Goal: Transaction & Acquisition: Purchase product/service

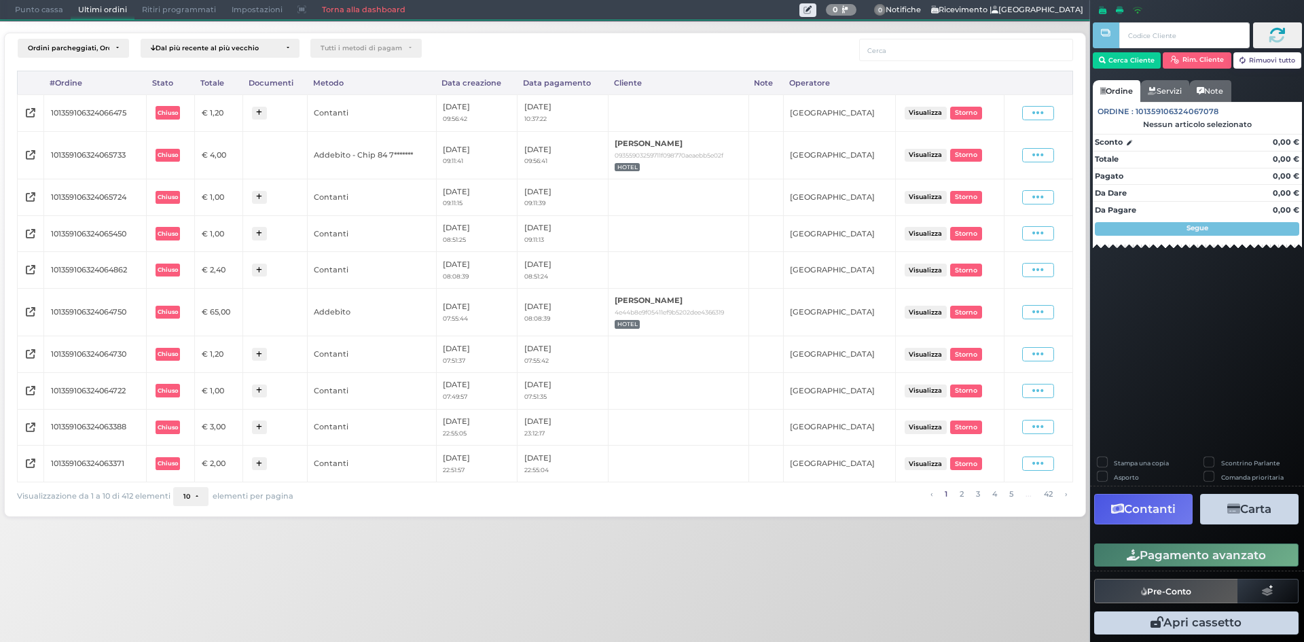
click at [45, 6] on span "Punto cassa" at bounding box center [38, 10] width 63 height 19
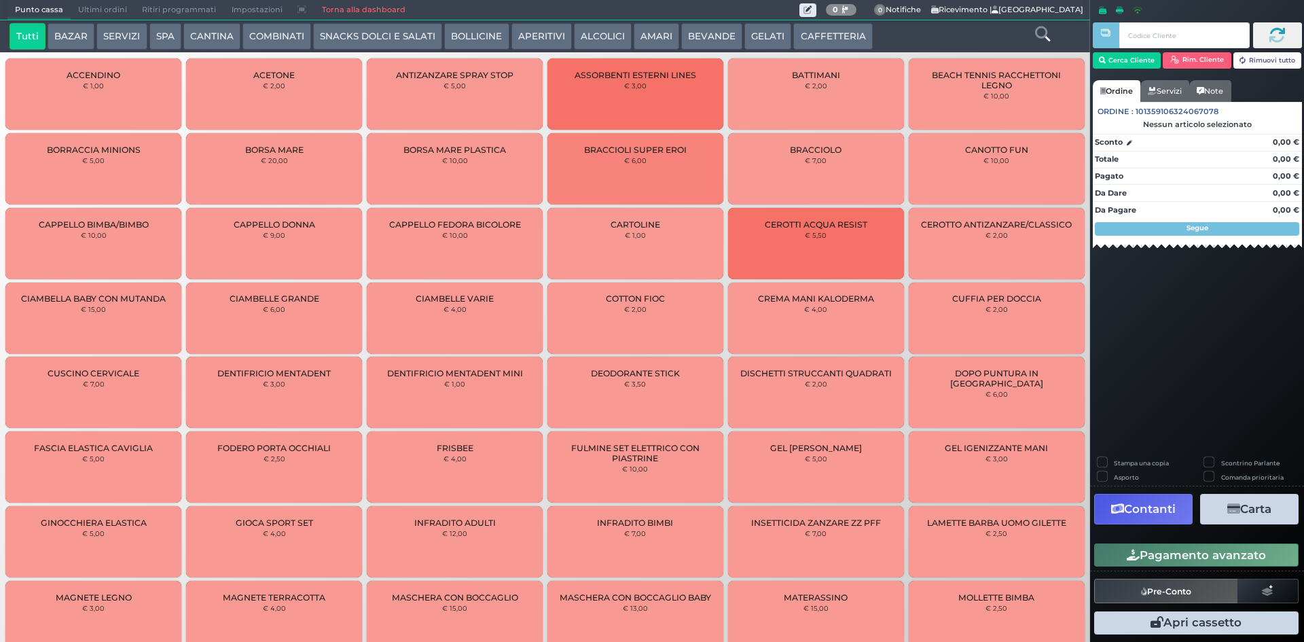
click at [716, 39] on button "BEVANDE" at bounding box center [711, 36] width 61 height 27
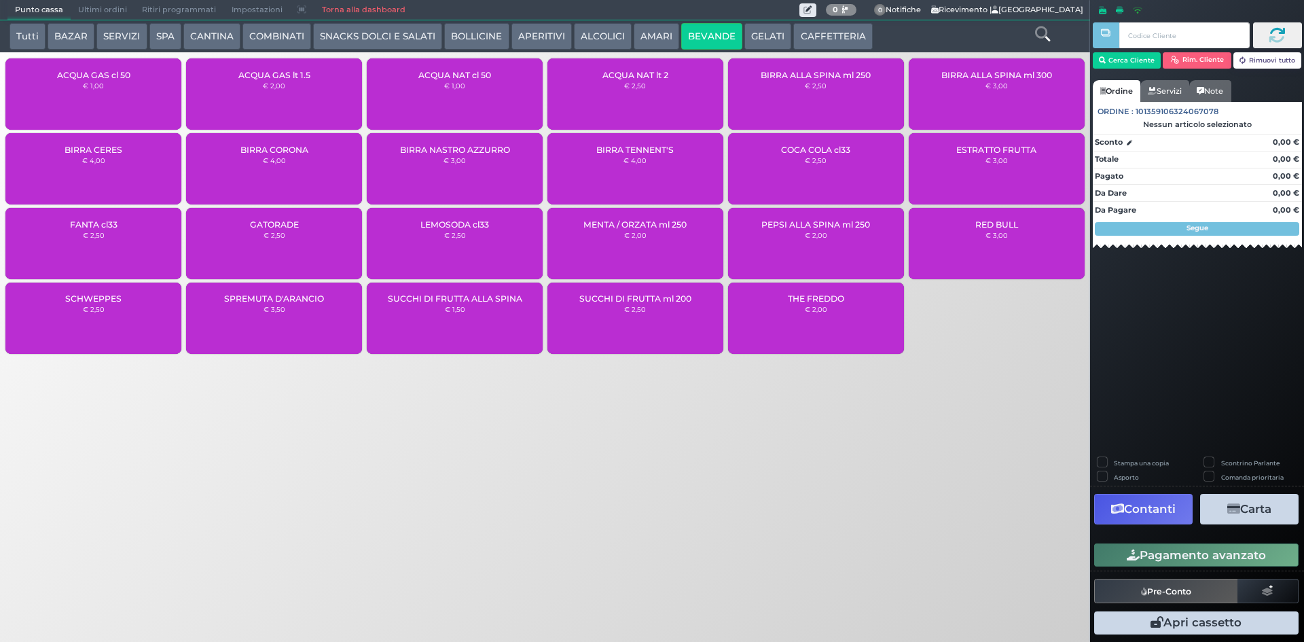
click at [624, 97] on div "ACQUA NAT lt 2 € 2,50" at bounding box center [635, 93] width 176 height 71
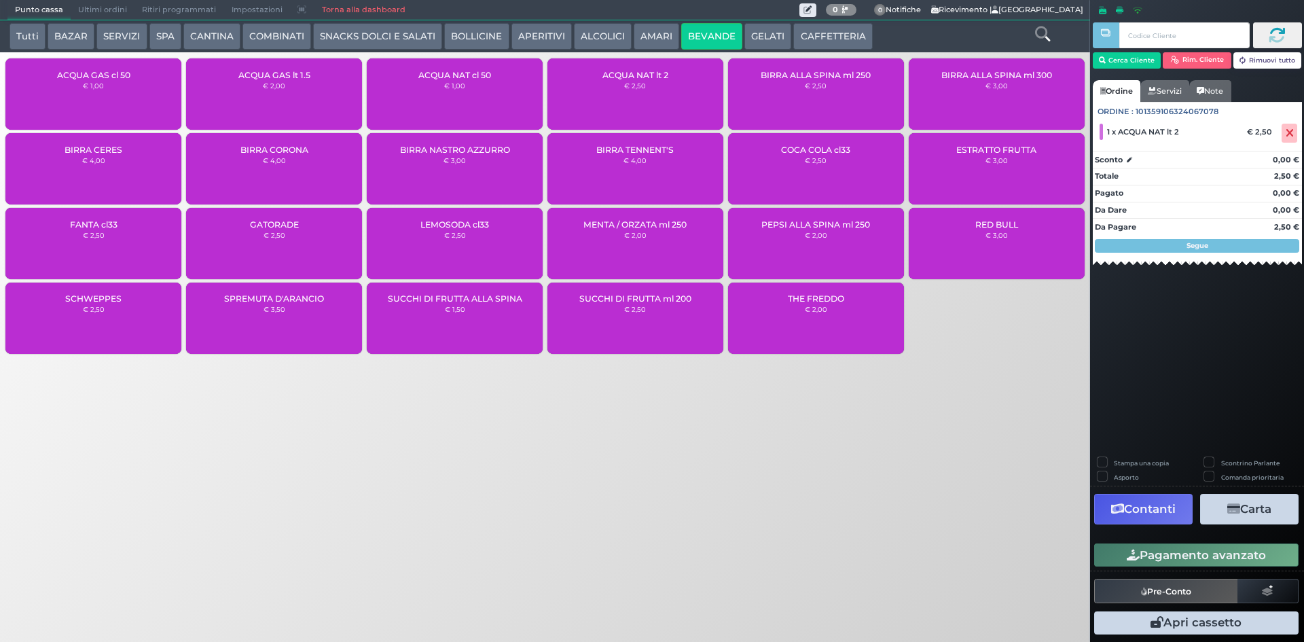
click at [1248, 555] on button "Pagamento avanzato" at bounding box center [1196, 554] width 204 height 23
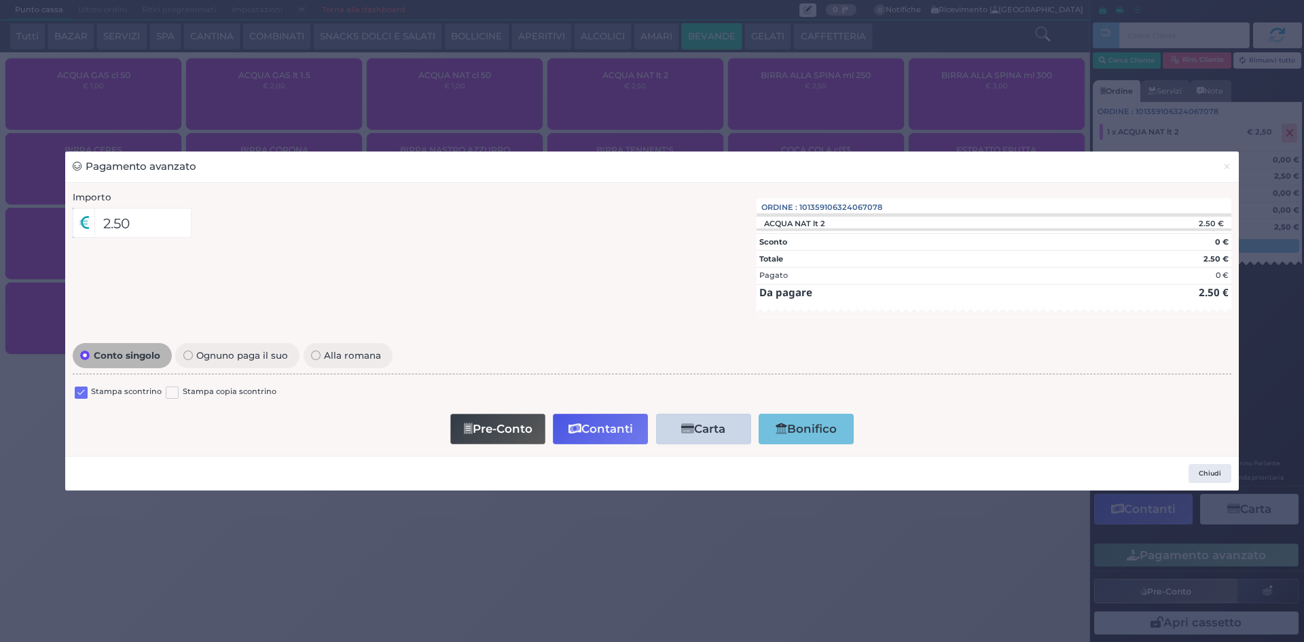
click at [88, 395] on div "Stampa scontrino" at bounding box center [118, 394] width 87 height 16
click at [80, 395] on label at bounding box center [81, 392] width 13 height 13
click at [0, 0] on input "checkbox" at bounding box center [0, 0] width 0 height 0
click at [583, 423] on button "Contanti" at bounding box center [600, 429] width 95 height 31
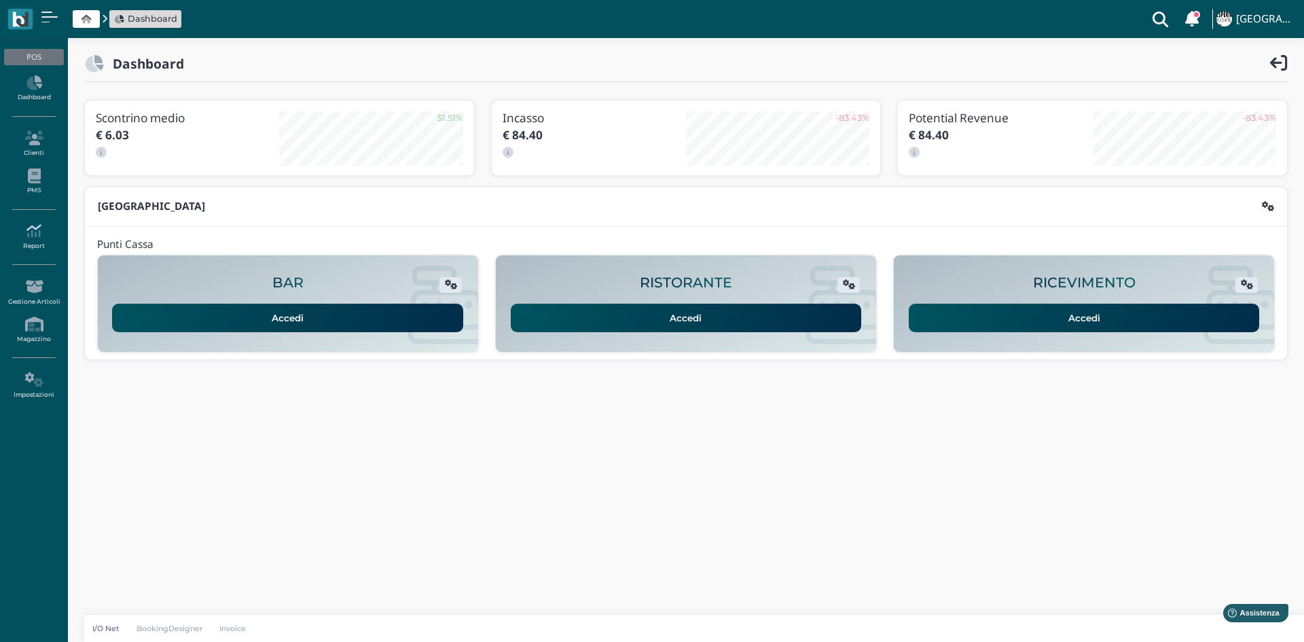
click at [31, 232] on icon at bounding box center [33, 230] width 59 height 15
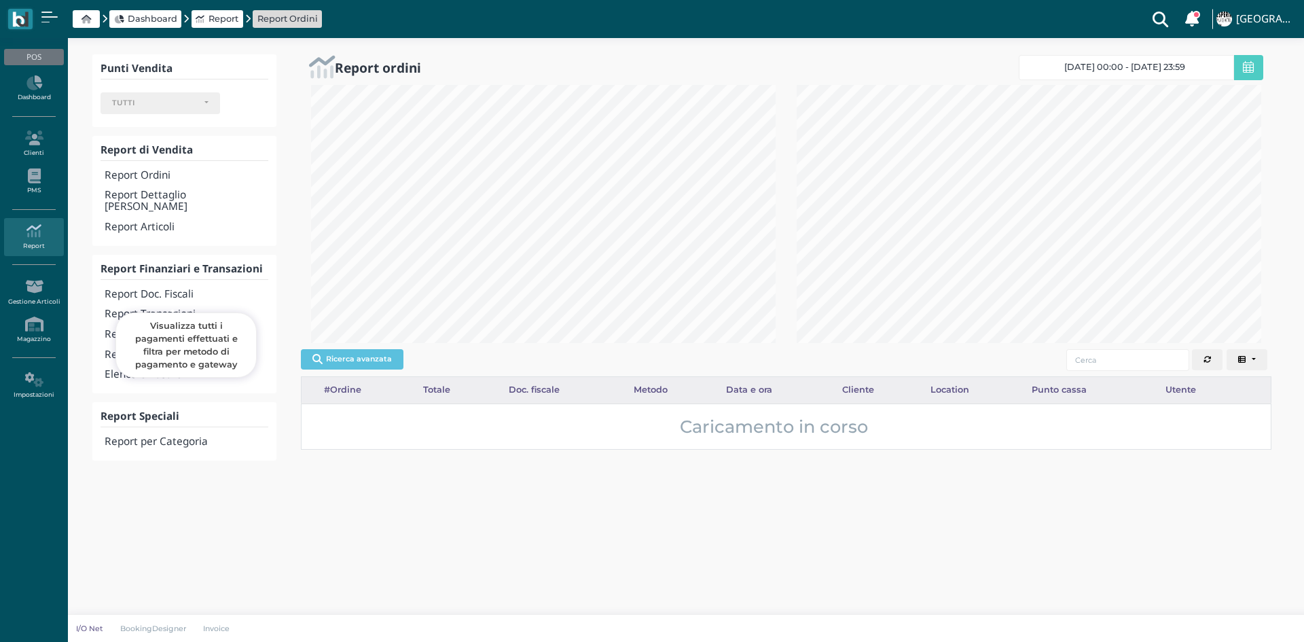
select select
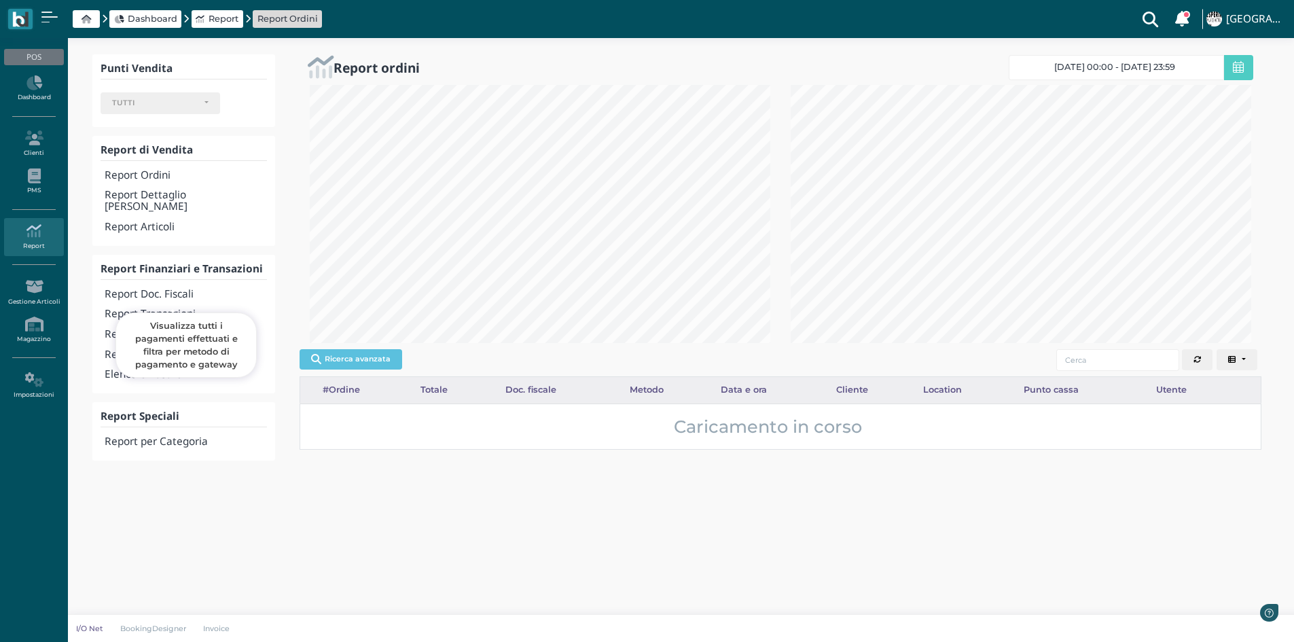
scroll to position [678776, 678553]
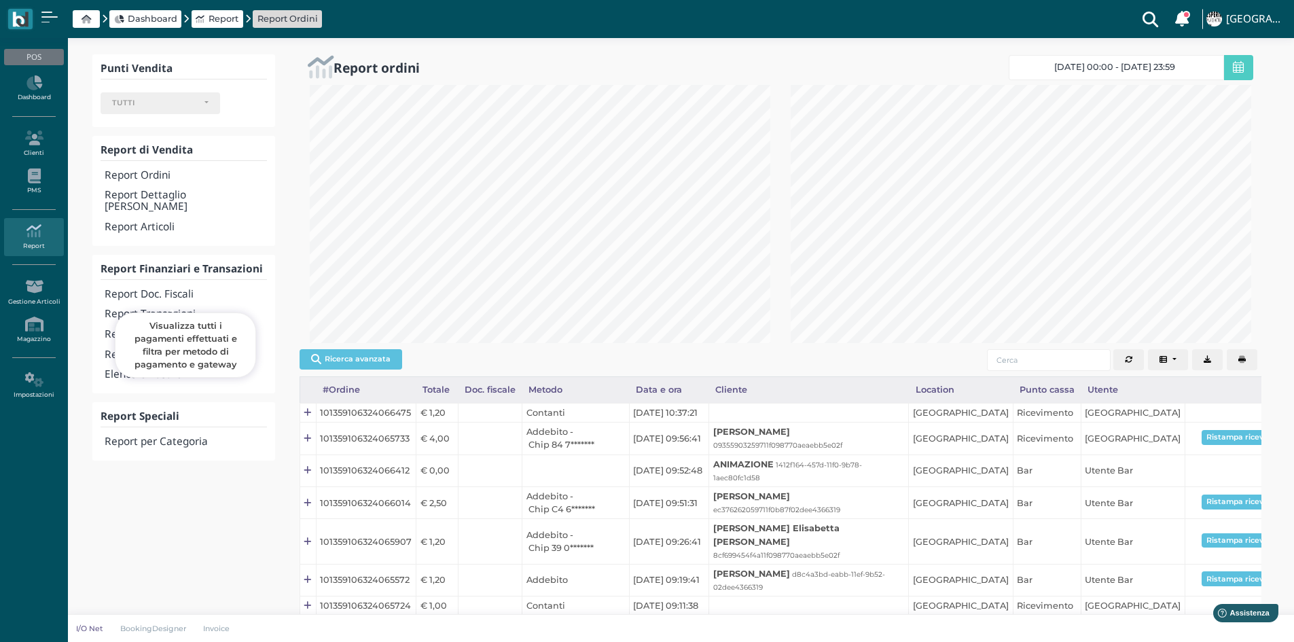
click at [170, 308] on h4 "Report Transazioni" at bounding box center [186, 314] width 162 height 12
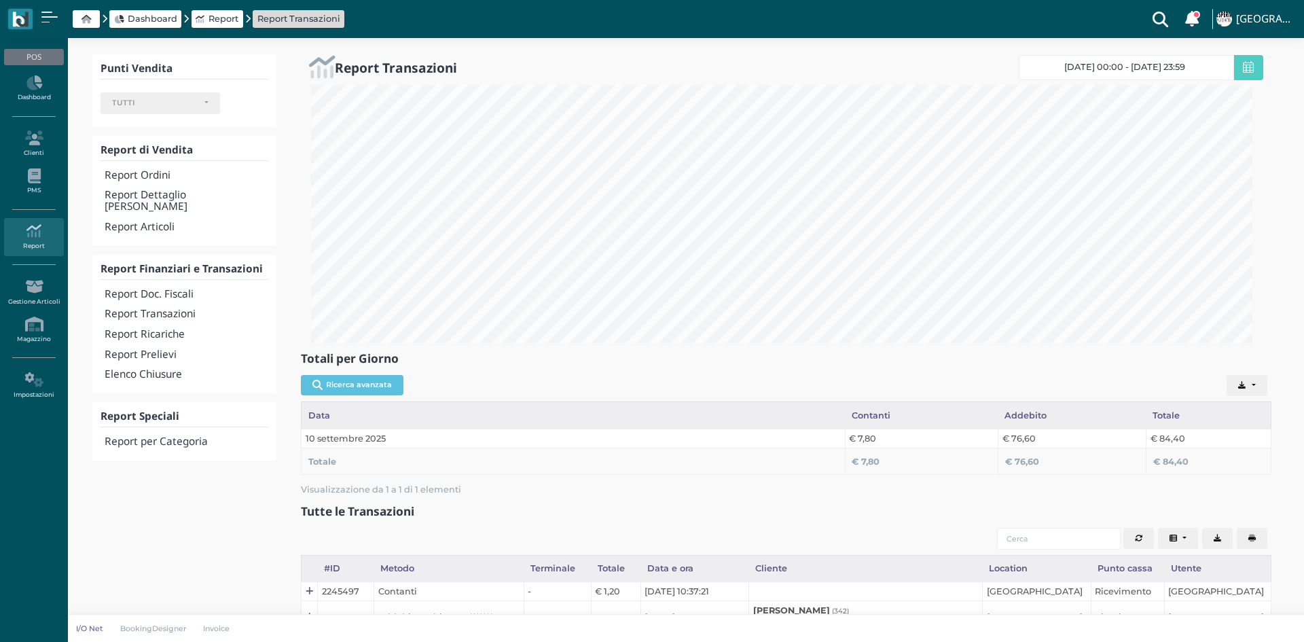
select select
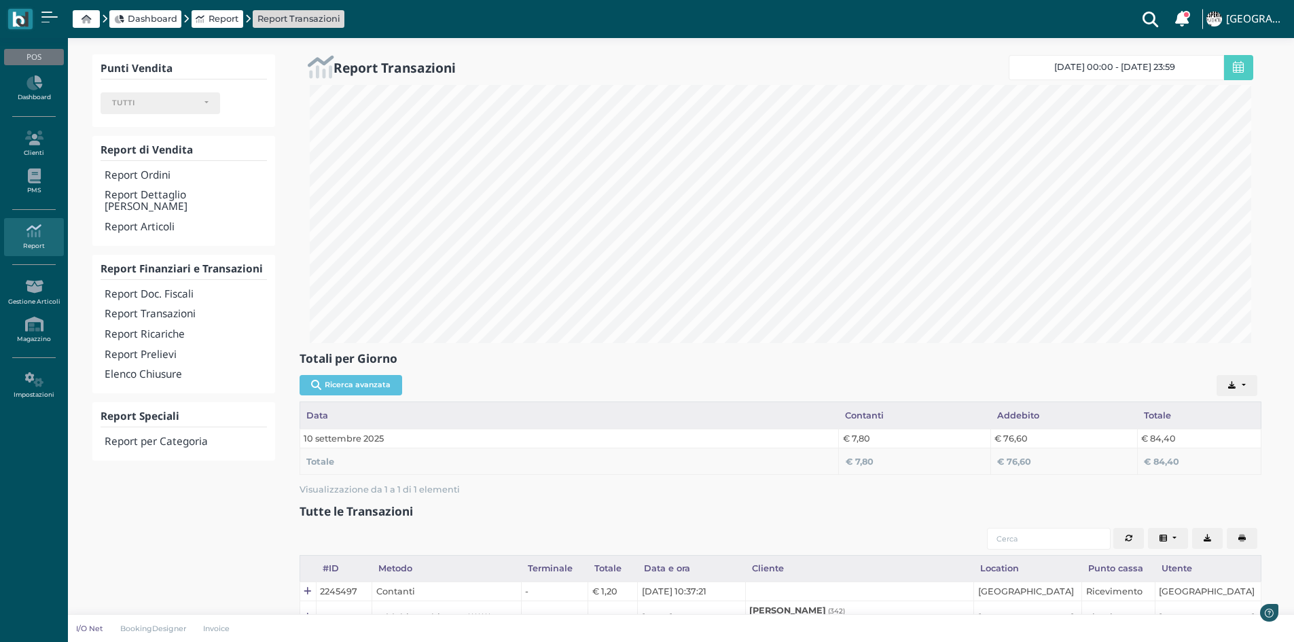
scroll to position [258, 962]
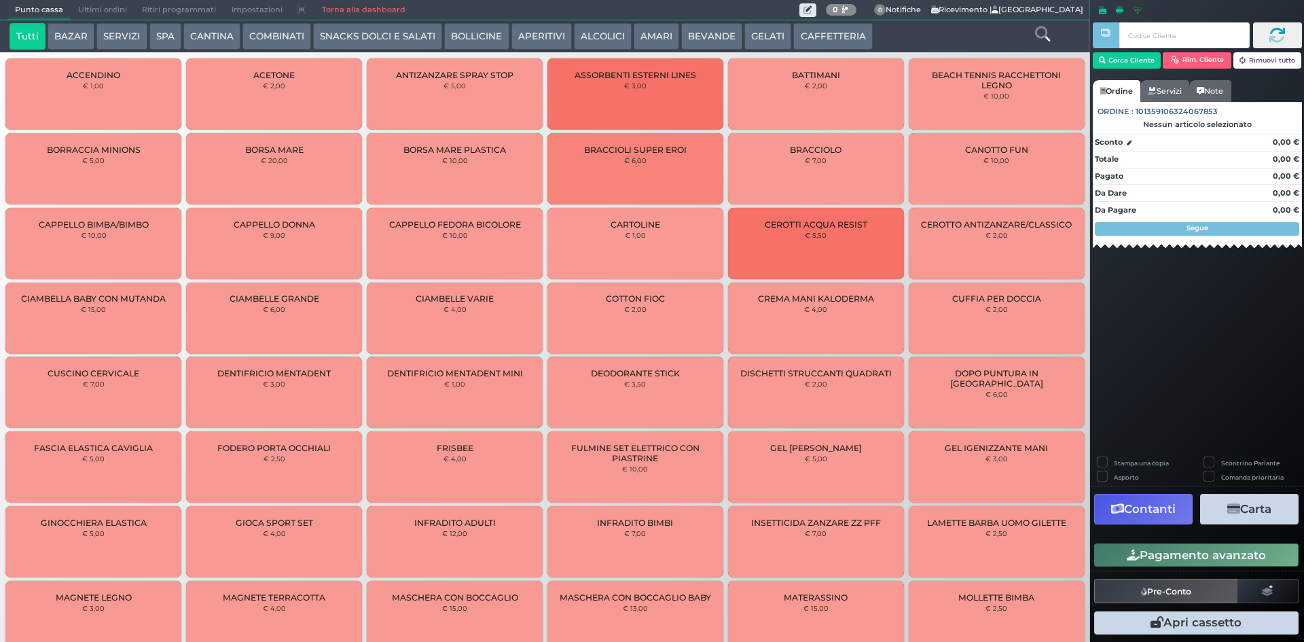
click at [104, 9] on span "Ultimi ordini" at bounding box center [103, 10] width 64 height 19
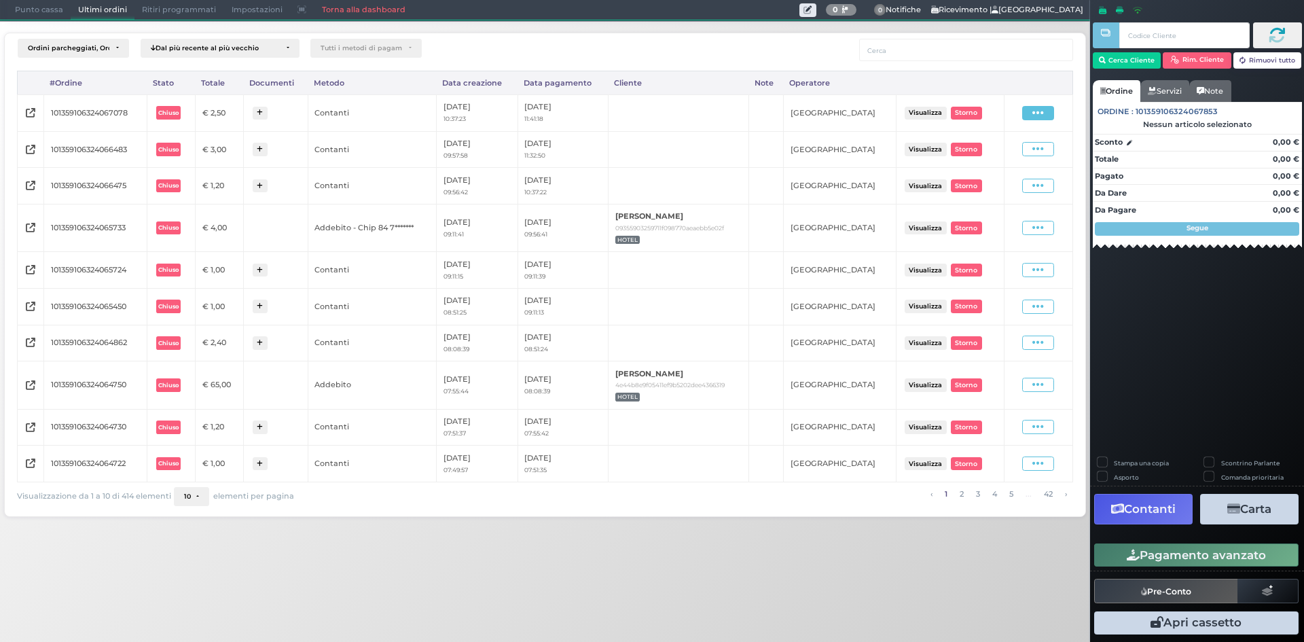
click at [1046, 112] on span at bounding box center [1038, 113] width 32 height 14
click at [1018, 165] on ul "Visualizza Ristampa Pre-Conto Storno" at bounding box center [1002, 152] width 76 height 71
click at [1045, 109] on span at bounding box center [1038, 113] width 32 height 14
click at [1014, 164] on ul "Visualizza Ristampa Pre-Conto Storno" at bounding box center [1002, 152] width 76 height 71
click at [1033, 117] on icon at bounding box center [1038, 113] width 12 height 13
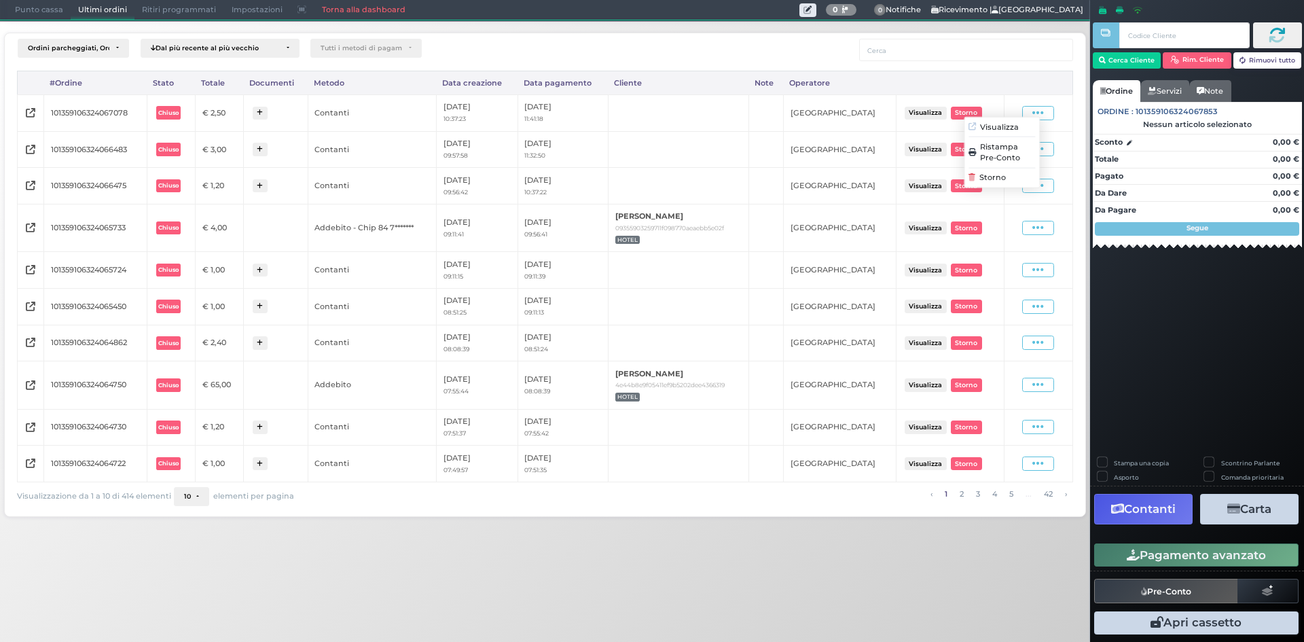
click at [1026, 153] on span "Ristampa Pre-Conto" at bounding box center [1008, 152] width 56 height 23
click at [45, 14] on span "Punto cassa" at bounding box center [38, 10] width 63 height 19
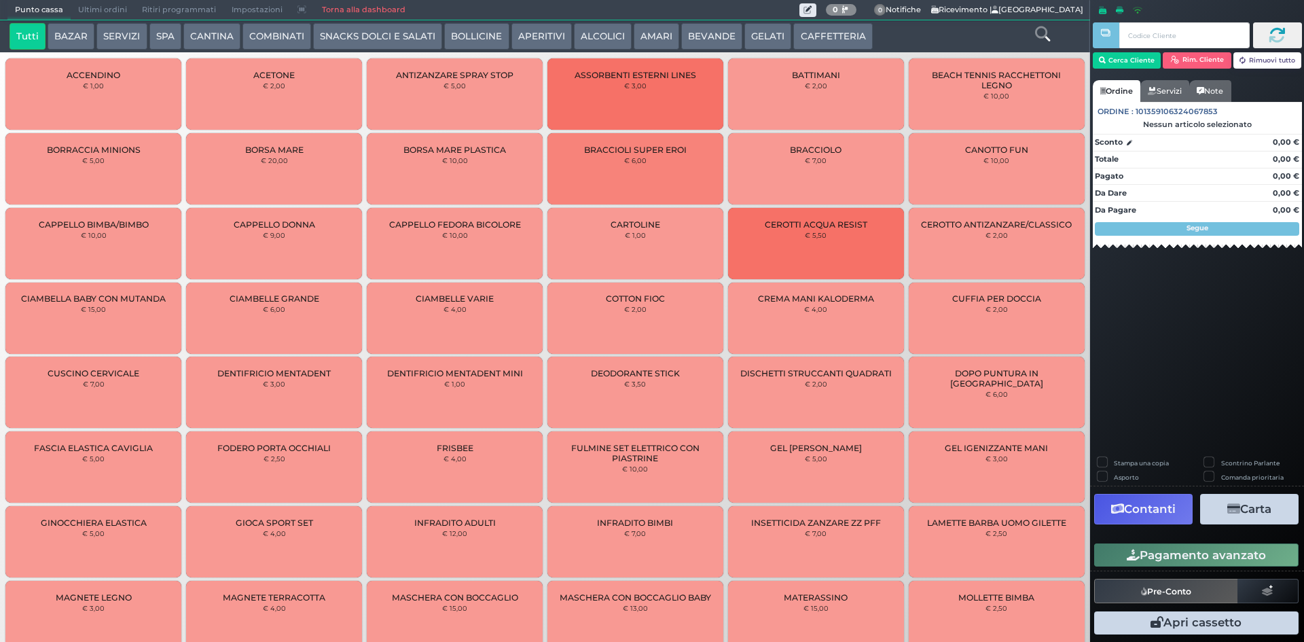
click at [90, 10] on span "Ultimi ordini" at bounding box center [103, 10] width 64 height 19
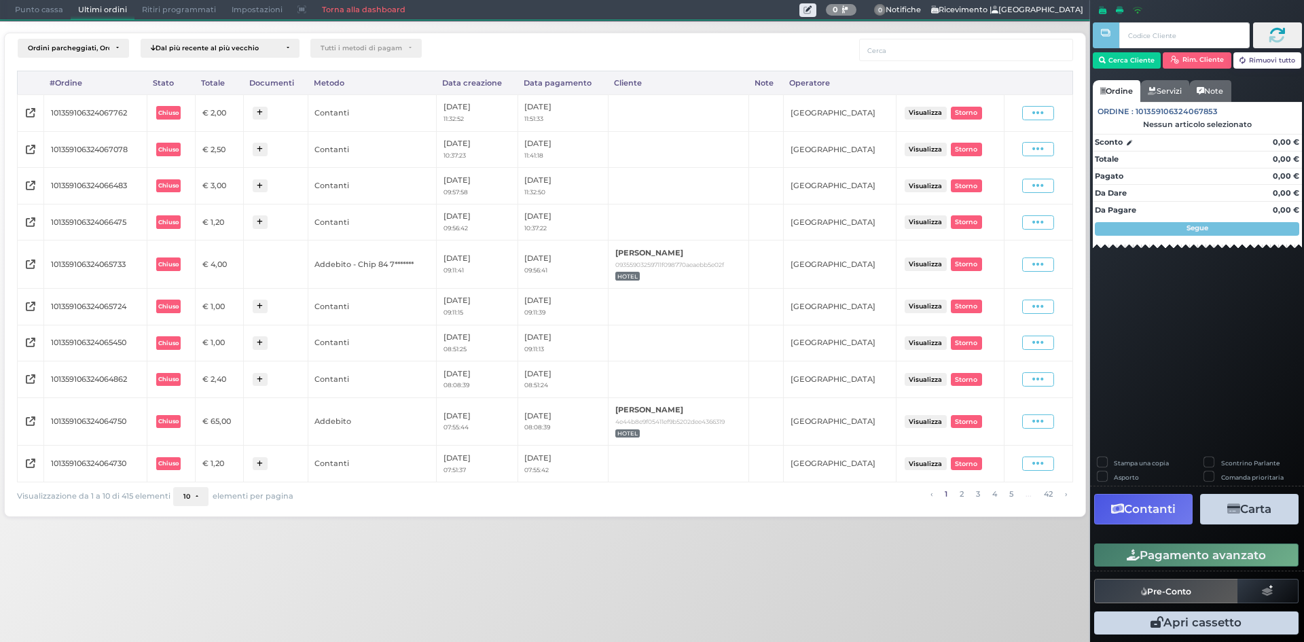
click at [1038, 123] on td "Visualizza Ristampa Pre-Conto Storno" at bounding box center [1038, 112] width 69 height 37
click at [1039, 113] on icon at bounding box center [1038, 113] width 12 height 13
click at [1020, 151] on span "Ristampa Pre-Conto" at bounding box center [1008, 152] width 56 height 23
click at [52, 10] on span "Punto cassa" at bounding box center [38, 10] width 63 height 19
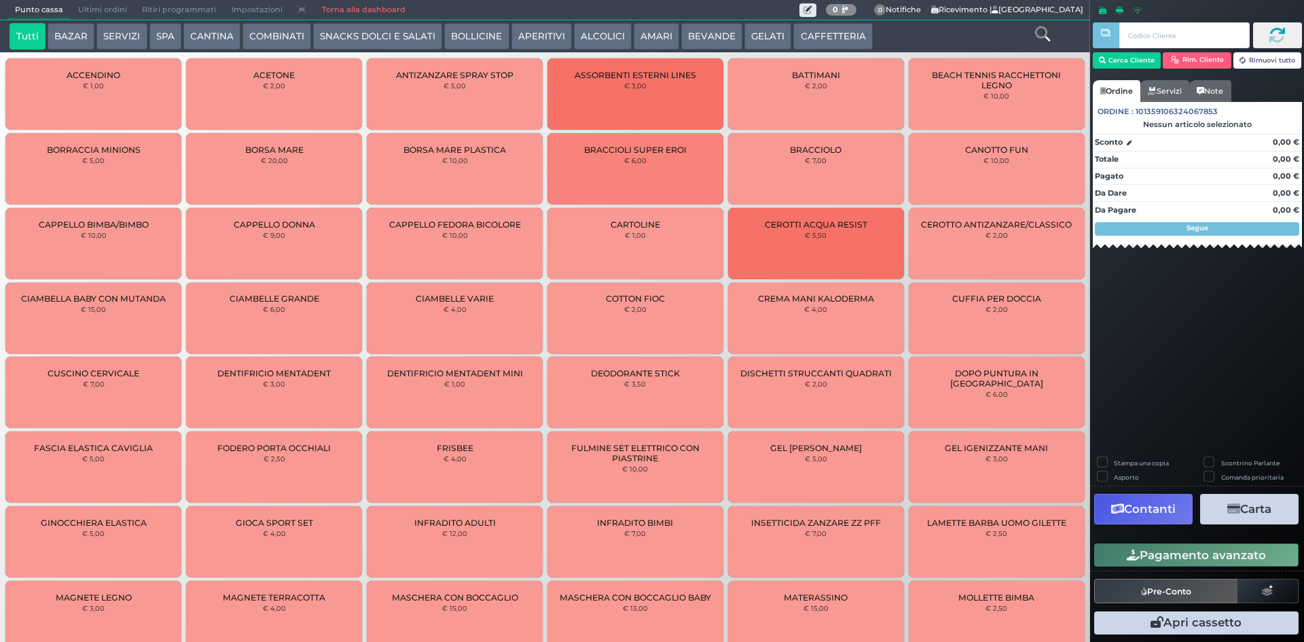
click at [839, 36] on button "CAFFETTERIA" at bounding box center [832, 36] width 79 height 27
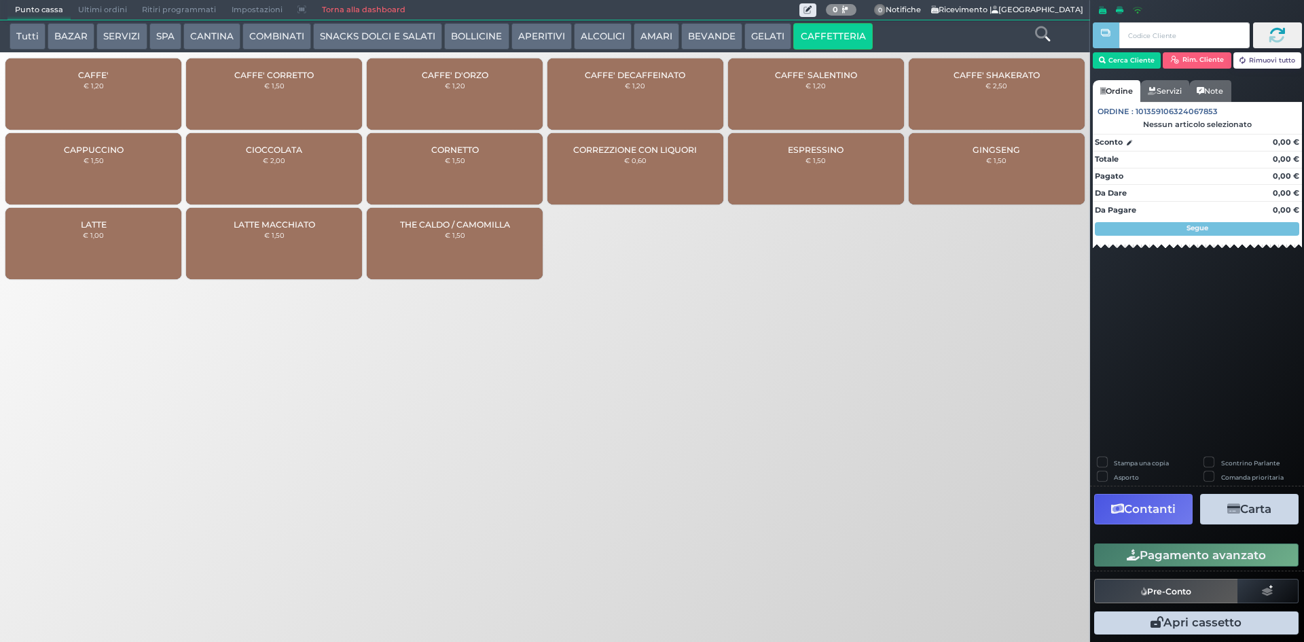
click at [126, 98] on div "CAFFE' € 1,20" at bounding box center [93, 93] width 176 height 71
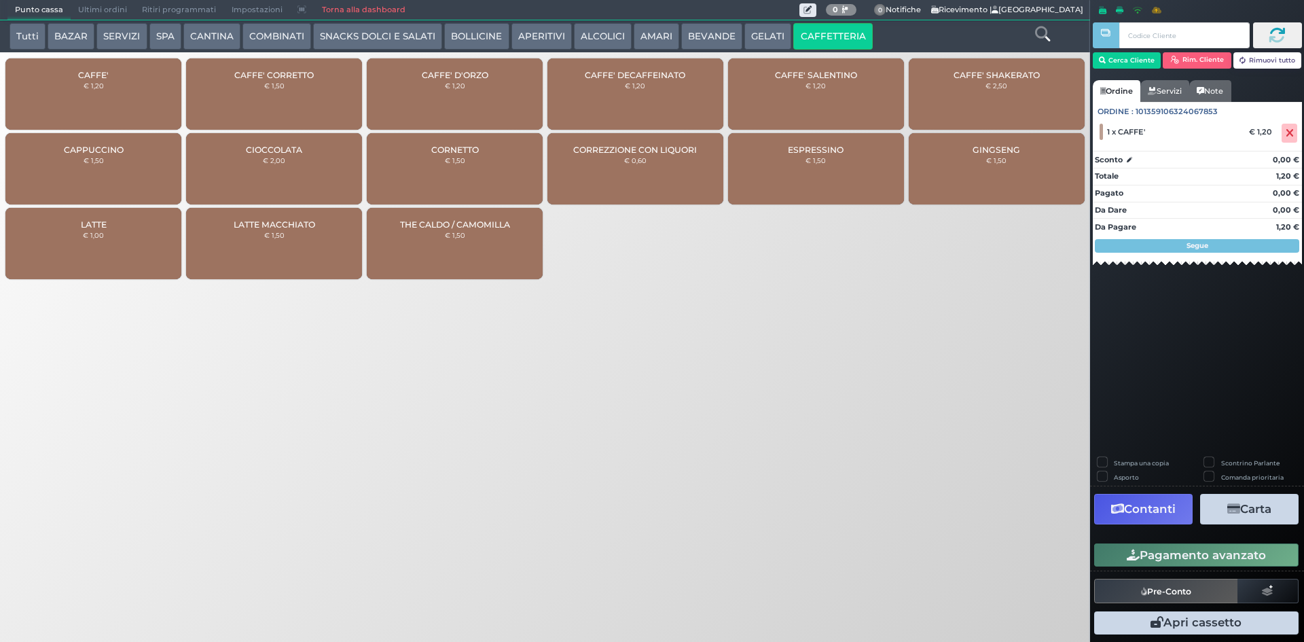
click at [126, 98] on div "CAFFE' € 1,20" at bounding box center [93, 93] width 176 height 71
click at [1157, 549] on button "Pagamento avanzato" at bounding box center [1196, 554] width 204 height 23
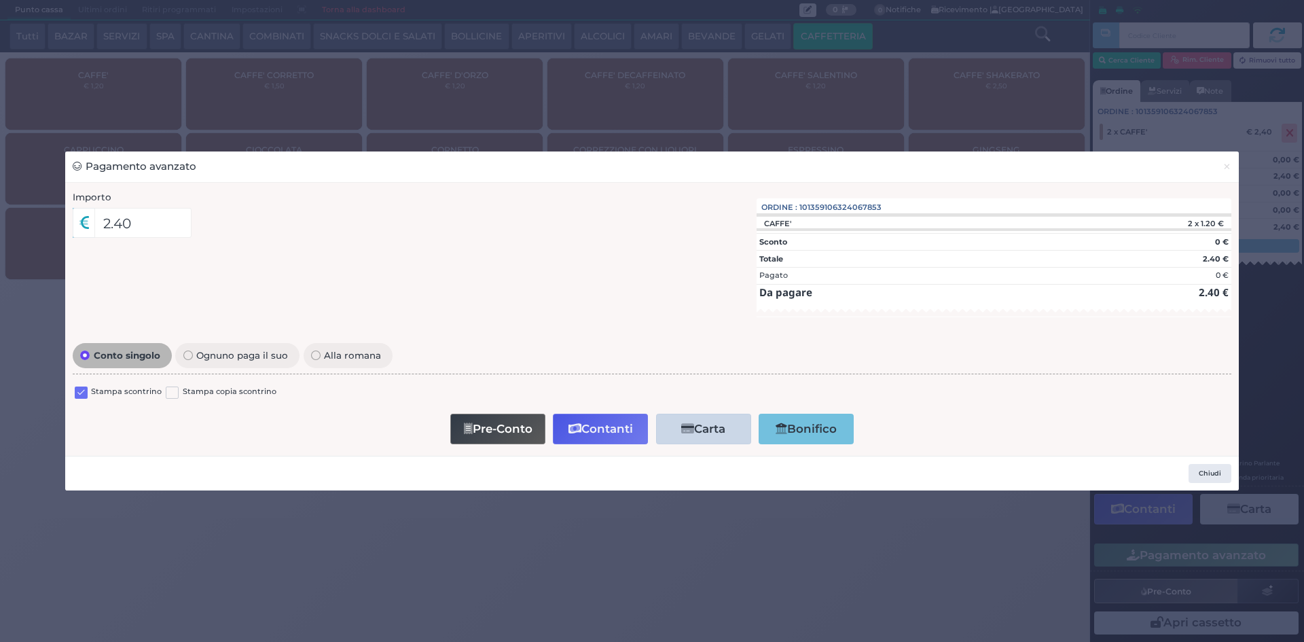
click at [79, 391] on label at bounding box center [81, 392] width 13 height 13
click at [0, 0] on input "checkbox" at bounding box center [0, 0] width 0 height 0
click at [628, 439] on button "Contanti" at bounding box center [600, 429] width 95 height 31
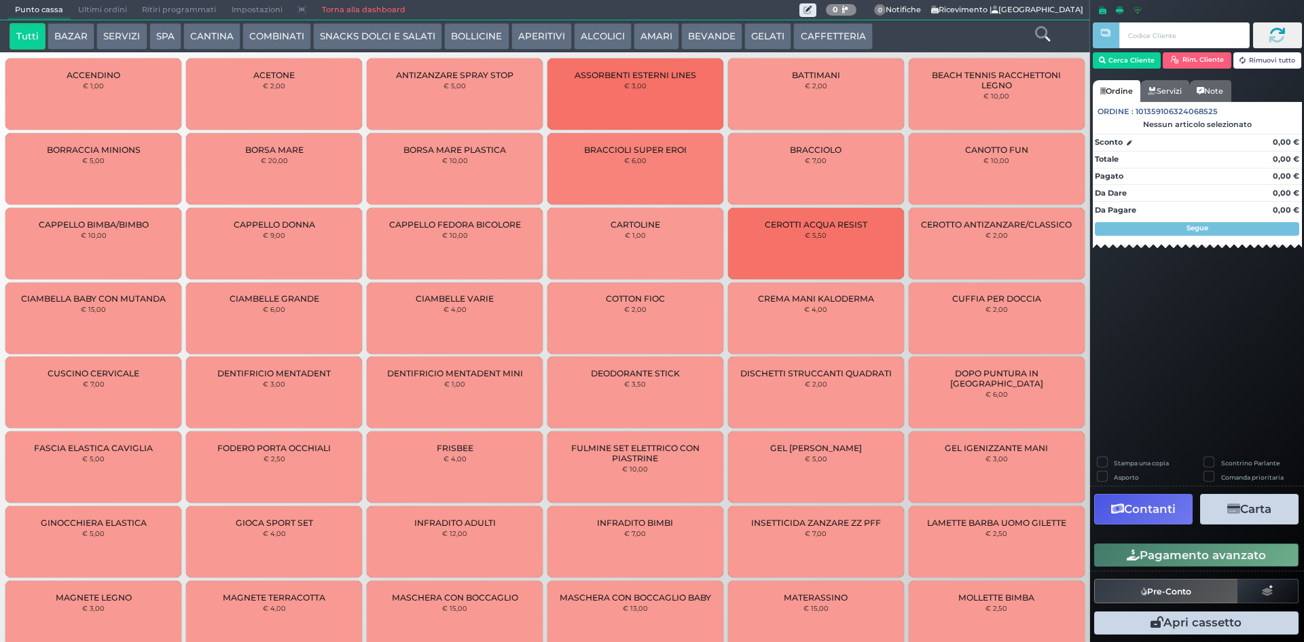
click at [102, 10] on span "Ultimi ordini" at bounding box center [103, 10] width 64 height 19
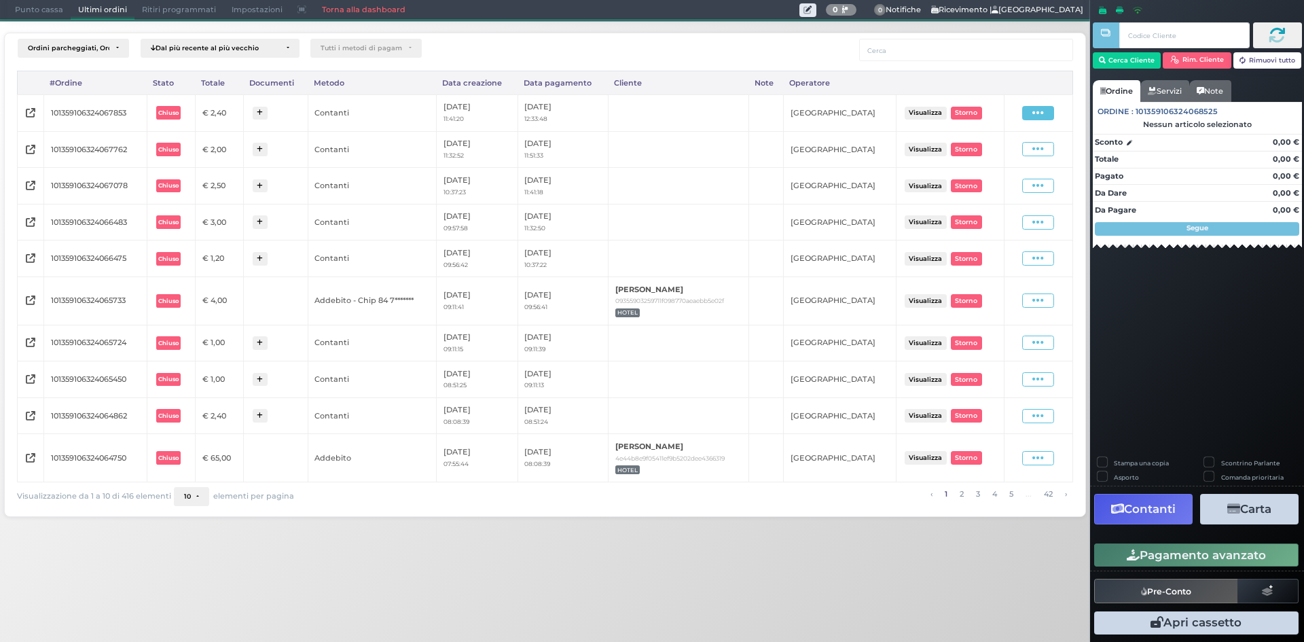
click at [1043, 113] on icon at bounding box center [1038, 113] width 12 height 13
click at [980, 144] on div "Ristampa Pre-Conto" at bounding box center [1001, 152] width 67 height 23
click at [52, 13] on span "Punto cassa" at bounding box center [38, 10] width 63 height 19
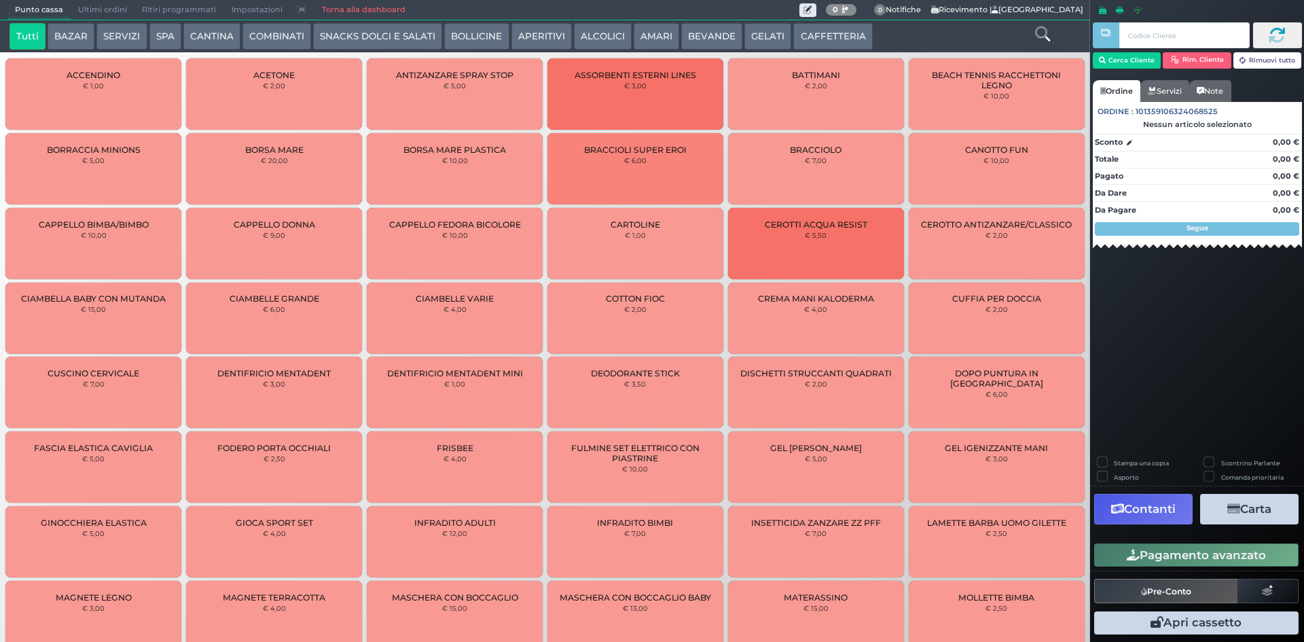
click at [104, 10] on span "Ultimi ordini" at bounding box center [103, 10] width 64 height 19
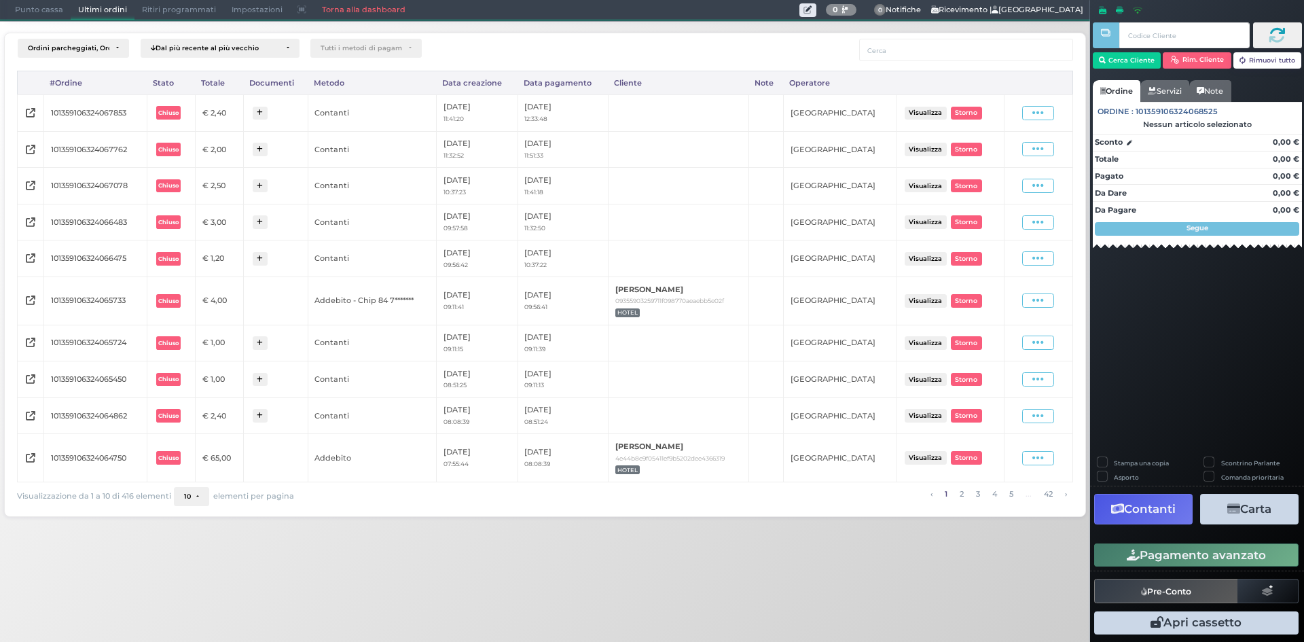
click at [31, 16] on span "Punto cassa" at bounding box center [38, 10] width 63 height 19
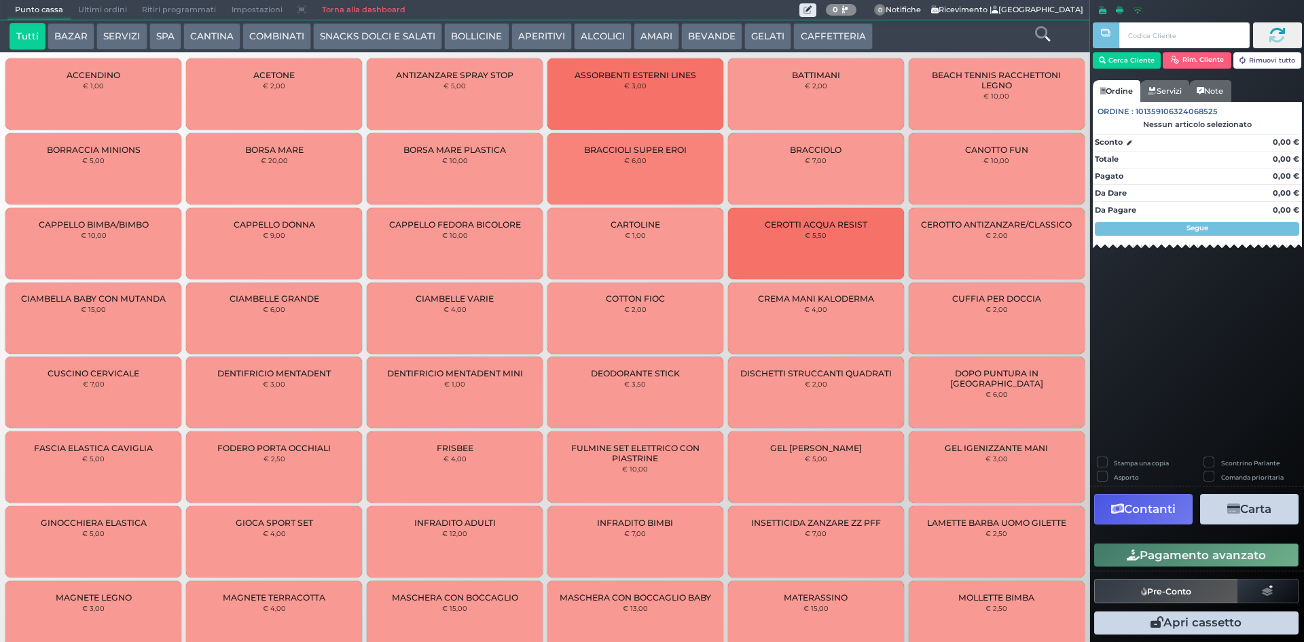
click at [847, 43] on button "CAFFETTERIA" at bounding box center [832, 36] width 79 height 27
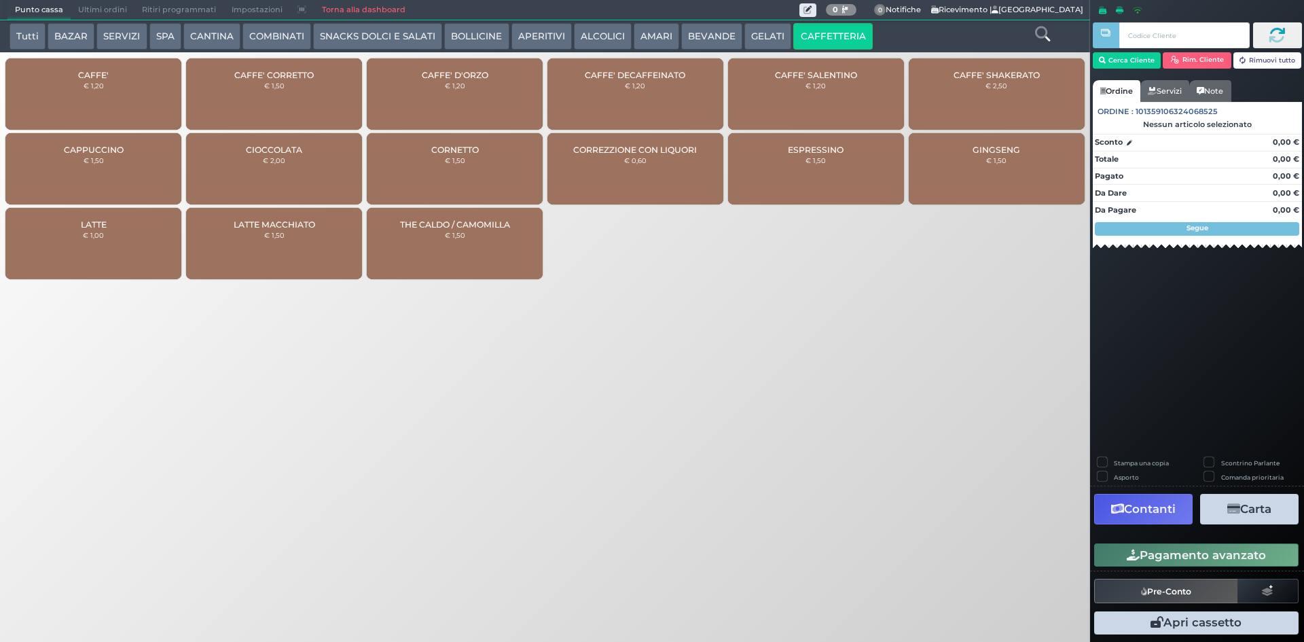
click at [89, 86] on small "€ 1,20" at bounding box center [94, 85] width 20 height 8
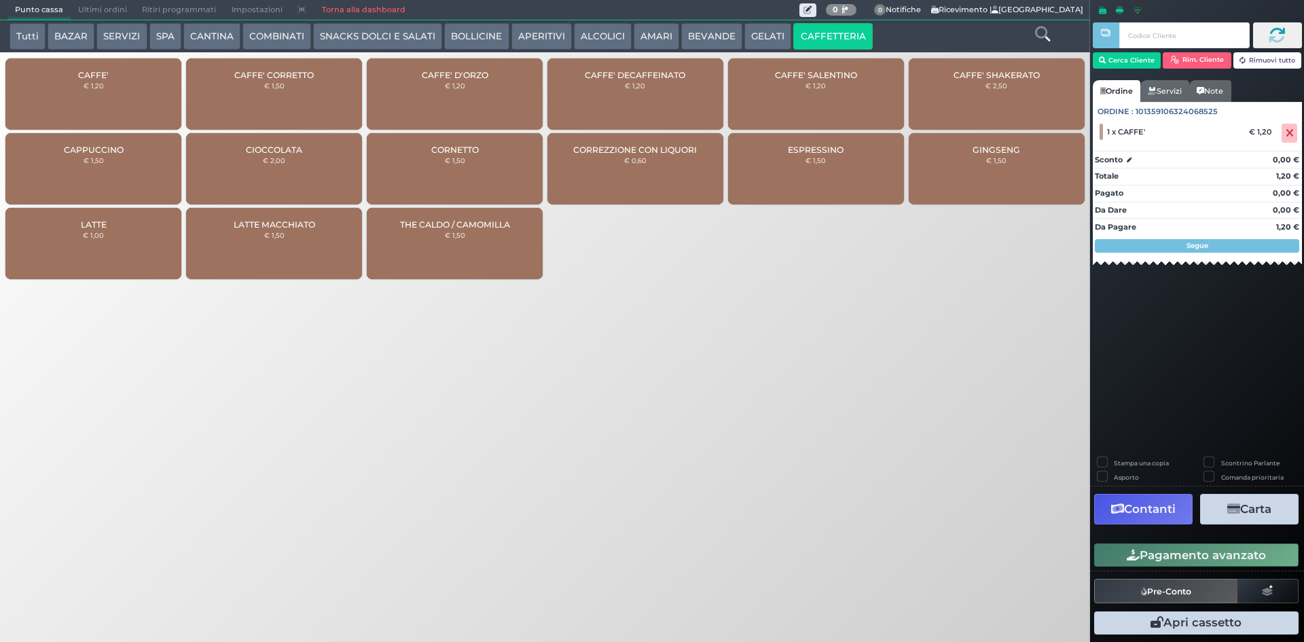
click at [1169, 559] on button "Pagamento avanzato" at bounding box center [1196, 554] width 204 height 23
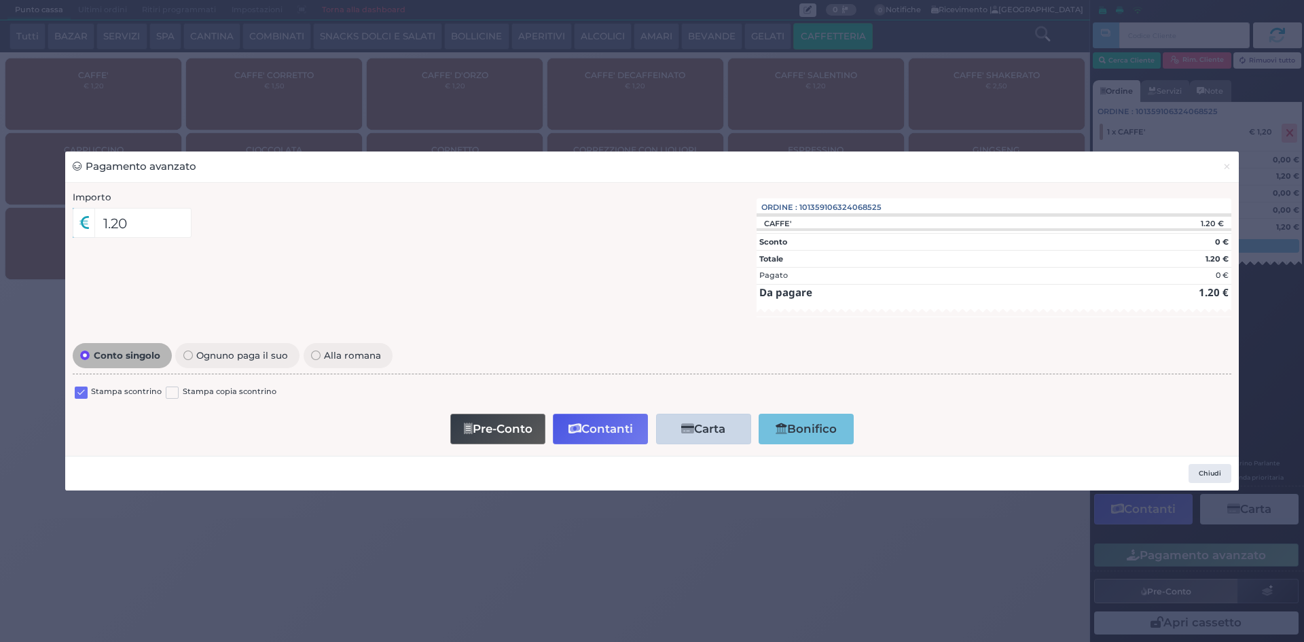
click at [86, 391] on label at bounding box center [81, 392] width 13 height 13
click at [0, 0] on input "checkbox" at bounding box center [0, 0] width 0 height 0
click at [598, 423] on button "Contanti" at bounding box center [600, 429] width 95 height 31
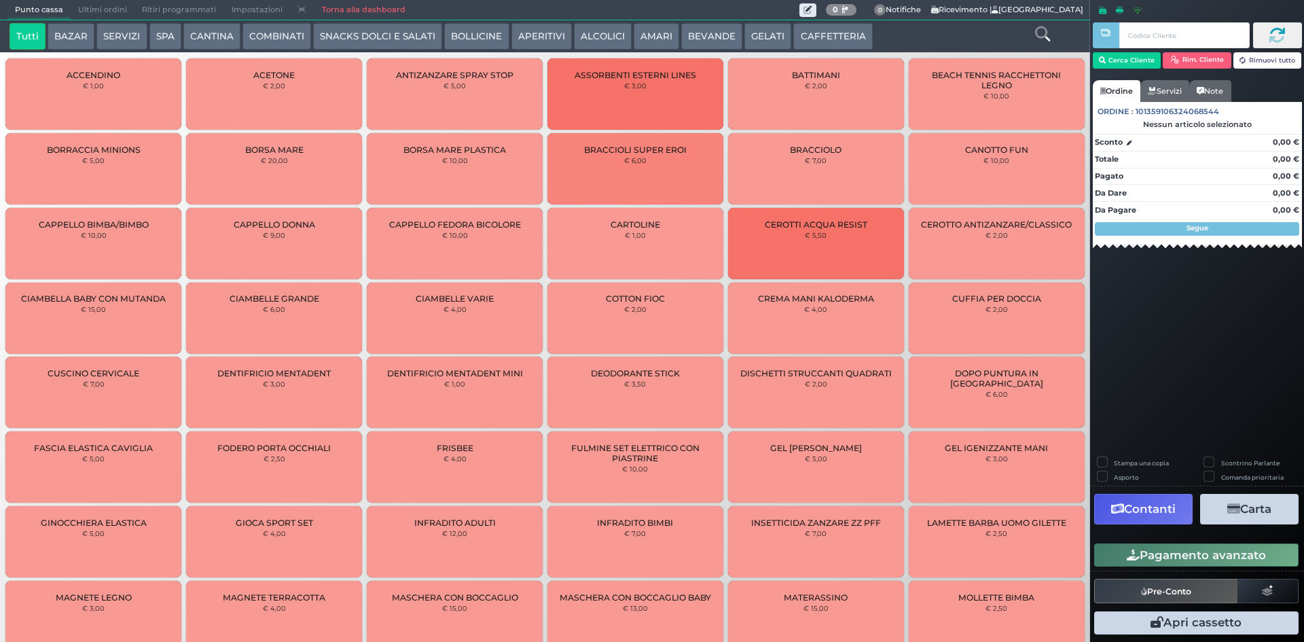
click at [102, 6] on span "Ultimi ordini" at bounding box center [103, 10] width 64 height 19
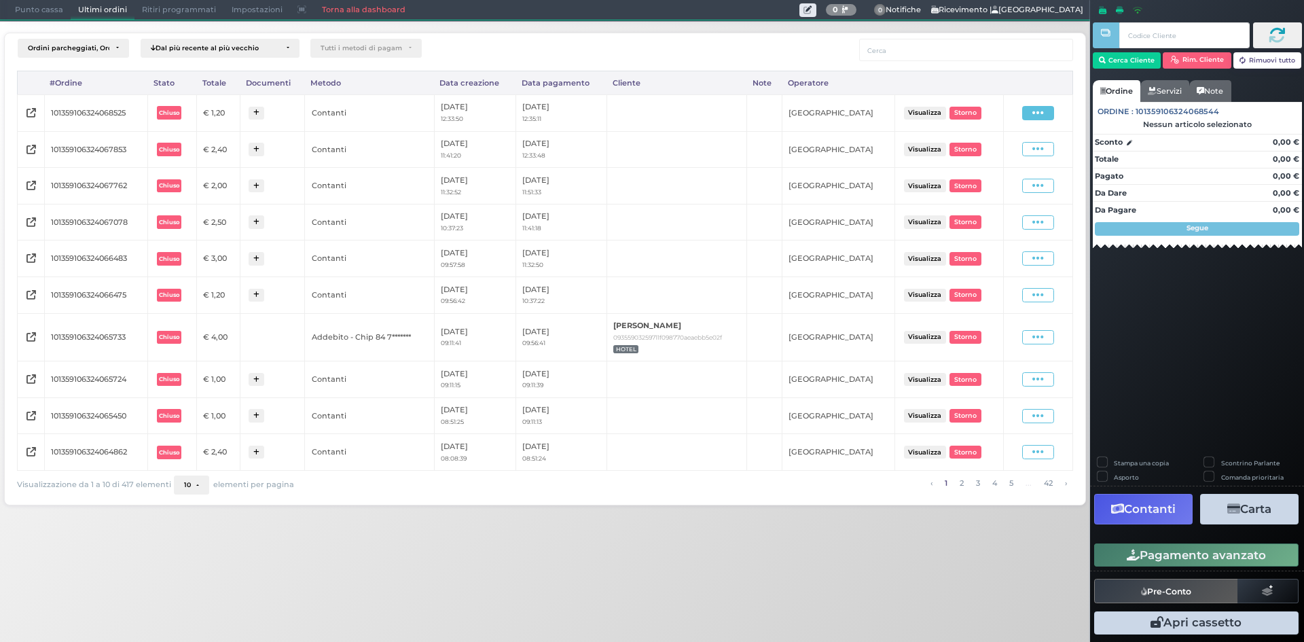
click at [1035, 110] on icon at bounding box center [1038, 113] width 12 height 13
click at [981, 151] on span "Ristampa Pre-Conto" at bounding box center [1008, 152] width 56 height 23
click at [41, 13] on span "Punto cassa" at bounding box center [38, 10] width 63 height 19
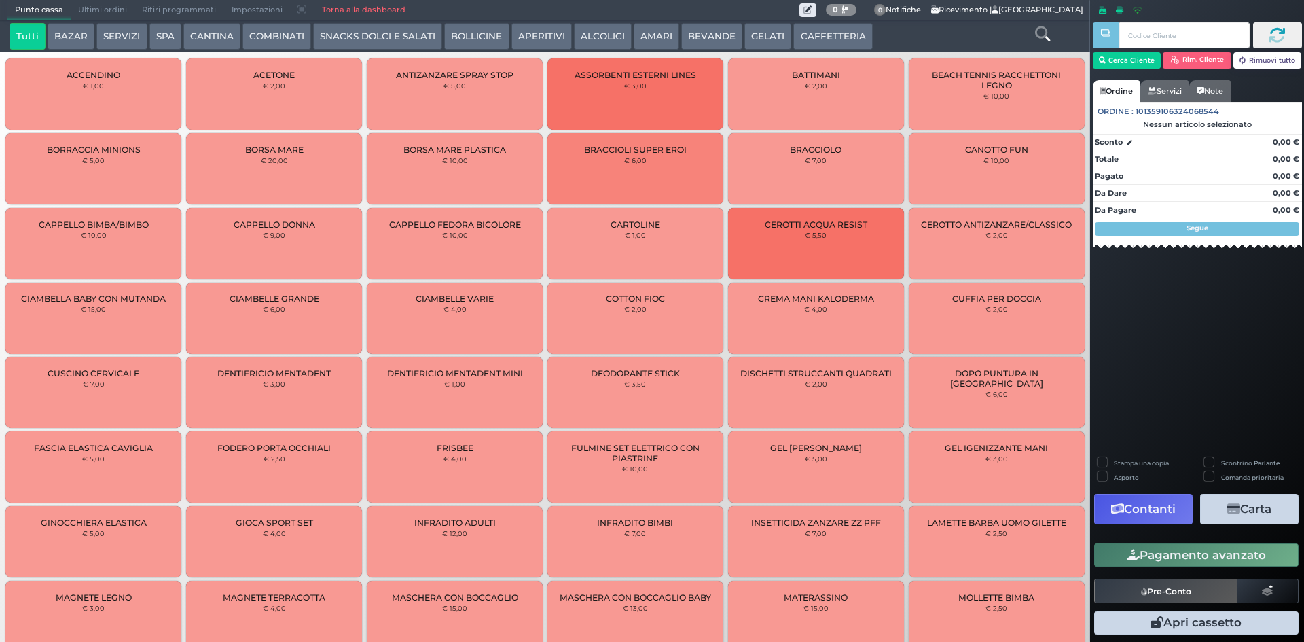
click at [812, 41] on button "CAFFETTERIA" at bounding box center [832, 36] width 79 height 27
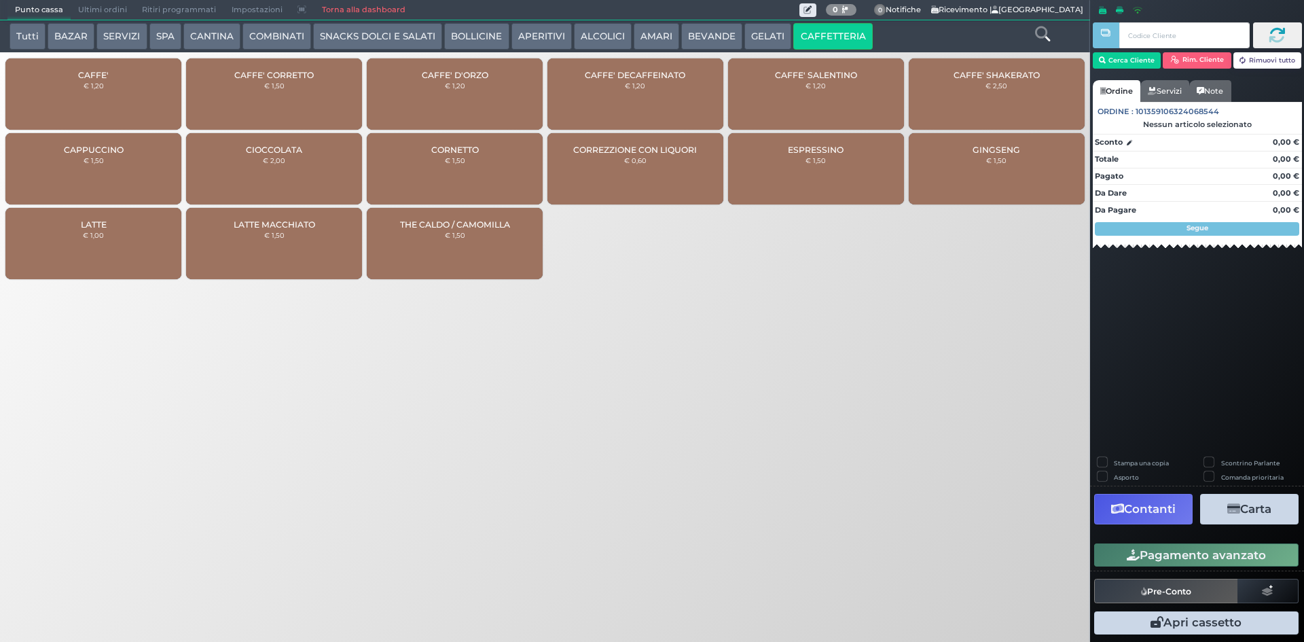
click at [110, 88] on div "CAFFE' € 1,20" at bounding box center [93, 93] width 176 height 71
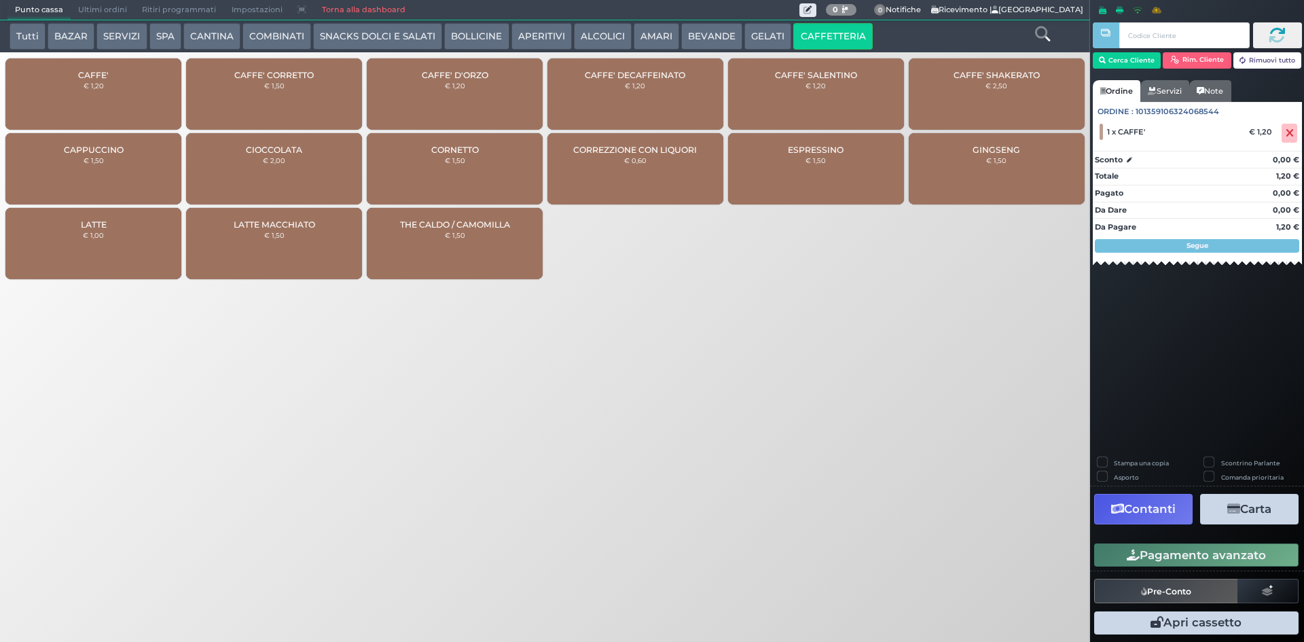
click at [110, 88] on div "CAFFE' € 1,20" at bounding box center [93, 93] width 176 height 71
click at [1128, 562] on button "Pagamento avanzato" at bounding box center [1196, 554] width 204 height 23
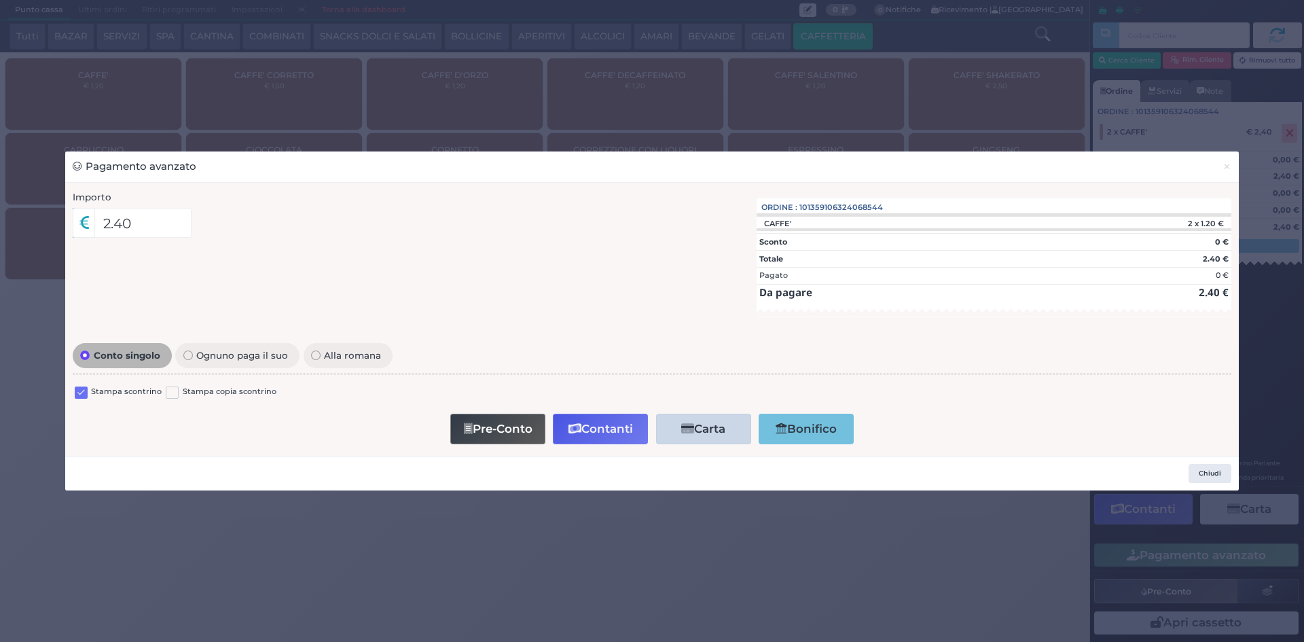
click at [81, 392] on label at bounding box center [81, 392] width 13 height 13
click at [0, 0] on input "checkbox" at bounding box center [0, 0] width 0 height 0
click at [596, 435] on button "Contanti" at bounding box center [600, 429] width 95 height 31
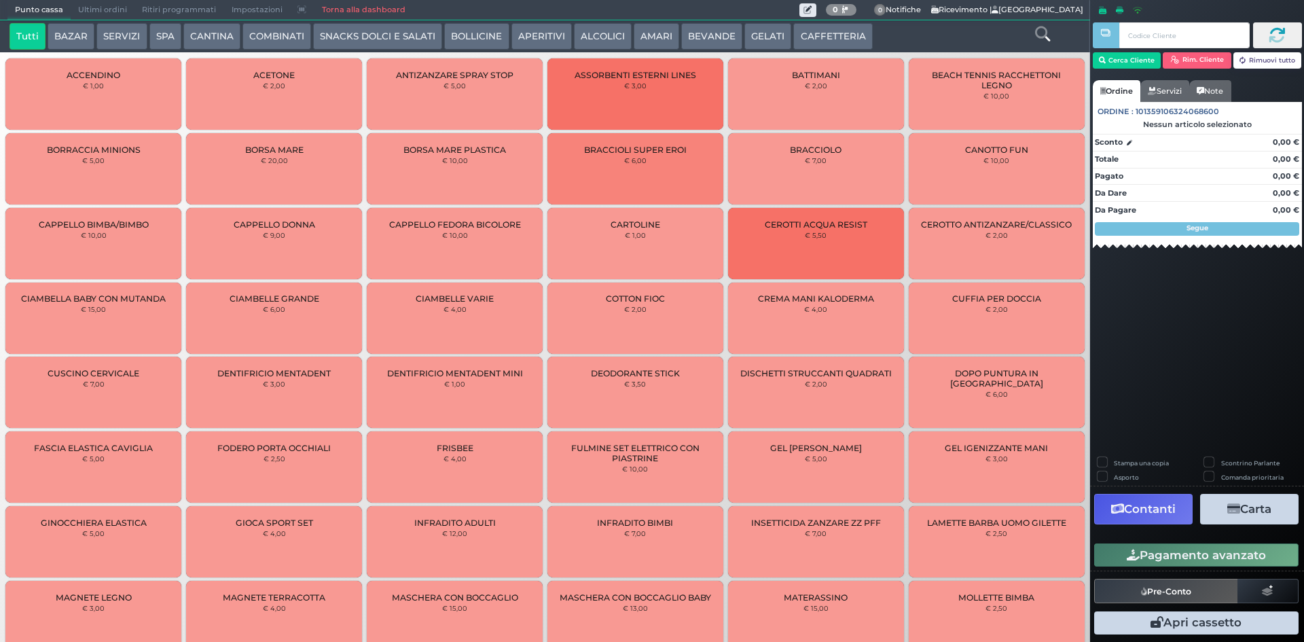
click at [105, 14] on span "Ultimi ordini" at bounding box center [103, 10] width 64 height 19
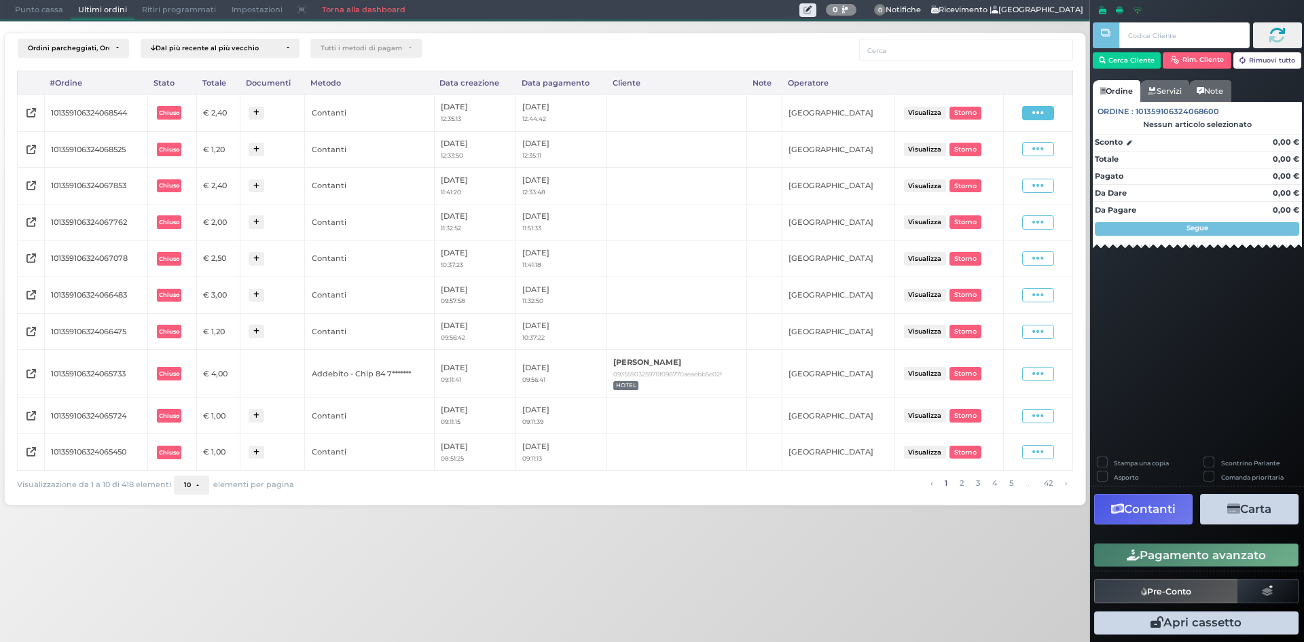
click at [1042, 113] on icon at bounding box center [1038, 113] width 12 height 13
click at [988, 153] on span "Ristampa Pre-Conto" at bounding box center [1008, 152] width 56 height 23
click at [35, 15] on span "Punto cassa" at bounding box center [38, 10] width 63 height 19
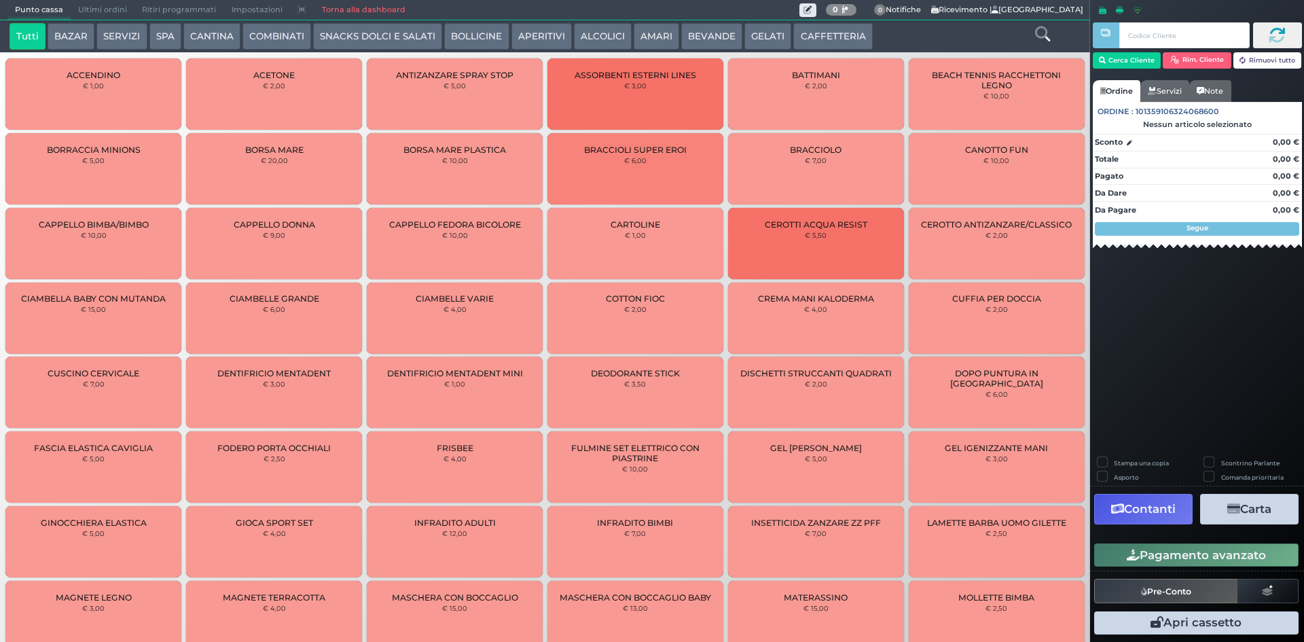
click at [816, 33] on button "CAFFETTERIA" at bounding box center [832, 36] width 79 height 27
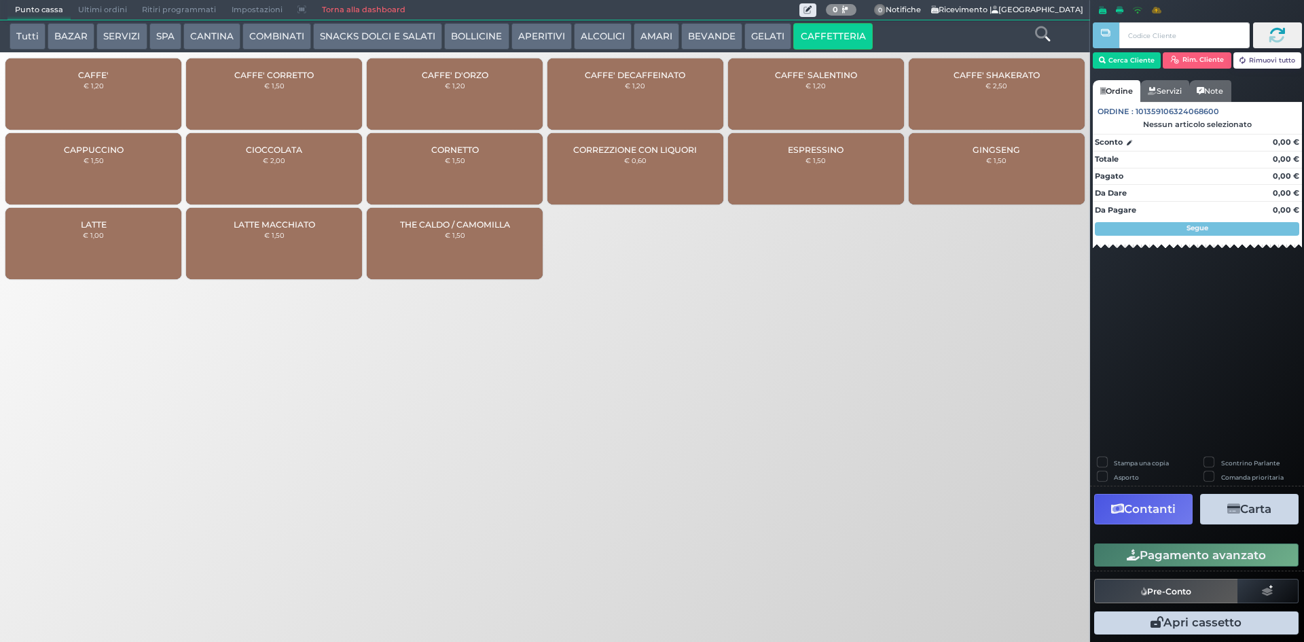
click at [103, 103] on div "CAFFE' € 1,20" at bounding box center [93, 93] width 176 height 71
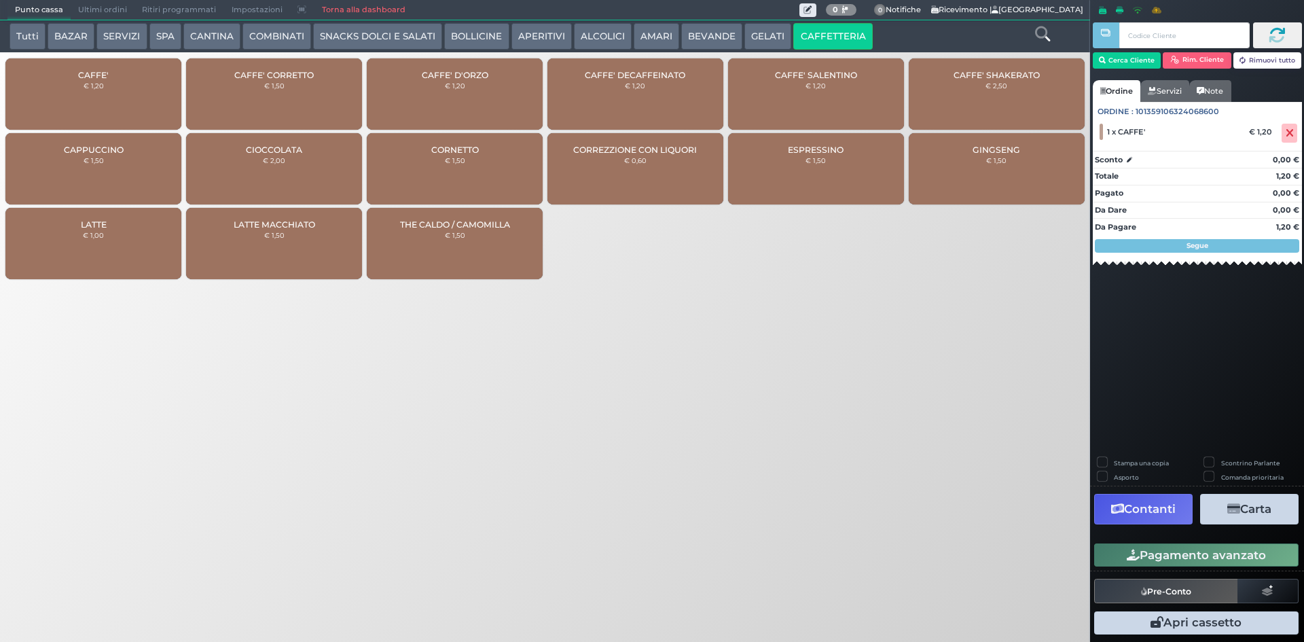
click at [1200, 558] on button "Pagamento avanzato" at bounding box center [1196, 554] width 204 height 23
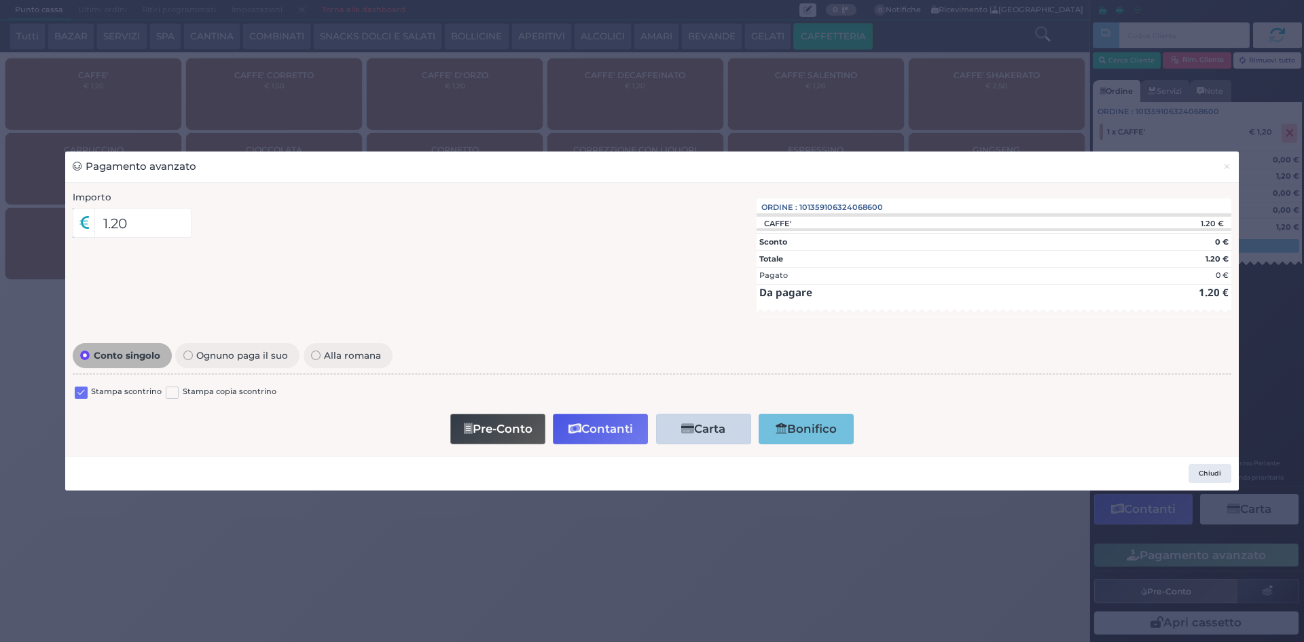
drag, startPoint x: 79, startPoint y: 395, endPoint x: 147, endPoint y: 397, distance: 68.0
click at [80, 395] on label at bounding box center [81, 392] width 13 height 13
click at [0, 0] on input "checkbox" at bounding box center [0, 0] width 0 height 0
click at [580, 427] on icon "button" at bounding box center [574, 429] width 13 height 12
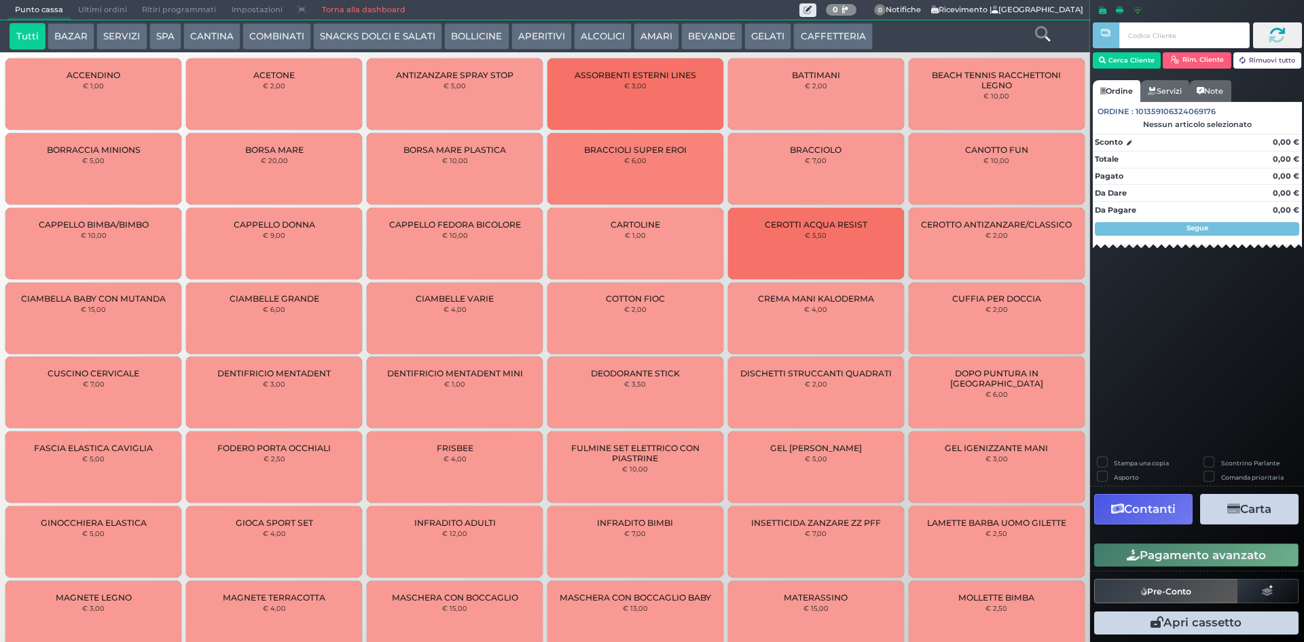
click at [813, 32] on button "CAFFETTERIA" at bounding box center [832, 36] width 79 height 27
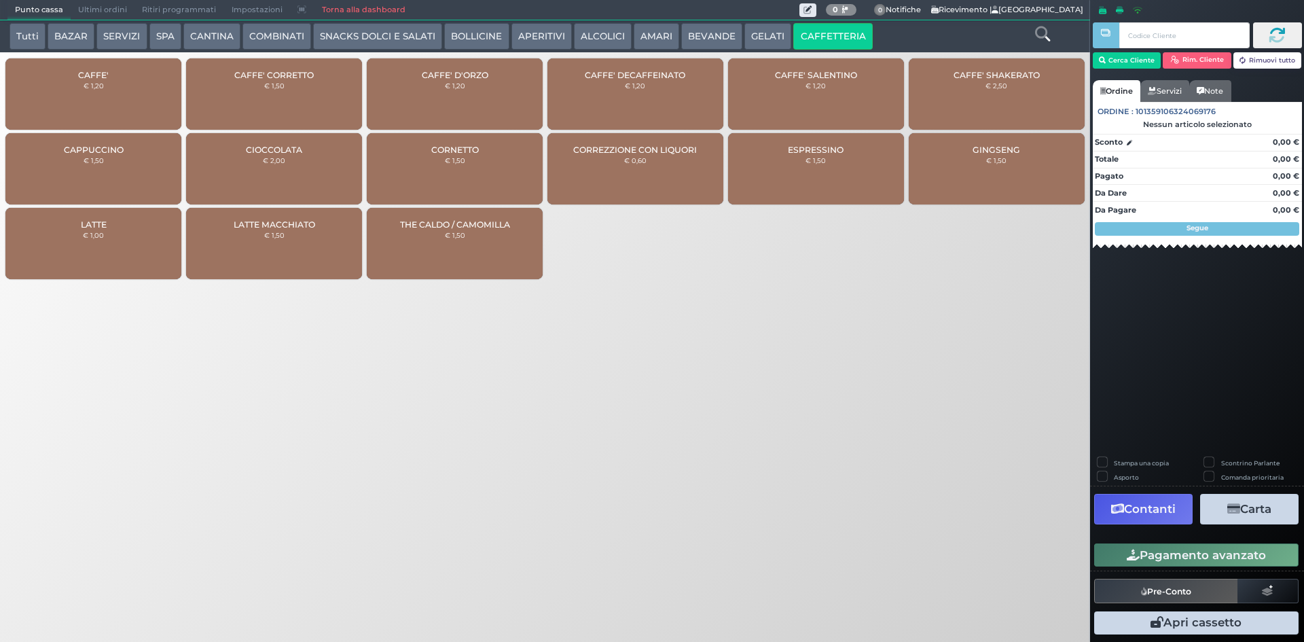
click at [57, 87] on div "CAFFE' € 1,20" at bounding box center [93, 93] width 176 height 71
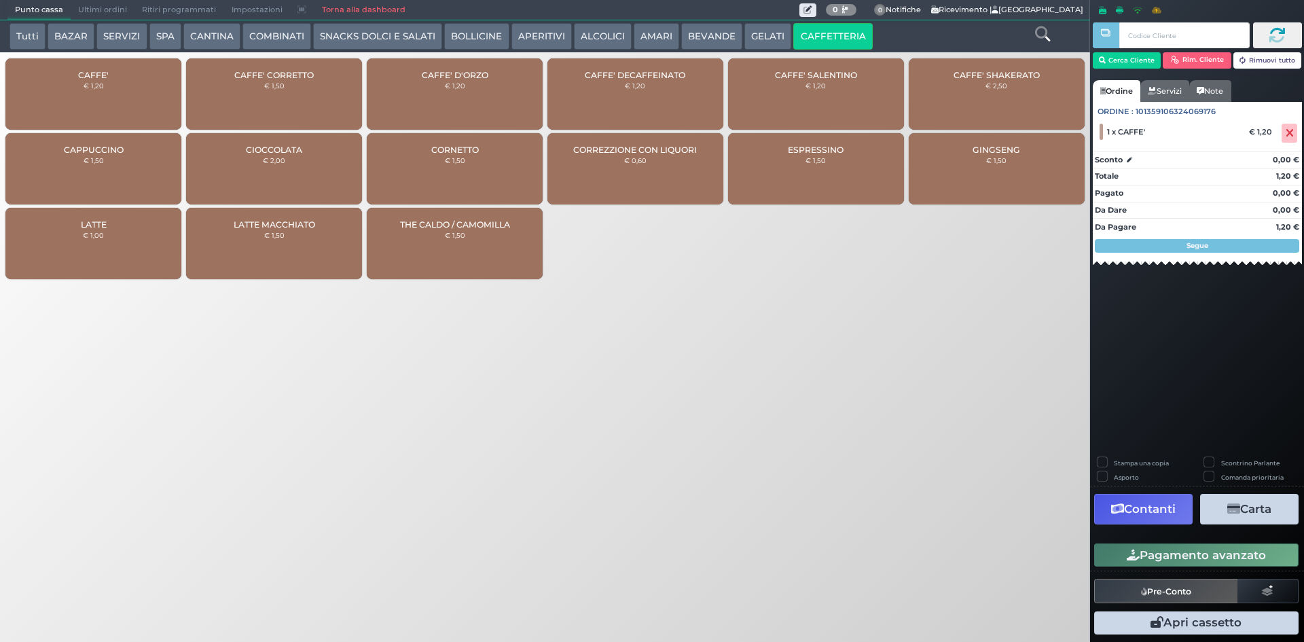
click at [103, 77] on span "CAFFE'" at bounding box center [93, 75] width 31 height 10
click at [1145, 553] on button "Pagamento avanzato" at bounding box center [1196, 554] width 204 height 23
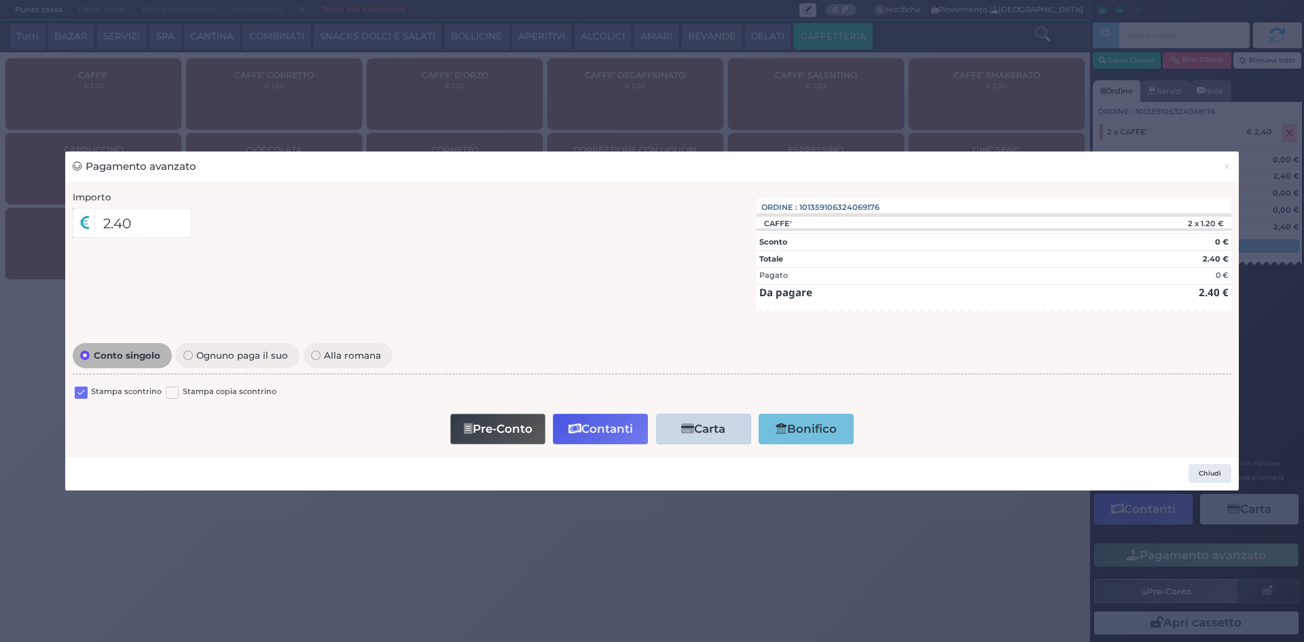
click at [86, 396] on div "Stampa scontrino" at bounding box center [118, 394] width 87 height 16
drag, startPoint x: 82, startPoint y: 394, endPoint x: 225, endPoint y: 410, distance: 144.2
click at [132, 394] on div "Stampa scontrino" at bounding box center [118, 394] width 87 height 16
click at [78, 390] on label at bounding box center [81, 392] width 13 height 13
click at [0, 0] on input "checkbox" at bounding box center [0, 0] width 0 height 0
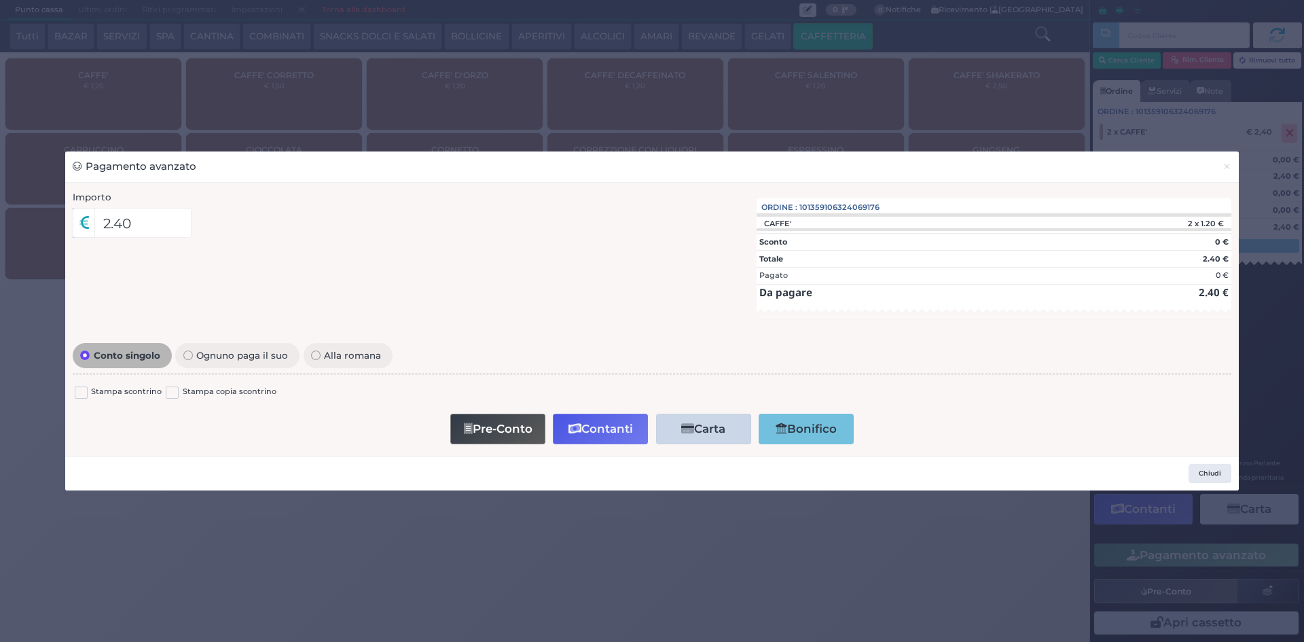
click at [628, 437] on button "Contanti" at bounding box center [600, 429] width 95 height 31
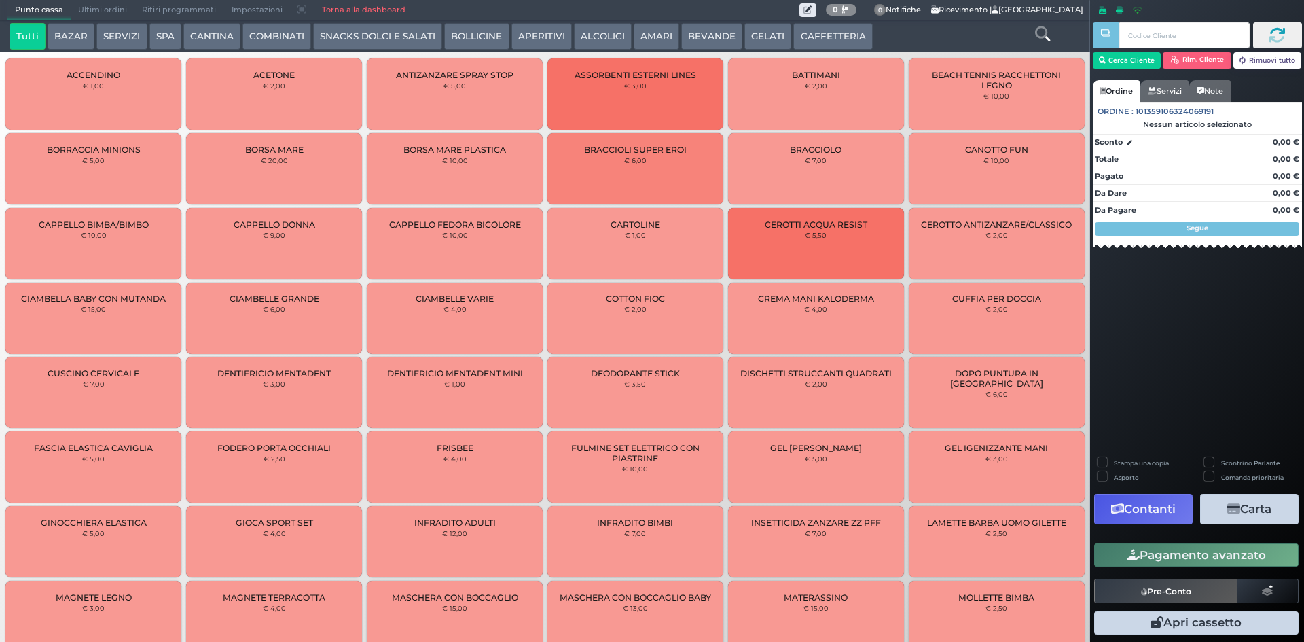
click at [86, 18] on span "Ultimi ordini" at bounding box center [103, 10] width 64 height 19
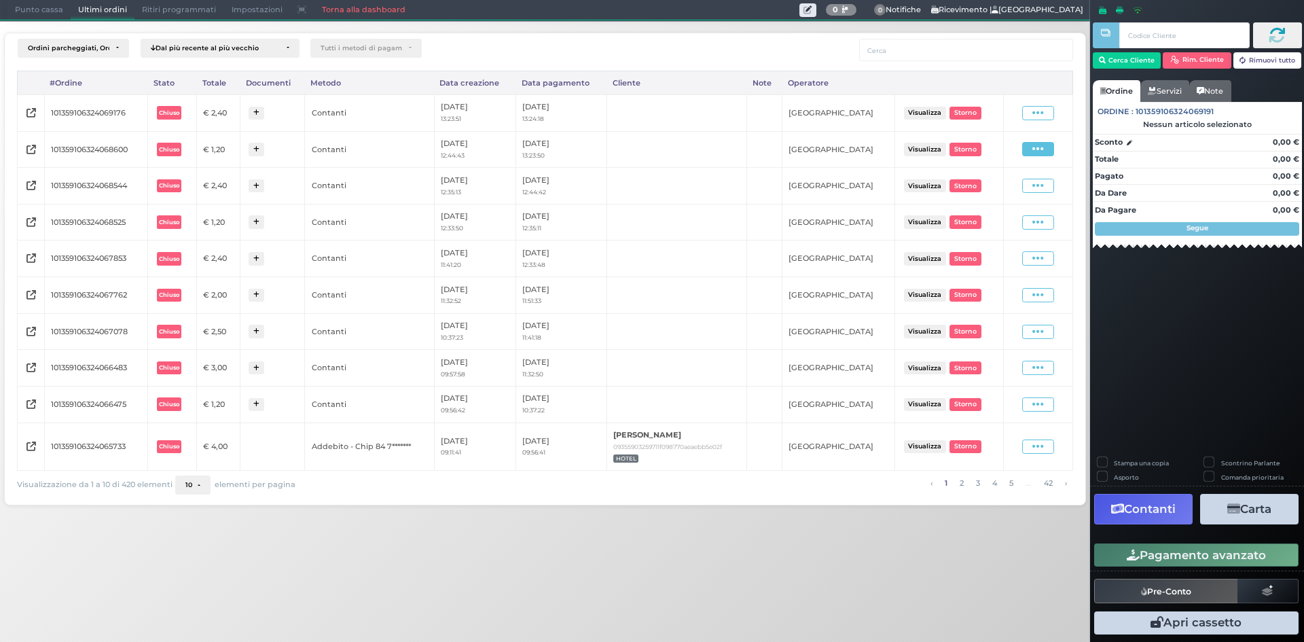
click at [1029, 145] on span at bounding box center [1038, 149] width 32 height 14
click at [995, 191] on span "Ristampa Pre-Conto" at bounding box center [1008, 188] width 56 height 23
click at [1035, 119] on icon at bounding box center [1038, 113] width 12 height 13
click at [1012, 155] on span "Ristampa Pre-Conto" at bounding box center [1008, 152] width 56 height 23
click at [21, 12] on span "Punto cassa" at bounding box center [38, 10] width 63 height 19
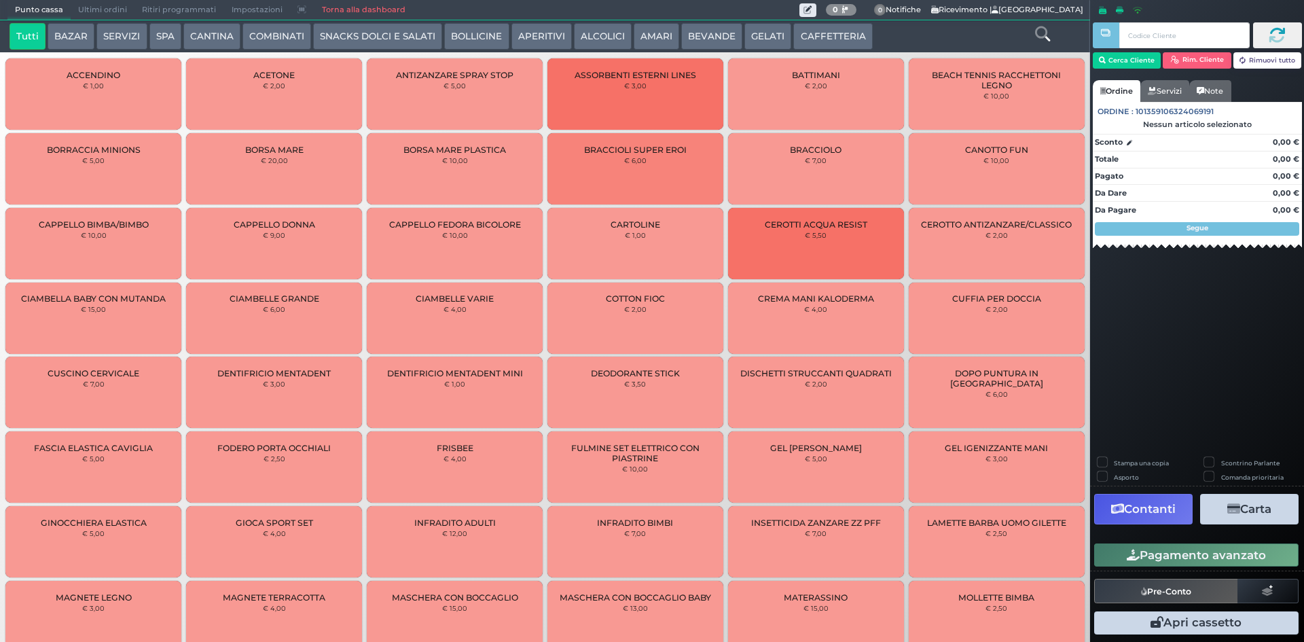
click at [819, 35] on button "CAFFETTERIA" at bounding box center [832, 36] width 79 height 27
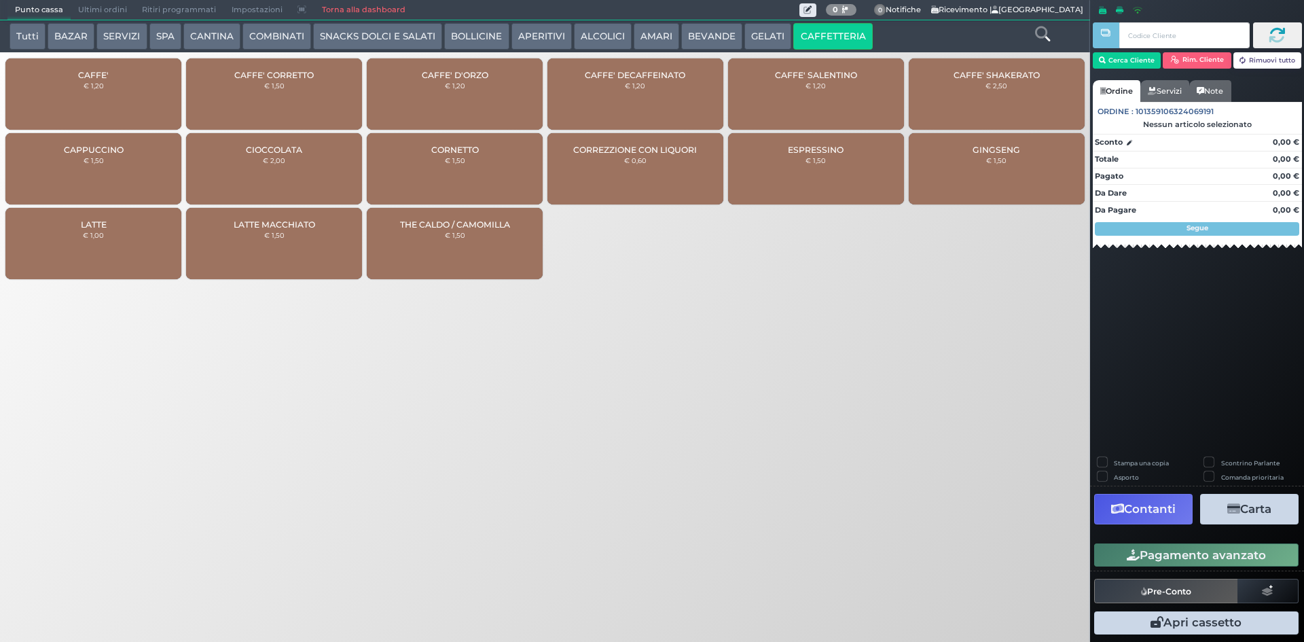
click at [146, 94] on div "CAFFE' € 1,20" at bounding box center [93, 93] width 176 height 71
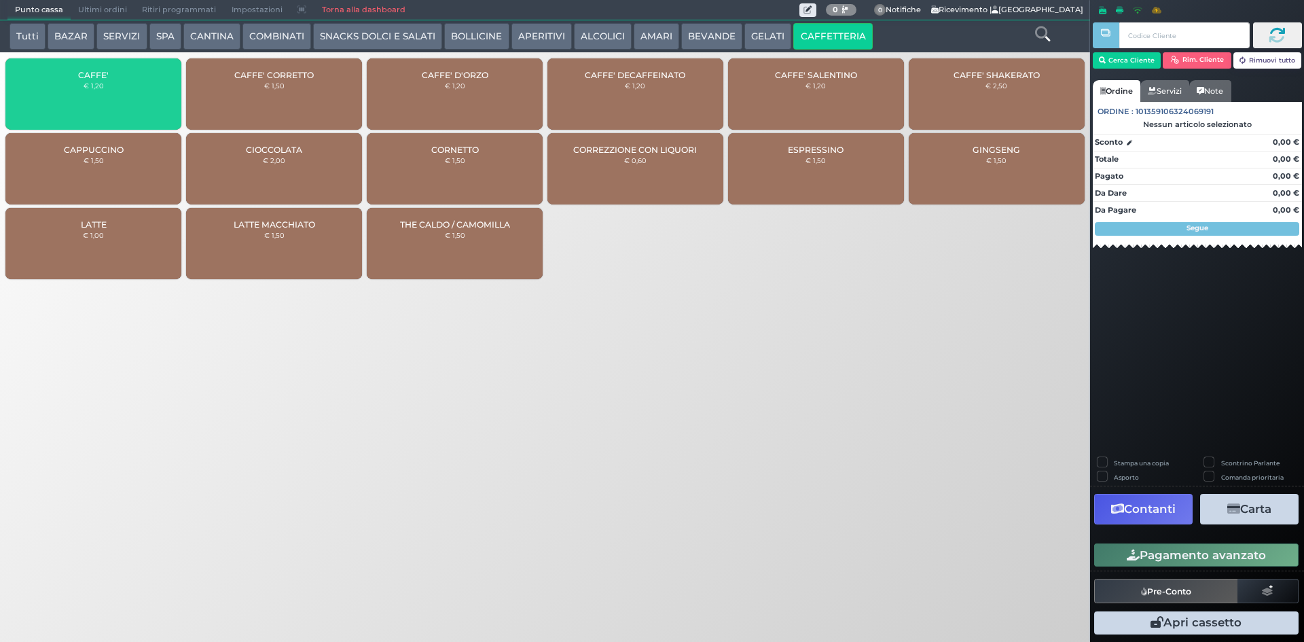
click at [146, 94] on div "CAFFE' € 1,20" at bounding box center [93, 93] width 176 height 71
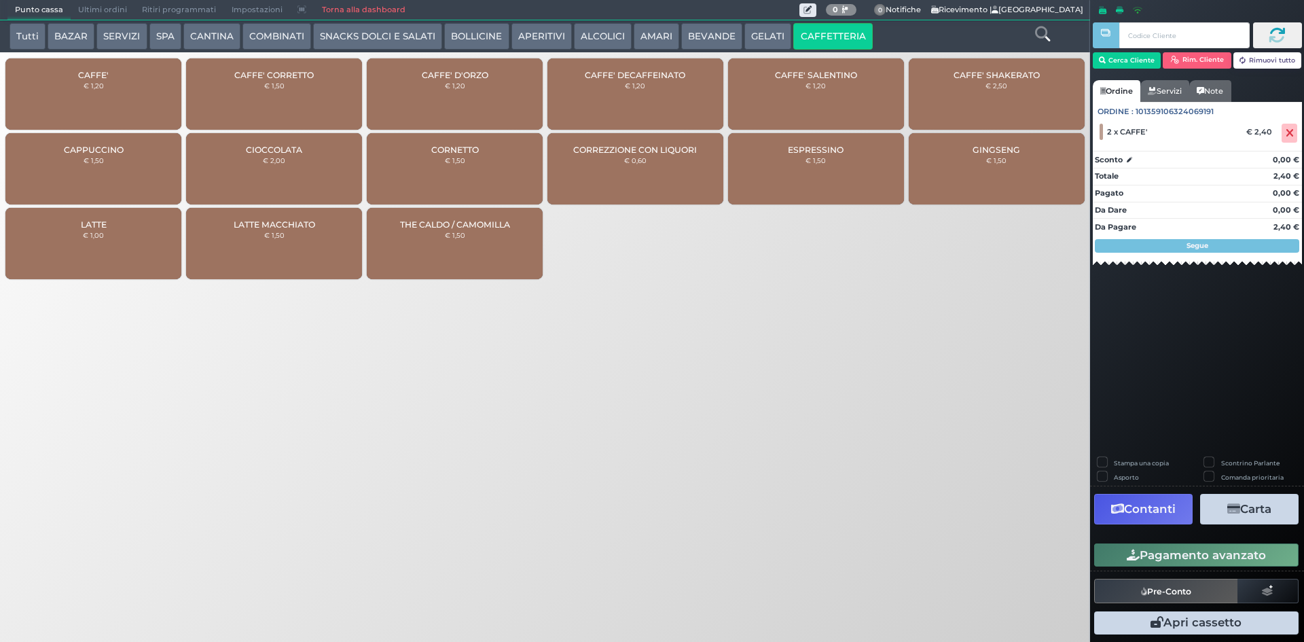
click at [146, 94] on div "CAFFE' € 1,20" at bounding box center [93, 93] width 176 height 71
click at [147, 94] on div "CAFFE' € 1,20" at bounding box center [93, 93] width 176 height 71
click at [1226, 560] on button "Pagamento avanzato" at bounding box center [1196, 554] width 204 height 23
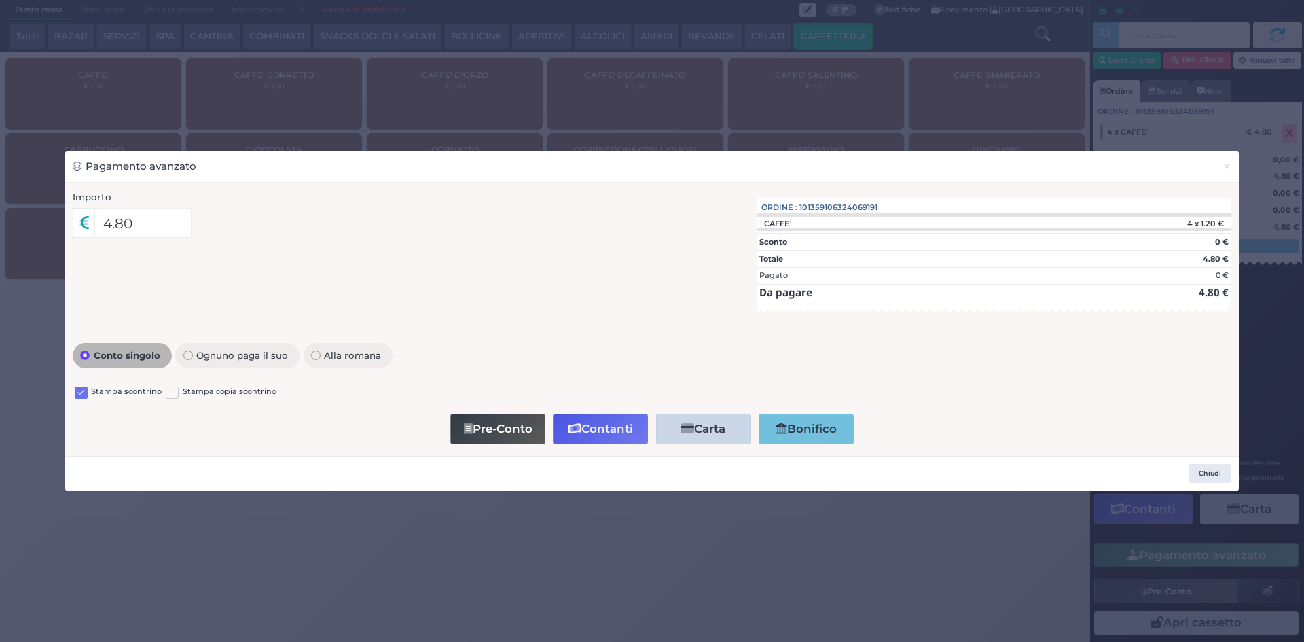
click at [77, 396] on label at bounding box center [81, 392] width 13 height 13
click at [0, 0] on input "checkbox" at bounding box center [0, 0] width 0 height 0
click at [628, 431] on button "Contanti" at bounding box center [600, 429] width 95 height 31
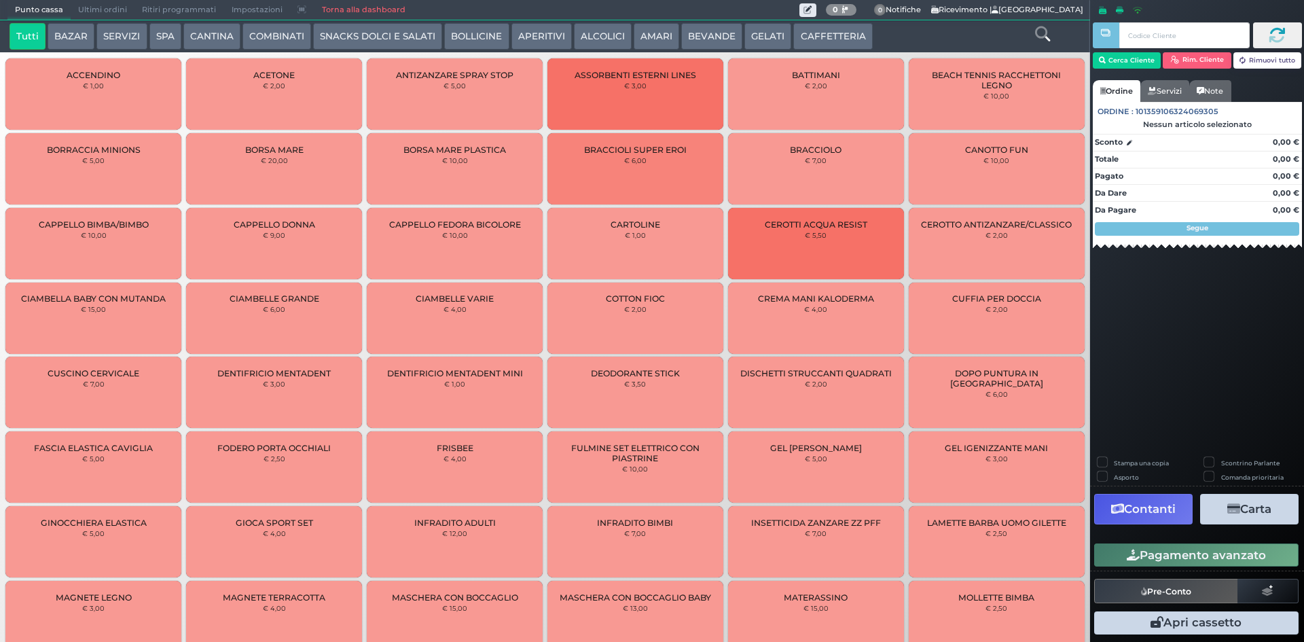
click at [104, 11] on span "Ultimi ordini" at bounding box center [103, 10] width 64 height 19
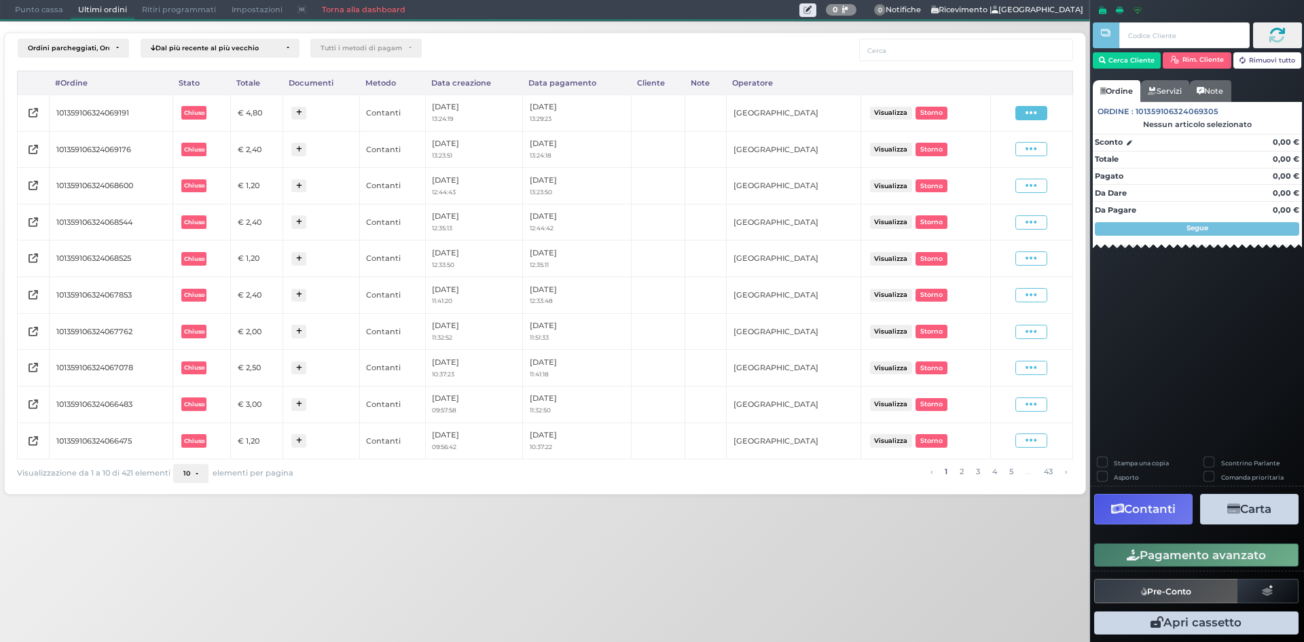
click at [1029, 111] on icon at bounding box center [1031, 113] width 12 height 13
click at [1021, 154] on span "Ristampa Pre-Conto" at bounding box center [998, 152] width 56 height 23
click at [44, 12] on span "Punto cassa" at bounding box center [38, 10] width 63 height 19
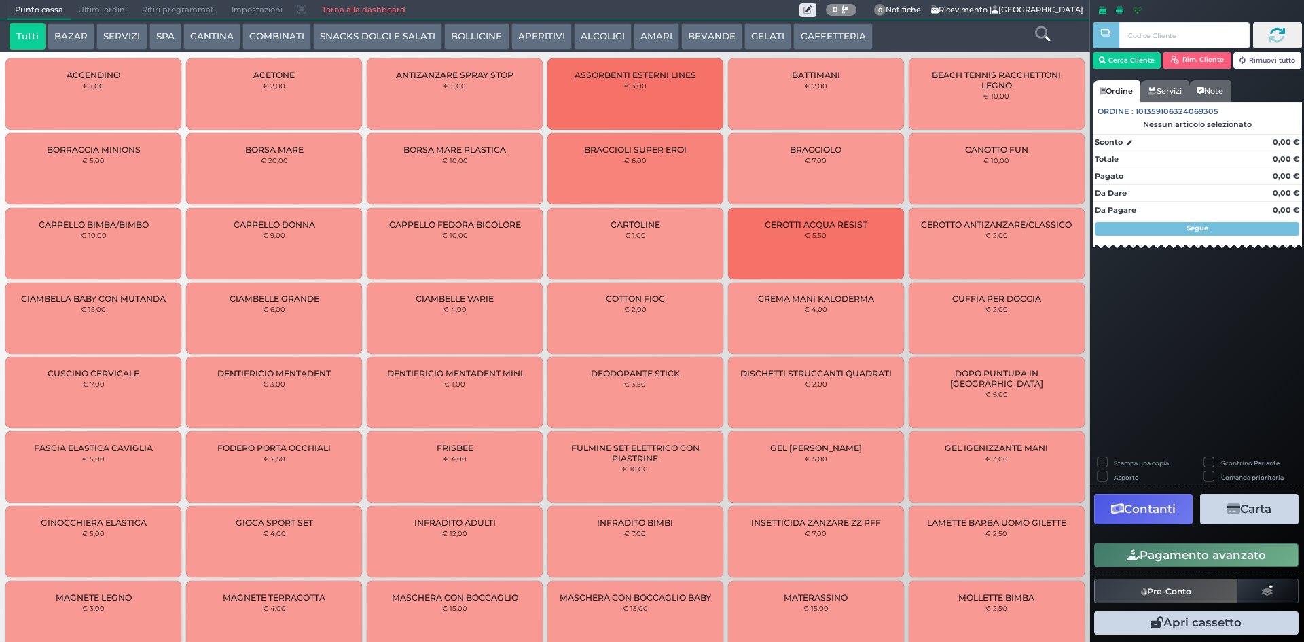
click at [835, 39] on button "CAFFETTERIA" at bounding box center [832, 36] width 79 height 27
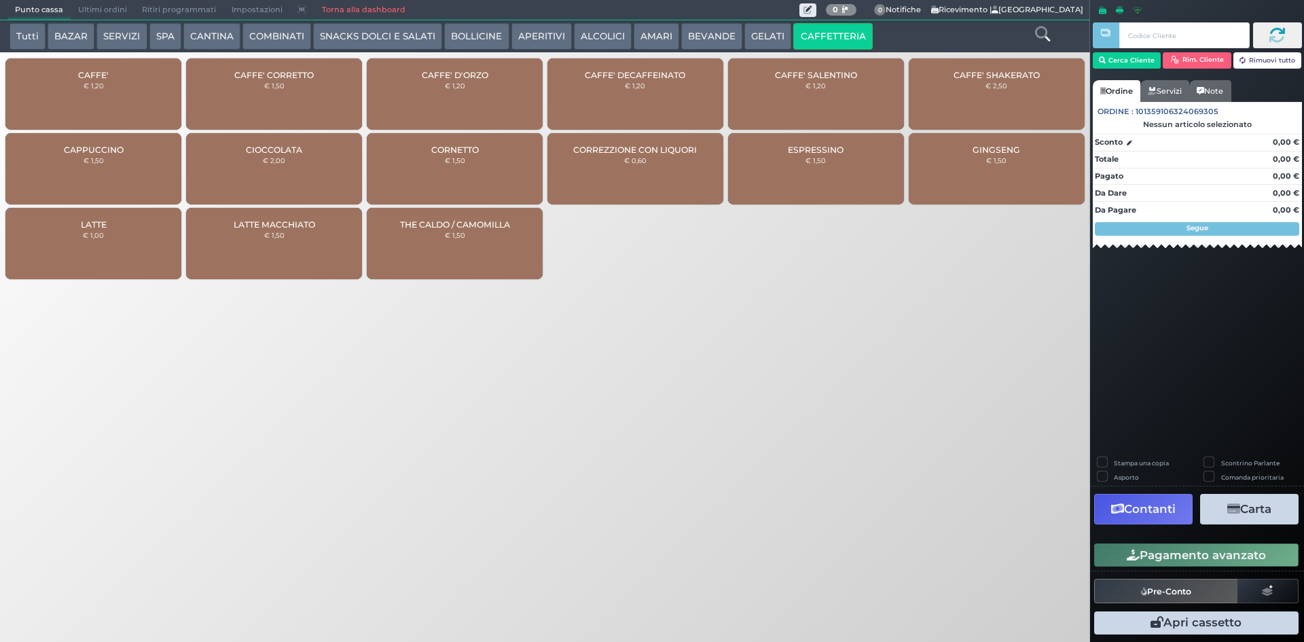
click at [306, 99] on div "CAFFE' CORRETTO € 1,50" at bounding box center [274, 93] width 176 height 71
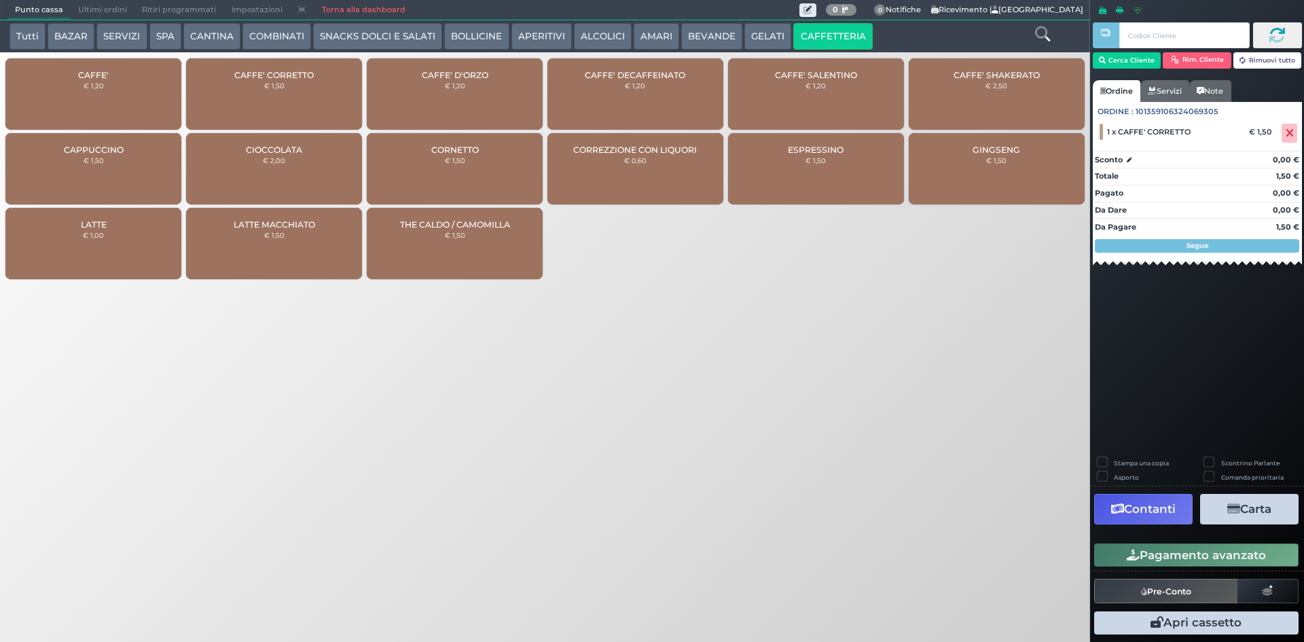
click at [306, 99] on div "CAFFE' CORRETTO € 1,50" at bounding box center [274, 93] width 176 height 71
click at [1182, 558] on button "Pagamento avanzato" at bounding box center [1196, 554] width 204 height 23
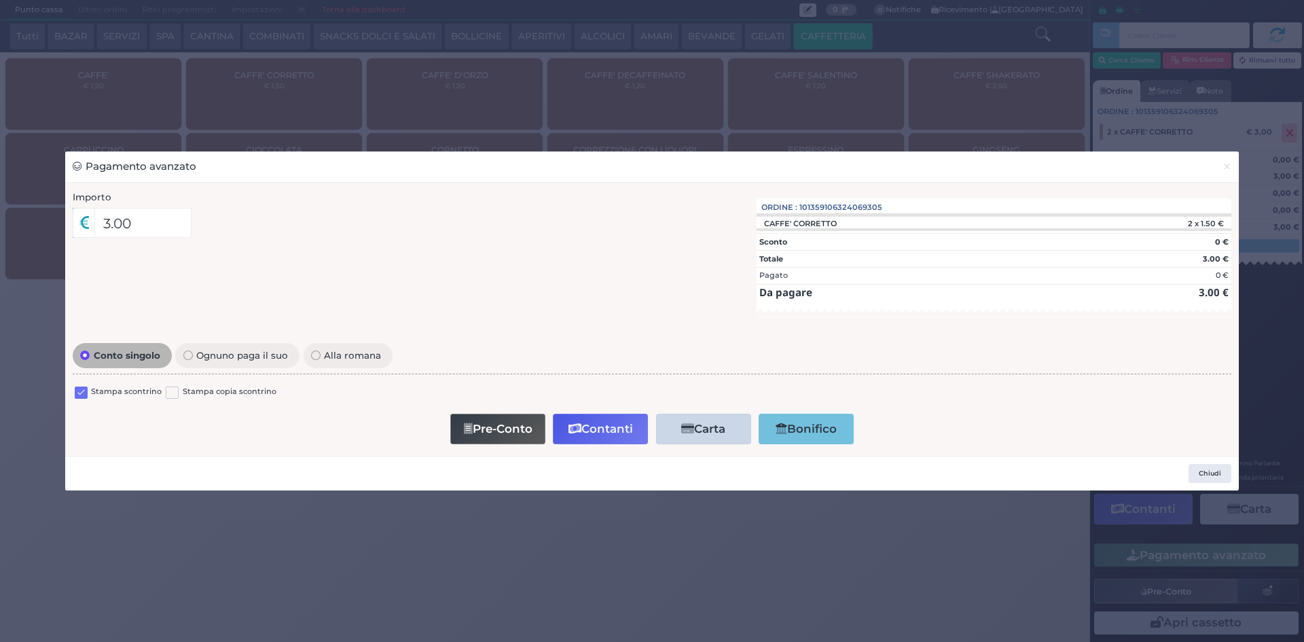
click at [82, 395] on label at bounding box center [81, 392] width 13 height 13
click at [0, 0] on input "checkbox" at bounding box center [0, 0] width 0 height 0
click at [629, 431] on button "Contanti" at bounding box center [600, 429] width 95 height 31
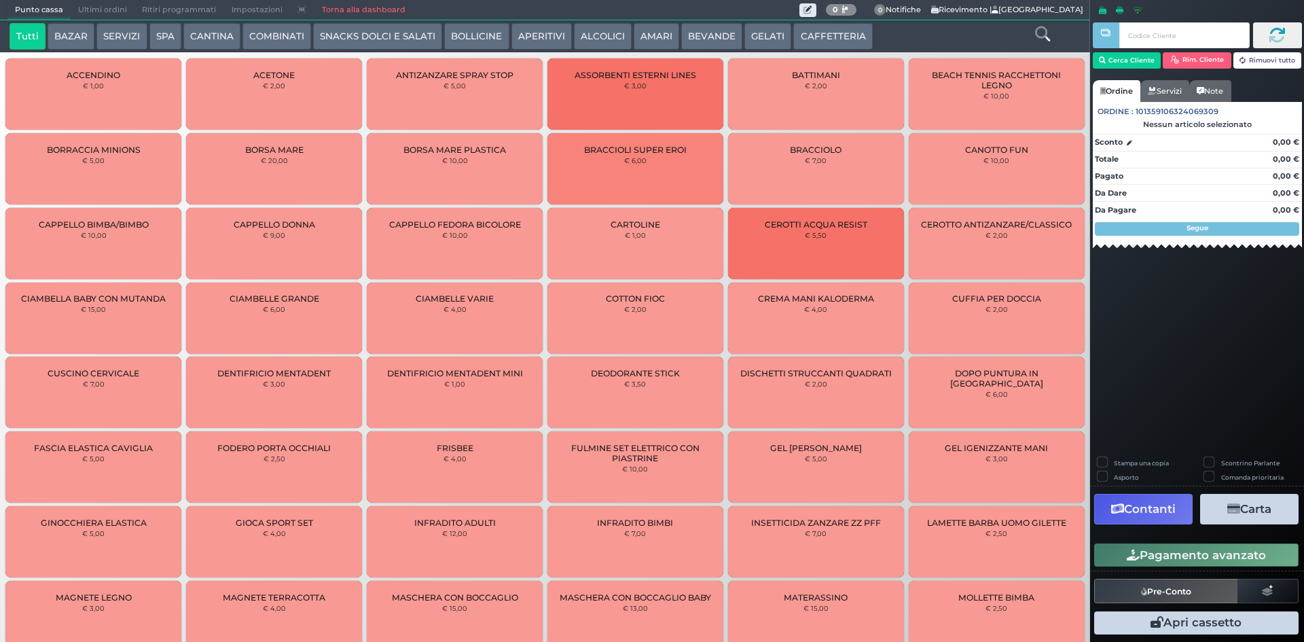
click at [117, 10] on span "Ultimi ordini" at bounding box center [103, 10] width 64 height 19
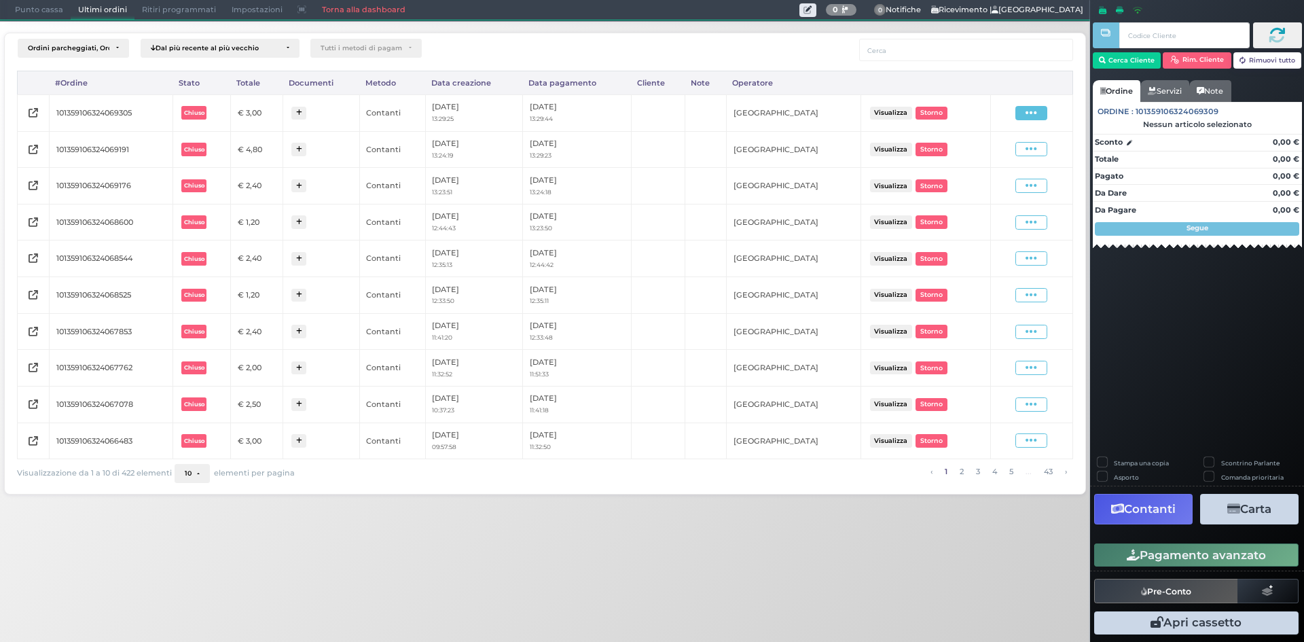
click at [1047, 120] on span at bounding box center [1031, 113] width 32 height 14
click at [1007, 164] on ul "Visualizza Ristampa Pre-Conto [GEOGRAPHIC_DATA]" at bounding box center [993, 152] width 76 height 71
click at [1035, 110] on icon at bounding box center [1031, 113] width 12 height 13
click at [999, 153] on span "Ristampa Pre-Conto" at bounding box center [998, 152] width 56 height 23
click at [42, 5] on span "Punto cassa" at bounding box center [38, 10] width 63 height 19
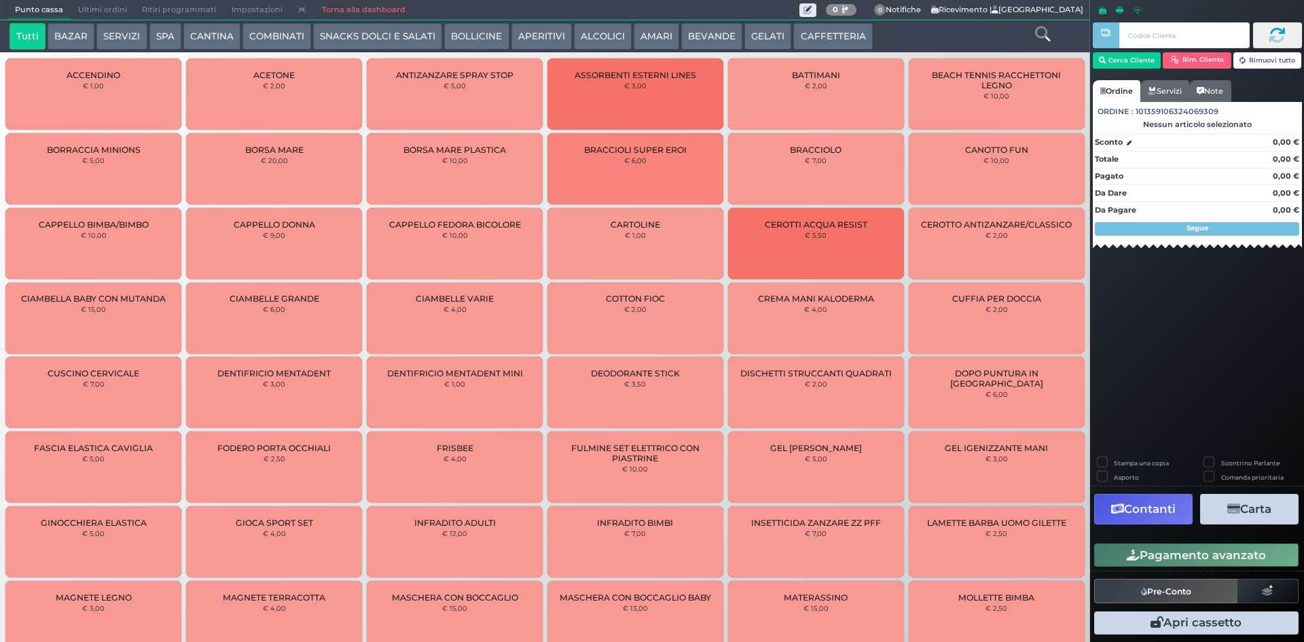
click at [817, 39] on button "CAFFETTERIA" at bounding box center [832, 36] width 79 height 27
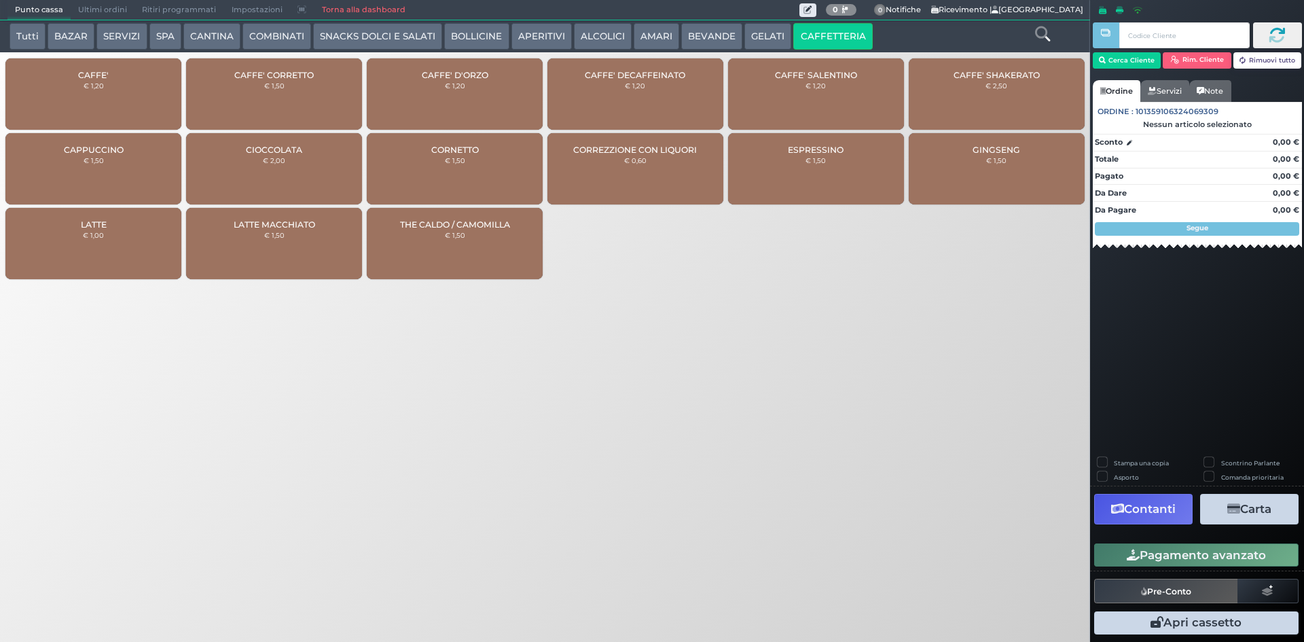
click at [96, 82] on small "€ 1,20" at bounding box center [94, 85] width 20 height 8
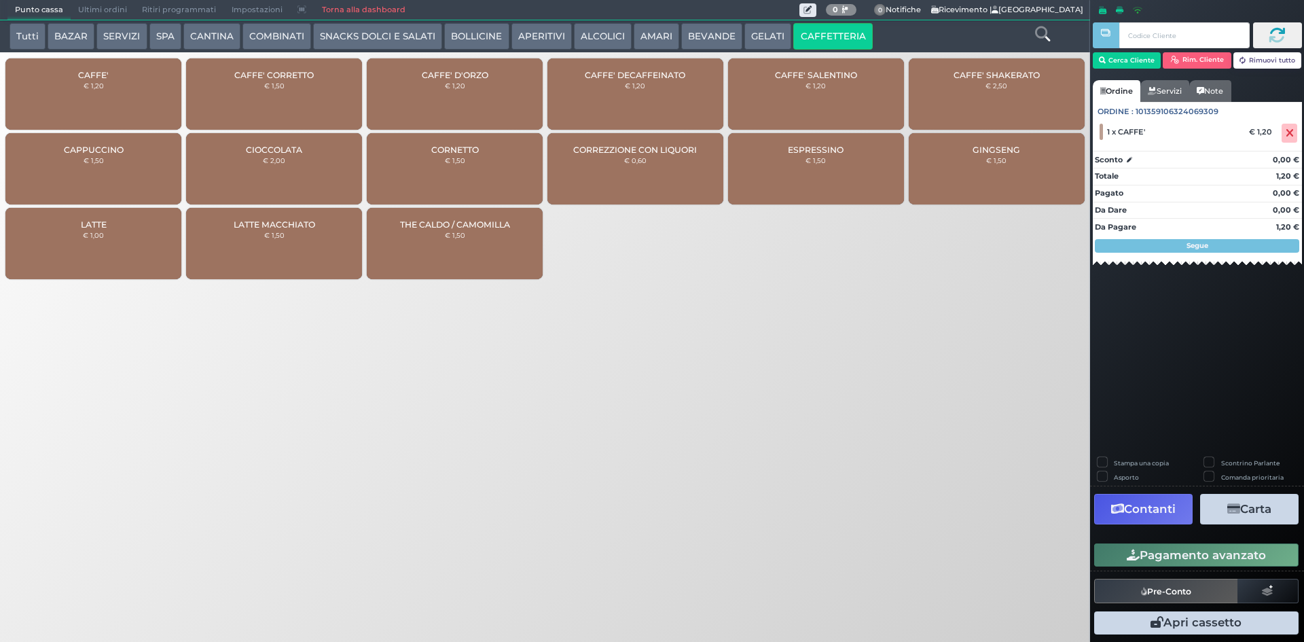
click at [1202, 549] on button "Pagamento avanzato" at bounding box center [1196, 554] width 204 height 23
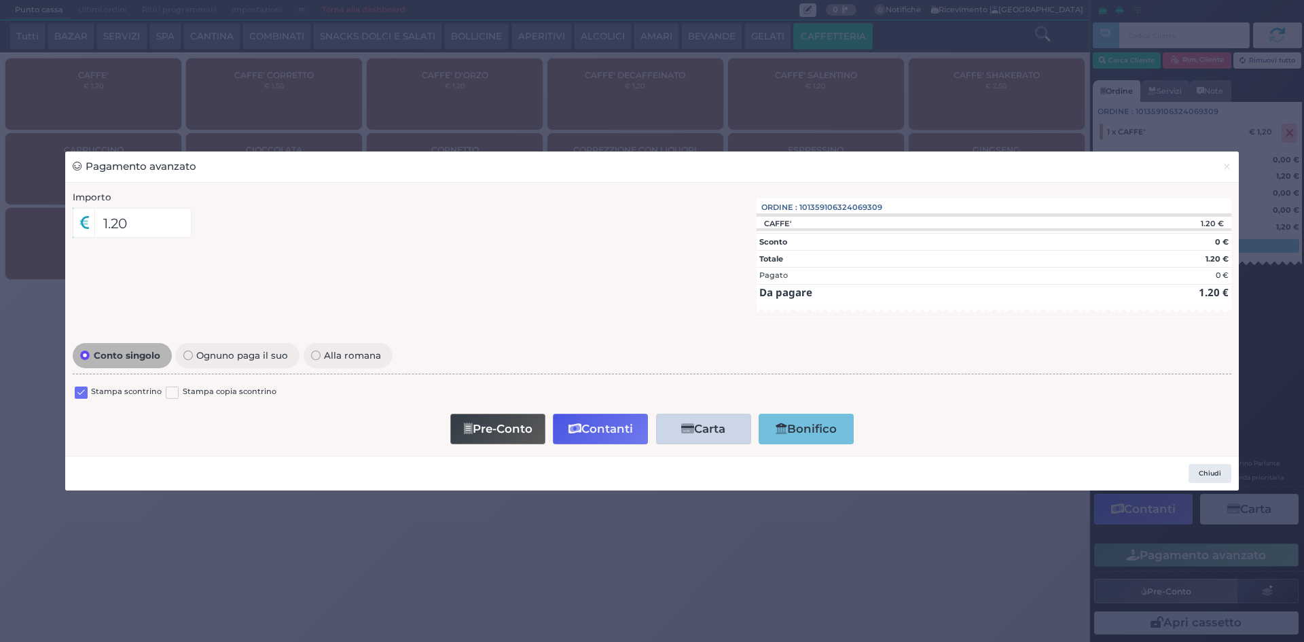
click at [81, 391] on label at bounding box center [81, 392] width 13 height 13
click at [0, 0] on input "checkbox" at bounding box center [0, 0] width 0 height 0
click at [615, 422] on button "Contanti" at bounding box center [600, 429] width 95 height 31
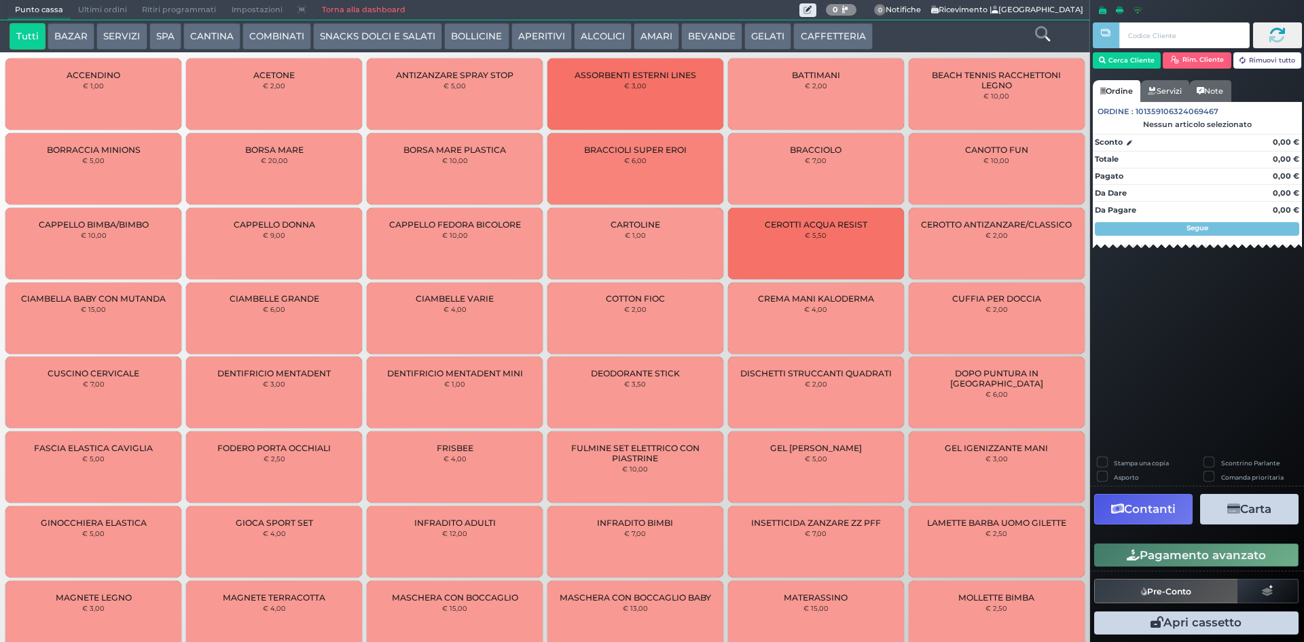
click at [125, 5] on span "Ultimi ordini" at bounding box center [103, 10] width 64 height 19
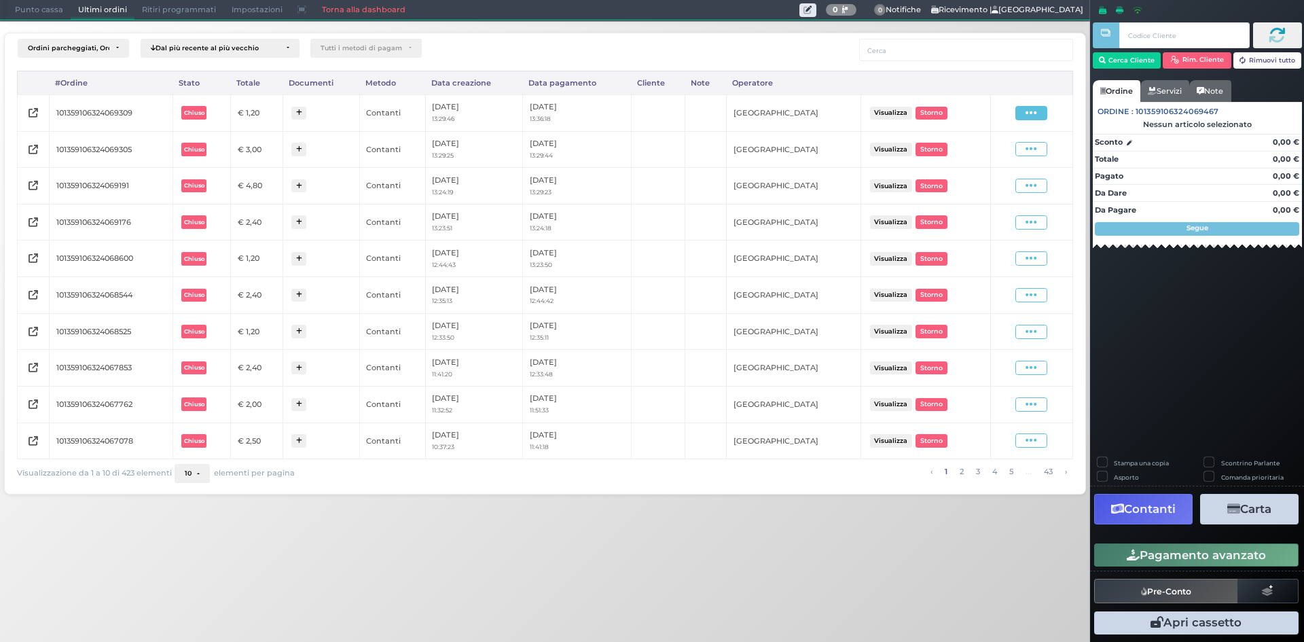
click at [1040, 112] on span at bounding box center [1031, 113] width 32 height 14
click at [1000, 153] on span "Ristampa Pre-Conto" at bounding box center [998, 152] width 56 height 23
click at [31, 13] on span "Punto cassa" at bounding box center [38, 10] width 63 height 19
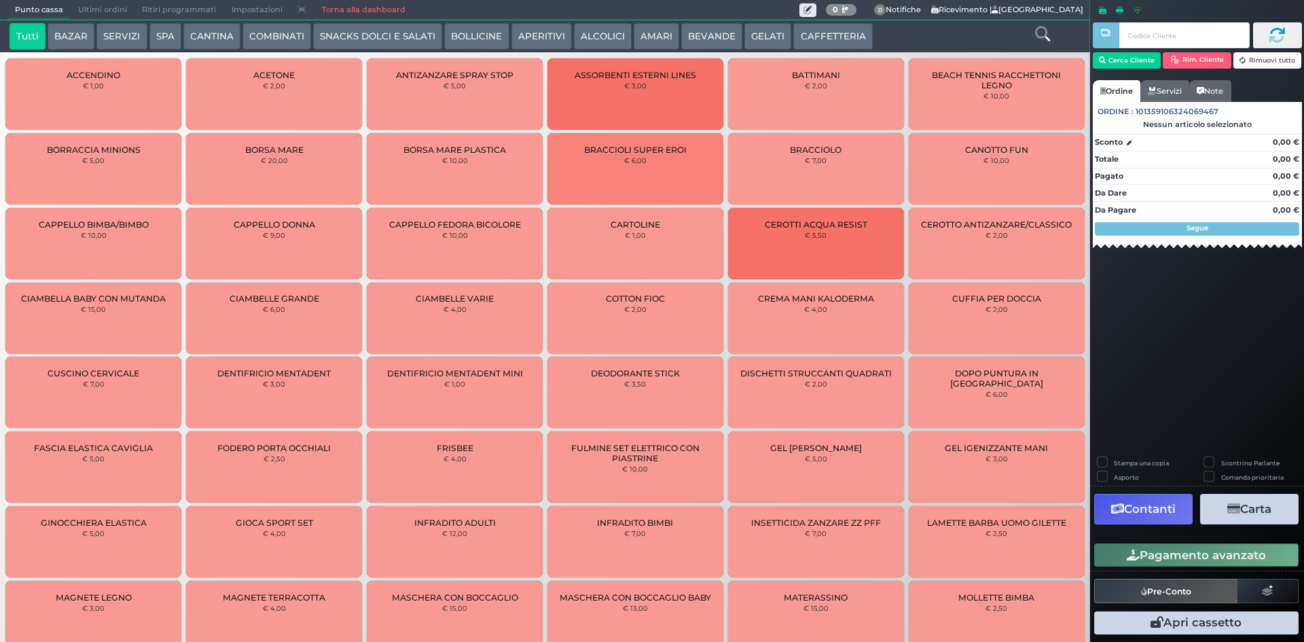
click at [841, 37] on button "CAFFETTERIA" at bounding box center [832, 36] width 79 height 27
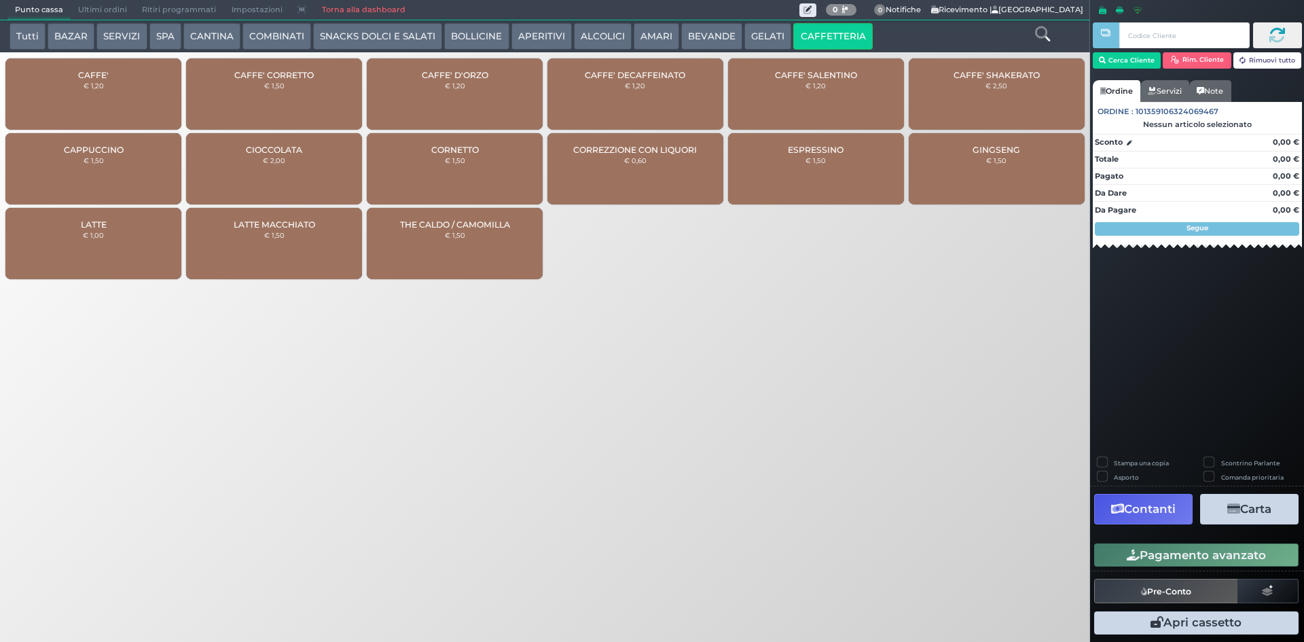
click at [105, 82] on div "CAFFE' € 1,20" at bounding box center [93, 93] width 176 height 71
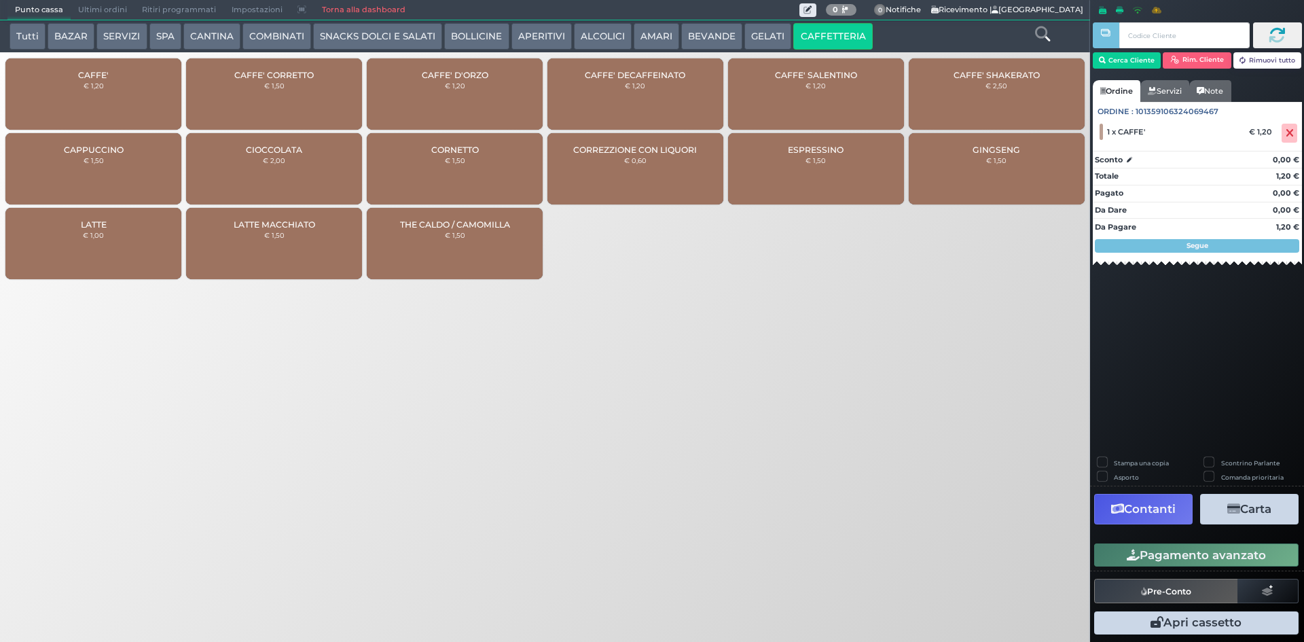
click at [105, 82] on div "CAFFE' € 1,20" at bounding box center [93, 93] width 176 height 71
click at [1141, 552] on button "Pagamento avanzato" at bounding box center [1196, 554] width 204 height 23
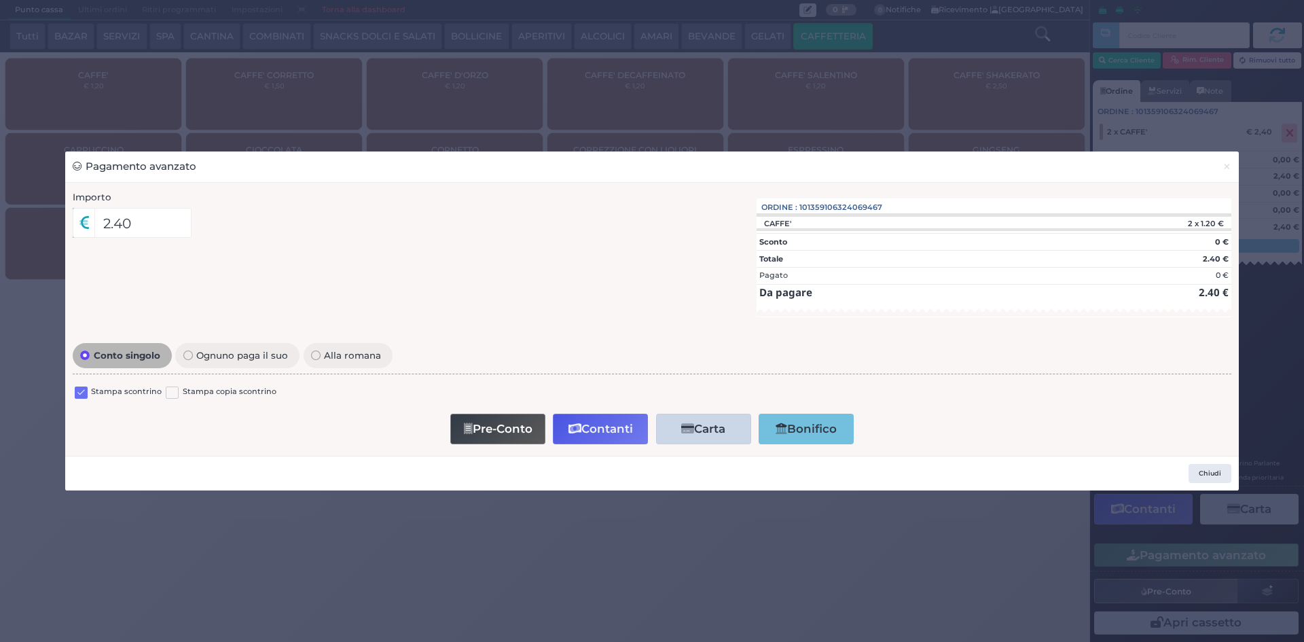
click at [84, 390] on label at bounding box center [81, 392] width 13 height 13
click at [0, 0] on input "checkbox" at bounding box center [0, 0] width 0 height 0
click at [606, 432] on button "Contanti" at bounding box center [600, 429] width 95 height 31
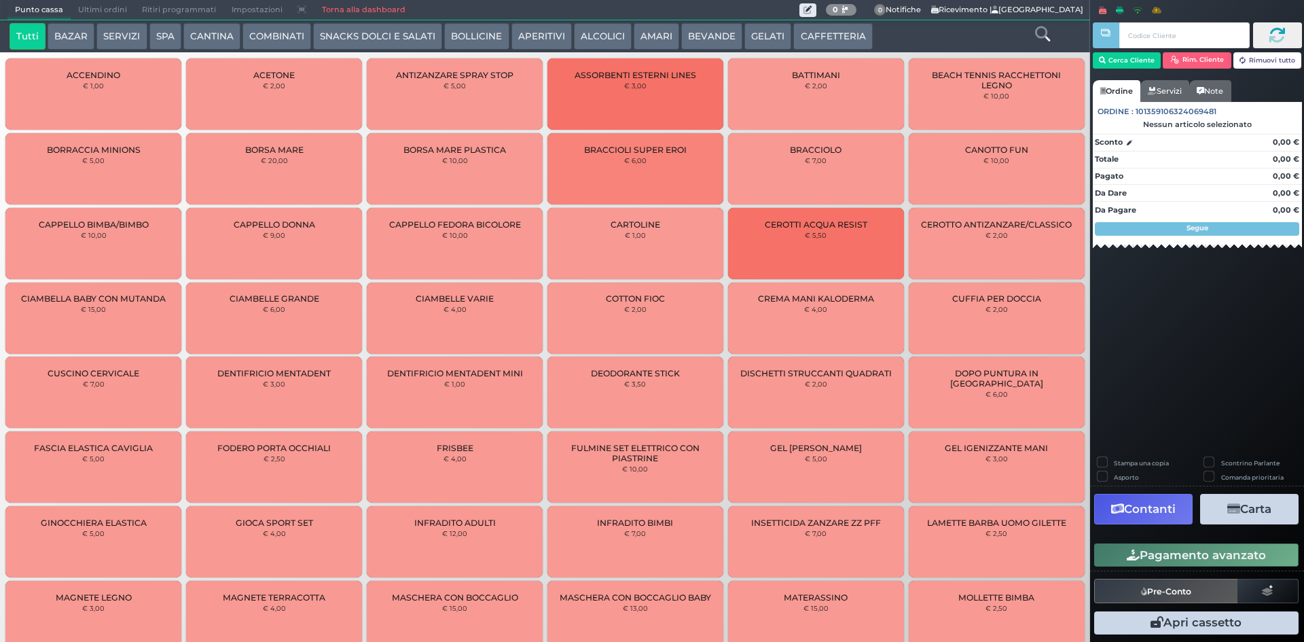
click at [93, 12] on span "Ultimi ordini" at bounding box center [103, 10] width 64 height 19
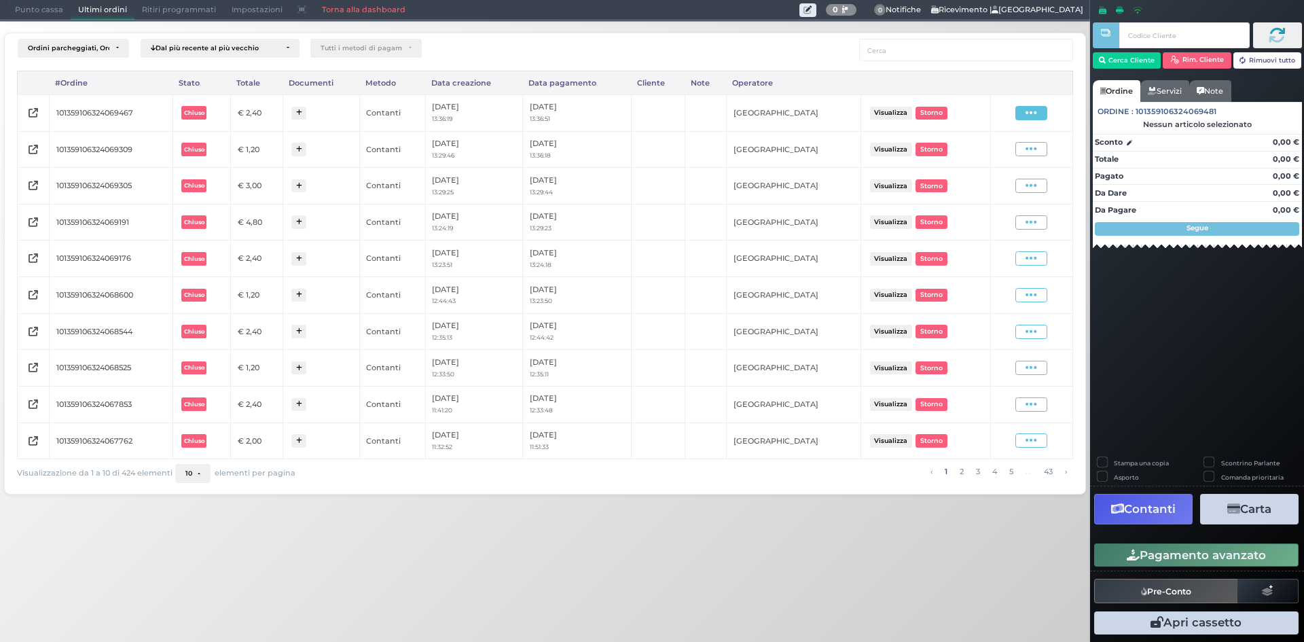
click at [1027, 111] on icon at bounding box center [1031, 113] width 12 height 13
click at [1002, 153] on span "Ristampa Pre-Conto" at bounding box center [998, 152] width 56 height 23
click at [19, 7] on span "Punto cassa" at bounding box center [38, 10] width 63 height 19
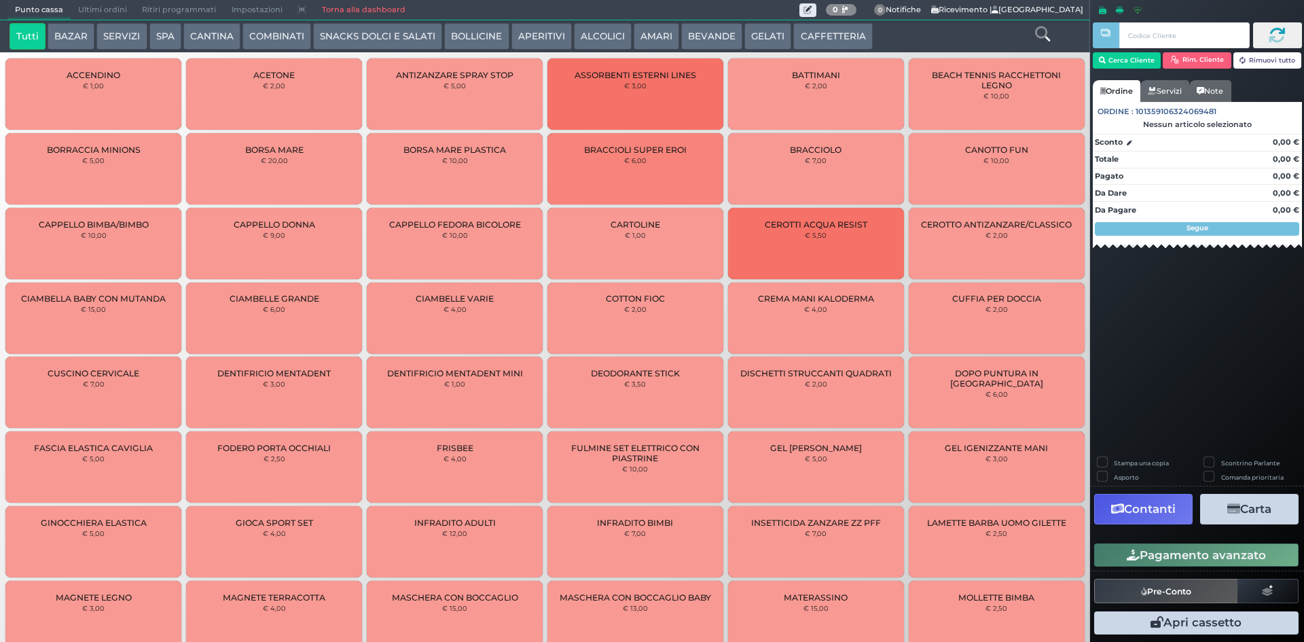
click at [832, 37] on button "CAFFETTERIA" at bounding box center [832, 36] width 79 height 27
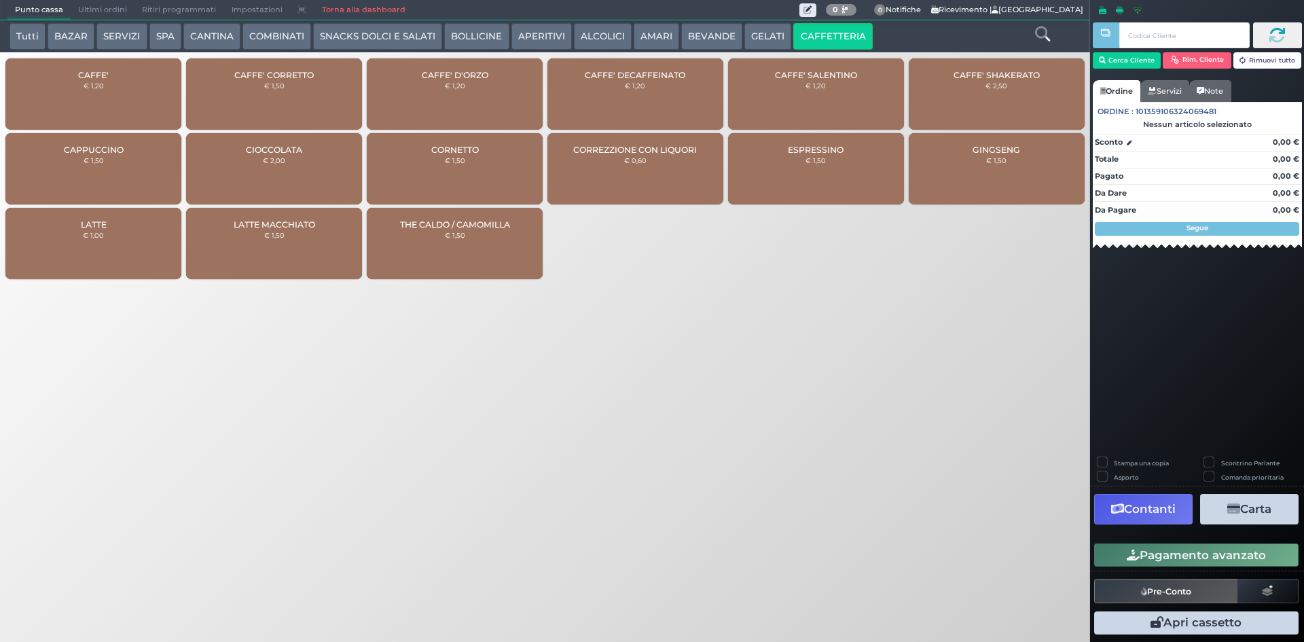
click at [101, 85] on small "€ 1,20" at bounding box center [94, 85] width 20 height 8
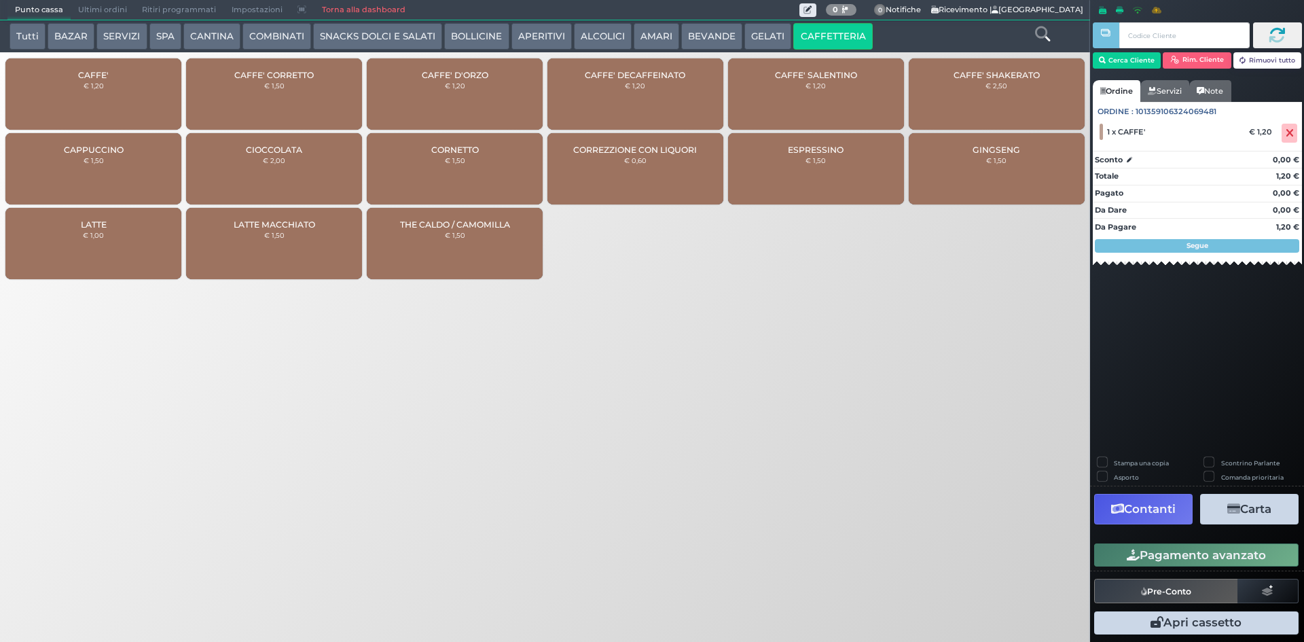
click at [101, 85] on small "€ 1,20" at bounding box center [94, 85] width 20 height 8
click at [721, 37] on button "BEVANDE" at bounding box center [711, 36] width 61 height 27
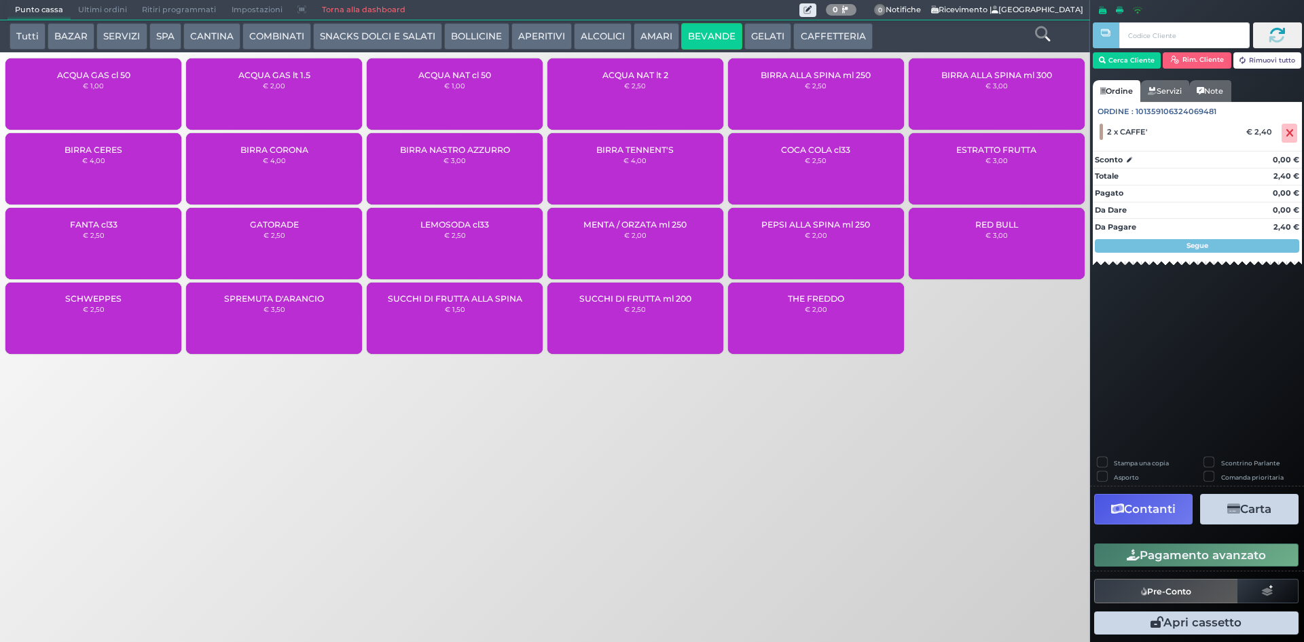
click at [109, 94] on div "ACQUA GAS cl 50 € 1,00" at bounding box center [93, 93] width 176 height 71
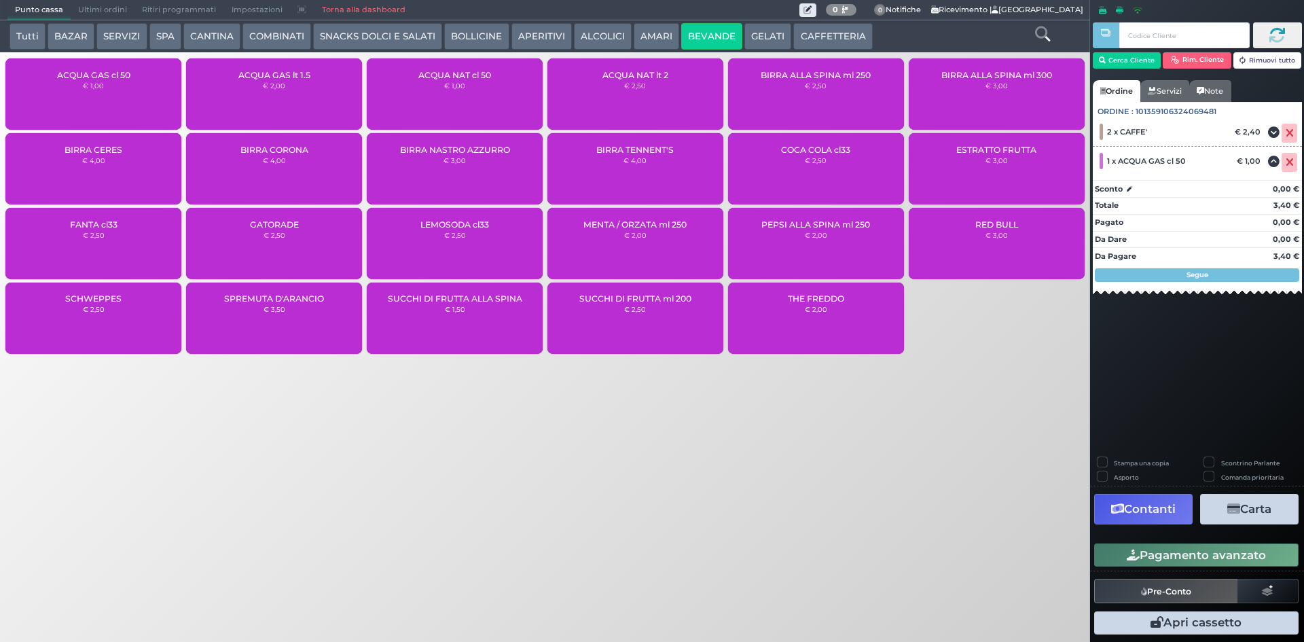
click at [1215, 558] on button "Pagamento avanzato" at bounding box center [1196, 554] width 204 height 23
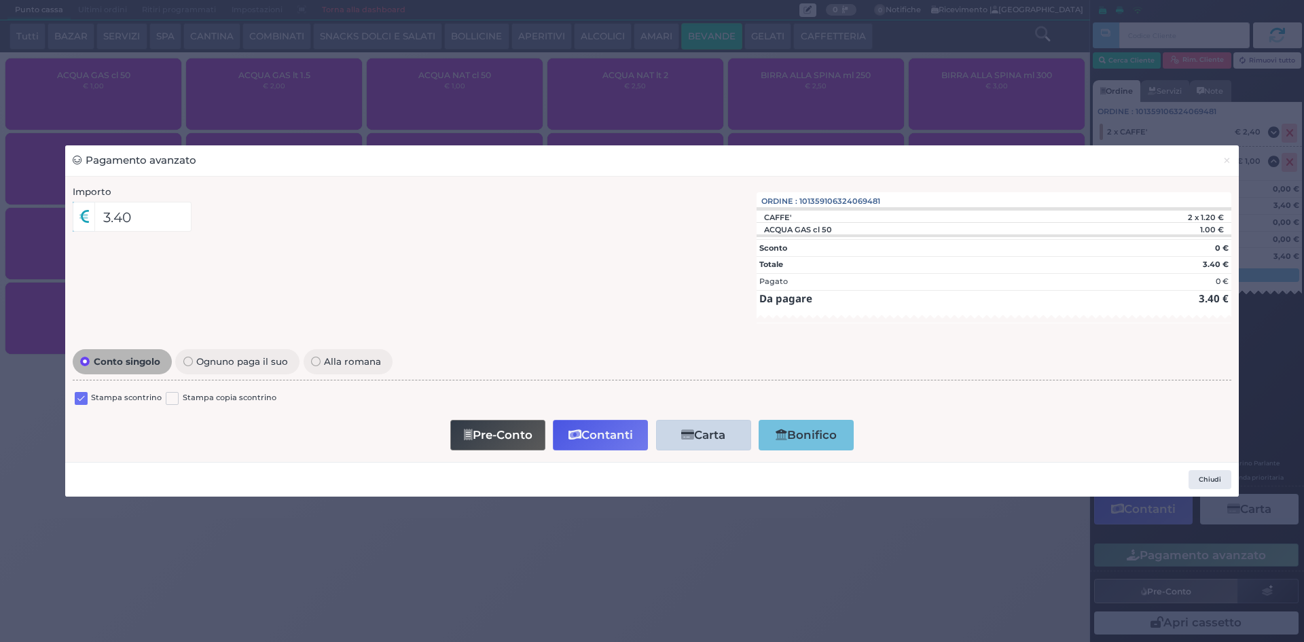
click at [83, 402] on label at bounding box center [81, 398] width 13 height 13
click at [0, 0] on input "checkbox" at bounding box center [0, 0] width 0 height 0
click at [594, 439] on button "Contanti" at bounding box center [600, 435] width 95 height 31
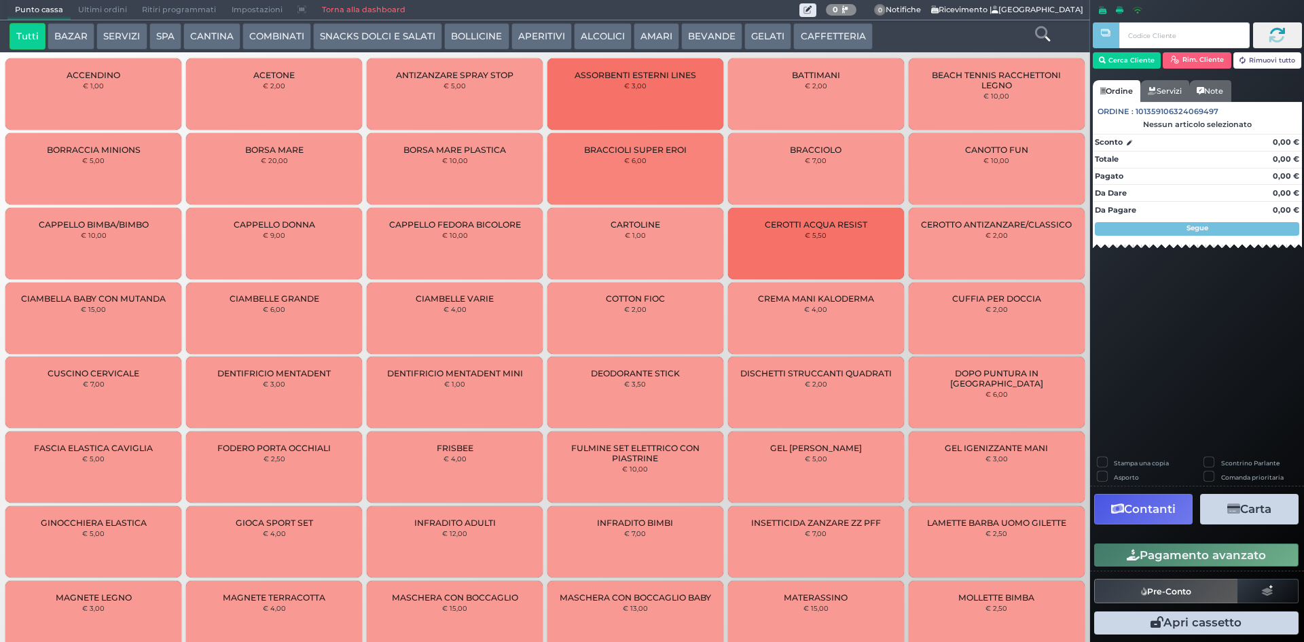
click at [96, 8] on span "Ultimi ordini" at bounding box center [103, 10] width 64 height 19
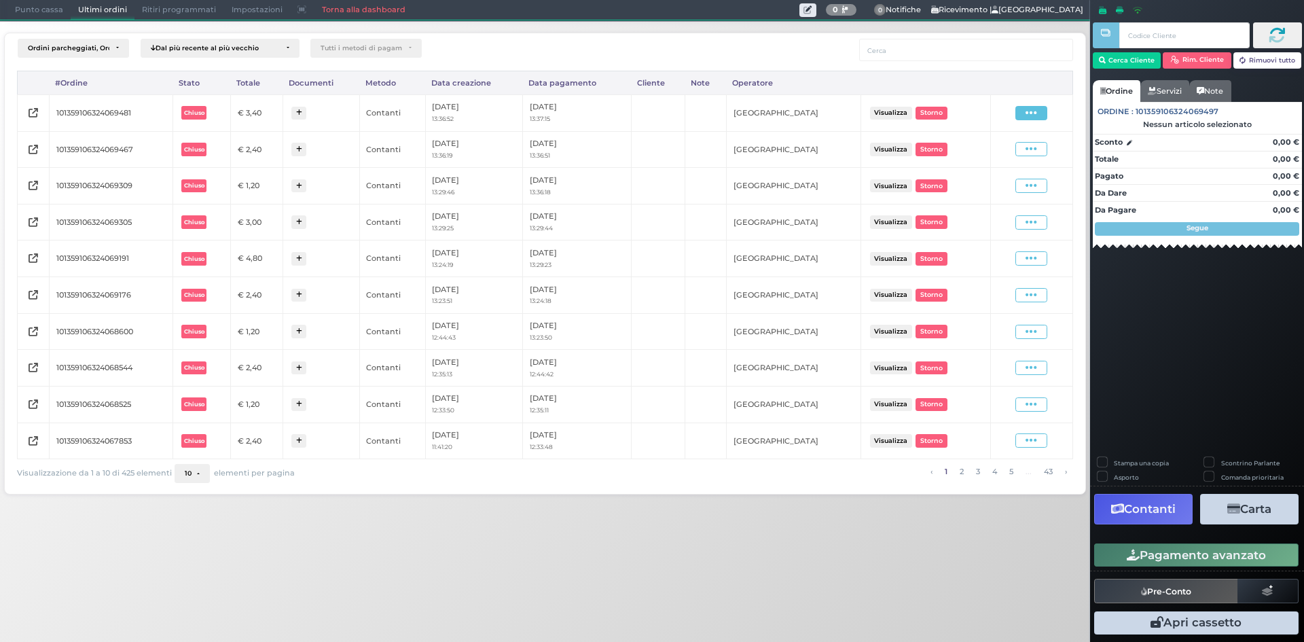
click at [1033, 119] on icon at bounding box center [1031, 113] width 12 height 13
click at [993, 158] on span "Ristampa Pre-Conto" at bounding box center [998, 152] width 56 height 23
click at [1161, 37] on input "text" at bounding box center [1184, 35] width 130 height 26
click at [1133, 65] on button "Cerca Cliente" at bounding box center [1127, 60] width 69 height 16
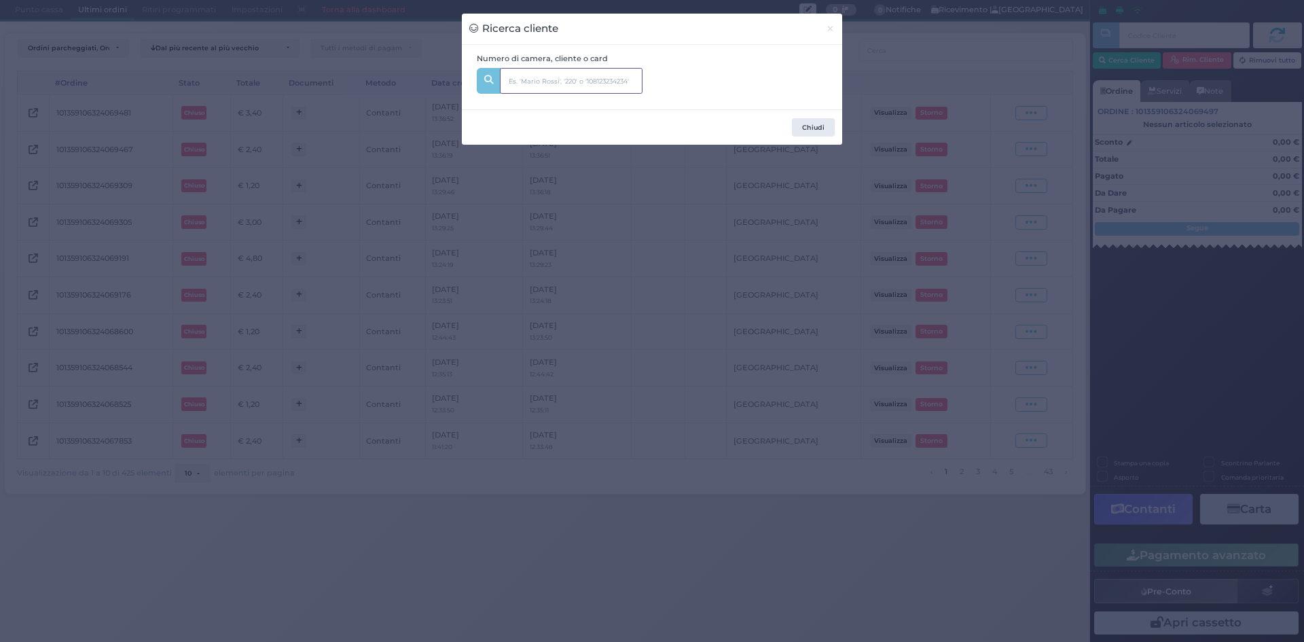
click at [532, 81] on input "text" at bounding box center [571, 81] width 143 height 26
type input "501"
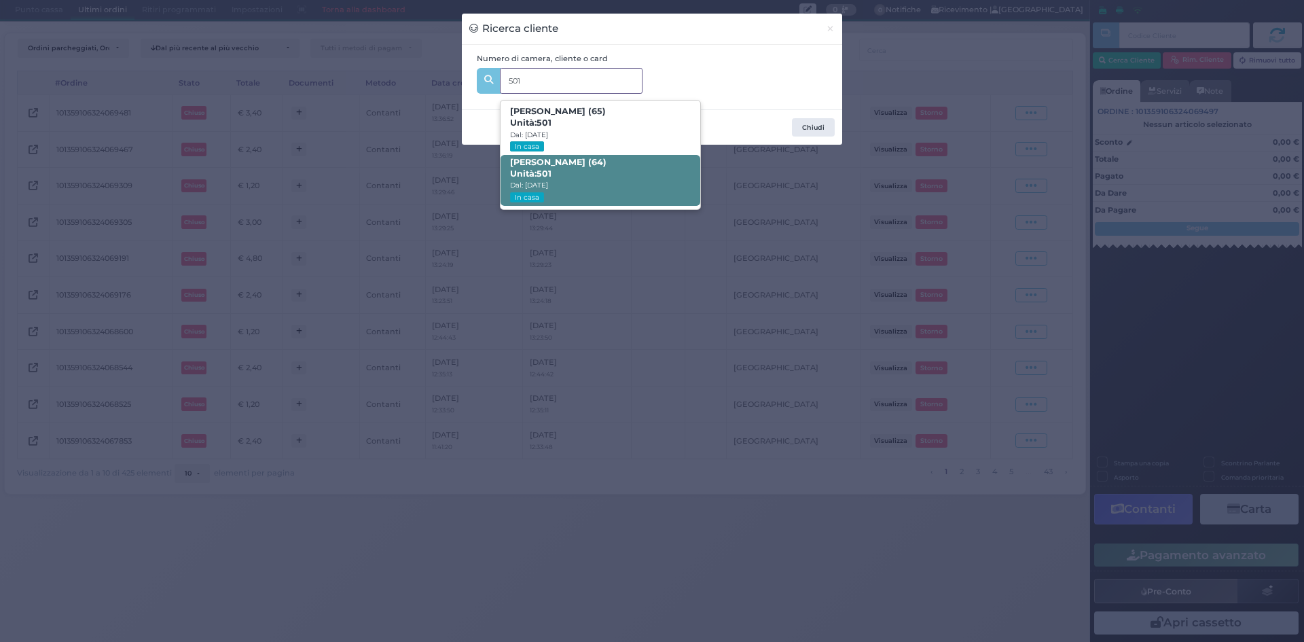
click at [583, 179] on span "Laura Mini (64) Unità: 501 Dal: 07/09/2025 In casa" at bounding box center [599, 180] width 199 height 51
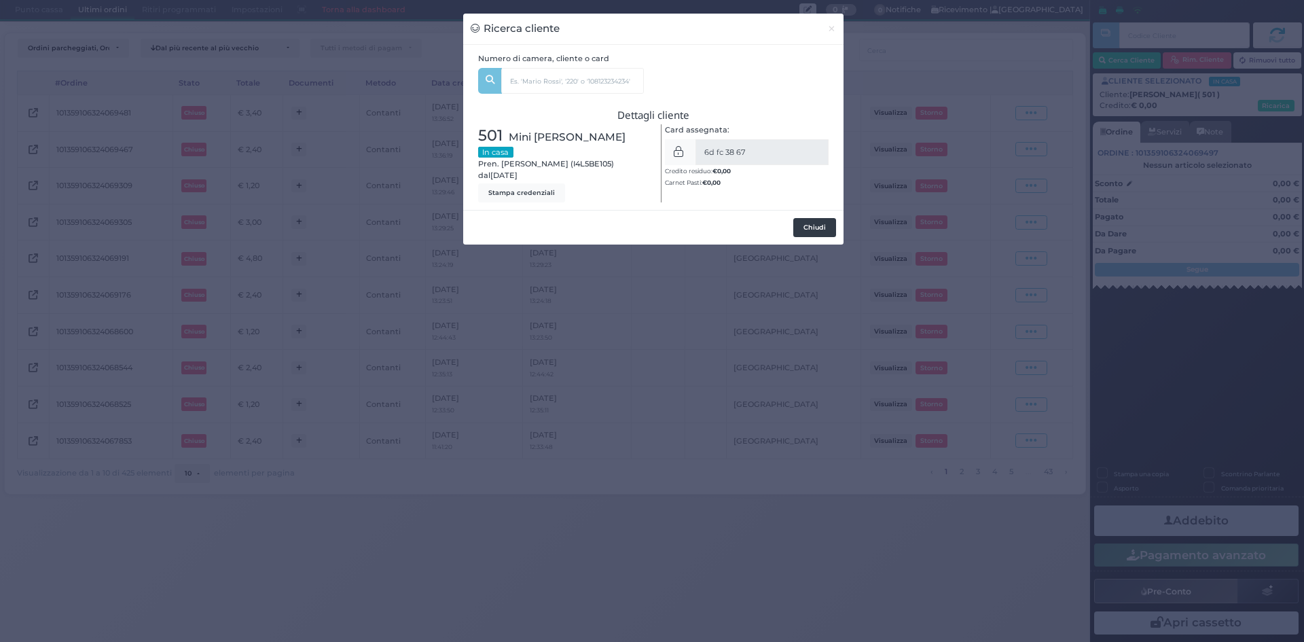
click at [832, 228] on button "Chiudi" at bounding box center [814, 227] width 43 height 19
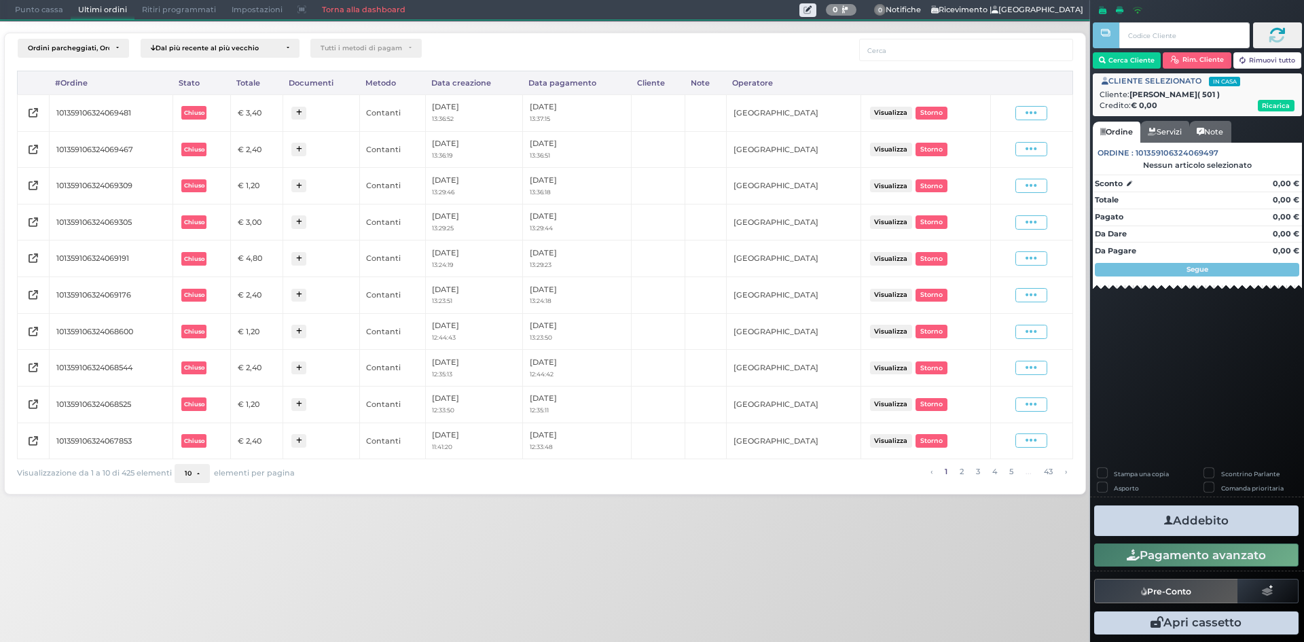
click at [33, 3] on span "Punto cassa" at bounding box center [38, 10] width 63 height 19
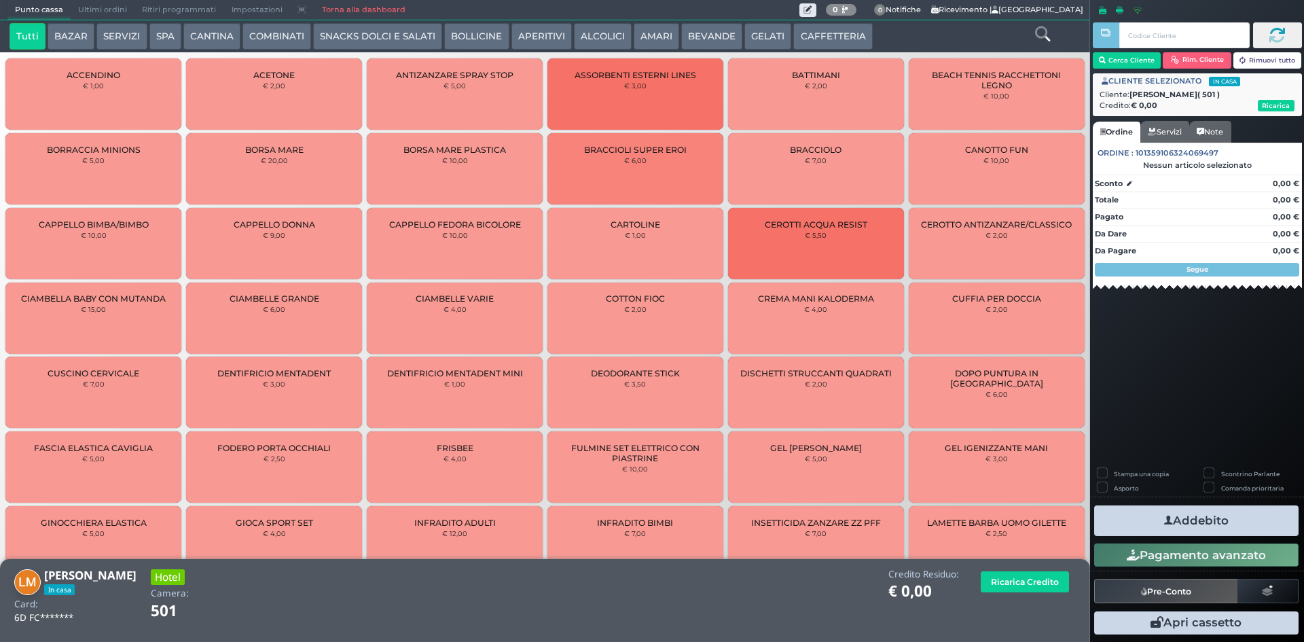
click at [815, 39] on button "CAFFETTERIA" at bounding box center [832, 36] width 79 height 27
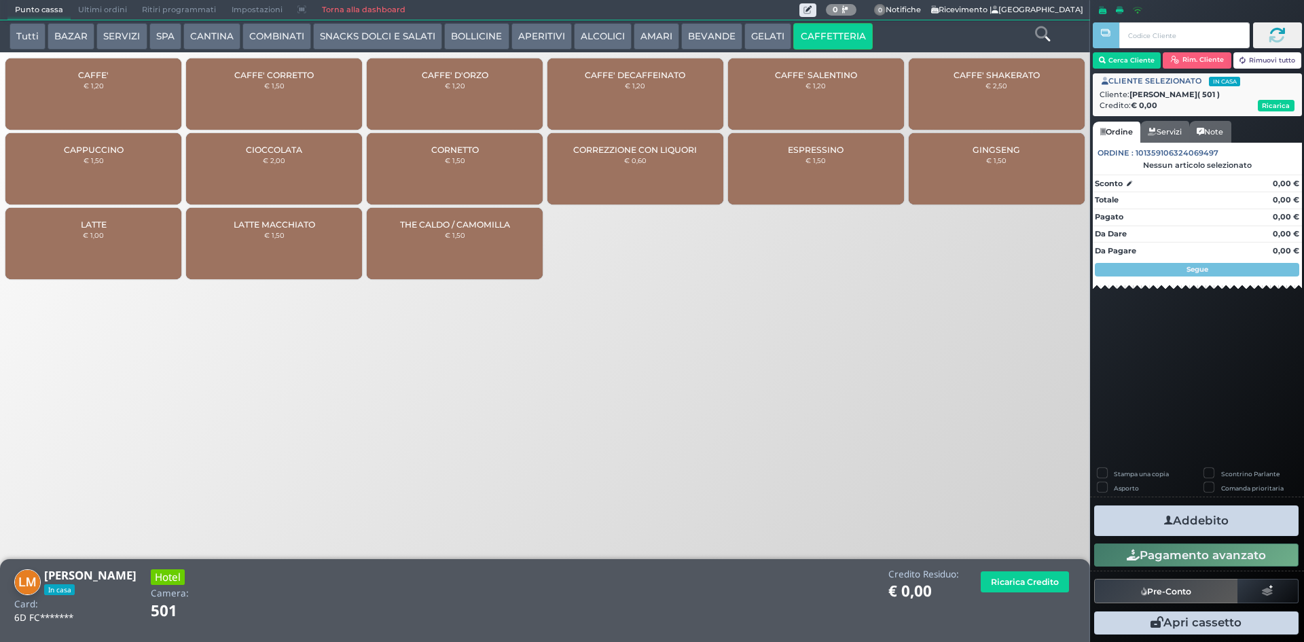
click at [869, 88] on div "CAFFE' SALENTINO € 1,20" at bounding box center [816, 93] width 176 height 71
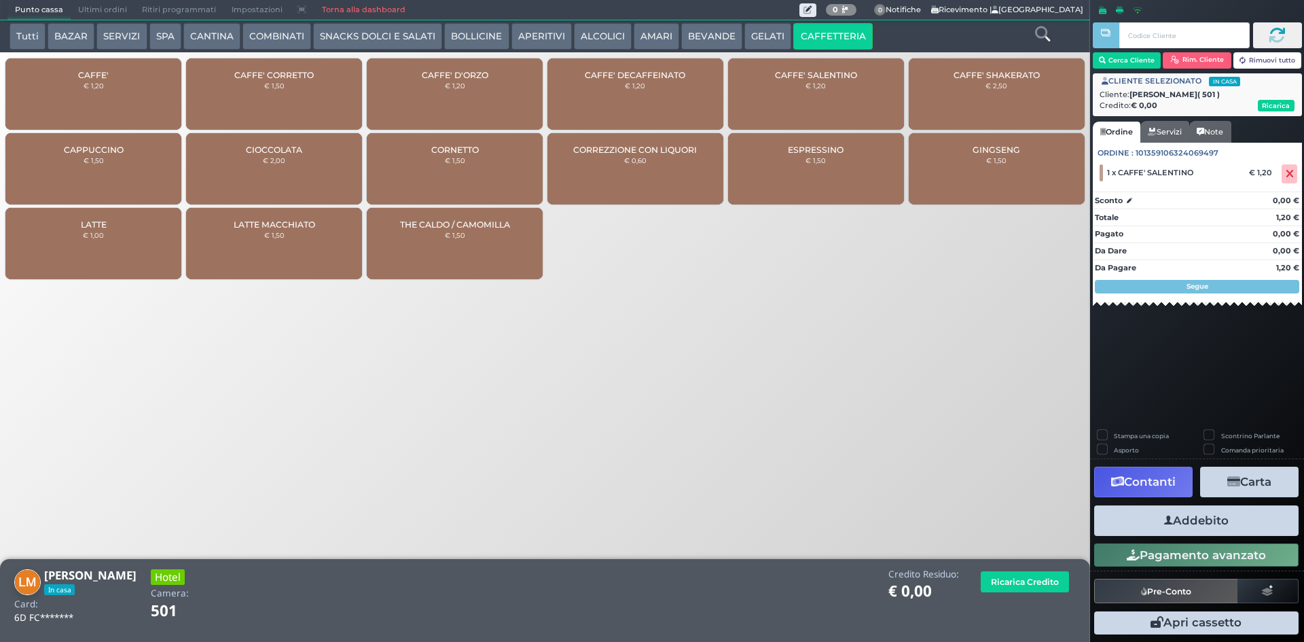
click at [1205, 523] on button "Addebito" at bounding box center [1196, 520] width 204 height 31
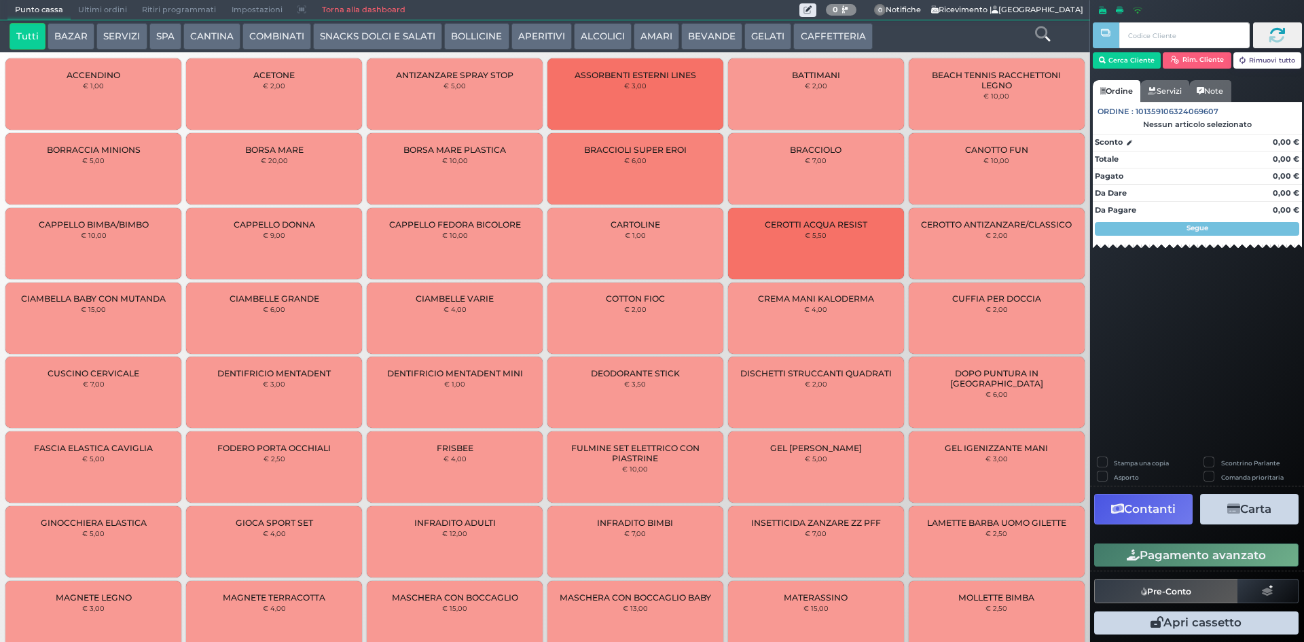
click at [811, 32] on button "CAFFETTERIA" at bounding box center [832, 36] width 79 height 27
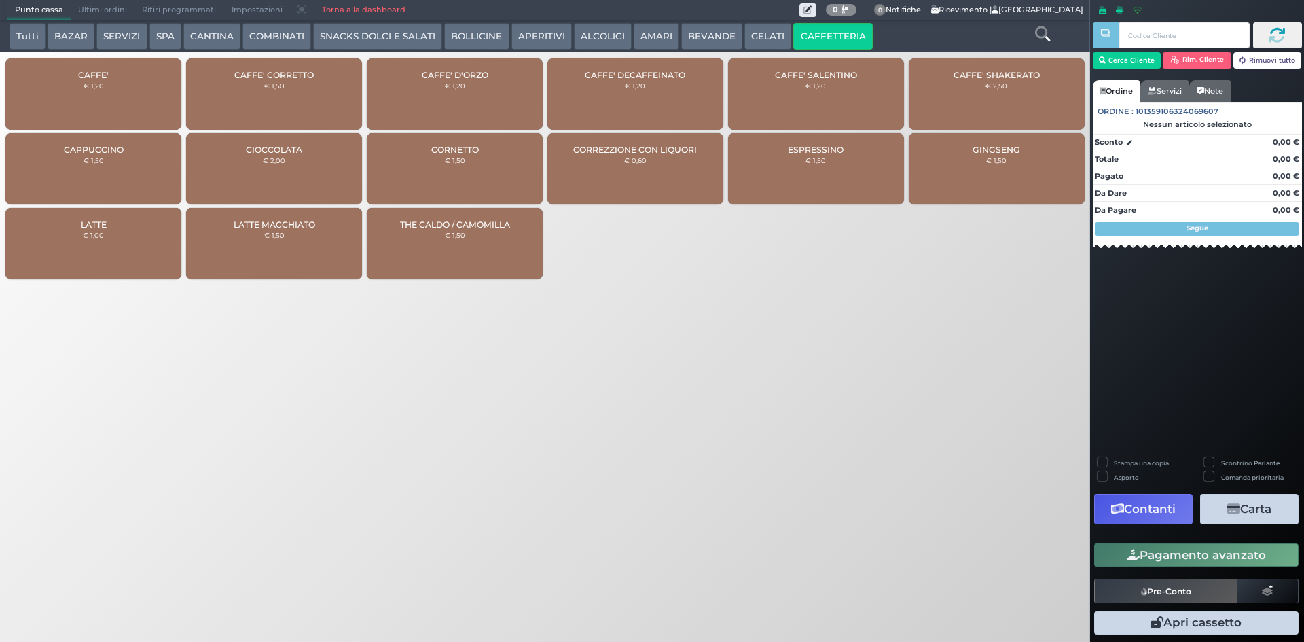
click at [87, 96] on div "CAFFE' € 1,20" at bounding box center [93, 93] width 176 height 71
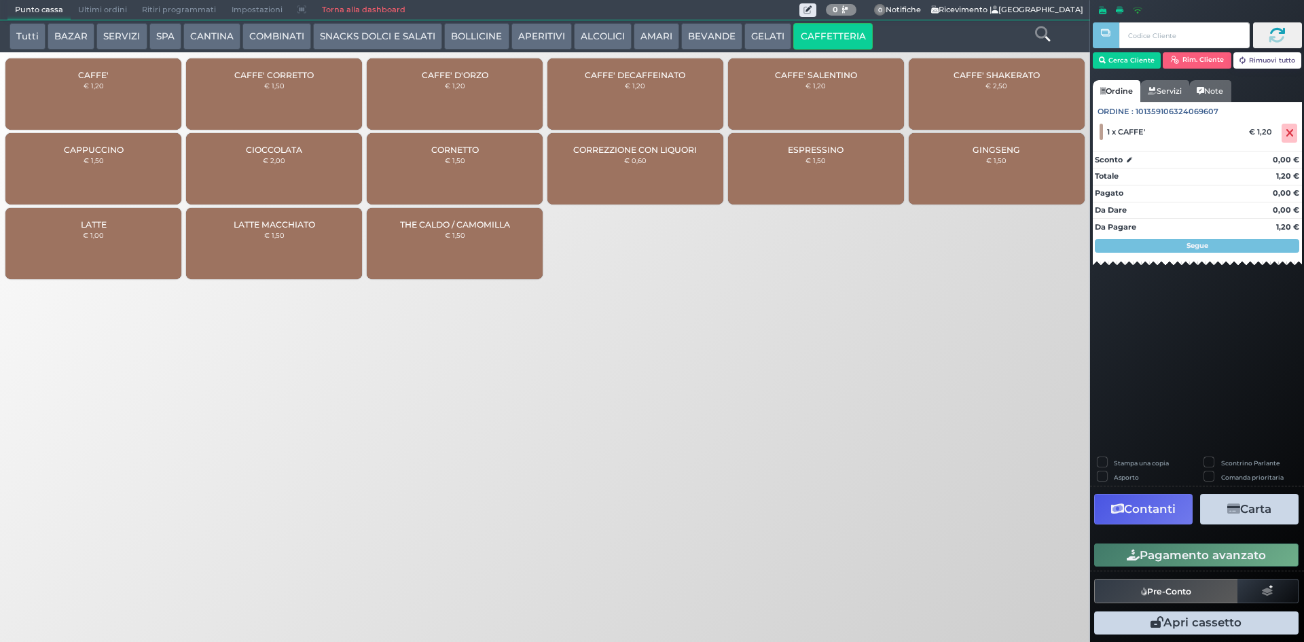
click at [674, 92] on div "CAFFE' DECAFFEINATO € 1,20" at bounding box center [635, 93] width 176 height 71
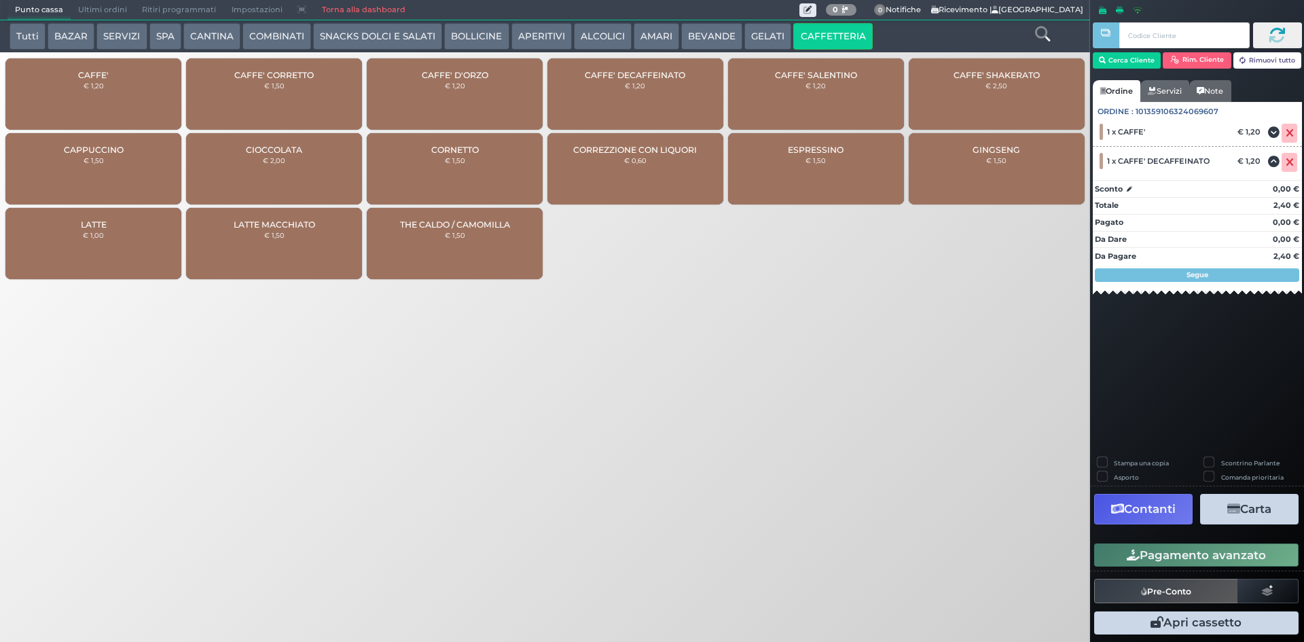
click at [1216, 556] on button "Pagamento avanzato" at bounding box center [1196, 554] width 204 height 23
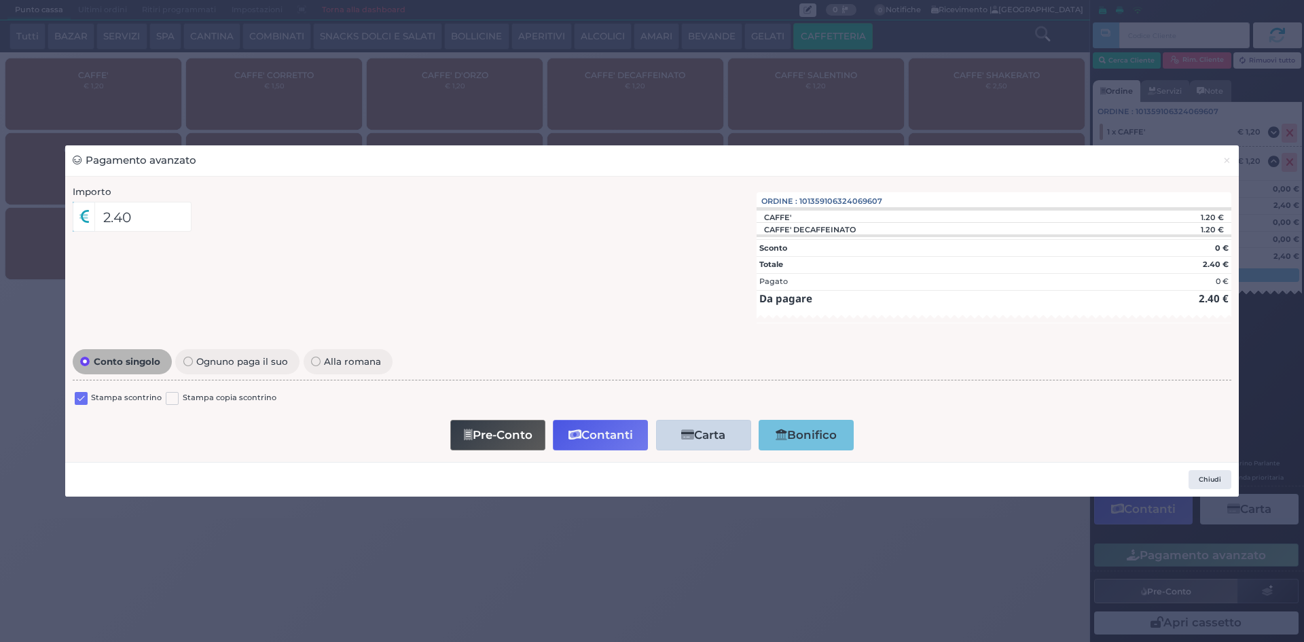
click at [86, 399] on label at bounding box center [81, 398] width 13 height 13
click at [0, 0] on input "checkbox" at bounding box center [0, 0] width 0 height 0
click at [610, 426] on button "Contanti" at bounding box center [600, 435] width 95 height 31
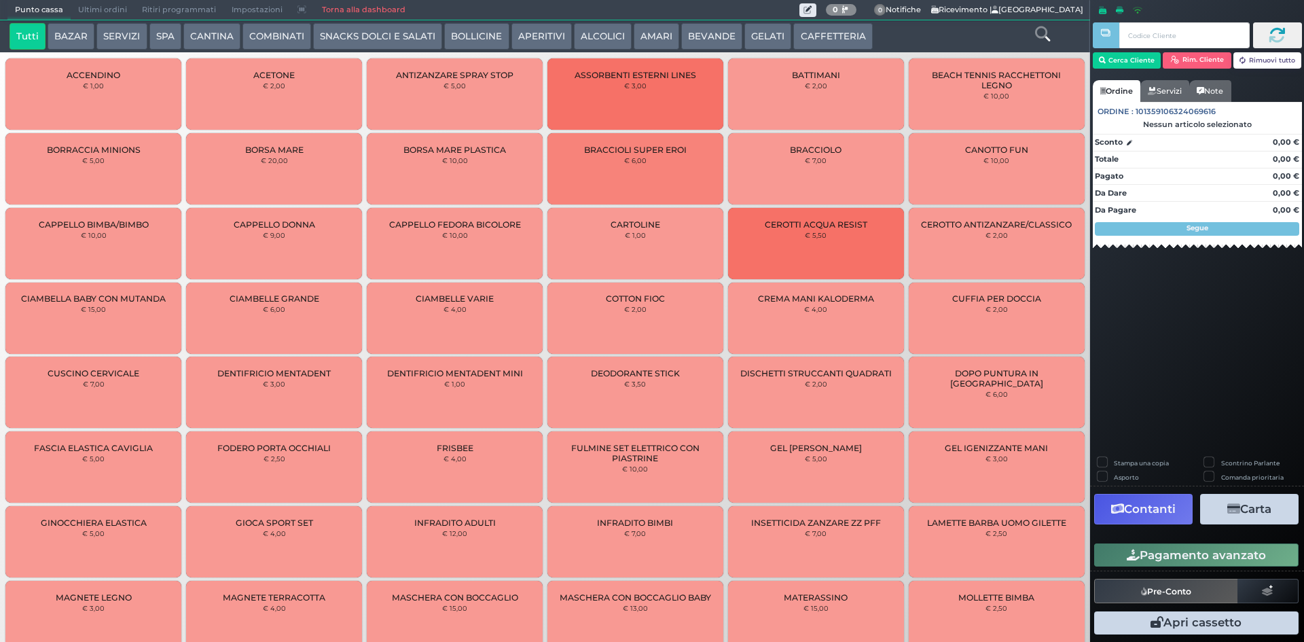
click at [98, 6] on span "Ultimi ordini" at bounding box center [103, 10] width 64 height 19
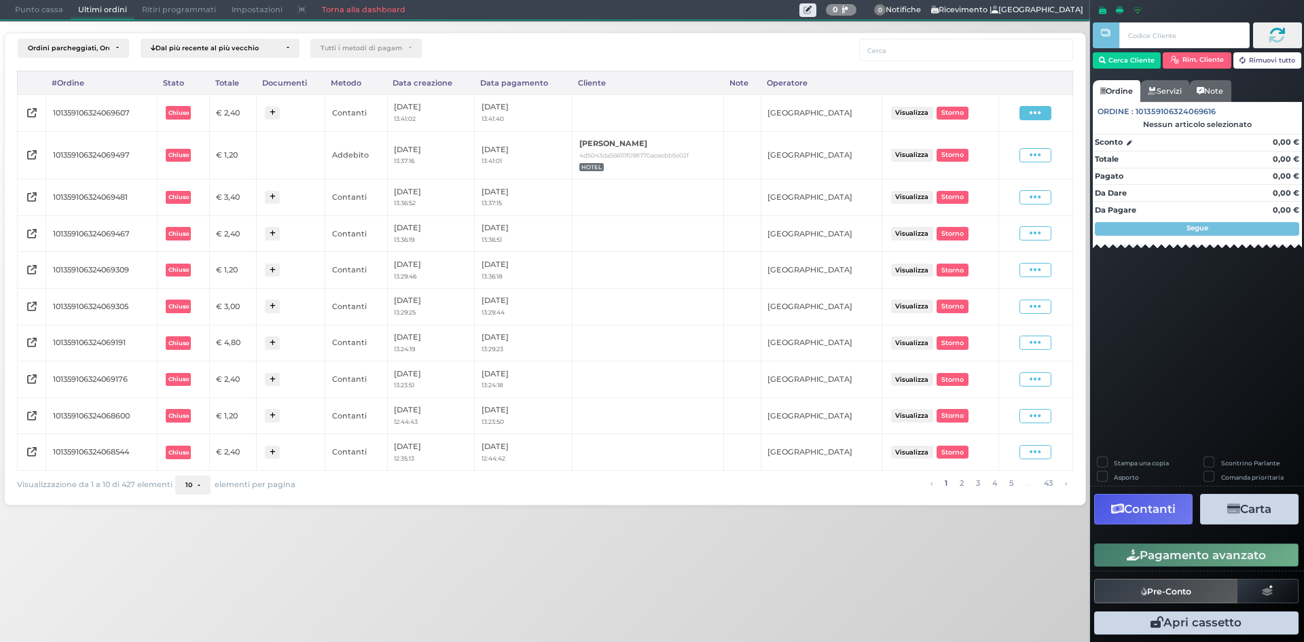
click at [1029, 112] on span at bounding box center [1035, 113] width 32 height 14
click at [980, 152] on span "Ristampa Pre-Conto" at bounding box center [1004, 152] width 56 height 23
click at [56, 9] on span "Punto cassa" at bounding box center [38, 10] width 63 height 19
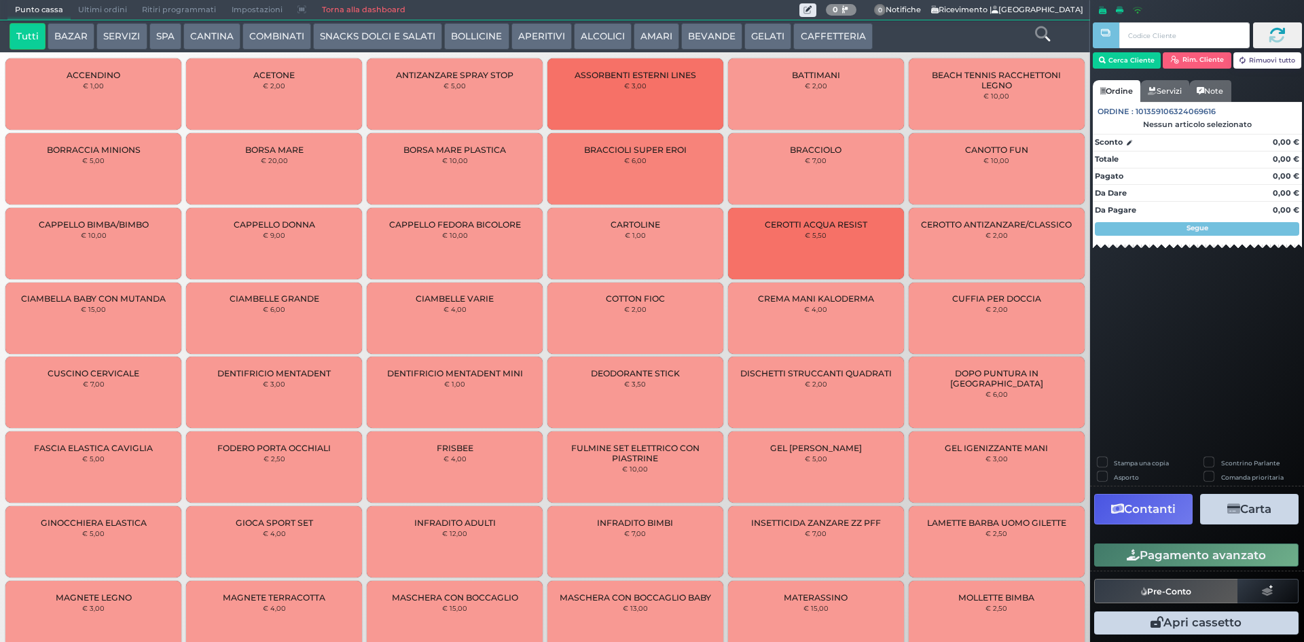
click at [807, 39] on button "CAFFETTERIA" at bounding box center [832, 36] width 79 height 27
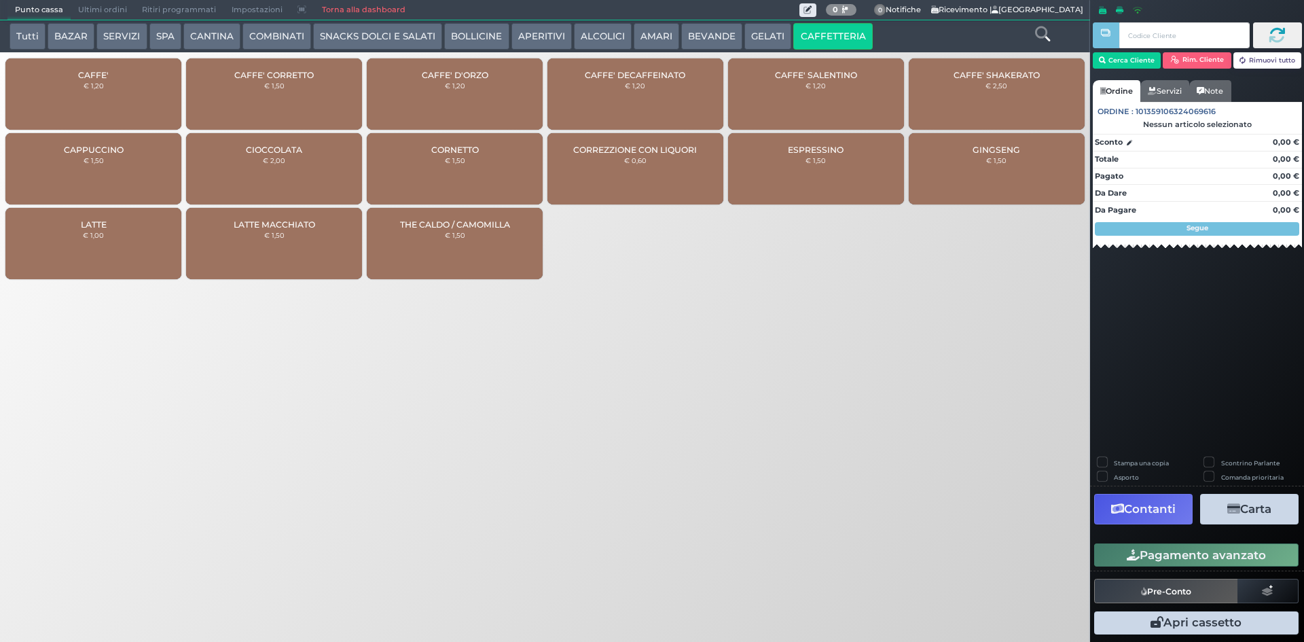
click at [80, 106] on div "CAFFE' € 1,20" at bounding box center [93, 93] width 176 height 71
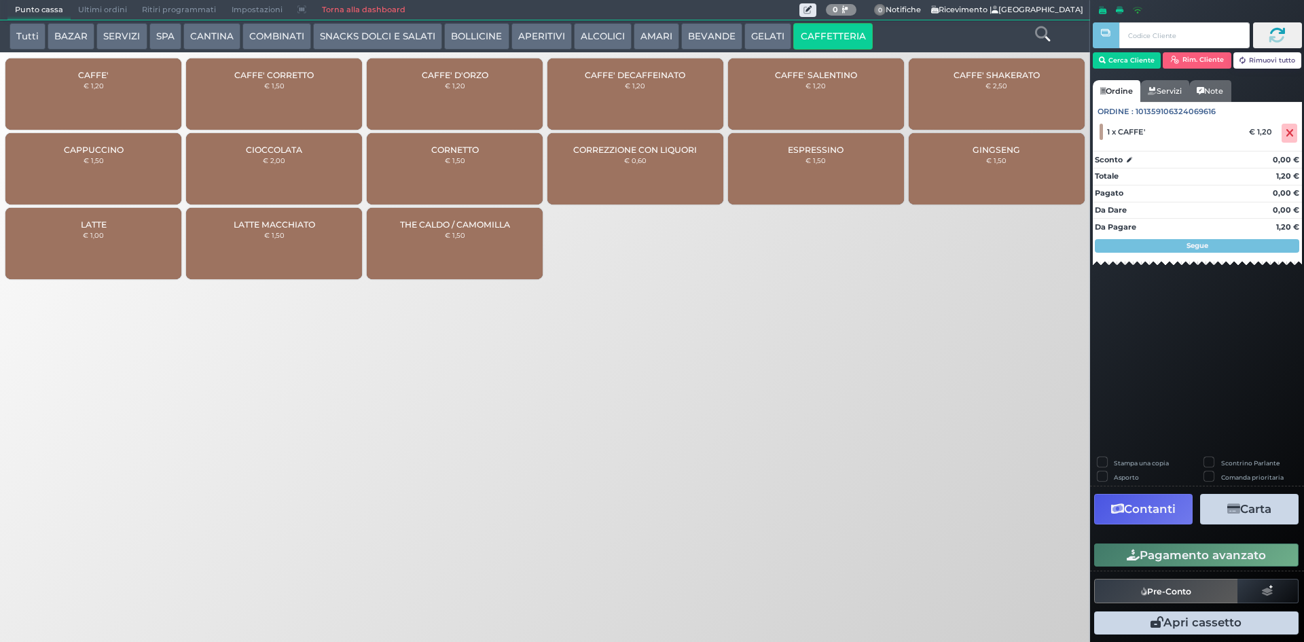
click at [80, 106] on div "CAFFE' € 1,20" at bounding box center [93, 93] width 176 height 71
click at [86, 107] on div "CAFFE' € 1,20" at bounding box center [93, 93] width 176 height 71
click at [86, 108] on div "CAFFE' € 1,20" at bounding box center [93, 93] width 176 height 71
click at [1237, 560] on button "Pagamento avanzato" at bounding box center [1196, 554] width 204 height 23
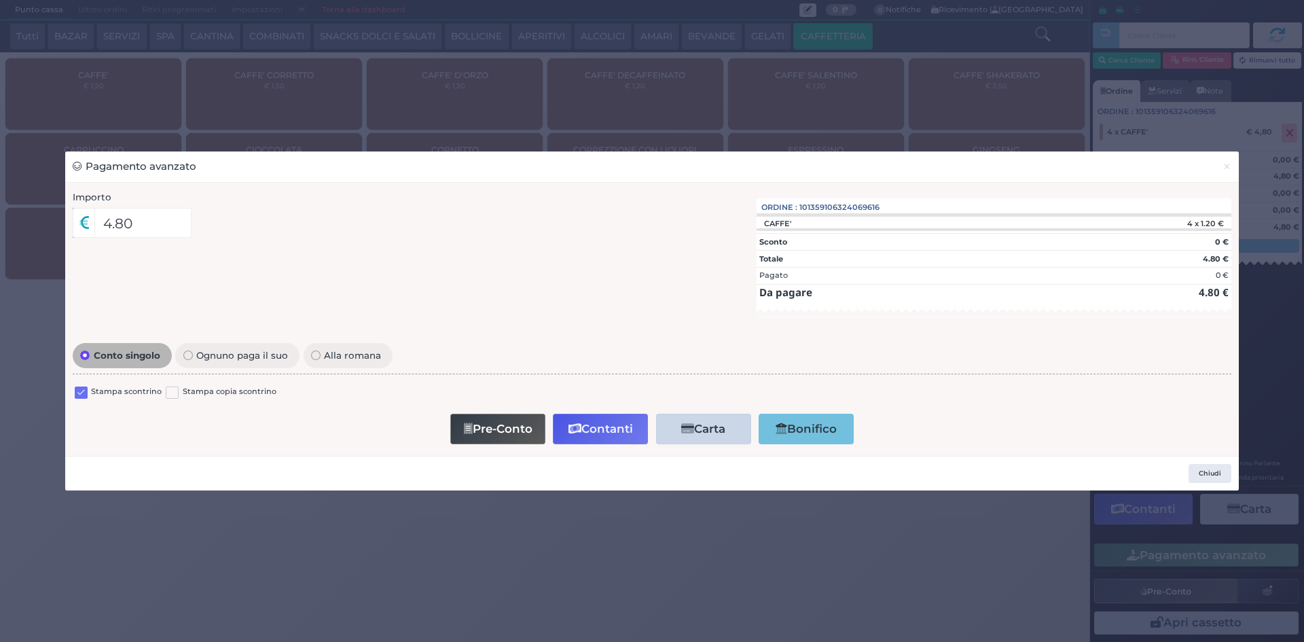
click at [80, 399] on label at bounding box center [81, 392] width 13 height 13
click at [0, 0] on input "checkbox" at bounding box center [0, 0] width 0 height 0
click at [625, 426] on button "Contanti" at bounding box center [600, 429] width 95 height 31
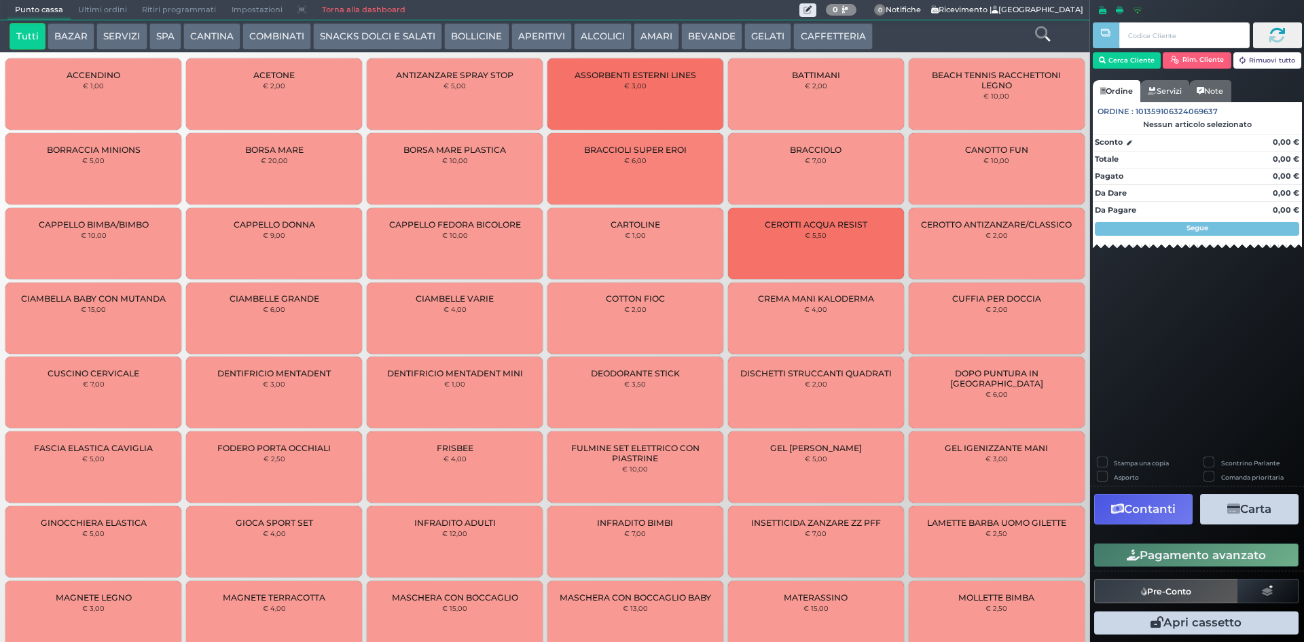
click at [84, 7] on span "Ultimi ordini" at bounding box center [103, 10] width 64 height 19
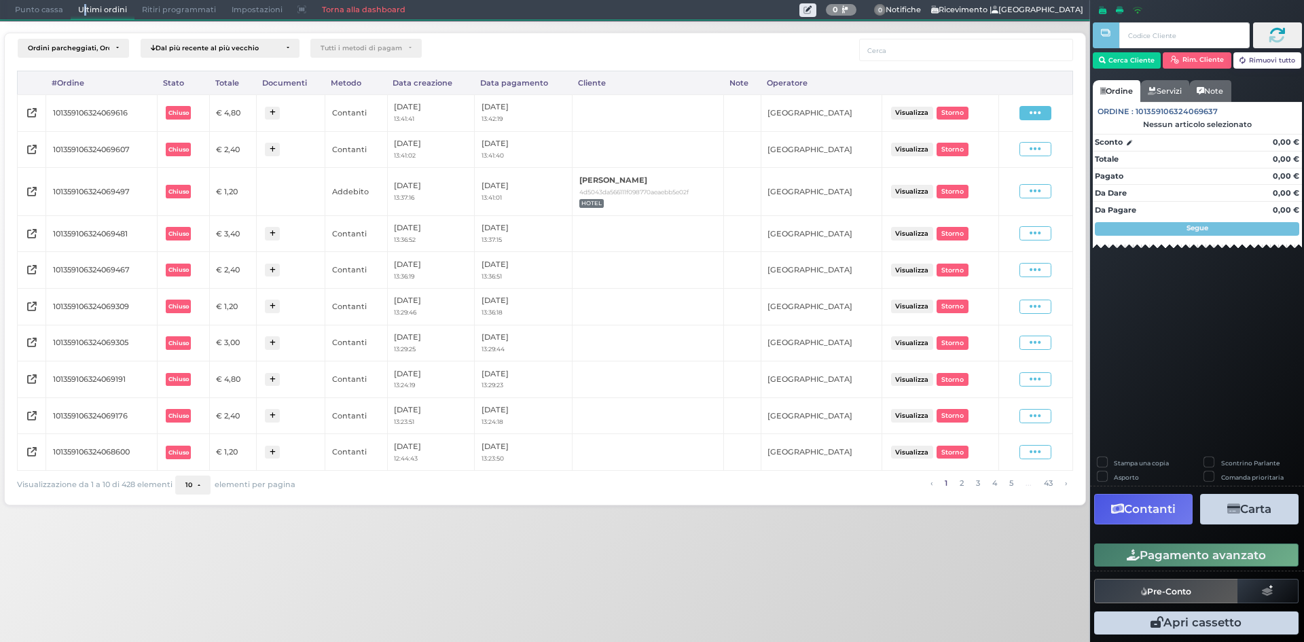
click at [1046, 109] on span at bounding box center [1035, 113] width 32 height 14
click at [1000, 149] on span "Ristampa Pre-Conto" at bounding box center [1004, 152] width 56 height 23
click at [25, 11] on span "Punto cassa" at bounding box center [38, 10] width 63 height 19
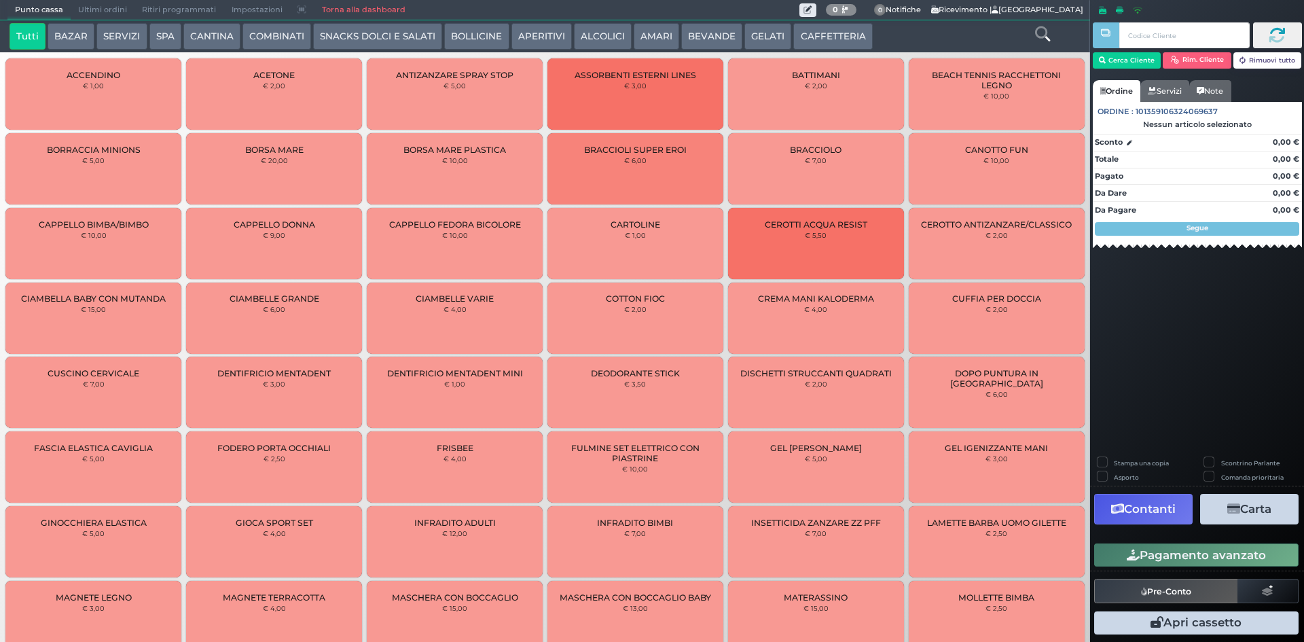
click at [798, 31] on button "CAFFETTERIA" at bounding box center [832, 36] width 79 height 27
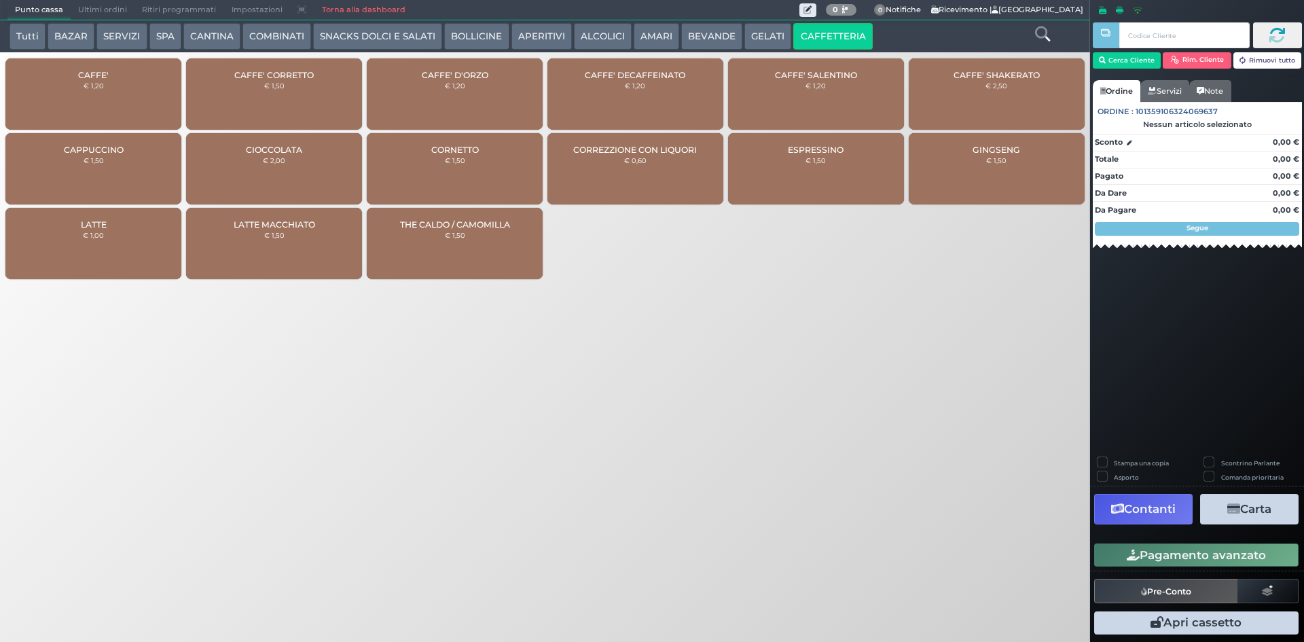
click at [98, 88] on small "€ 1,20" at bounding box center [94, 85] width 20 height 8
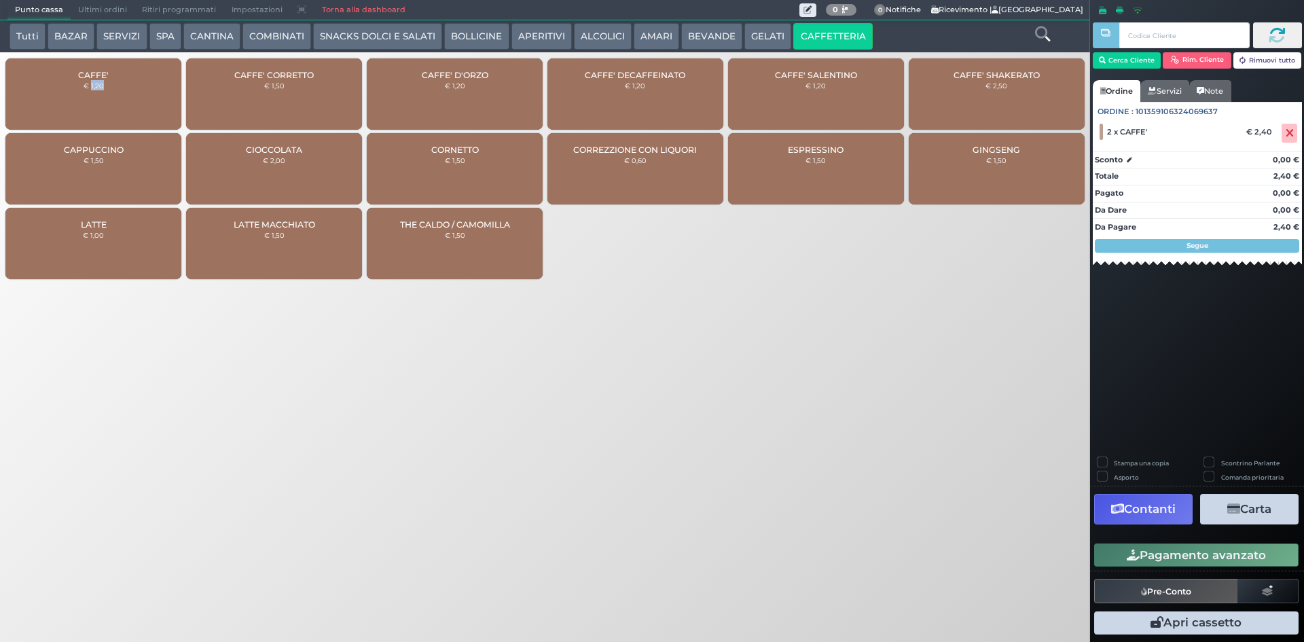
click at [1150, 562] on button "Pagamento avanzato" at bounding box center [1196, 554] width 204 height 23
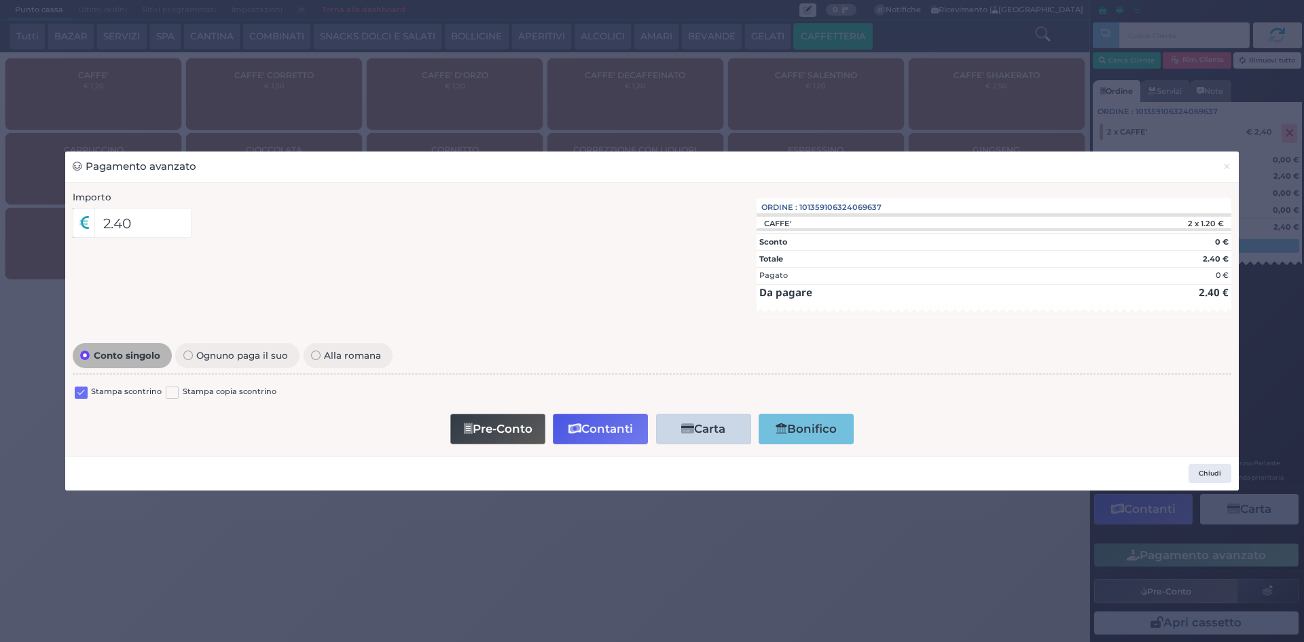
click at [81, 395] on label at bounding box center [81, 392] width 13 height 13
click at [0, 0] on input "checkbox" at bounding box center [0, 0] width 0 height 0
click at [623, 429] on button "Contanti" at bounding box center [600, 429] width 95 height 31
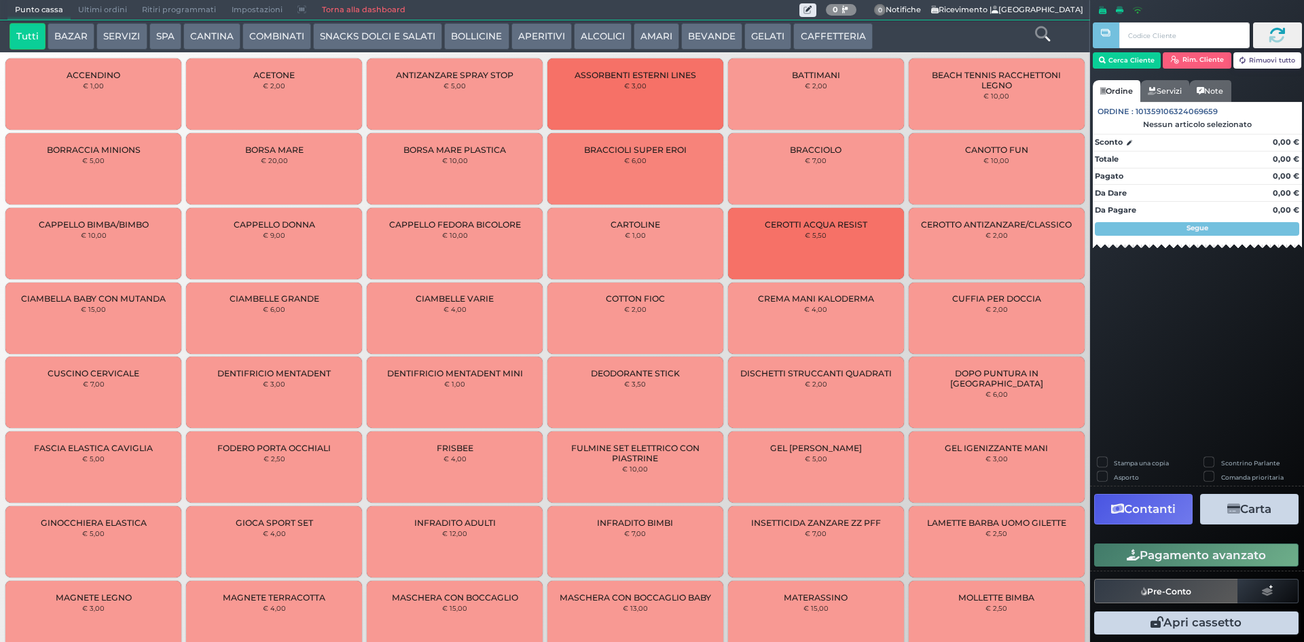
click at [122, 3] on span "Ultimi ordini" at bounding box center [103, 10] width 64 height 19
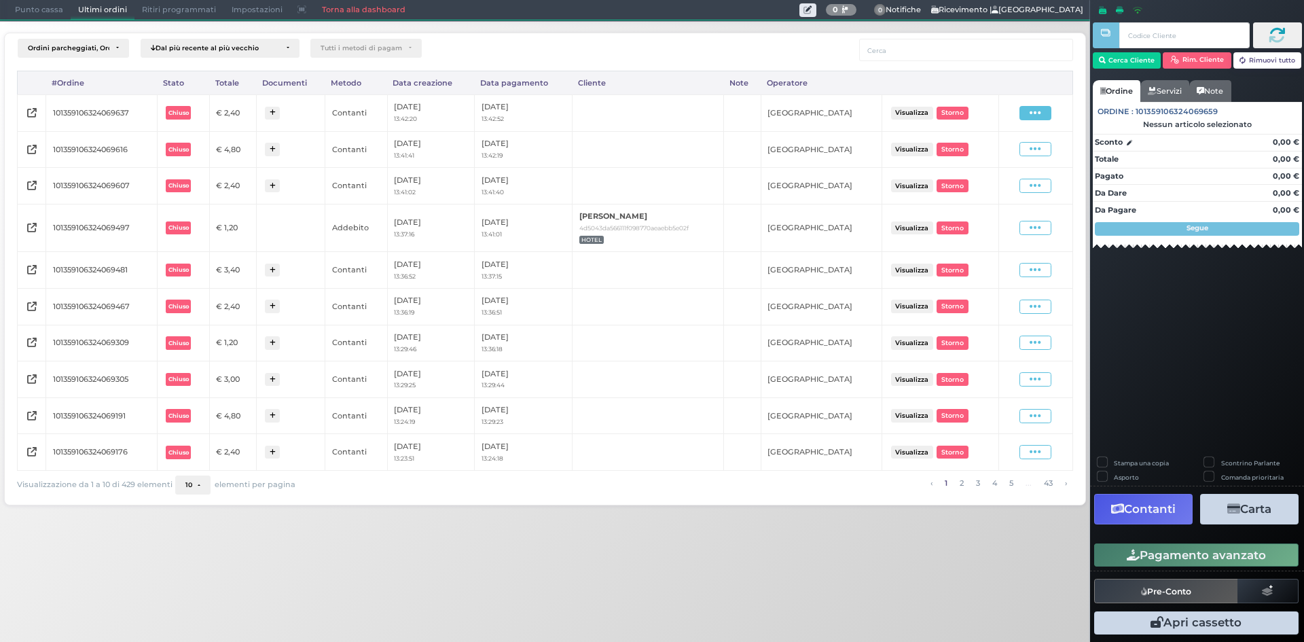
click at [1044, 113] on span at bounding box center [1035, 113] width 32 height 14
click at [1022, 152] on span "Ristampa Pre-Conto" at bounding box center [1004, 152] width 56 height 23
click at [21, 9] on span "Punto cassa" at bounding box center [38, 10] width 63 height 19
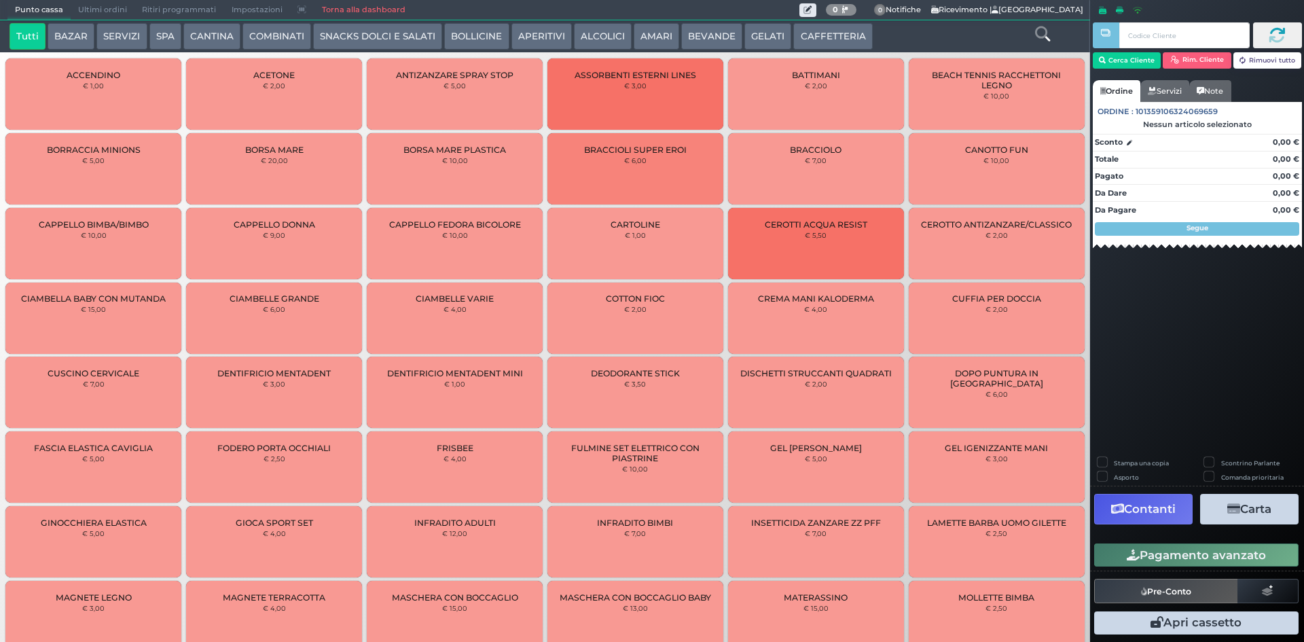
click at [655, 38] on button "AMARI" at bounding box center [656, 36] width 45 height 27
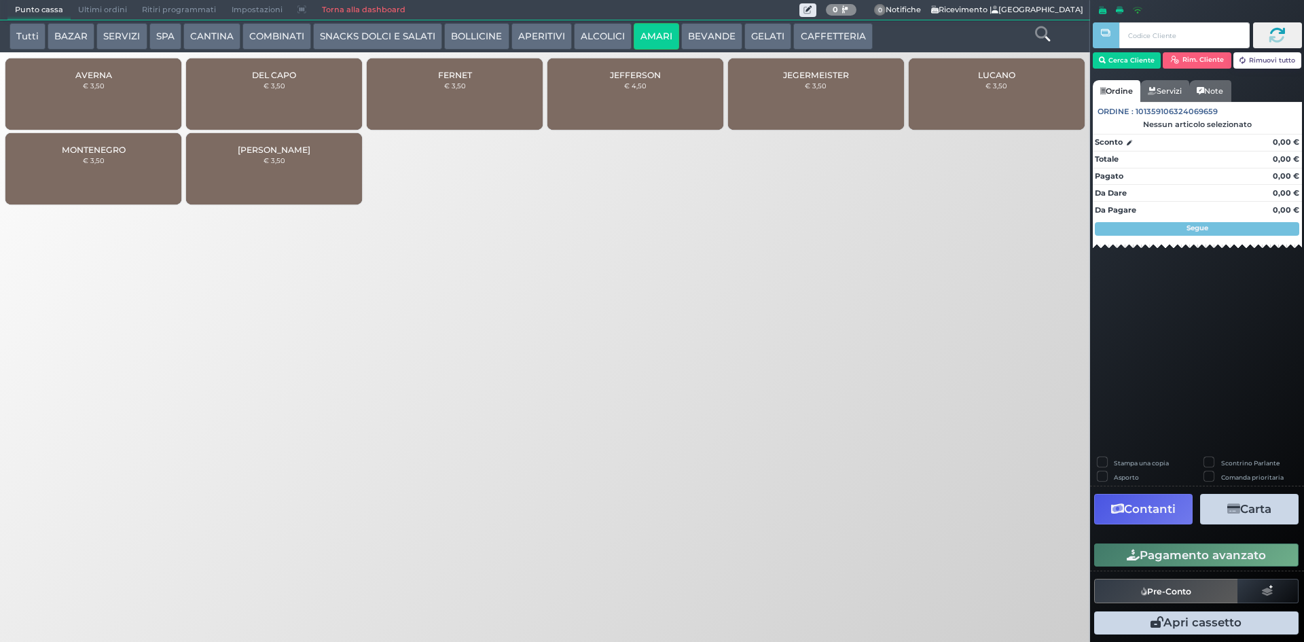
click at [282, 99] on div "DEL CAPO € 3,50" at bounding box center [274, 93] width 176 height 71
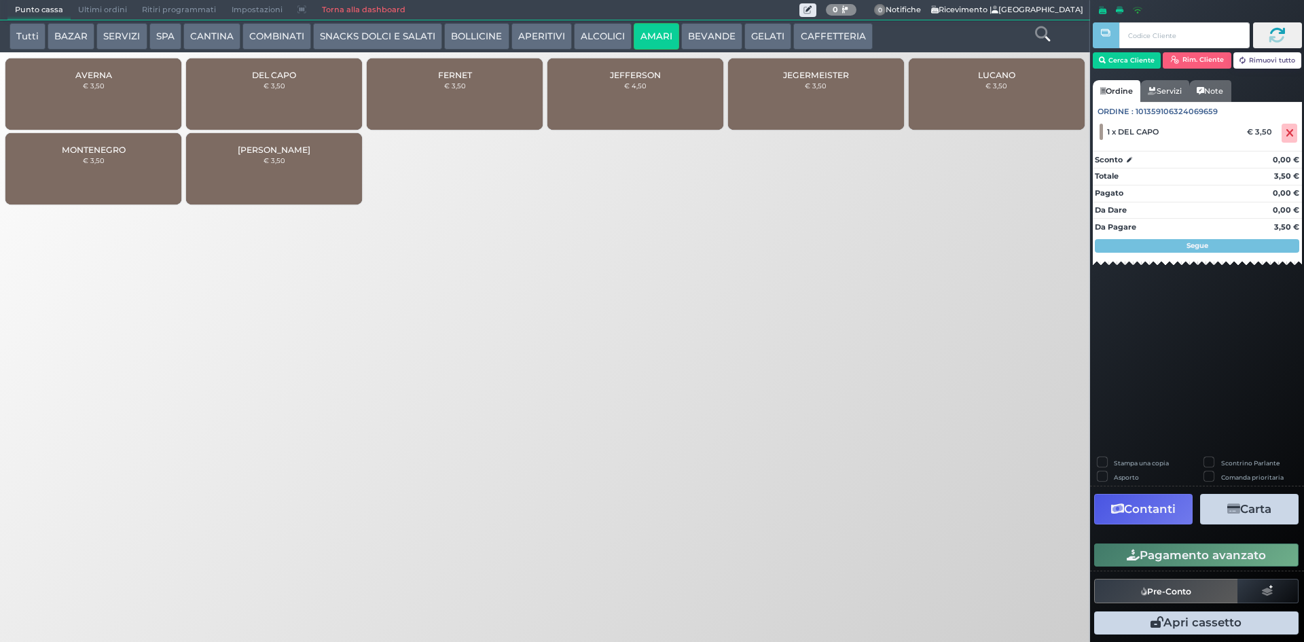
click at [1160, 554] on button "Pagamento avanzato" at bounding box center [1196, 554] width 204 height 23
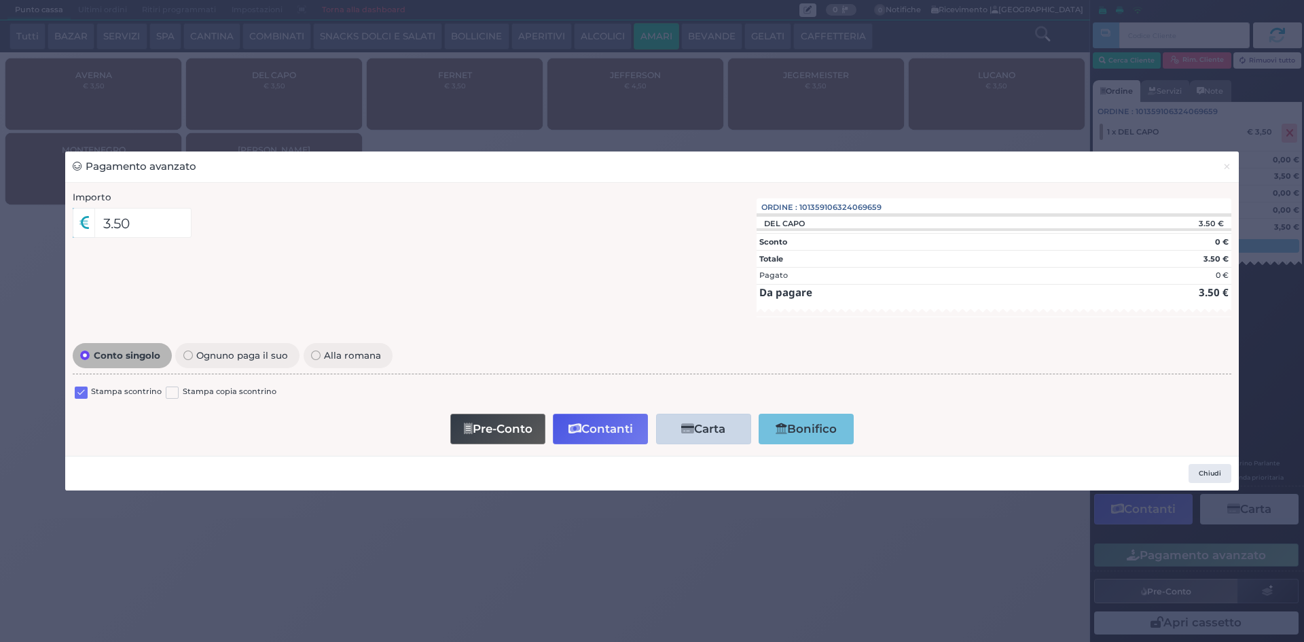
click at [748, 584] on div "Pagamento avanzato × Importo 3.50 Importo Totale 3.50 Quote 1 1" at bounding box center [652, 321] width 1304 height 642
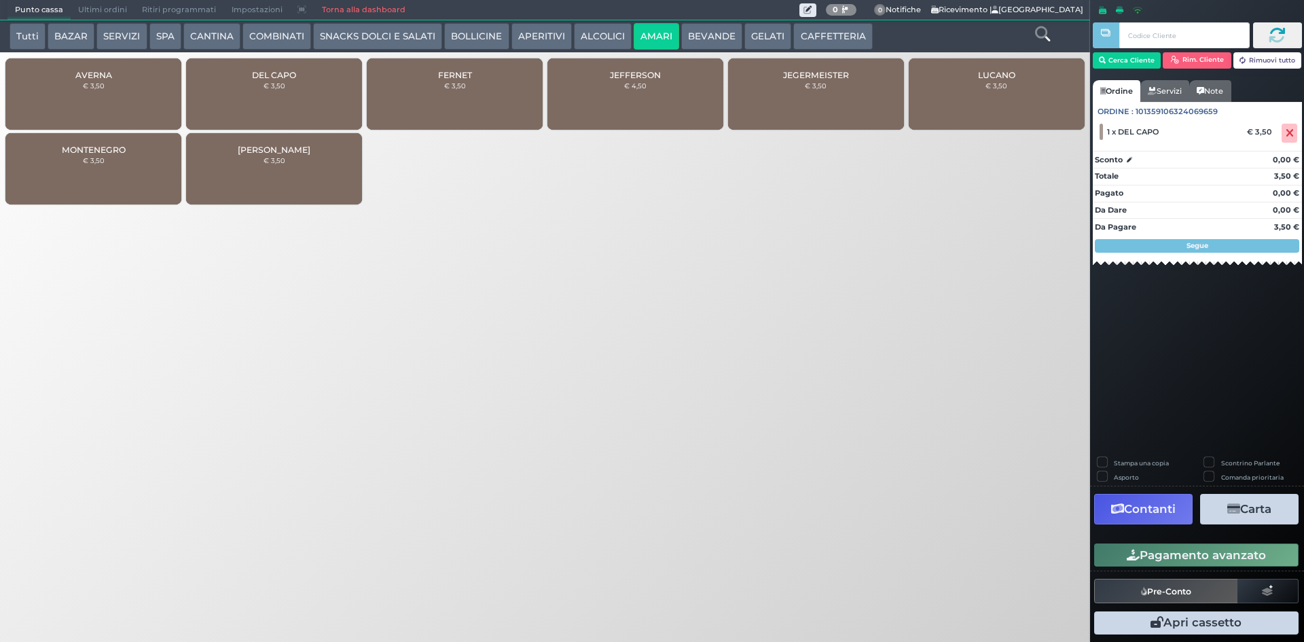
click at [1114, 460] on label "Stampa una copia" at bounding box center [1141, 462] width 55 height 9
checkbox input "true"
click at [1239, 507] on button "Carta" at bounding box center [1249, 509] width 98 height 31
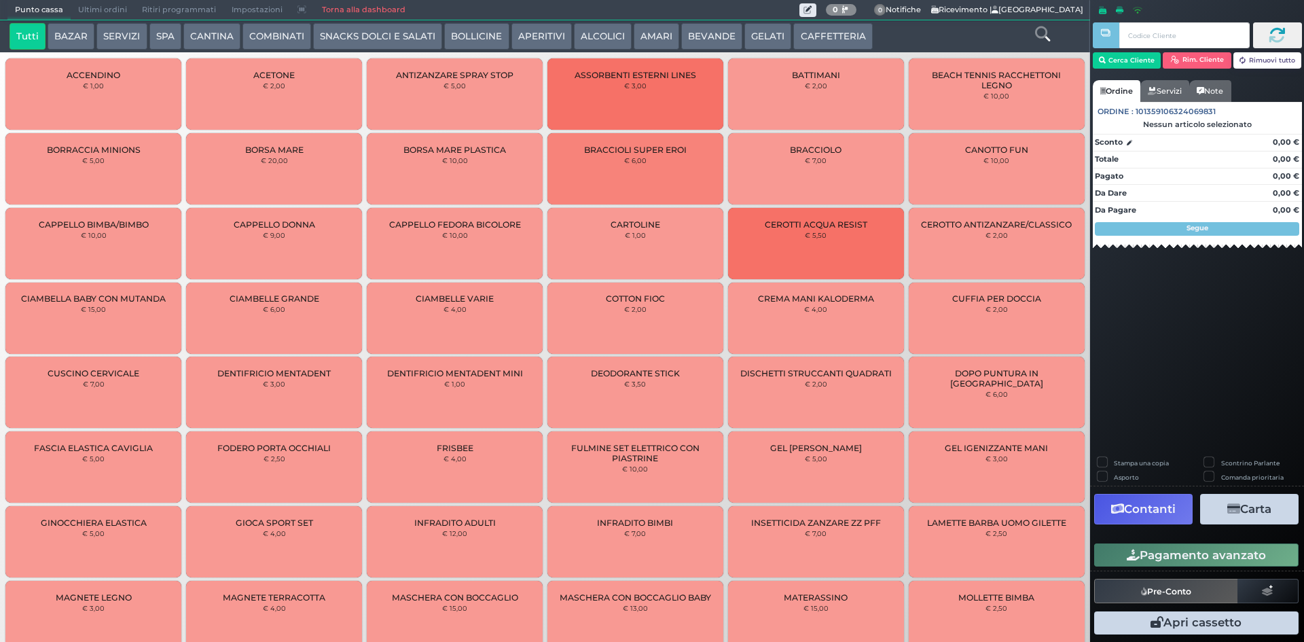
click at [818, 34] on button "CAFFETTERIA" at bounding box center [832, 36] width 79 height 27
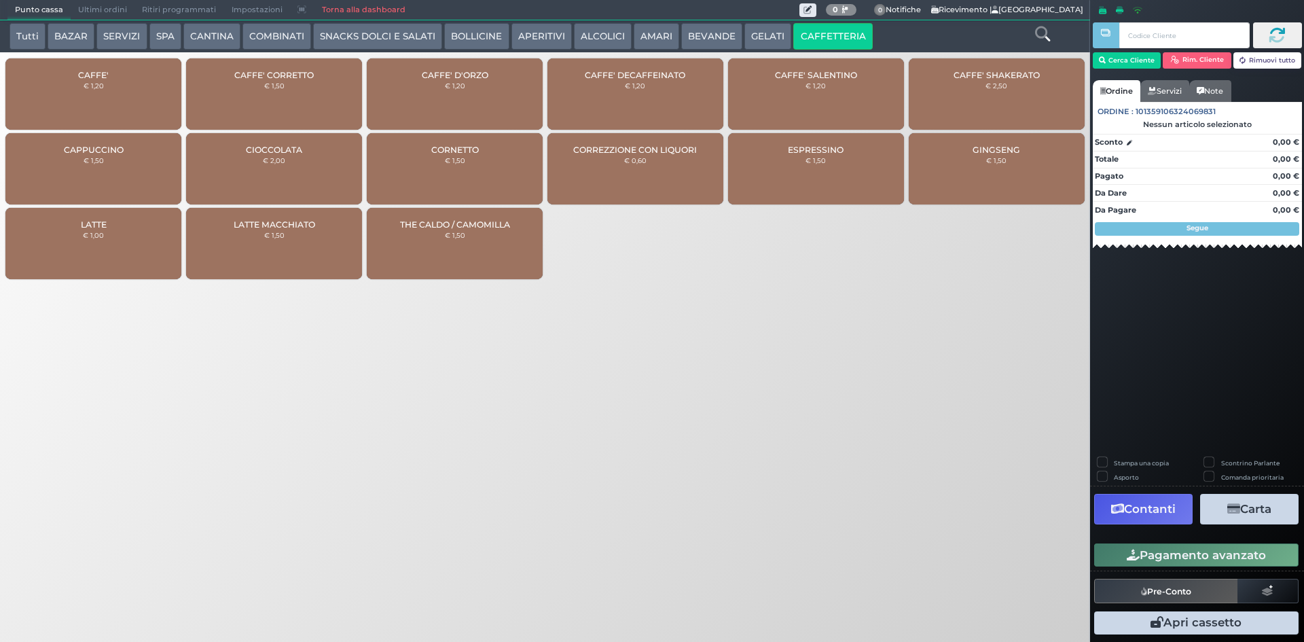
click at [54, 71] on div "CAFFE' € 1,20" at bounding box center [93, 93] width 176 height 71
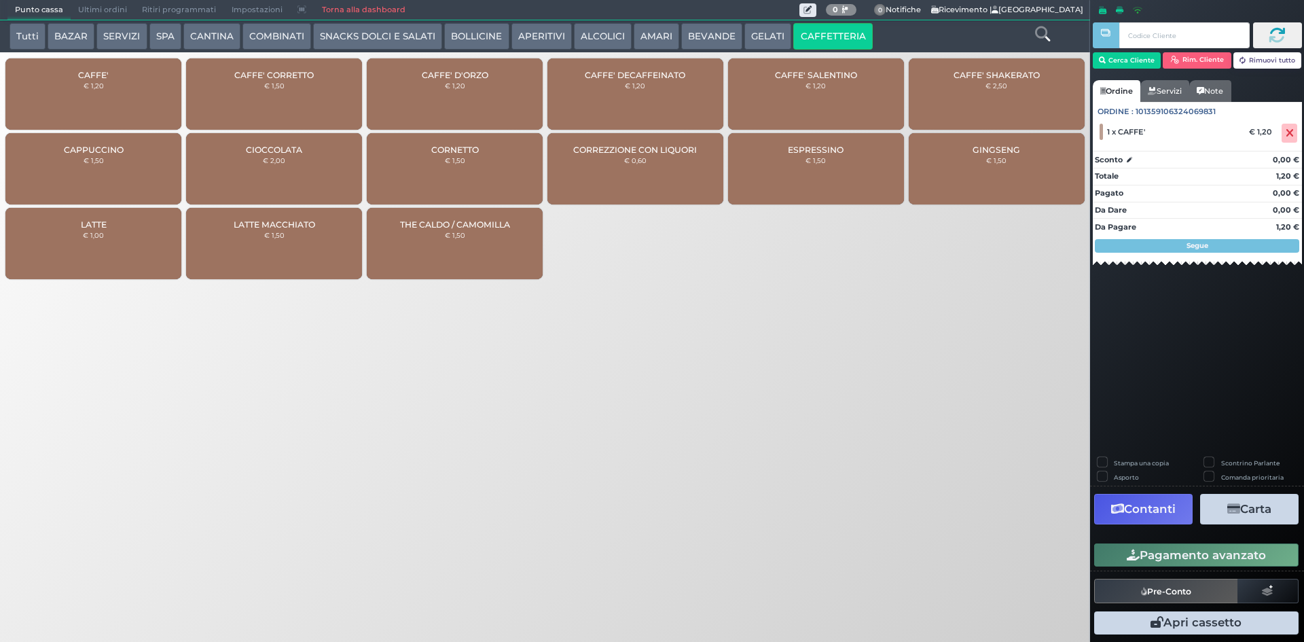
click at [665, 90] on div "CAFFE' DECAFFEINATO € 1,20" at bounding box center [635, 93] width 176 height 71
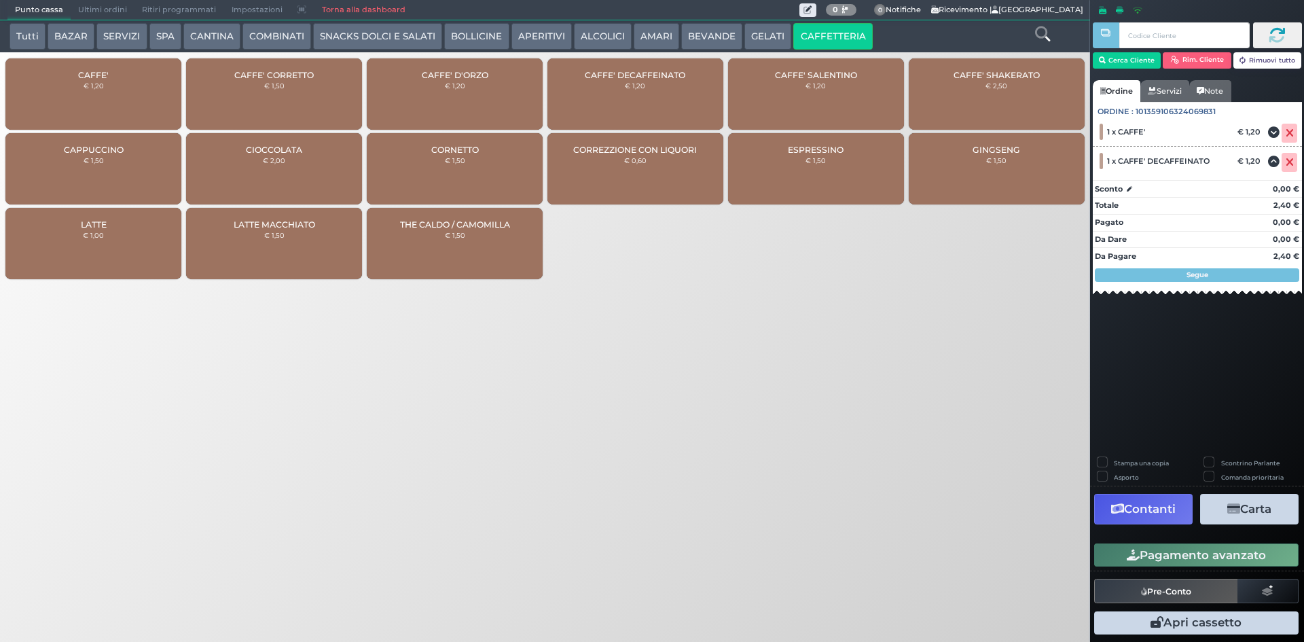
click at [1198, 557] on button "Pagamento avanzato" at bounding box center [1196, 554] width 204 height 23
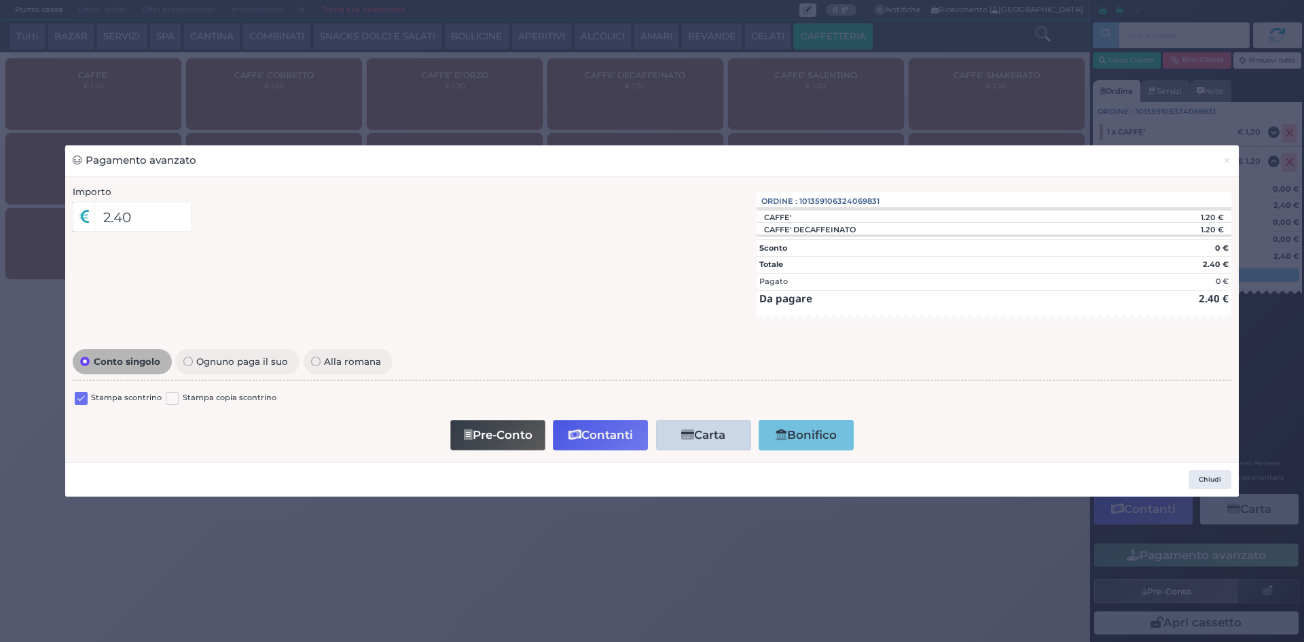
click at [79, 395] on label at bounding box center [81, 398] width 13 height 13
click at [0, 0] on input "checkbox" at bounding box center [0, 0] width 0 height 0
click at [604, 432] on button "Contanti" at bounding box center [600, 435] width 95 height 31
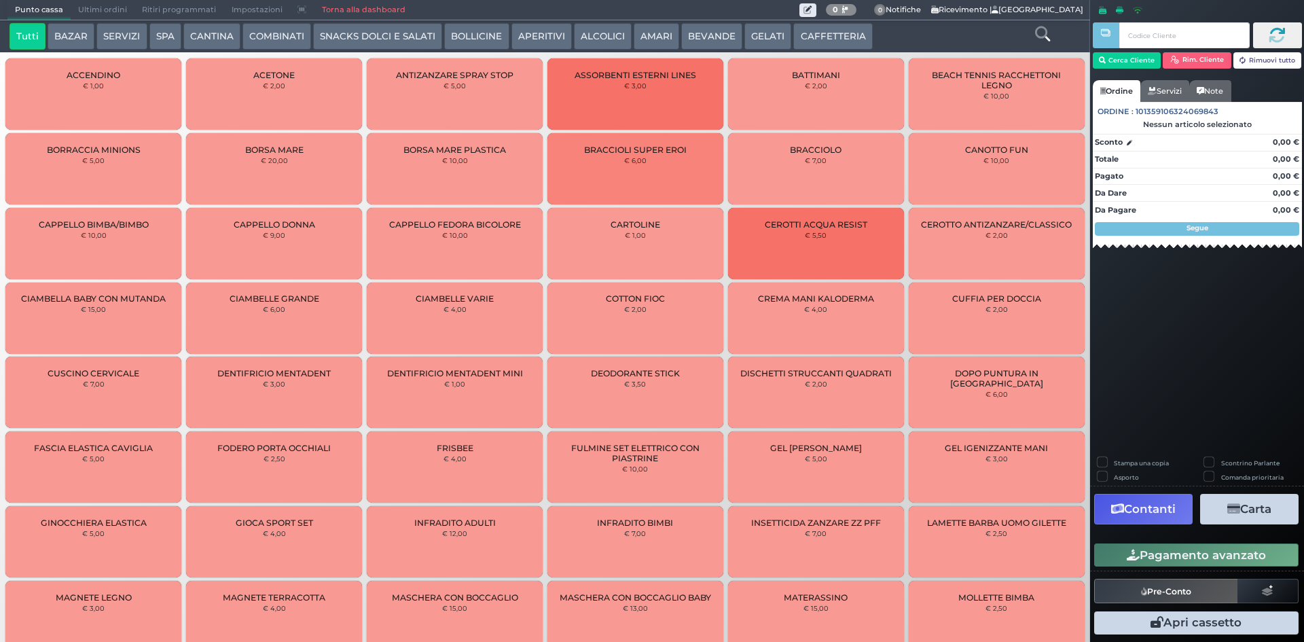
click at [841, 33] on button "CAFFETTERIA" at bounding box center [832, 36] width 79 height 27
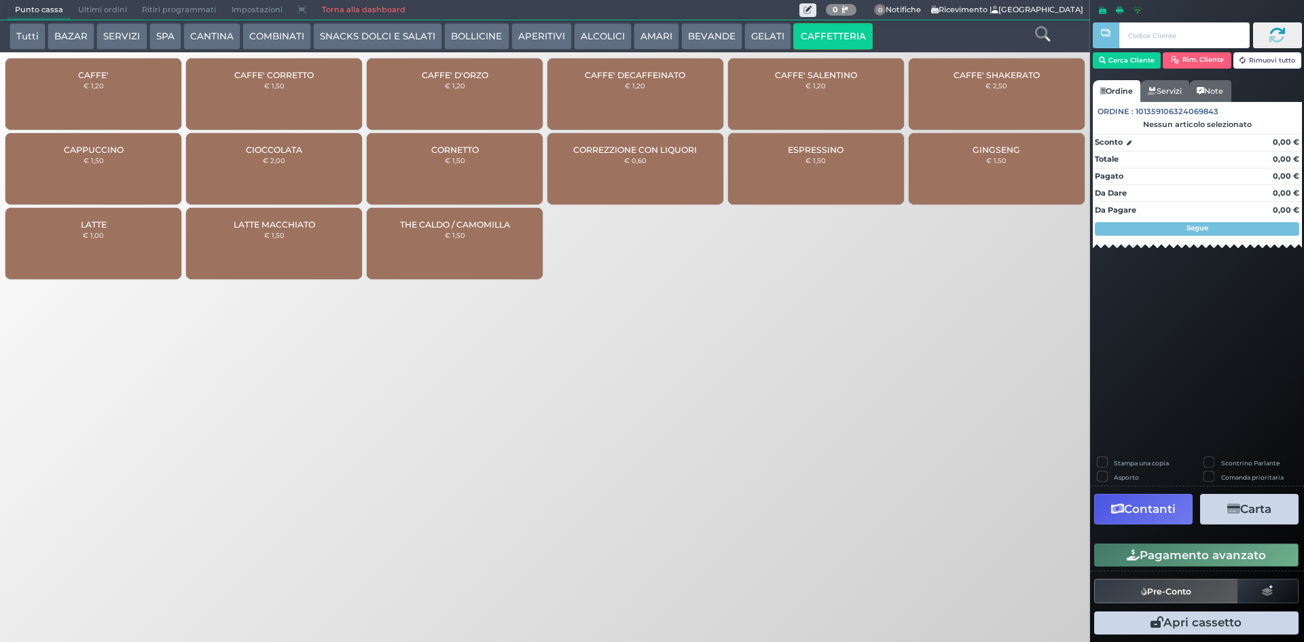
click at [125, 86] on div "CAFFE' € 1,20" at bounding box center [93, 93] width 176 height 71
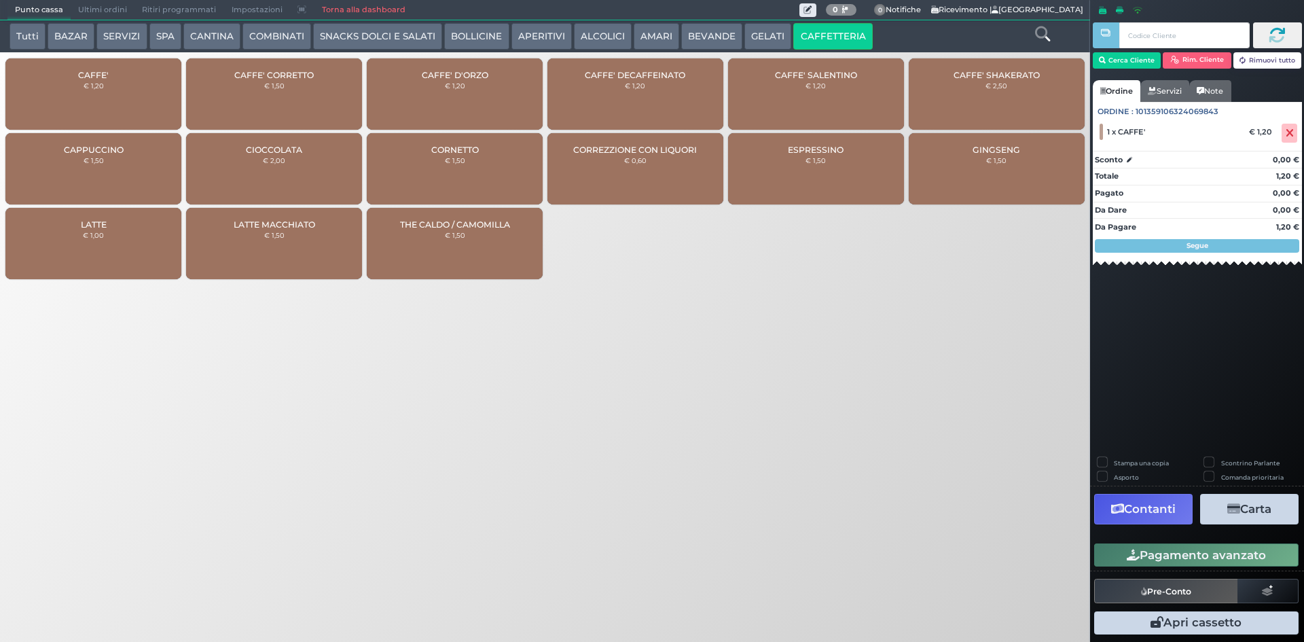
click at [1198, 553] on button "Pagamento avanzato" at bounding box center [1196, 554] width 204 height 23
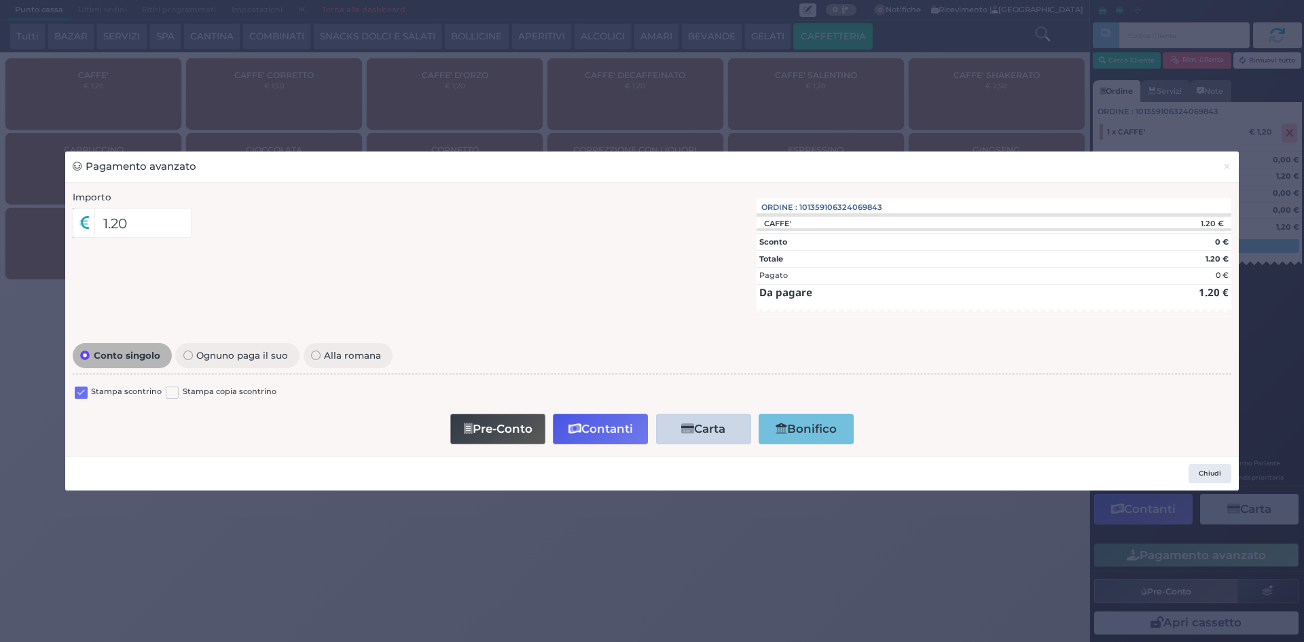
click at [84, 392] on label at bounding box center [81, 392] width 13 height 13
click at [0, 0] on input "checkbox" at bounding box center [0, 0] width 0 height 0
click at [608, 426] on button "Contanti" at bounding box center [600, 429] width 95 height 31
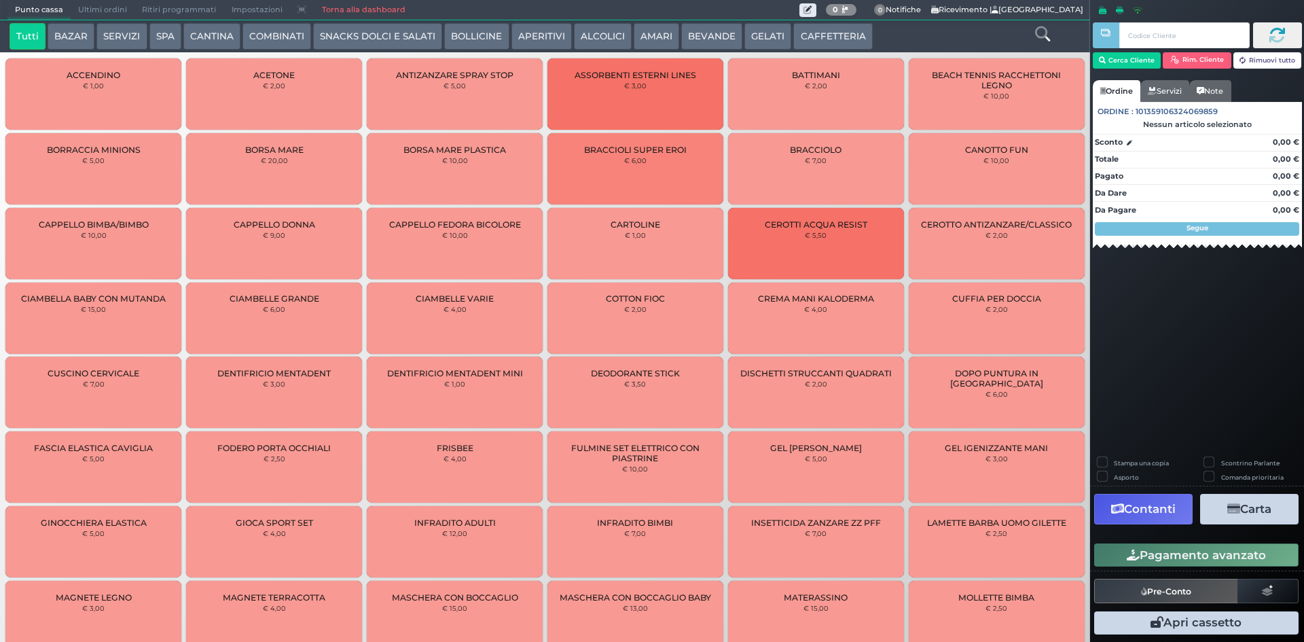
click at [104, 7] on span "Ultimi ordini" at bounding box center [103, 10] width 64 height 19
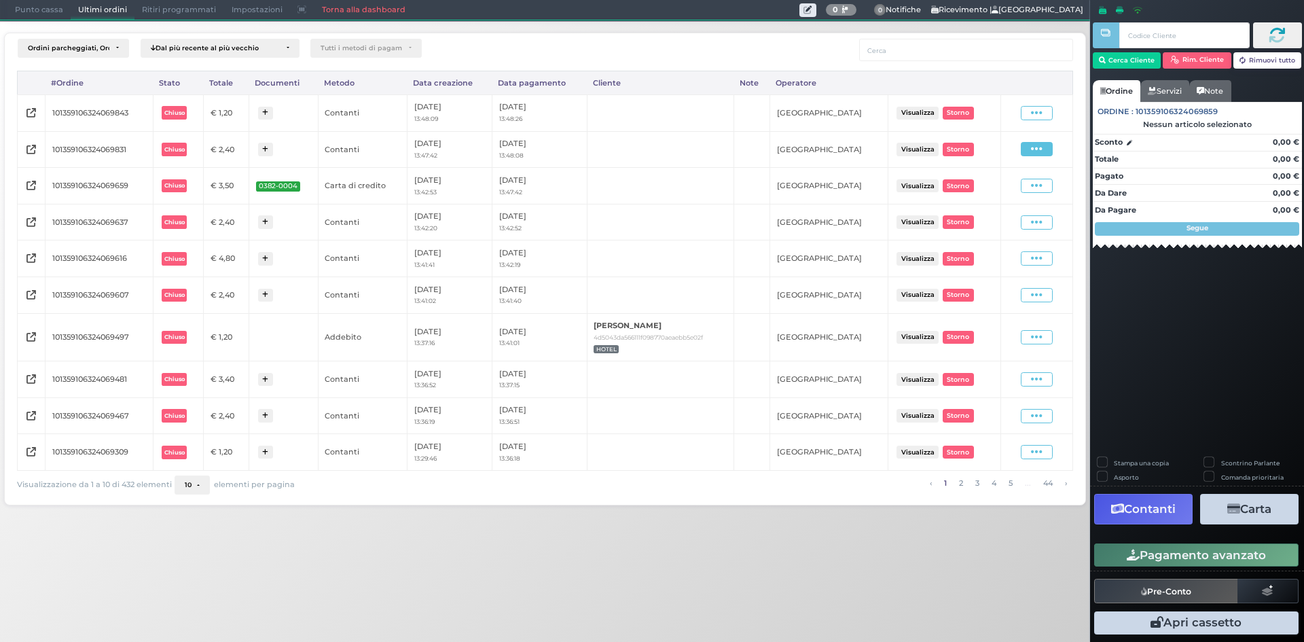
click at [1029, 153] on span at bounding box center [1037, 149] width 32 height 14
click at [1001, 191] on span "Ristampa Pre-Conto" at bounding box center [1006, 188] width 56 height 23
click at [1037, 114] on icon at bounding box center [1037, 113] width 12 height 13
click at [1004, 154] on span "Ristampa Pre-Conto" at bounding box center [1006, 152] width 56 height 23
click at [50, 5] on span "Punto cassa" at bounding box center [38, 10] width 63 height 19
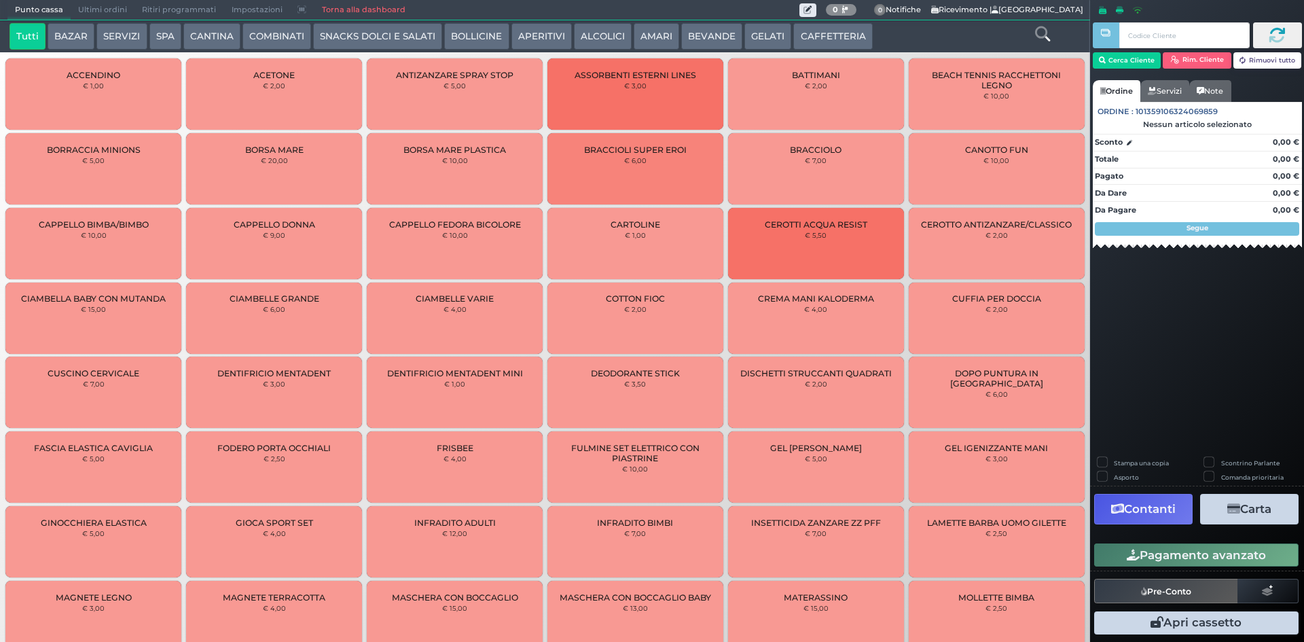
click at [798, 39] on button "CAFFETTERIA" at bounding box center [832, 36] width 79 height 27
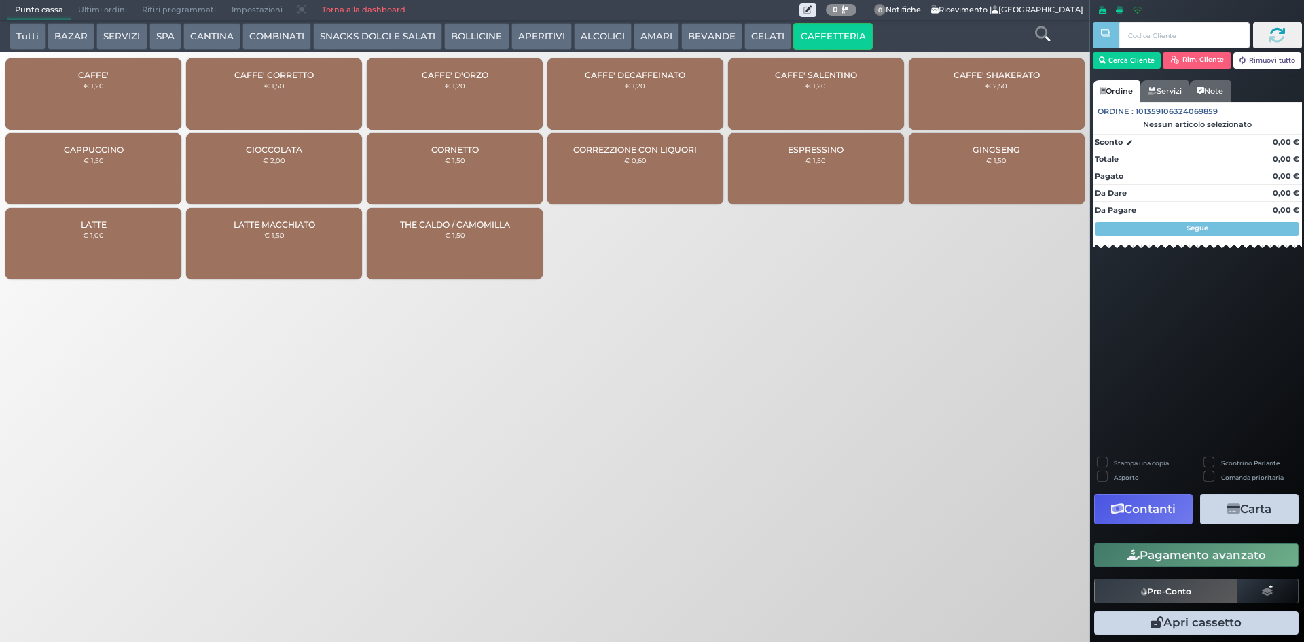
click at [128, 73] on div "CAFFE' € 1,20" at bounding box center [93, 93] width 176 height 71
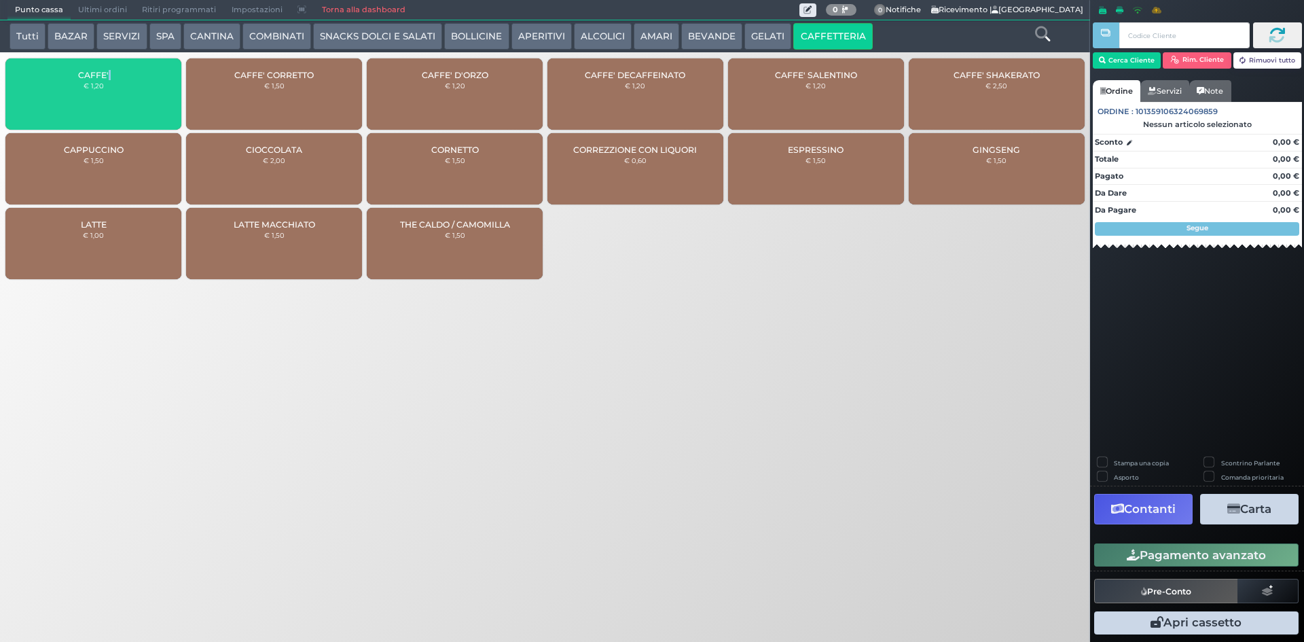
click at [128, 73] on div "CAFFE' € 1,20" at bounding box center [93, 93] width 176 height 71
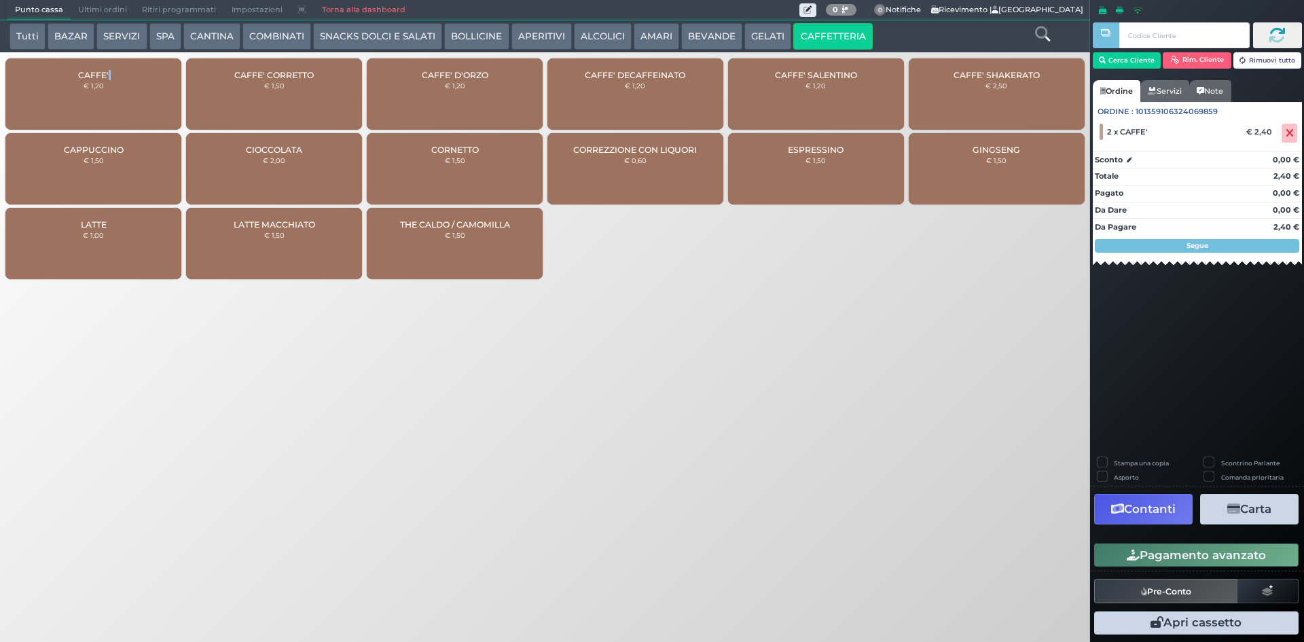
click at [1147, 556] on button "Pagamento avanzato" at bounding box center [1196, 554] width 204 height 23
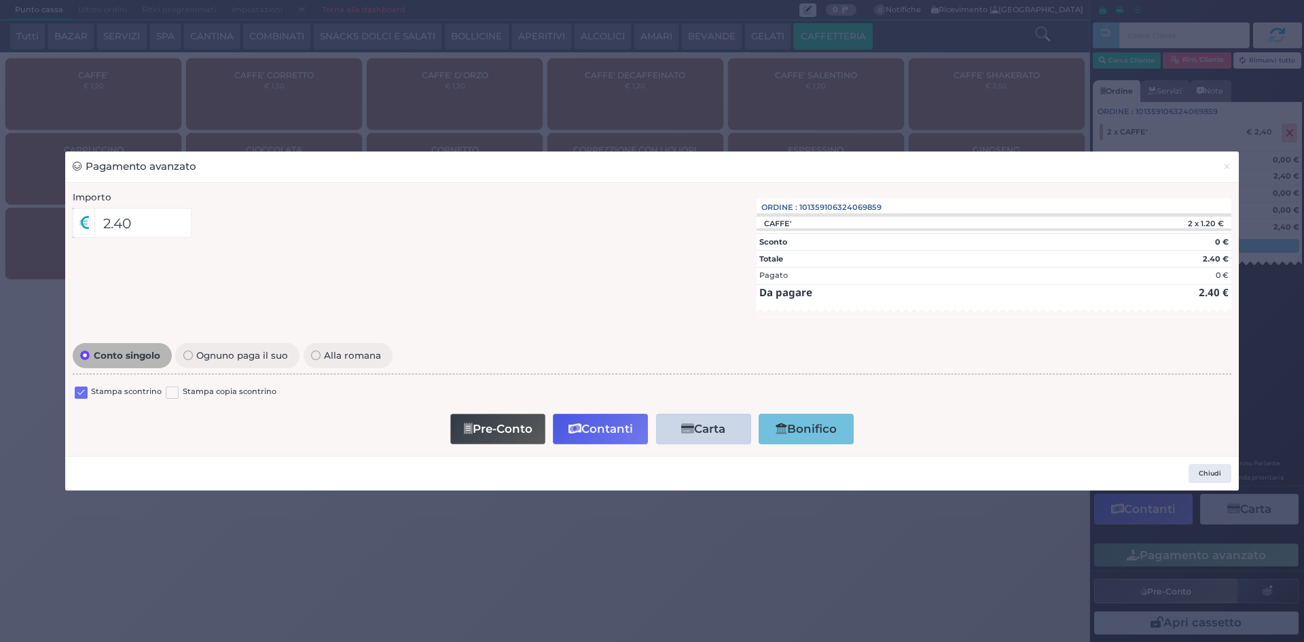
click at [78, 397] on label at bounding box center [81, 392] width 13 height 13
click at [0, 0] on input "checkbox" at bounding box center [0, 0] width 0 height 0
click at [588, 421] on button "Contanti" at bounding box center [600, 429] width 95 height 31
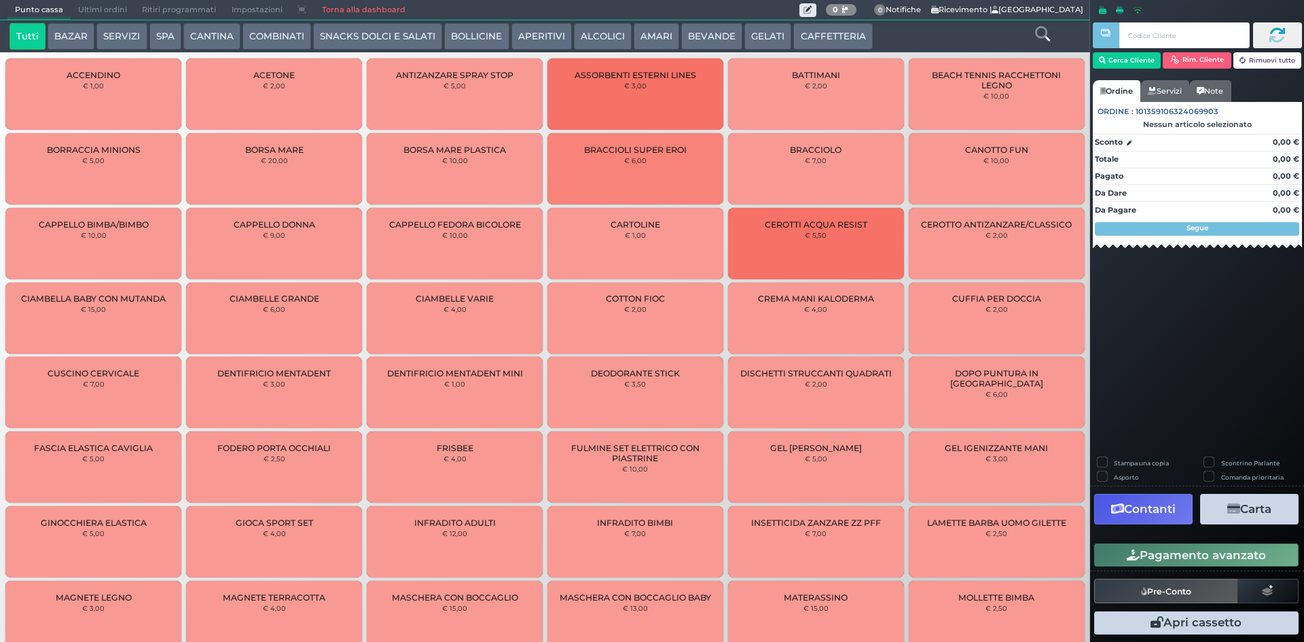
click at [99, 10] on span "Ultimi ordini" at bounding box center [103, 10] width 64 height 19
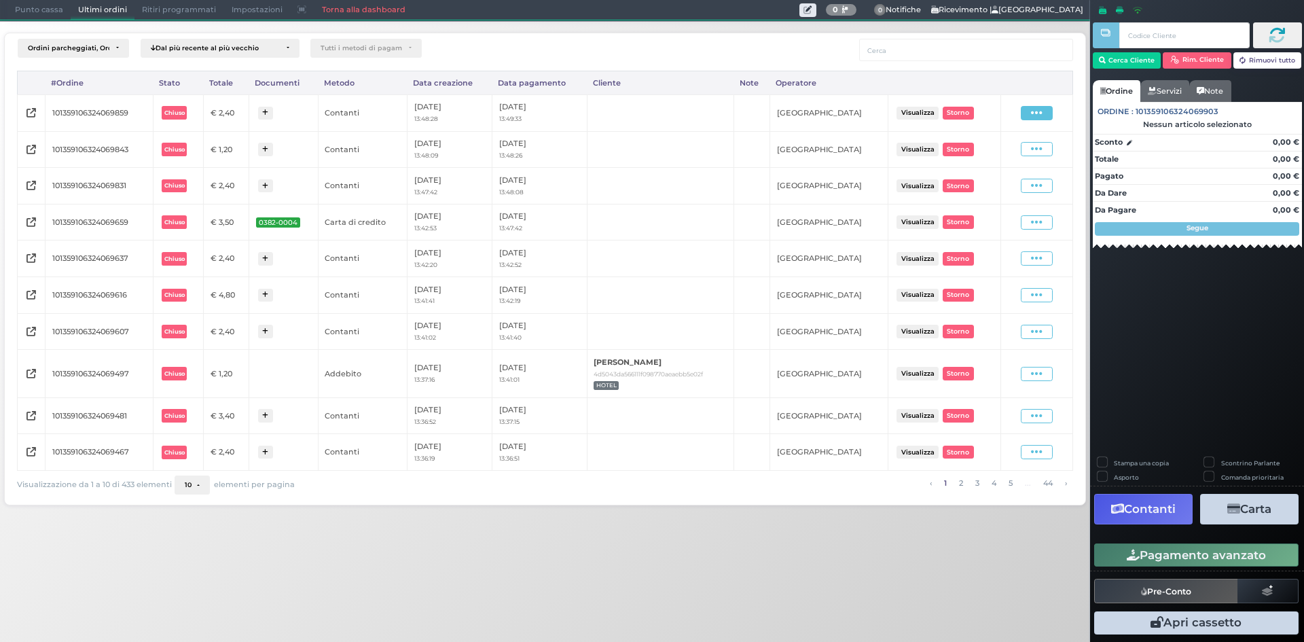
click at [1033, 111] on icon at bounding box center [1037, 113] width 12 height 13
click at [1003, 153] on span "Ristampa Pre-Conto" at bounding box center [1006, 152] width 56 height 23
click at [47, 11] on span "Punto cassa" at bounding box center [38, 10] width 63 height 19
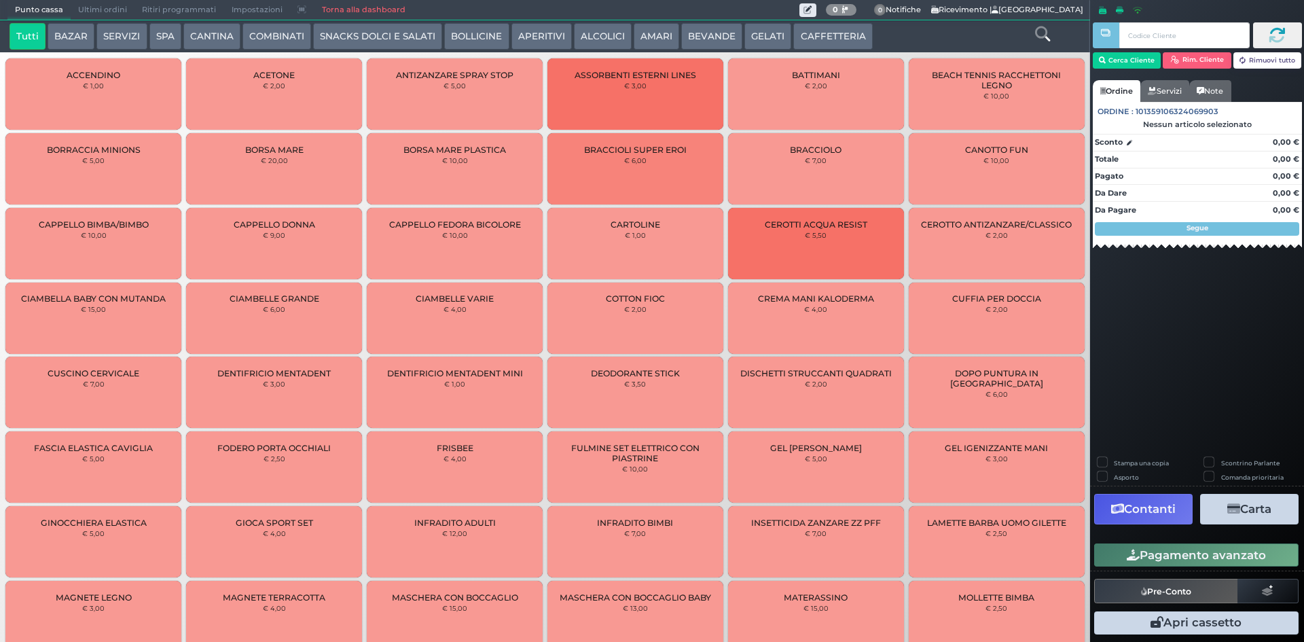
click at [832, 43] on button "CAFFETTERIA" at bounding box center [832, 36] width 79 height 27
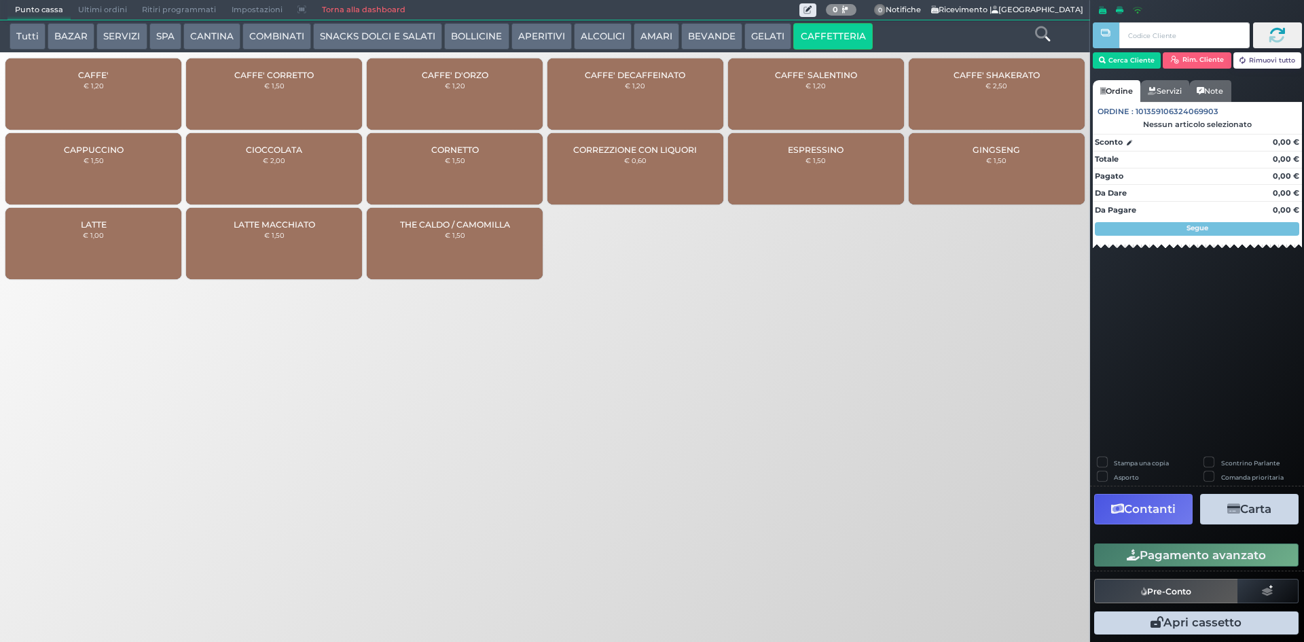
click at [87, 84] on small "€ 1,20" at bounding box center [94, 85] width 20 height 8
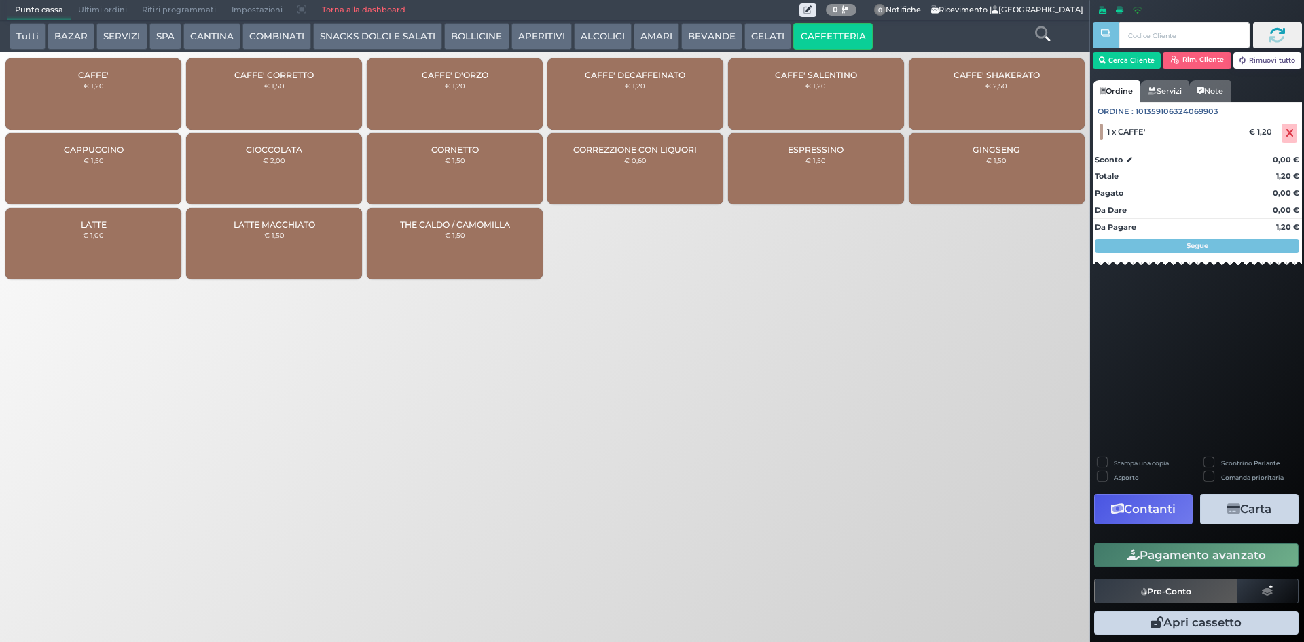
click at [87, 84] on small "€ 1,20" at bounding box center [94, 85] width 20 height 8
click at [655, 35] on button "AMARI" at bounding box center [656, 36] width 45 height 27
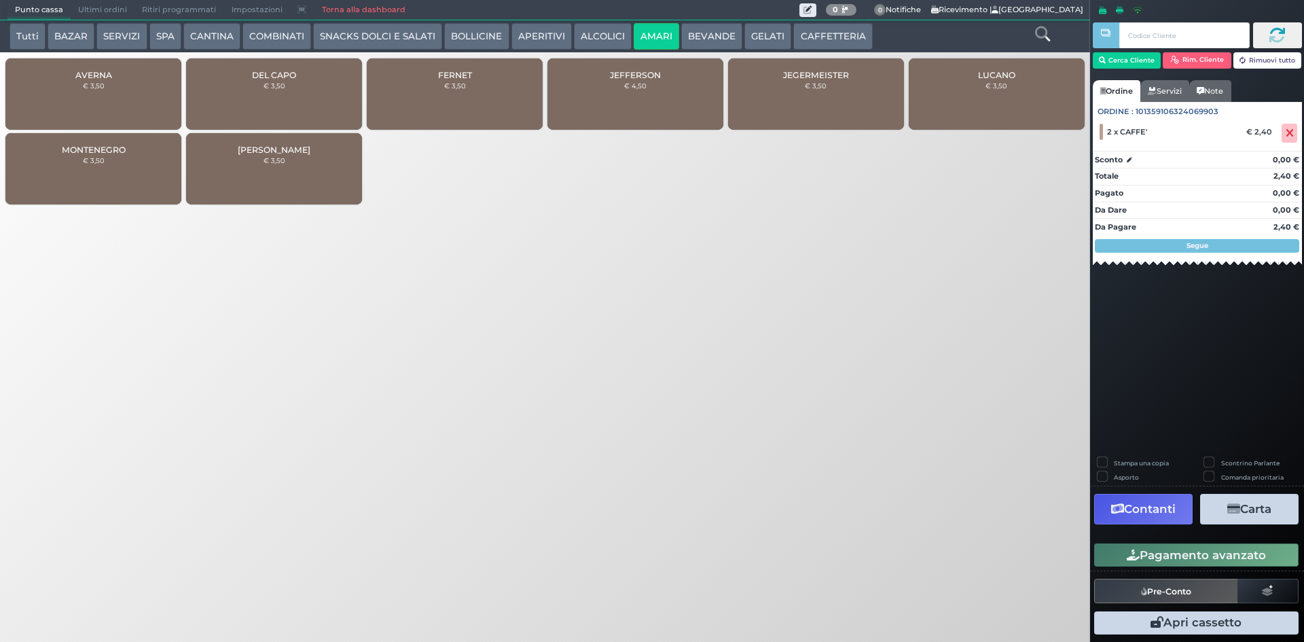
click at [227, 94] on div "DEL CAPO € 3,50" at bounding box center [274, 93] width 176 height 71
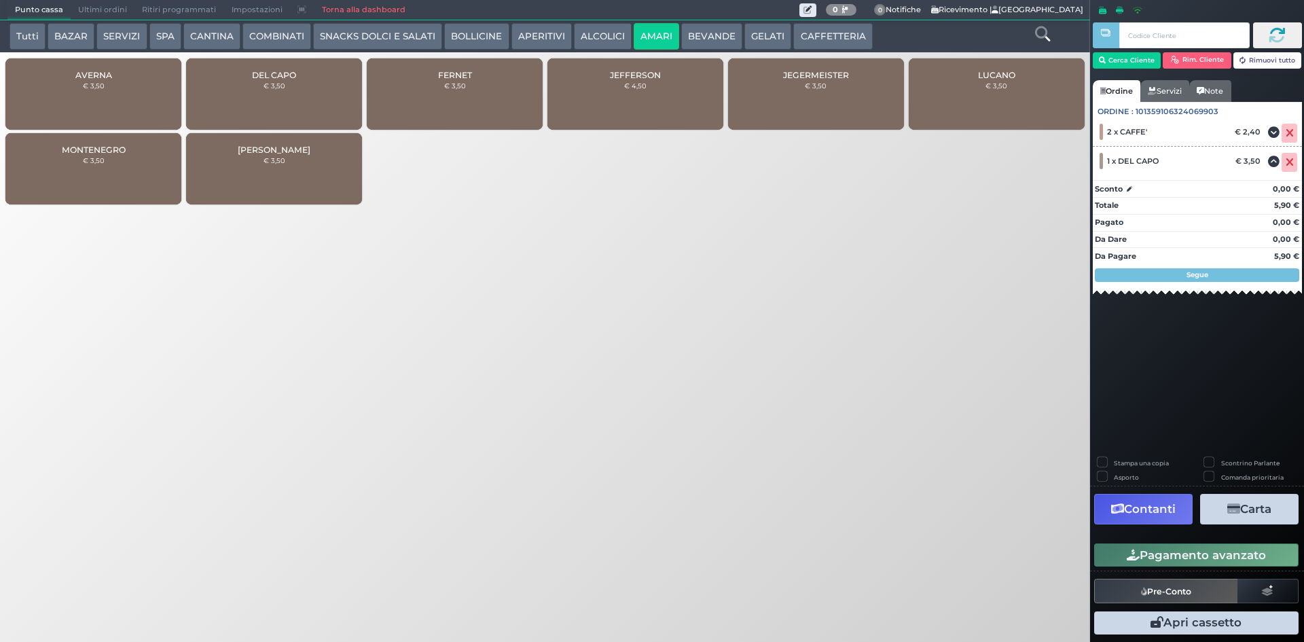
drag, startPoint x: 1216, startPoint y: 557, endPoint x: 1182, endPoint y: 557, distance: 34.0
click at [1216, 558] on button "Pagamento avanzato" at bounding box center [1196, 554] width 204 height 23
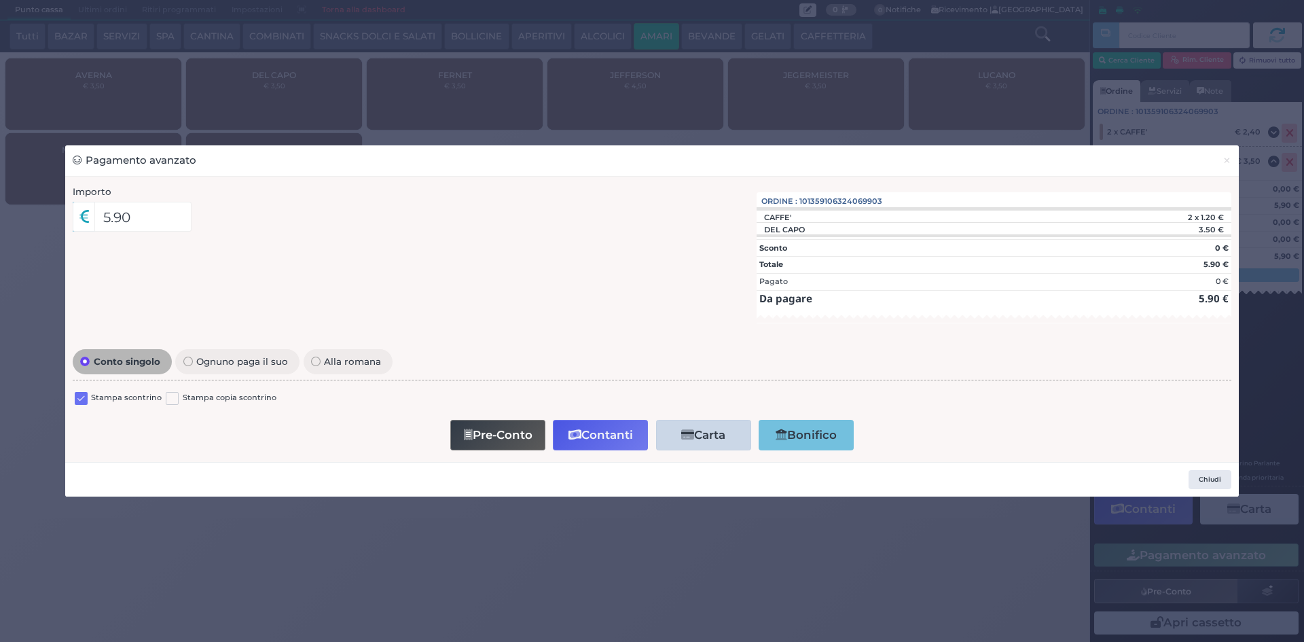
drag, startPoint x: 80, startPoint y: 399, endPoint x: 134, endPoint y: 405, distance: 54.0
click at [81, 399] on label at bounding box center [81, 398] width 13 height 13
click at [0, 0] on input "checkbox" at bounding box center [0, 0] width 0 height 0
click at [588, 423] on button "Contanti" at bounding box center [600, 435] width 95 height 31
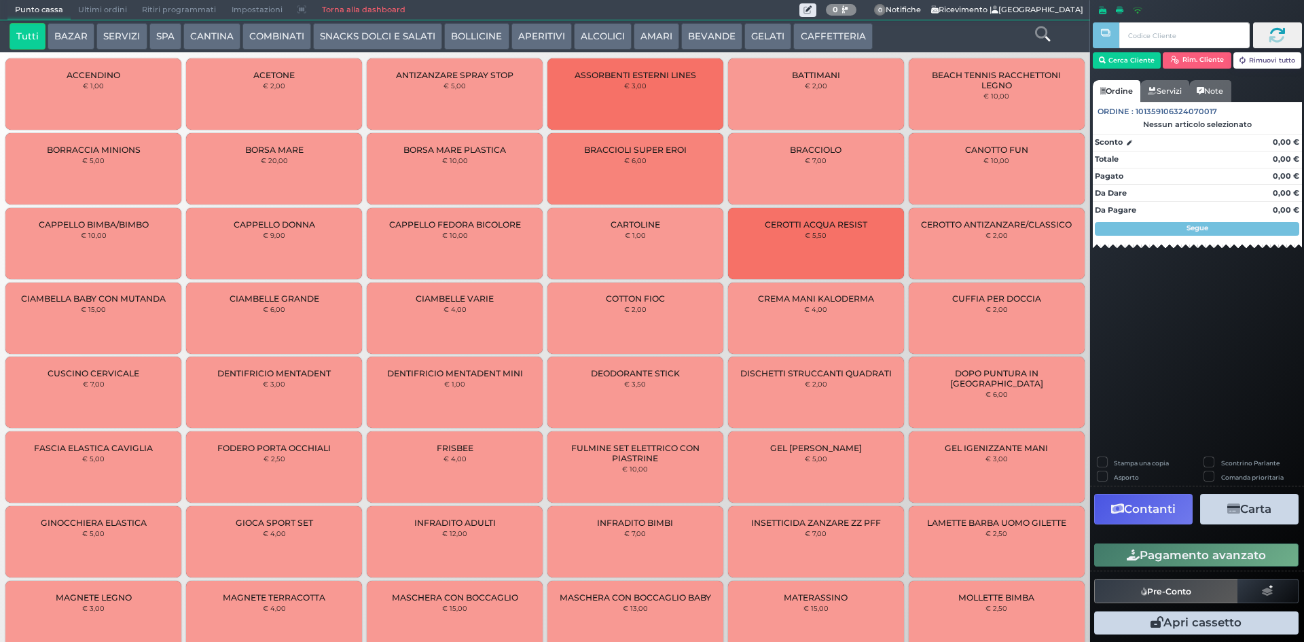
click at [94, 8] on span "Ultimi ordini" at bounding box center [103, 10] width 64 height 19
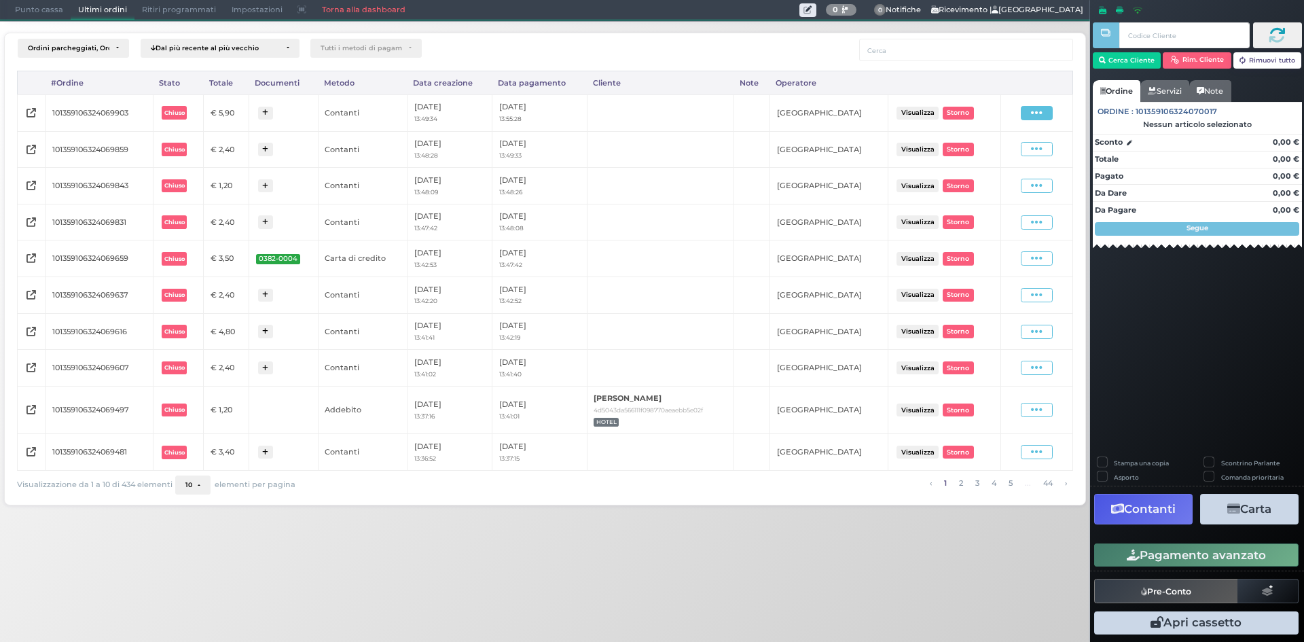
click at [1040, 113] on icon at bounding box center [1037, 113] width 12 height 13
click at [1010, 160] on span "Ristampa Pre-Conto" at bounding box center [1006, 152] width 56 height 23
click at [20, 12] on span "Punto cassa" at bounding box center [38, 10] width 63 height 19
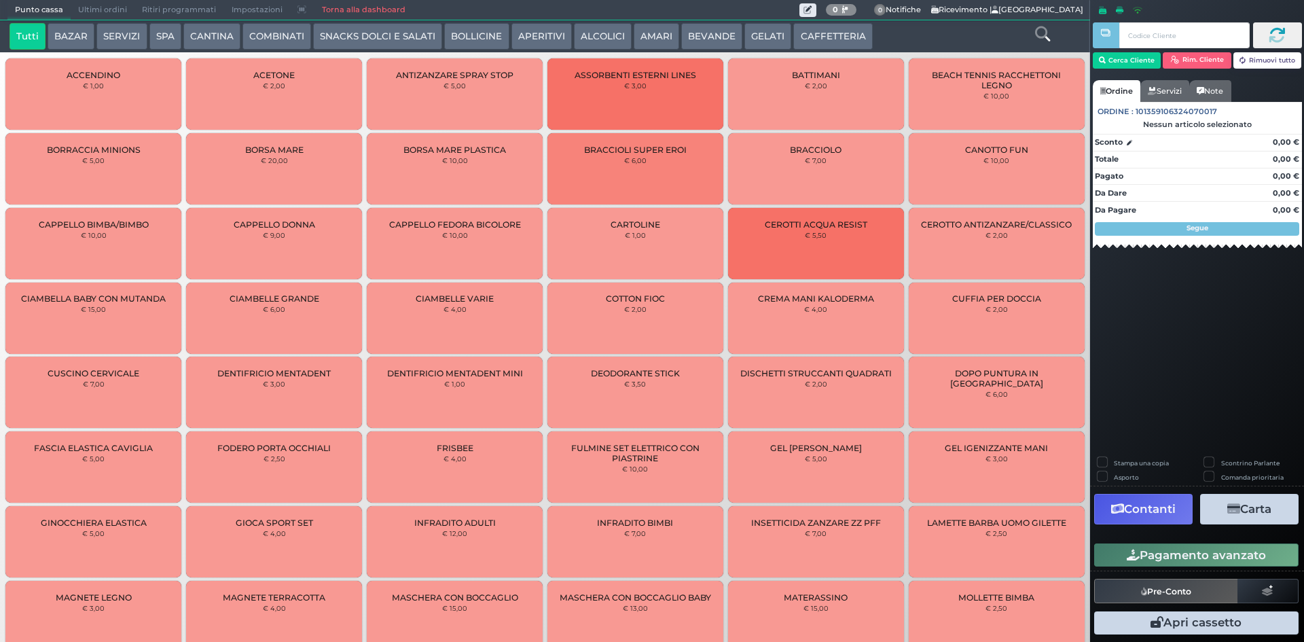
click at [793, 30] on button "CAFFETTERIA" at bounding box center [832, 36] width 79 height 27
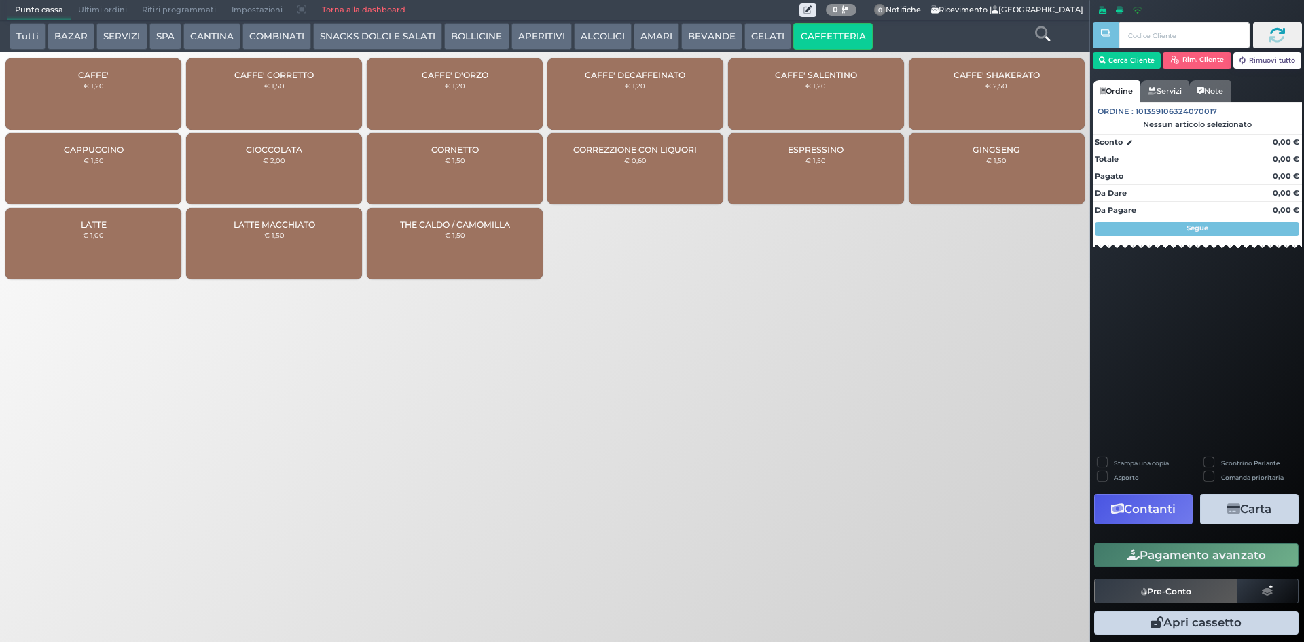
click at [97, 97] on div "CAFFE' € 1,20" at bounding box center [93, 93] width 176 height 71
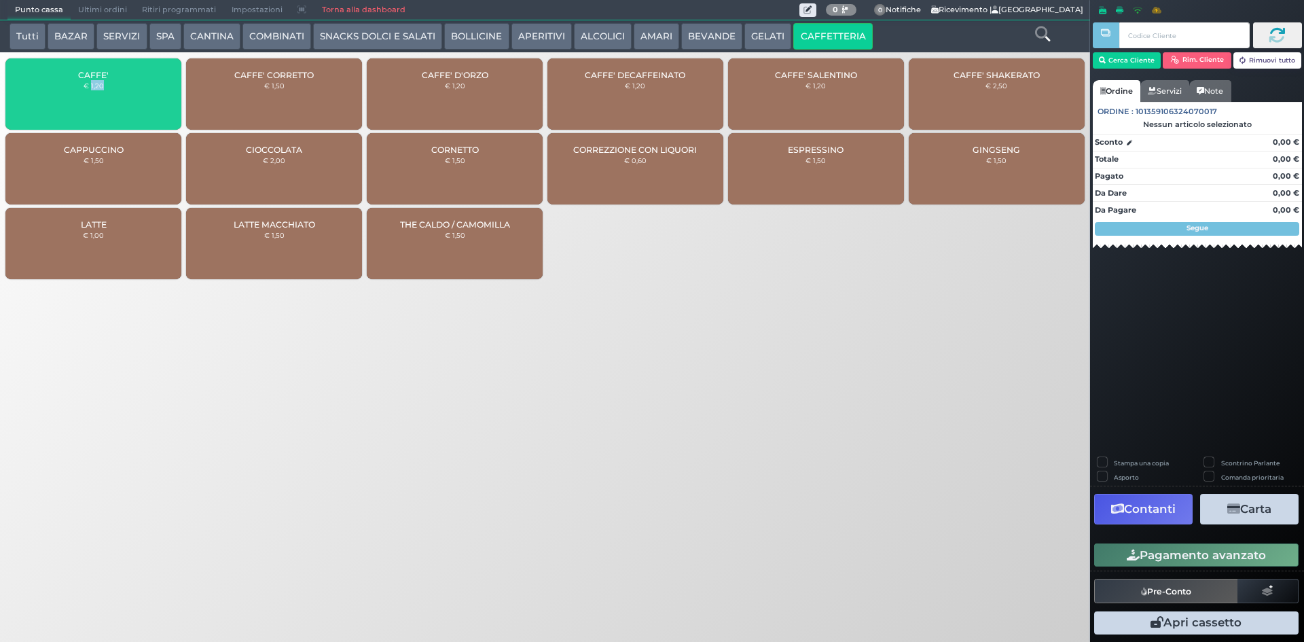
click at [97, 97] on div "CAFFE' € 1,20" at bounding box center [93, 93] width 176 height 71
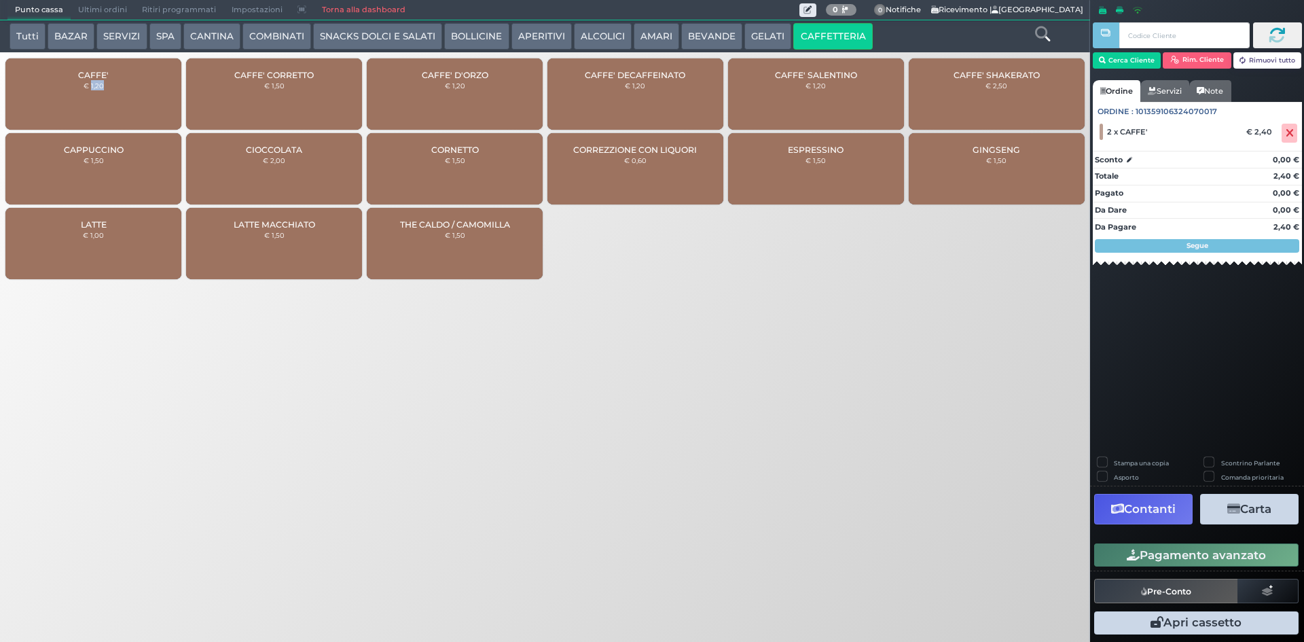
click at [97, 97] on div "CAFFE' € 1,20" at bounding box center [93, 93] width 176 height 71
click at [1228, 556] on button "Pagamento avanzato" at bounding box center [1196, 554] width 204 height 23
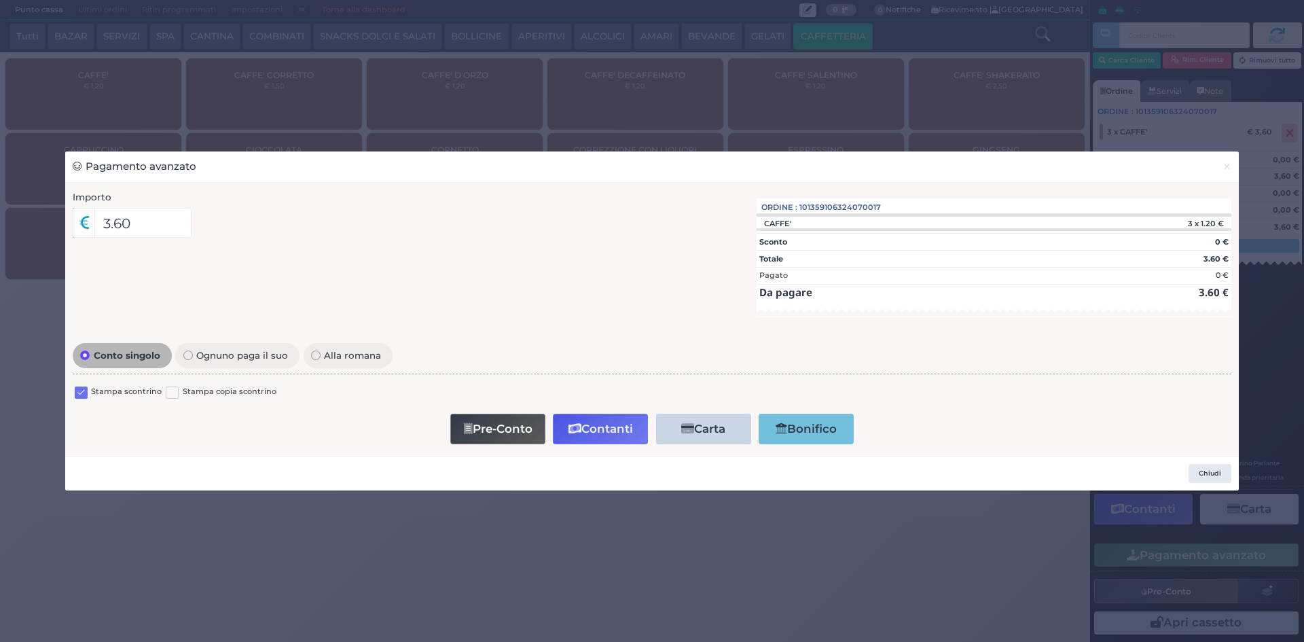
click at [86, 392] on label at bounding box center [81, 392] width 13 height 13
click at [0, 0] on input "checkbox" at bounding box center [0, 0] width 0 height 0
click at [627, 425] on button "Contanti" at bounding box center [600, 429] width 95 height 31
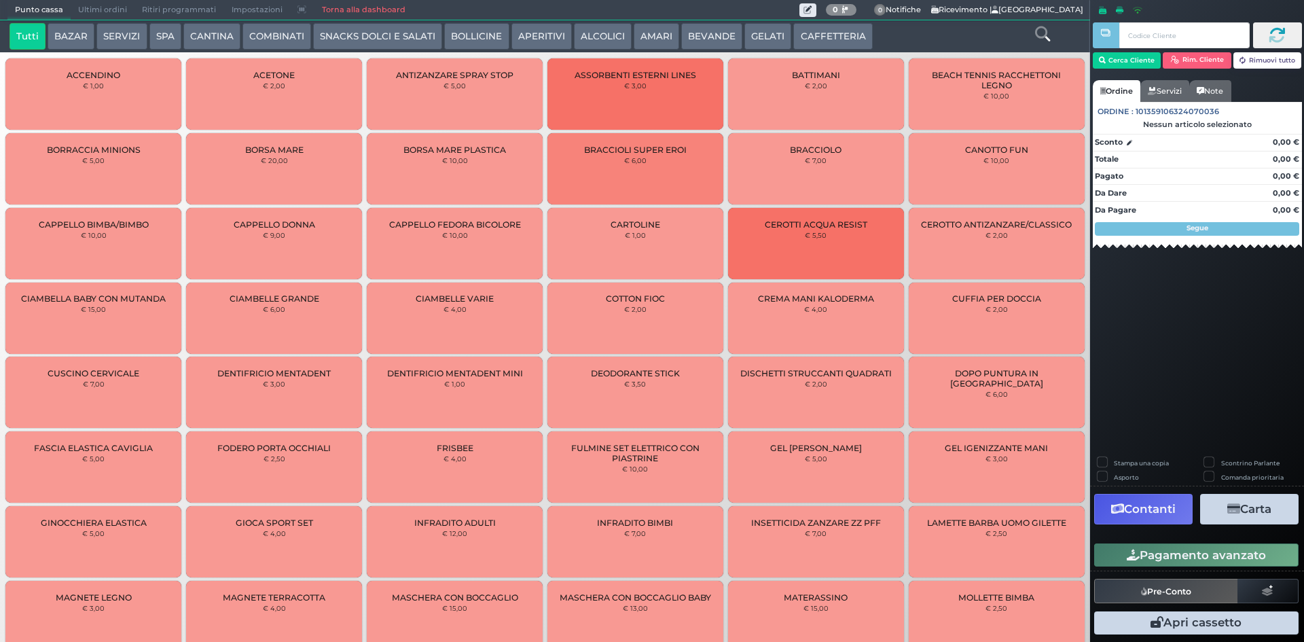
click at [79, 10] on span "Ultimi ordini" at bounding box center [103, 10] width 64 height 19
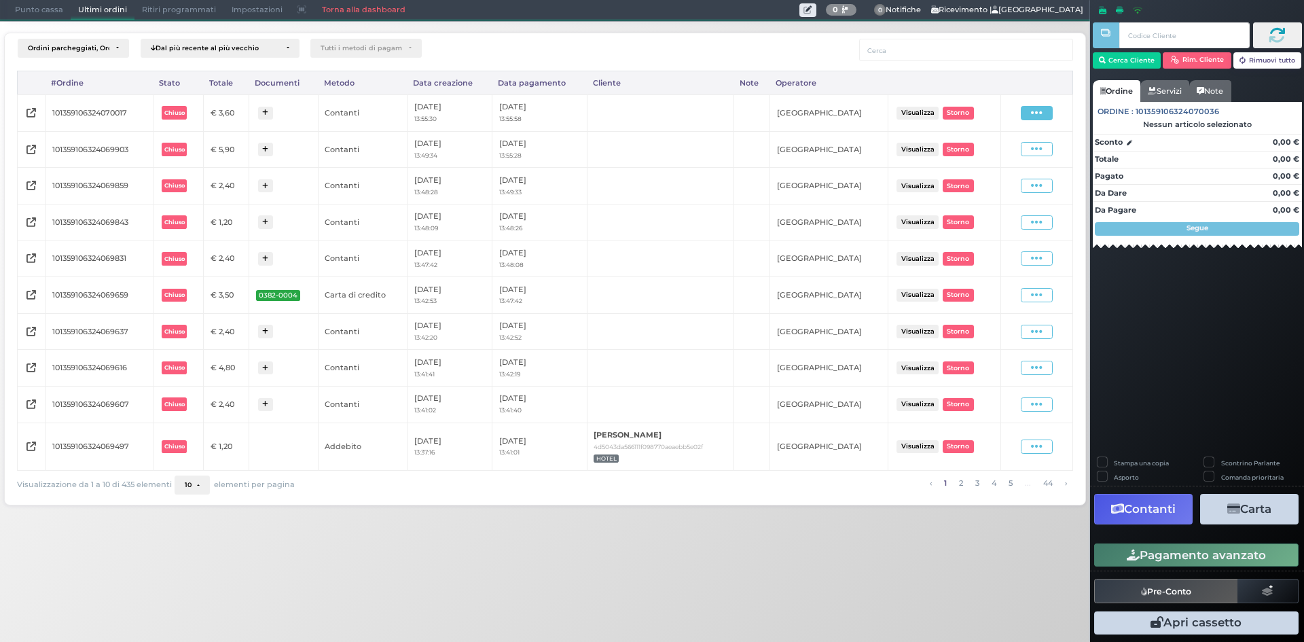
click at [1034, 117] on icon at bounding box center [1037, 113] width 12 height 13
click at [1004, 150] on span "Ristampa Pre-Conto" at bounding box center [1006, 152] width 56 height 23
click at [42, 12] on span "Punto cassa" at bounding box center [38, 10] width 63 height 19
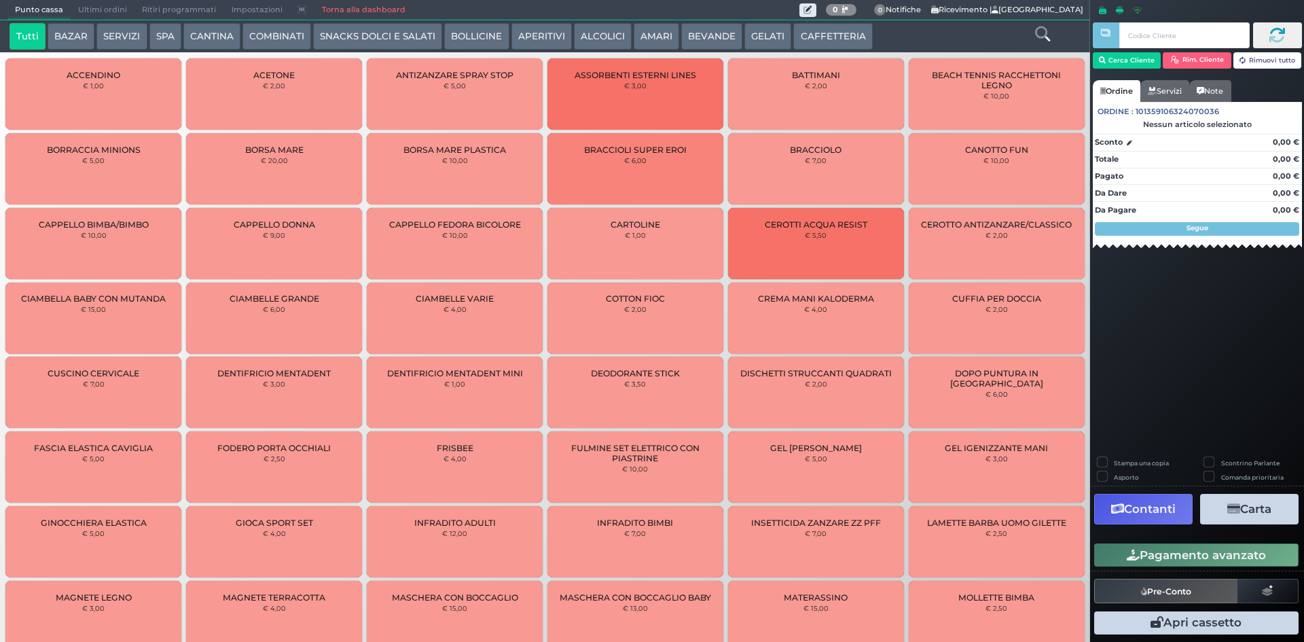
click at [849, 31] on button "CAFFETTERIA" at bounding box center [832, 36] width 79 height 27
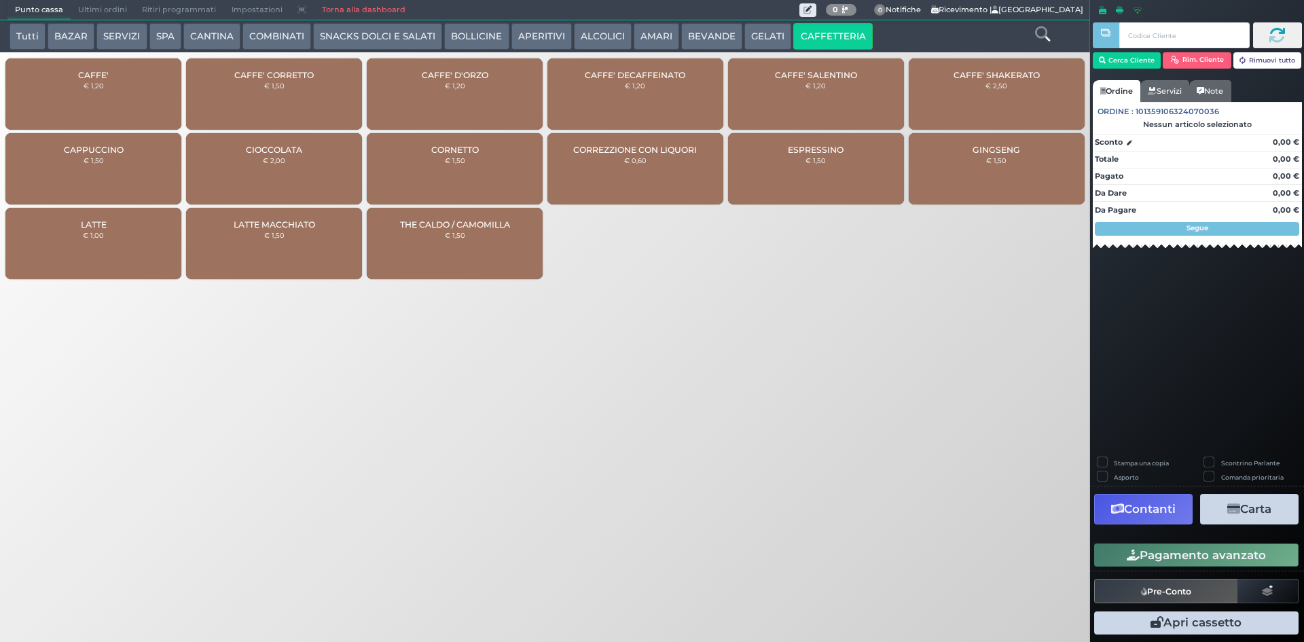
click at [124, 86] on div "CAFFE' € 1,20" at bounding box center [93, 93] width 176 height 71
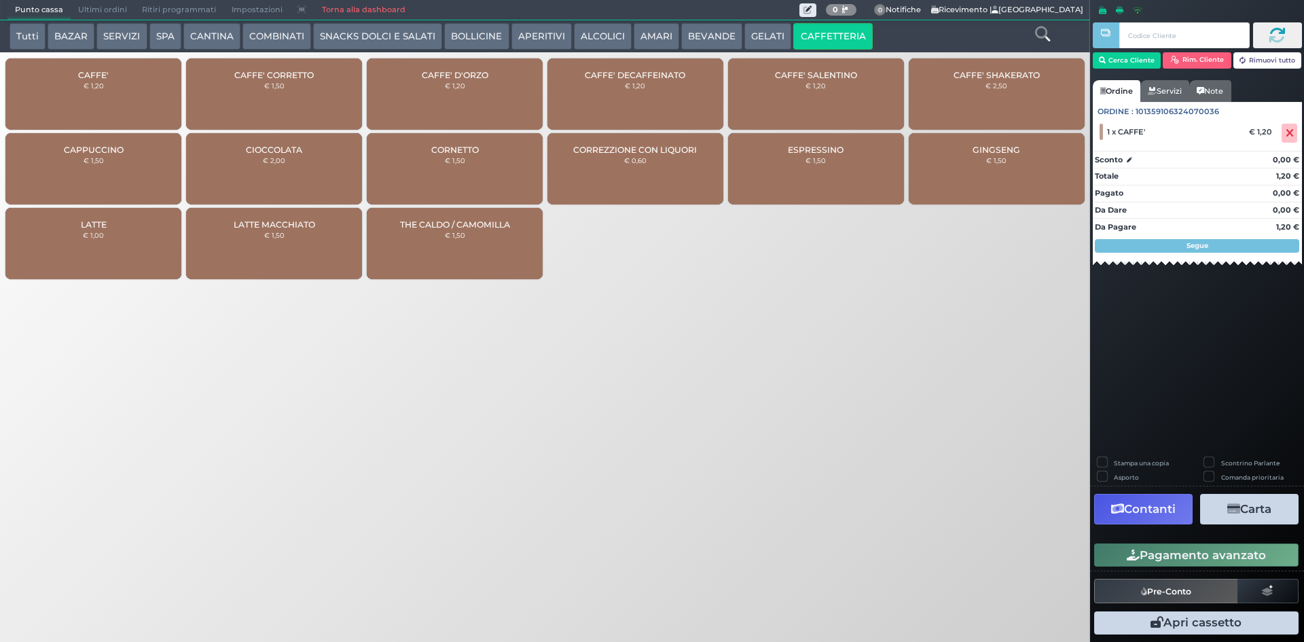
click at [124, 87] on div "CAFFE' € 1,20" at bounding box center [93, 93] width 176 height 71
click at [1201, 552] on button "Pagamento avanzato" at bounding box center [1196, 554] width 204 height 23
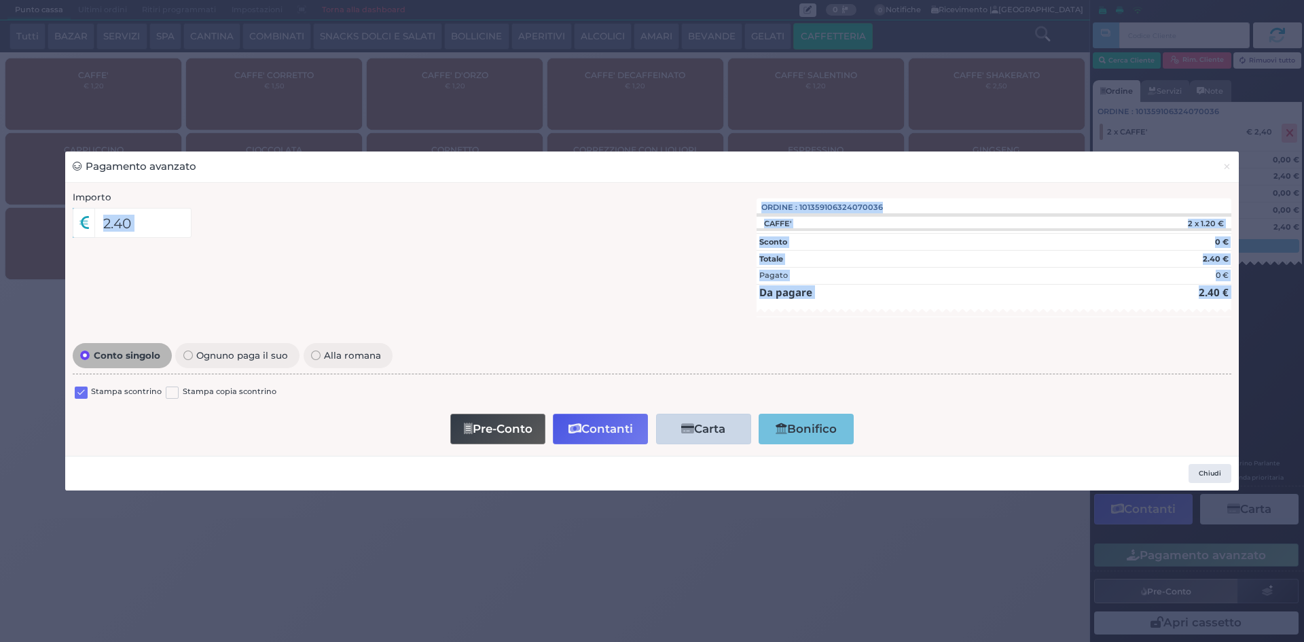
drag, startPoint x: 41, startPoint y: 349, endPoint x: 75, endPoint y: 390, distance: 53.0
click at [57, 375] on div "Pagamento avanzato × Importo 2.40 Importo Totale 2.40 Quote 1 1" at bounding box center [652, 321] width 1304 height 642
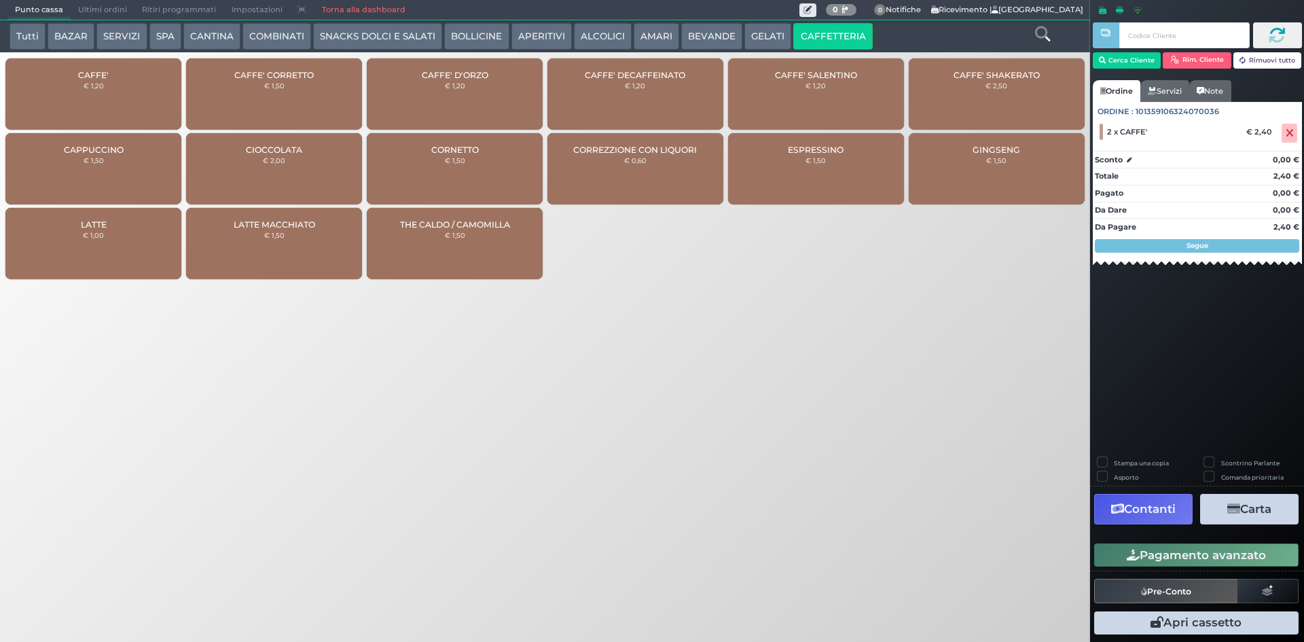
click at [1226, 558] on button "Pagamento avanzato" at bounding box center [1196, 554] width 204 height 23
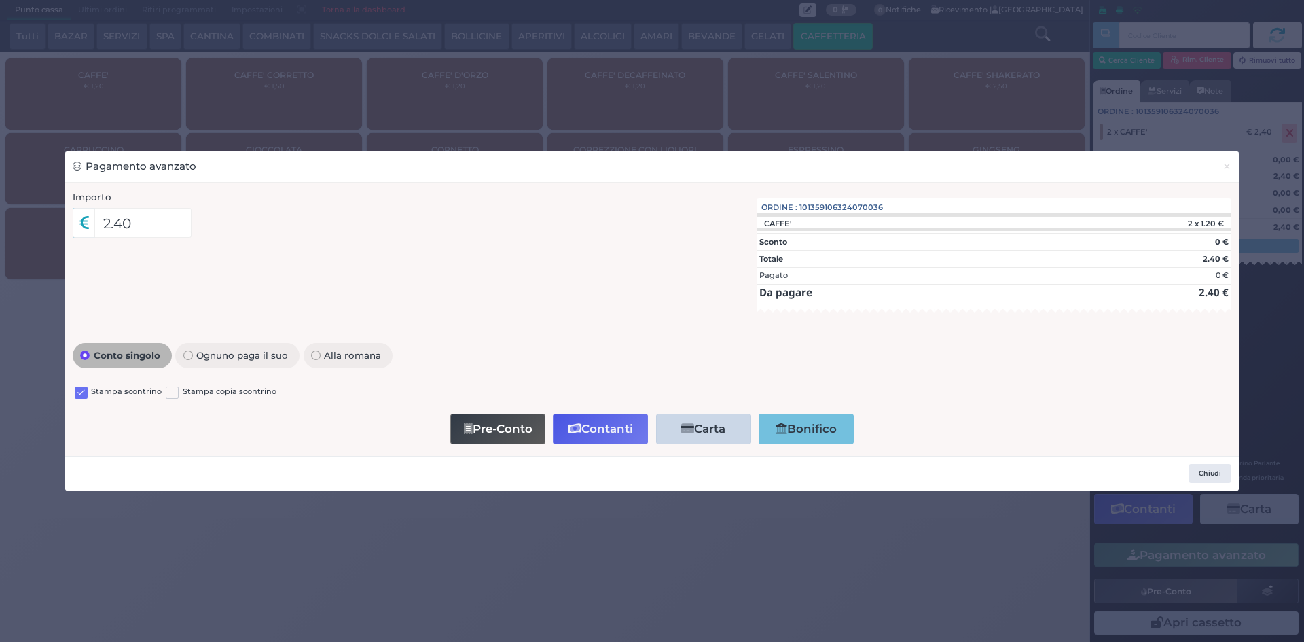
click at [75, 389] on label at bounding box center [81, 392] width 13 height 13
click at [0, 0] on input "checkbox" at bounding box center [0, 0] width 0 height 0
click at [601, 427] on button "Contanti" at bounding box center [600, 429] width 95 height 31
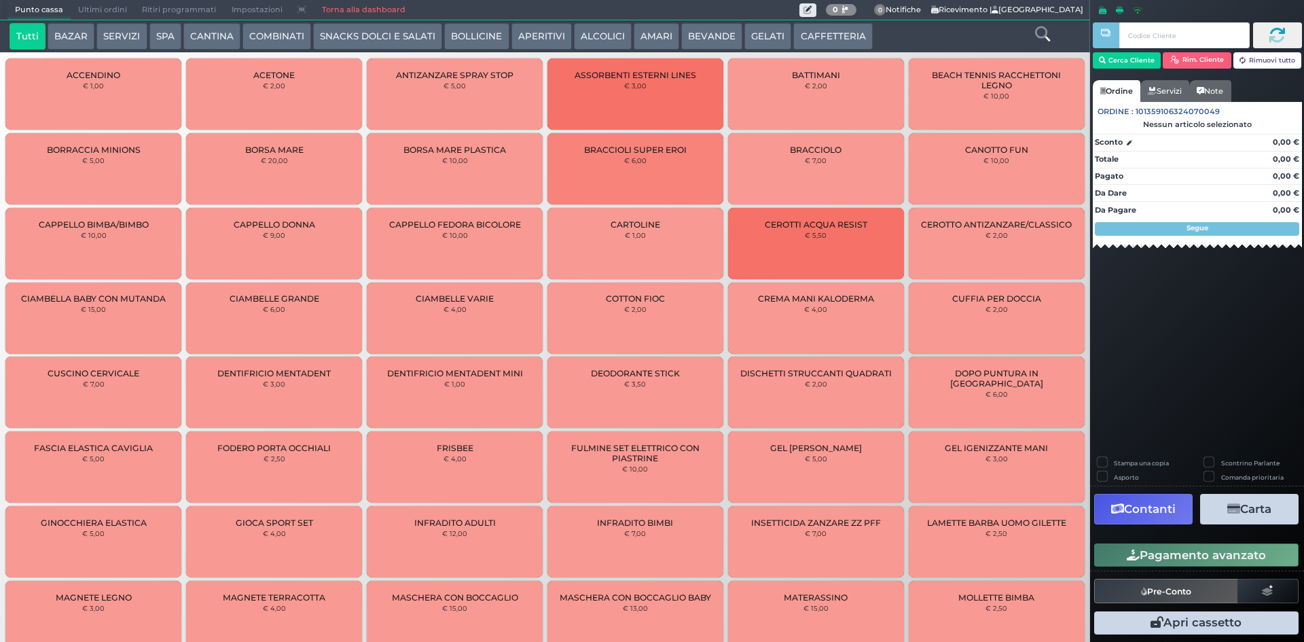
click at [843, 34] on button "CAFFETTERIA" at bounding box center [832, 36] width 79 height 27
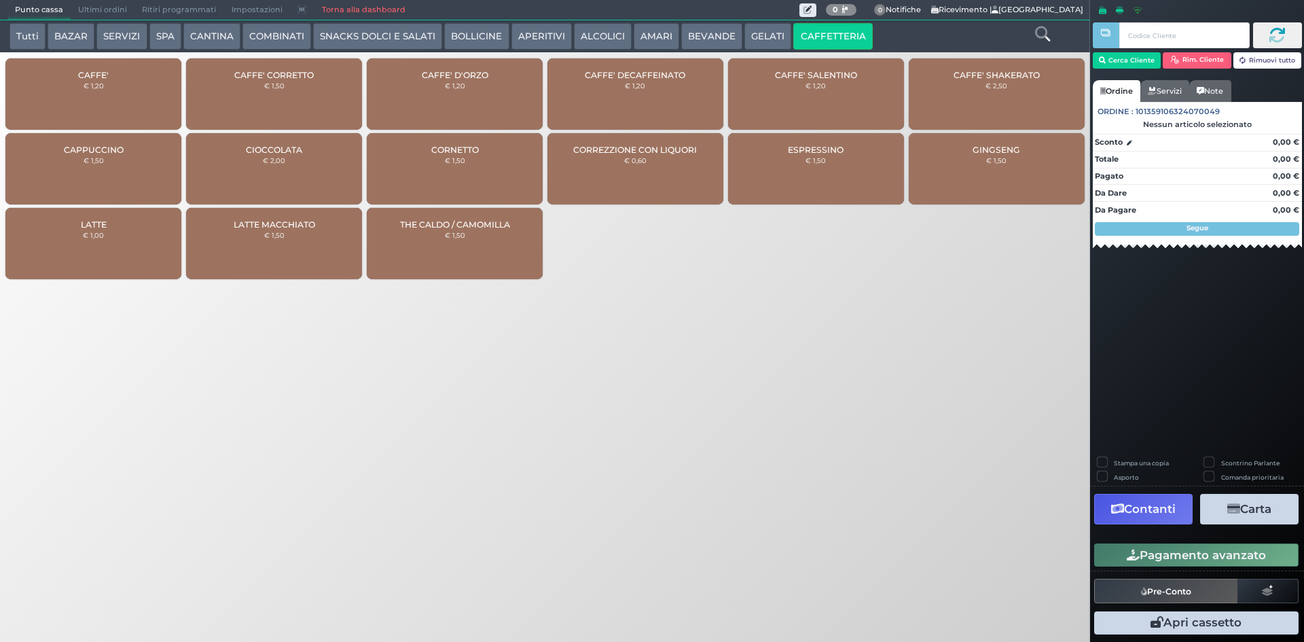
click at [131, 96] on div "CAFFE' € 1,20" at bounding box center [93, 93] width 176 height 71
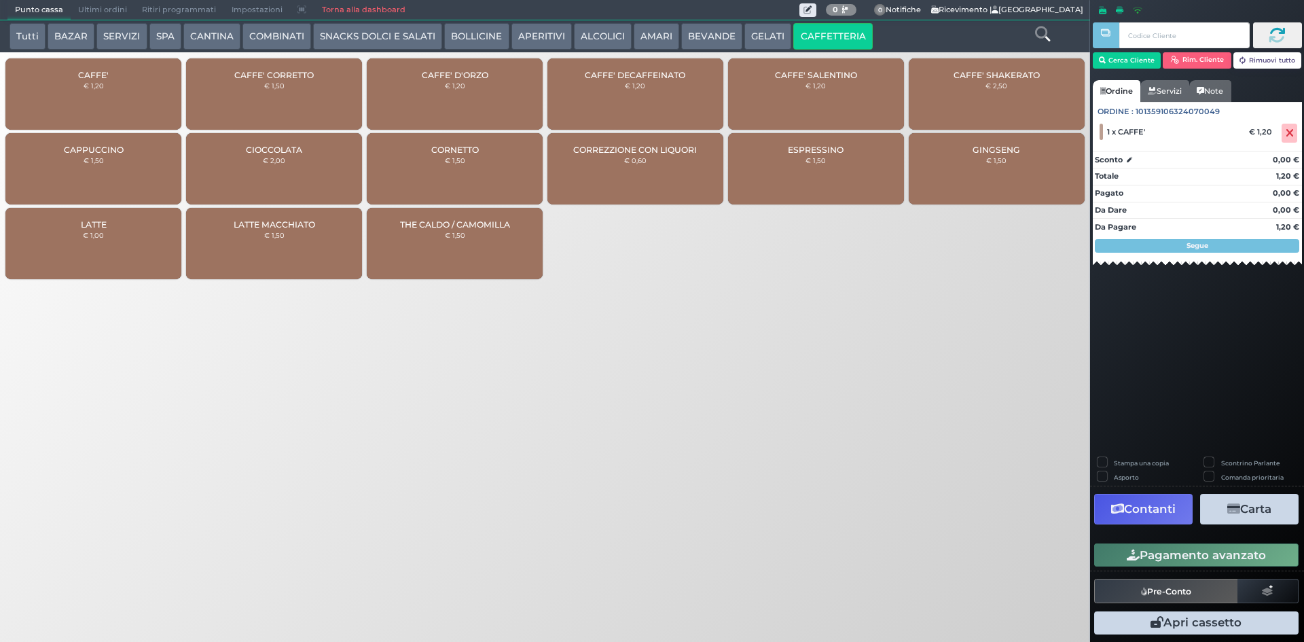
click at [156, 96] on div "CAFFE' € 1,20" at bounding box center [93, 93] width 176 height 71
click at [1287, 133] on icon at bounding box center [1289, 133] width 8 height 1
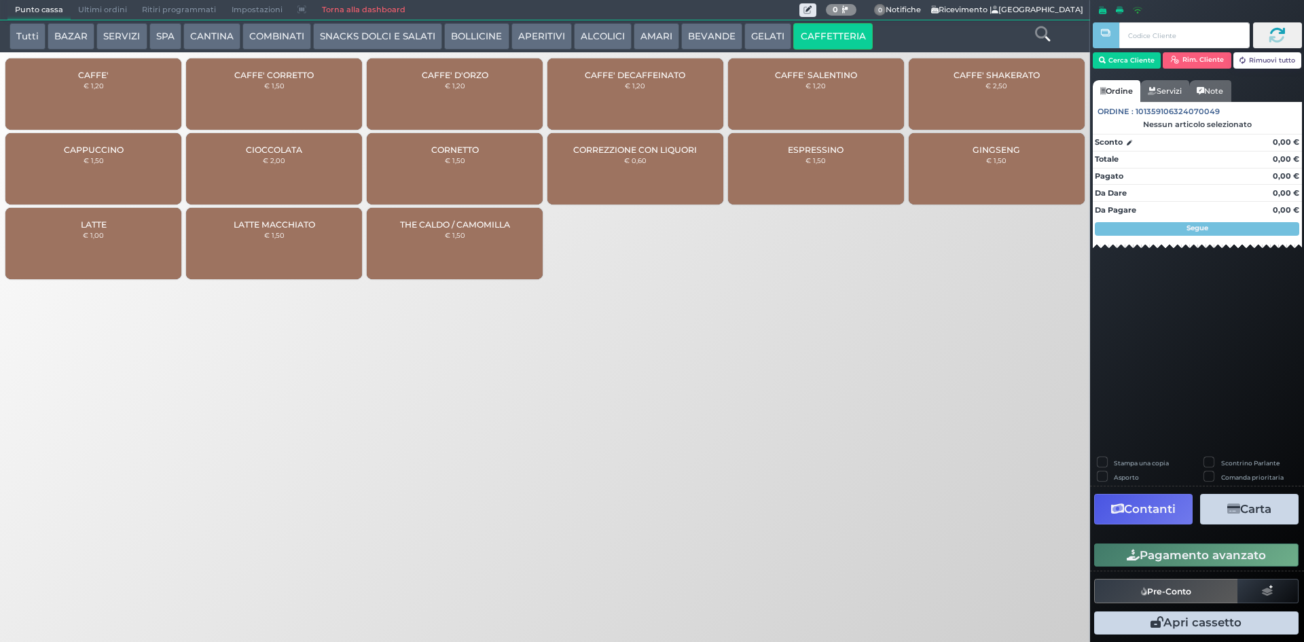
click at [58, 102] on div "CAFFE' € 1,20" at bounding box center [93, 93] width 176 height 71
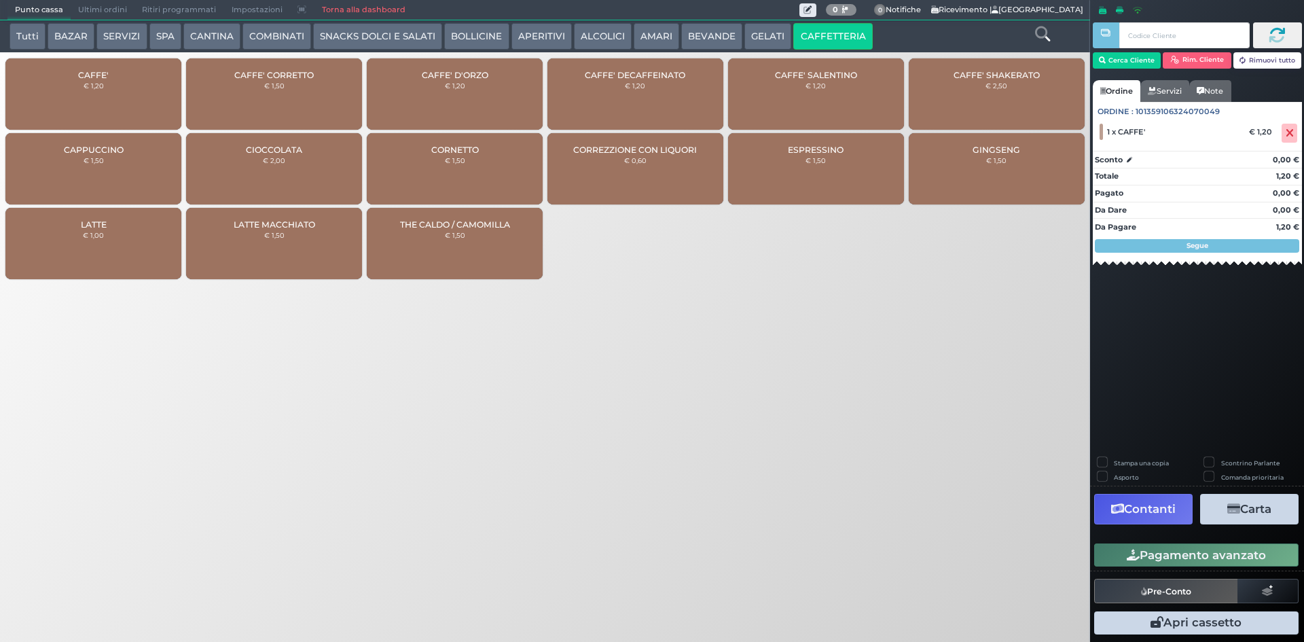
click at [1225, 552] on button "Pagamento avanzato" at bounding box center [1196, 554] width 204 height 23
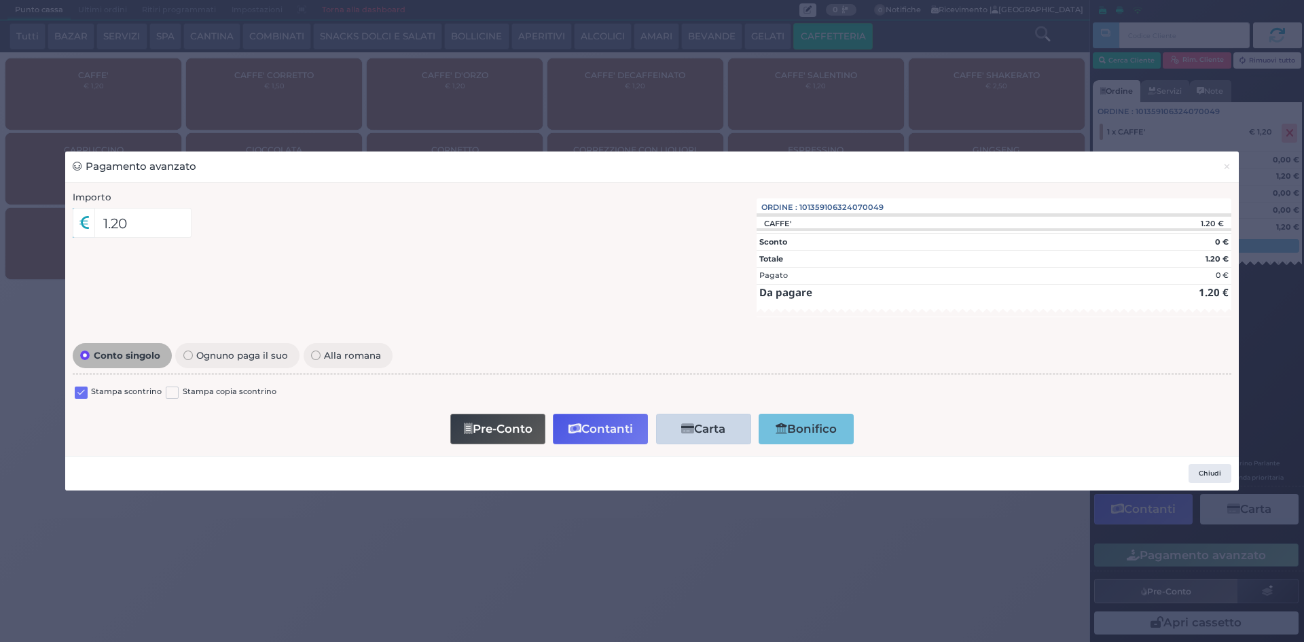
click at [84, 393] on label at bounding box center [81, 392] width 13 height 13
click at [0, 0] on input "checkbox" at bounding box center [0, 0] width 0 height 0
click at [589, 430] on button "Contanti" at bounding box center [600, 429] width 95 height 31
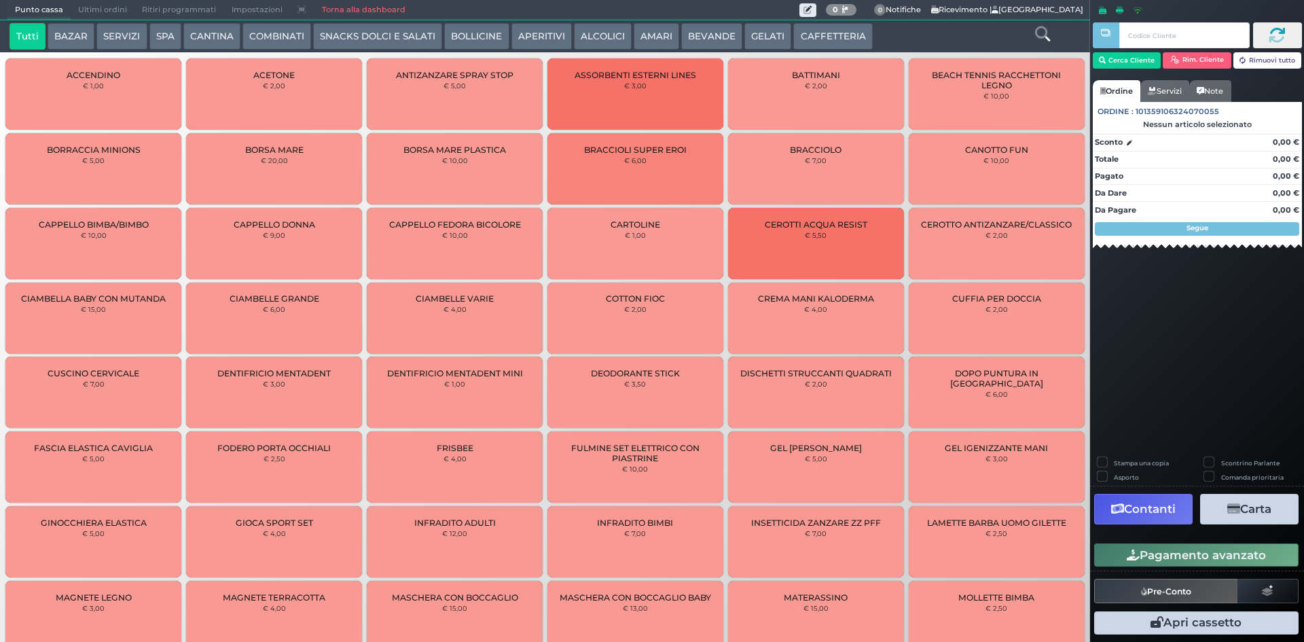
click at [115, 1] on span "Ultimi ordini" at bounding box center [103, 10] width 64 height 19
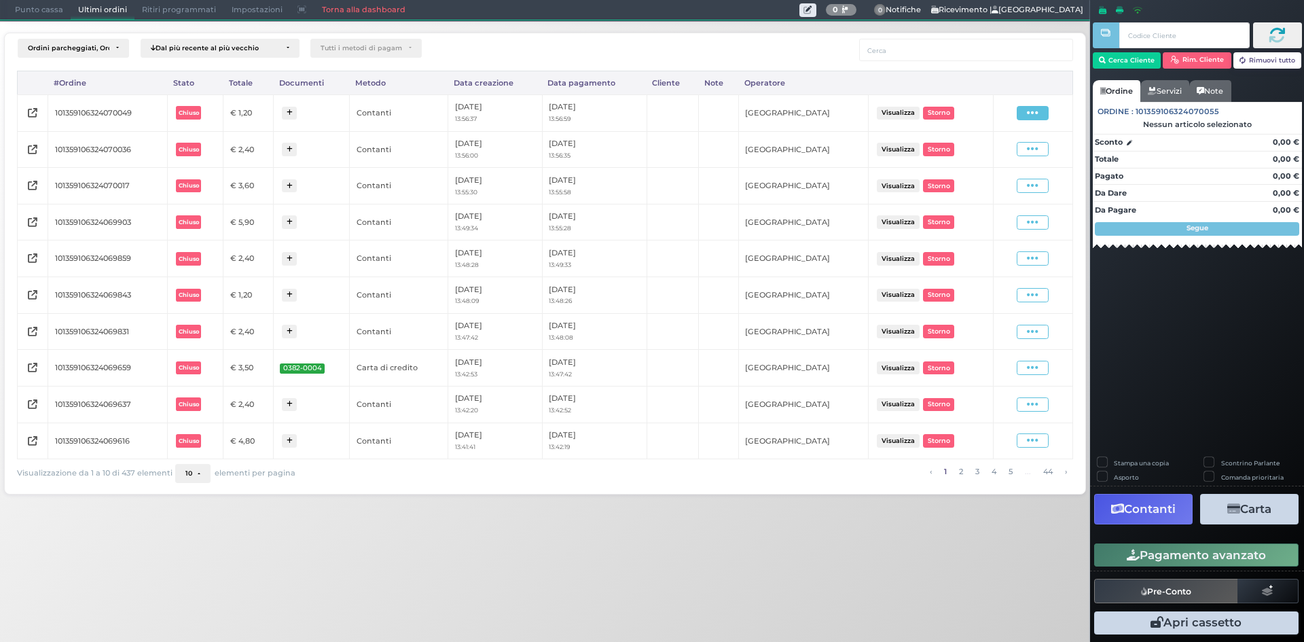
click at [1027, 111] on span at bounding box center [1033, 113] width 32 height 14
click at [991, 150] on span "Ristampa Pre-Conto" at bounding box center [1000, 152] width 56 height 23
click at [44, 12] on span "Punto cassa" at bounding box center [38, 10] width 63 height 19
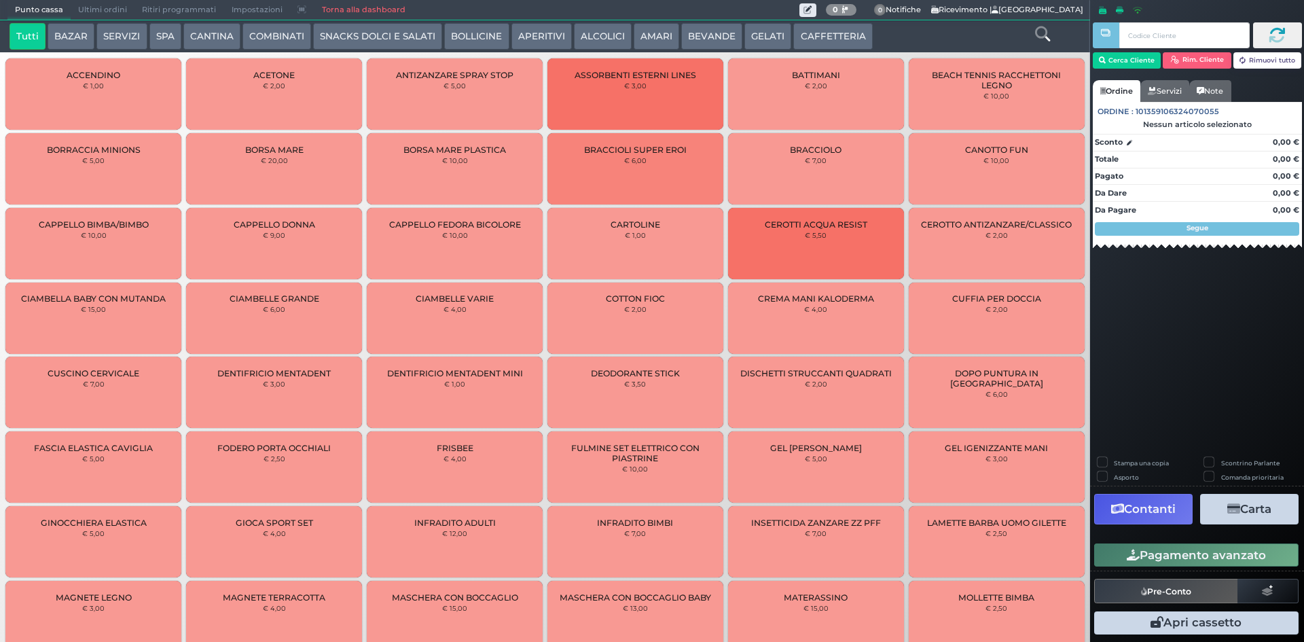
click at [833, 43] on button "CAFFETTERIA" at bounding box center [832, 36] width 79 height 27
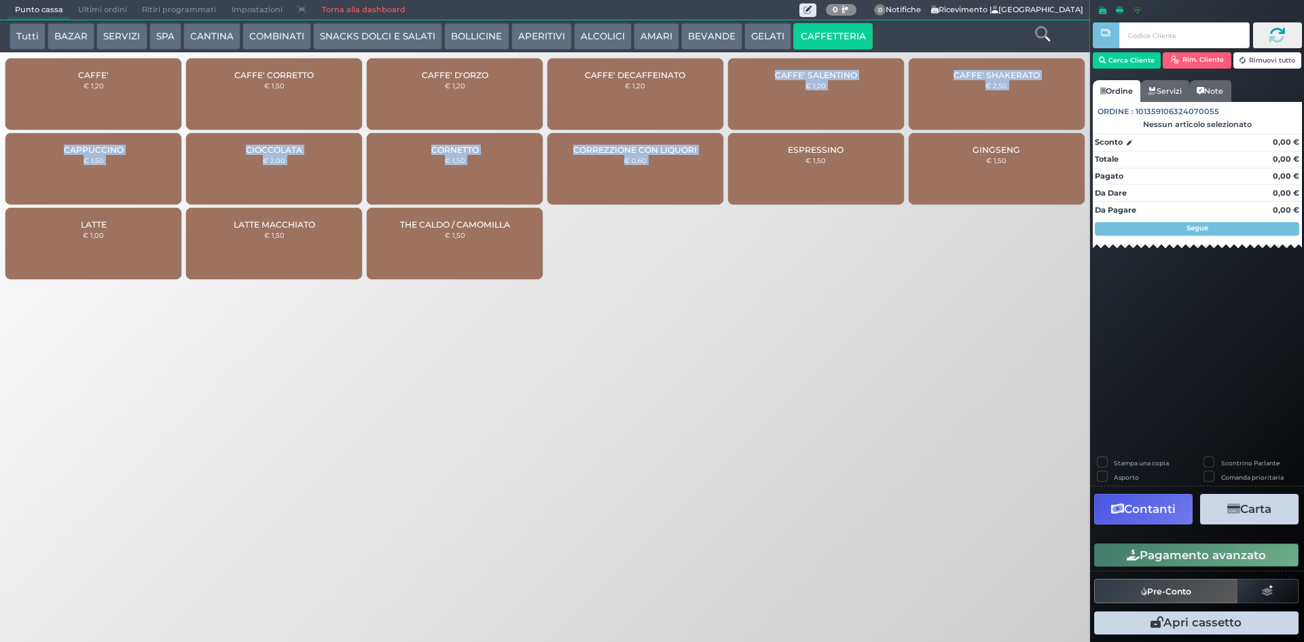
drag, startPoint x: 650, startPoint y: 106, endPoint x: 627, endPoint y: 306, distance: 200.9
click at [743, 361] on div "Punto cassa Mappa Ultimi ordini Delivery Ritiri programmati Impostazioni Torna …" at bounding box center [652, 321] width 1304 height 642
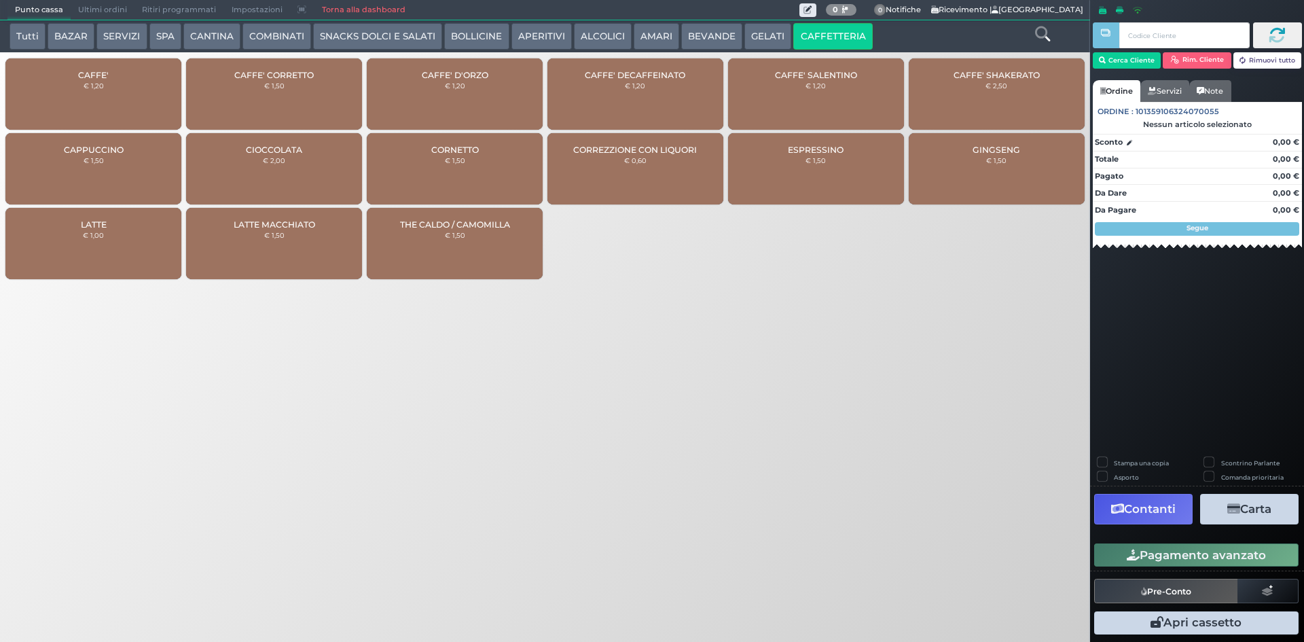
drag, startPoint x: 691, startPoint y: 392, endPoint x: 674, endPoint y: 370, distance: 28.1
click at [692, 392] on div "Punto cassa Mappa Ultimi ordini Delivery Ritiri programmati Impostazioni Torna …" at bounding box center [652, 321] width 1304 height 642
click at [288, 88] on div "CAFFE' CORRETTO € 1,50" at bounding box center [274, 93] width 176 height 71
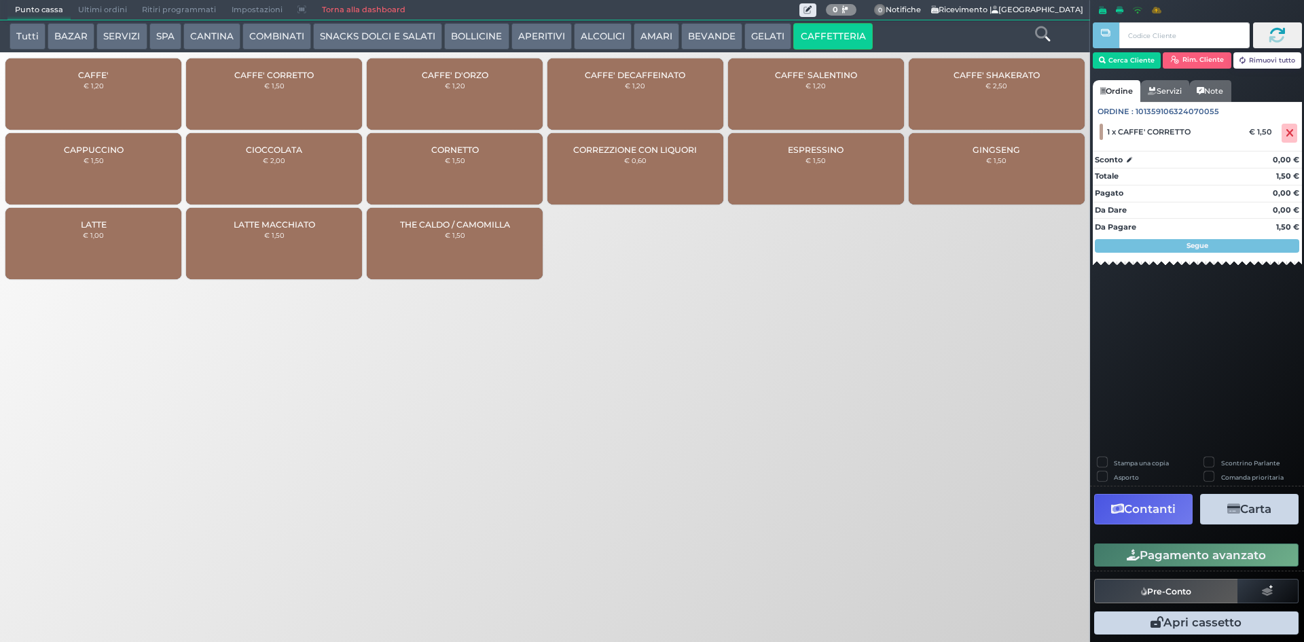
click at [289, 88] on div "CAFFE' CORRETTO € 1,50" at bounding box center [274, 93] width 176 height 71
click at [1207, 558] on button "Pagamento avanzato" at bounding box center [1196, 554] width 204 height 23
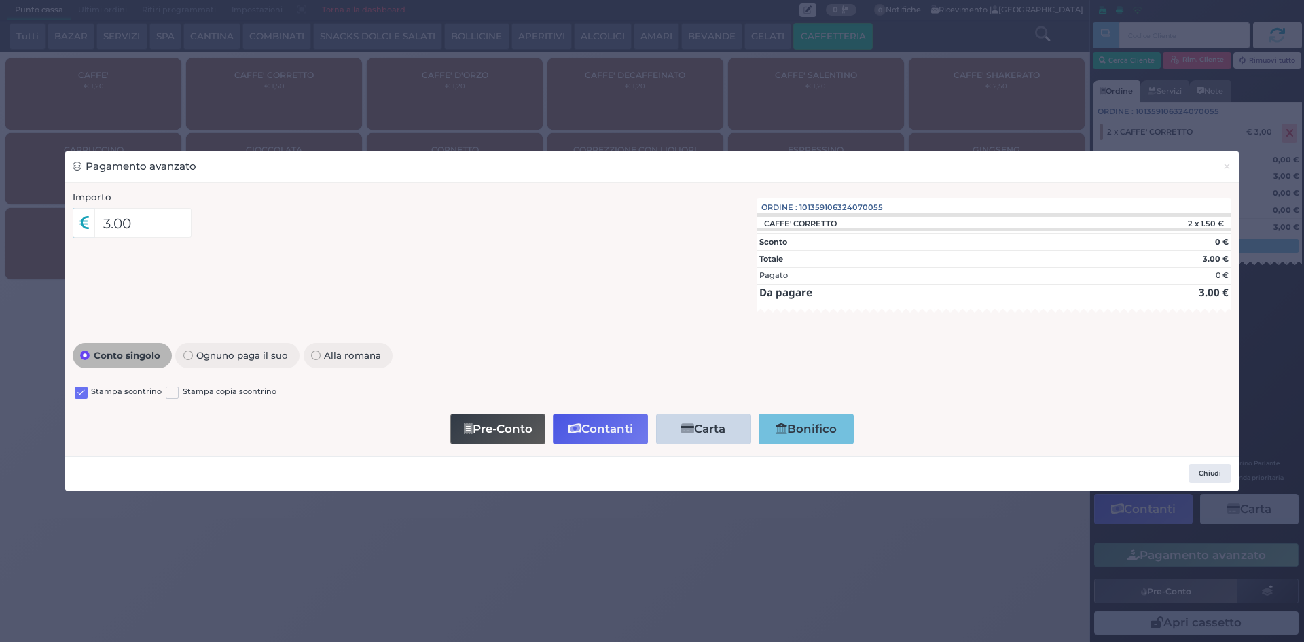
click at [80, 390] on label at bounding box center [81, 392] width 13 height 13
click at [0, 0] on input "checkbox" at bounding box center [0, 0] width 0 height 0
click at [618, 435] on button "Contanti" at bounding box center [600, 429] width 95 height 31
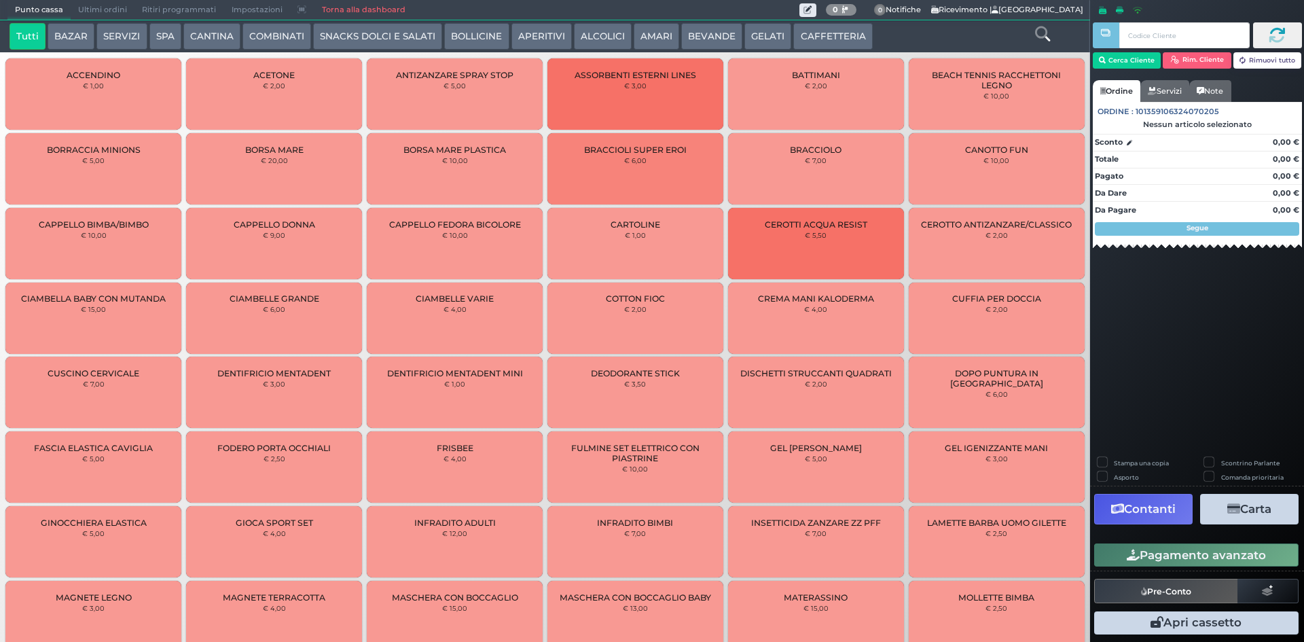
click at [117, 10] on span "Ultimi ordini" at bounding box center [103, 10] width 64 height 19
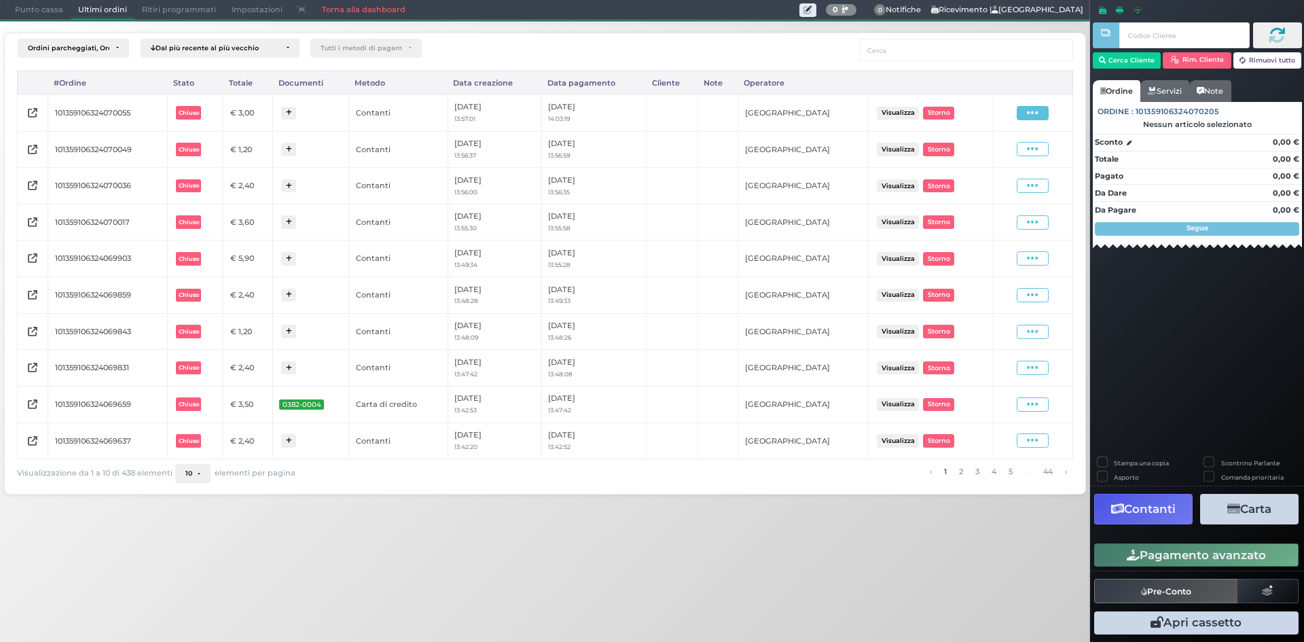
drag, startPoint x: 1046, startPoint y: 111, endPoint x: 987, endPoint y: 141, distance: 65.9
click at [1045, 111] on span at bounding box center [1033, 113] width 32 height 14
click at [987, 144] on span "Ristampa Pre-Conto" at bounding box center [1000, 152] width 56 height 23
click at [52, 7] on span "Punto cassa" at bounding box center [38, 10] width 63 height 19
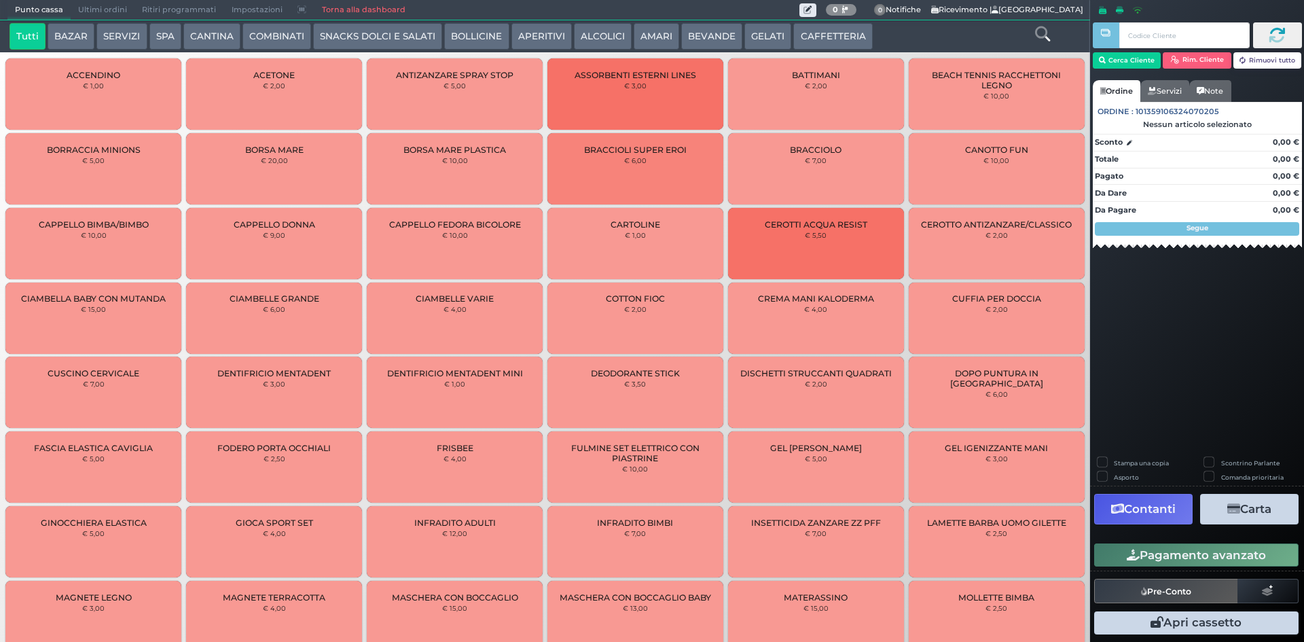
click at [644, 36] on button "AMARI" at bounding box center [656, 36] width 45 height 27
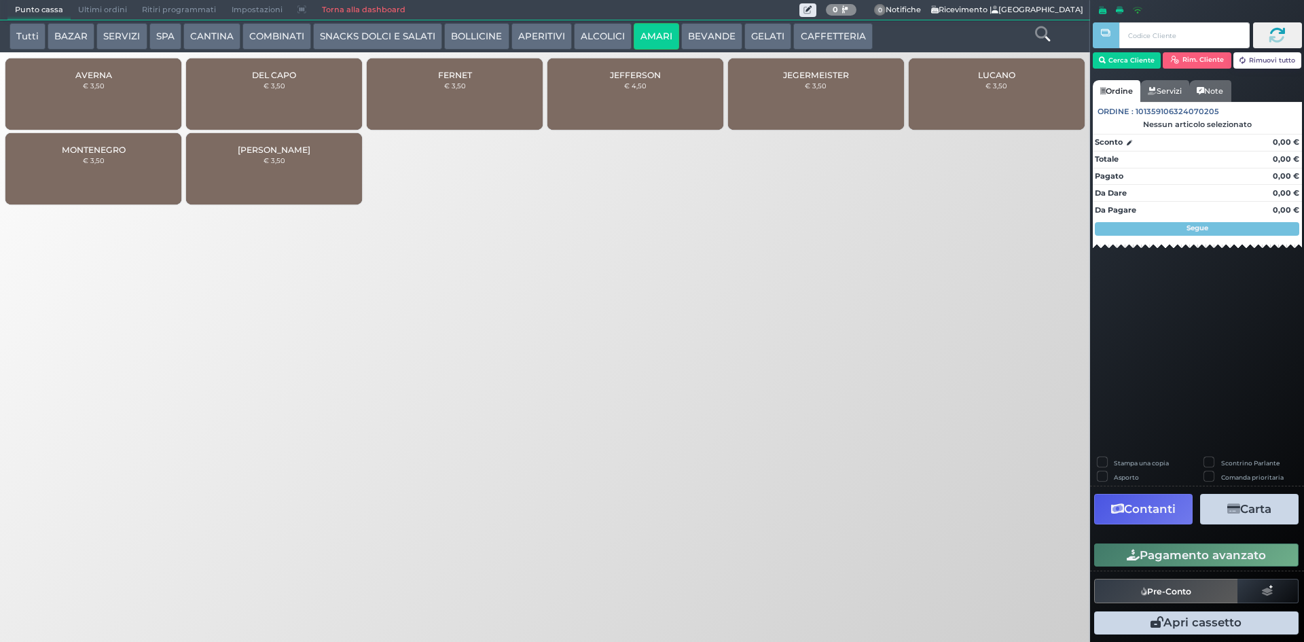
click at [538, 36] on button "APERITIVI" at bounding box center [541, 36] width 60 height 27
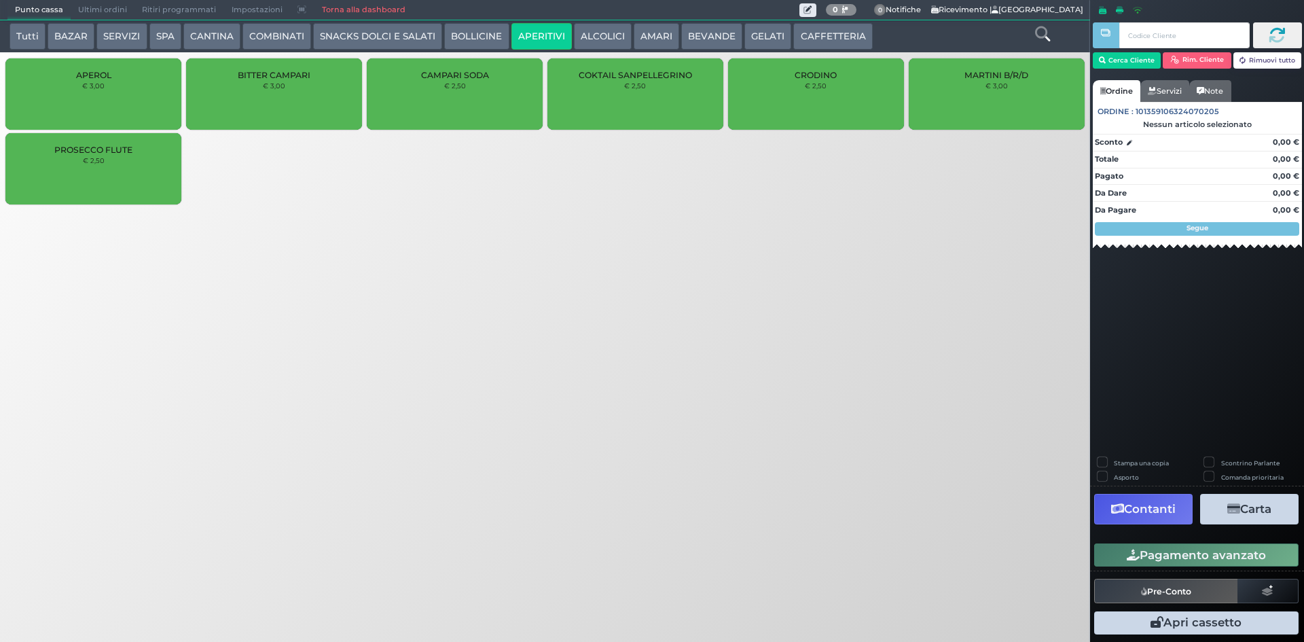
click at [612, 31] on button "ALCOLICI" at bounding box center [603, 36] width 58 height 27
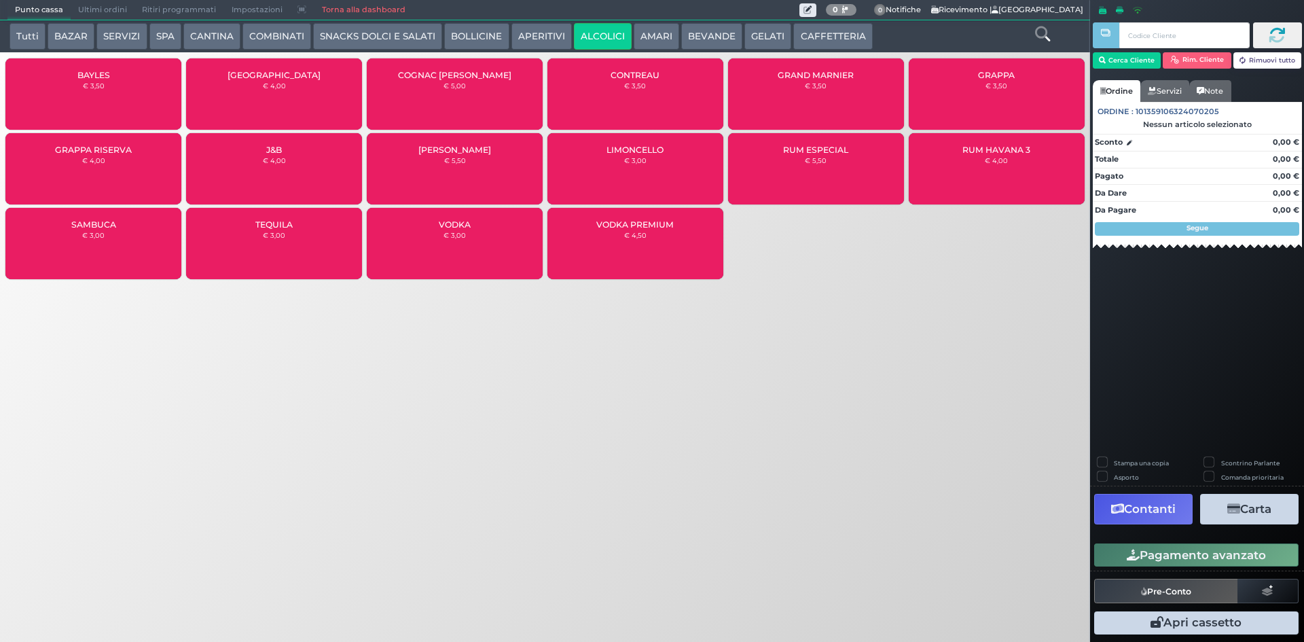
click at [134, 171] on div "GRAPPA RISERVA € 4,00" at bounding box center [93, 168] width 176 height 71
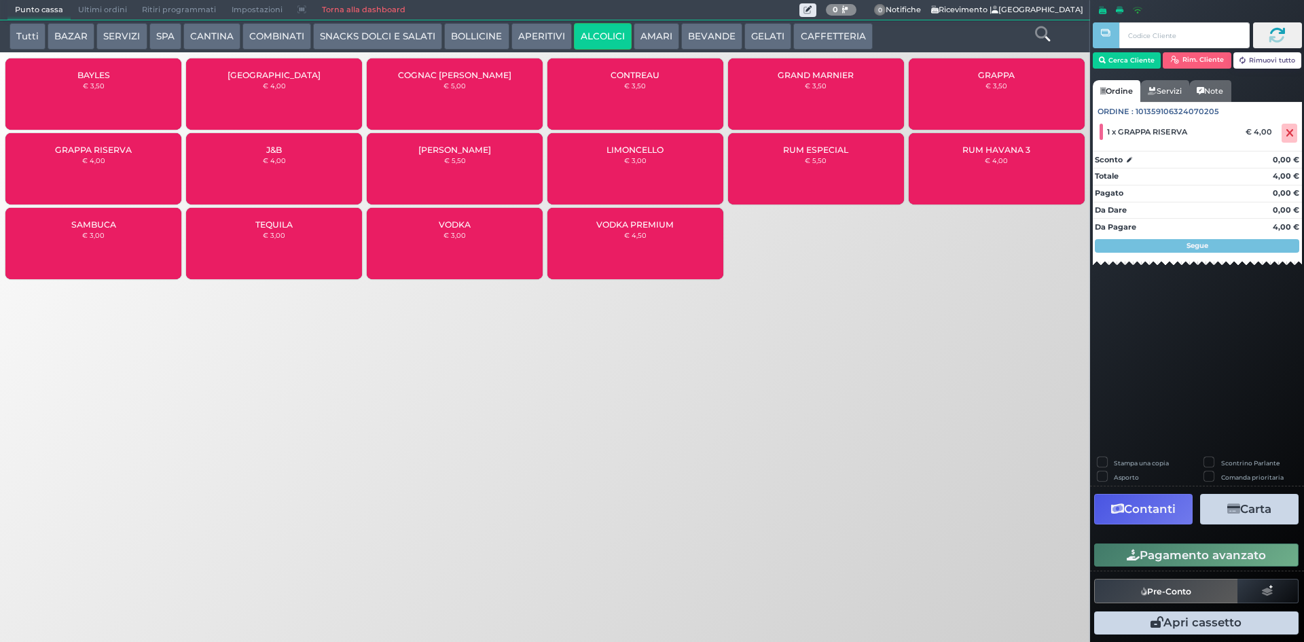
drag, startPoint x: 67, startPoint y: 32, endPoint x: 791, endPoint y: 31, distance: 723.9
click at [791, 31] on div "Tutti BAZAR SERVIZI SPA [GEOGRAPHIC_DATA] COMBINATI SNACKS DOLCI E SALATI BOLLI…" at bounding box center [500, 36] width 995 height 27
click at [811, 40] on button "CAFFETTERIA" at bounding box center [832, 36] width 79 height 27
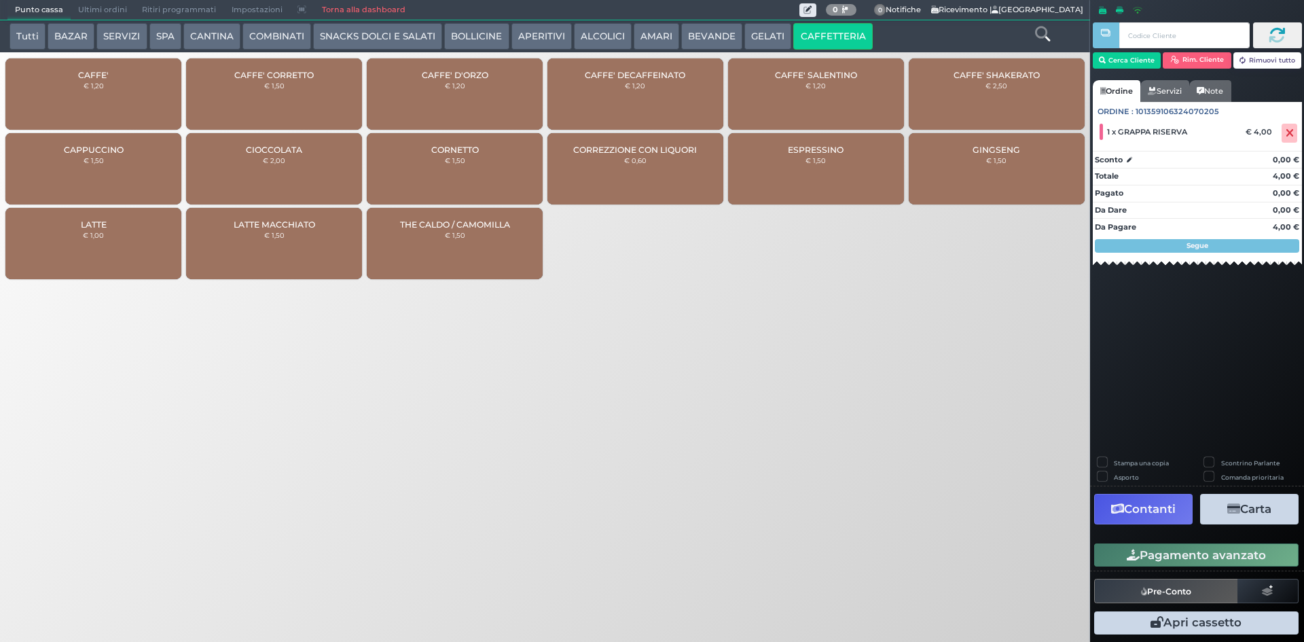
click at [67, 90] on div "CAFFE' € 1,20" at bounding box center [93, 93] width 176 height 71
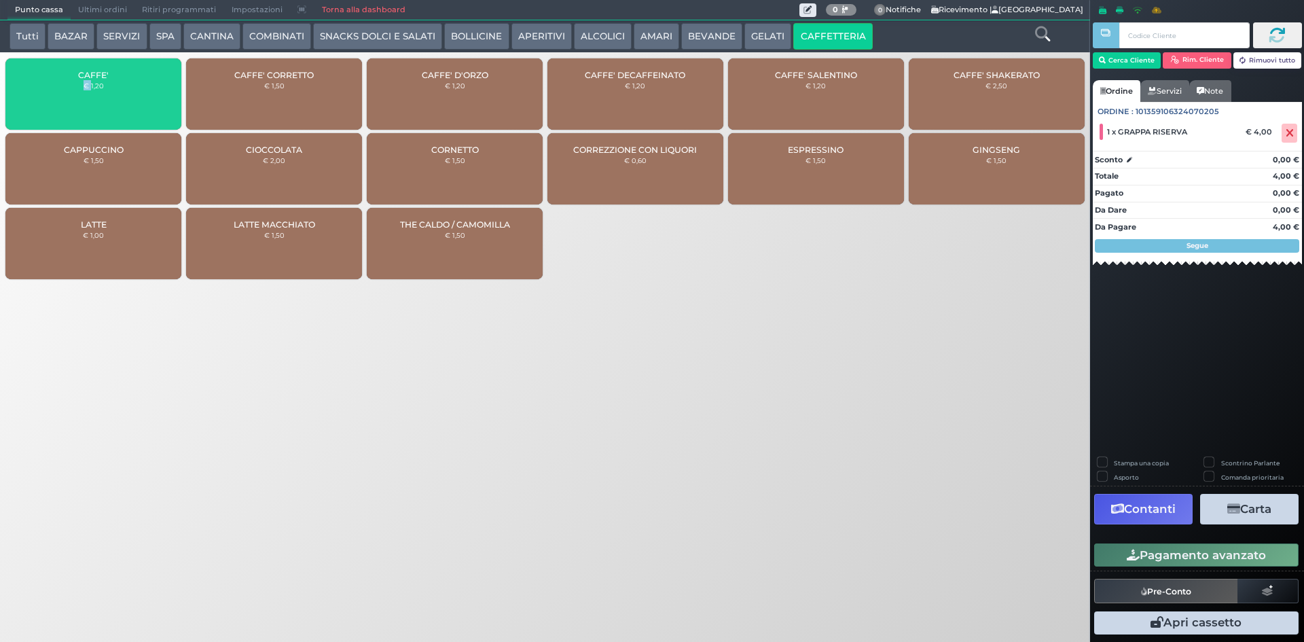
click at [67, 90] on div "CAFFE' € 1,20" at bounding box center [93, 93] width 176 height 71
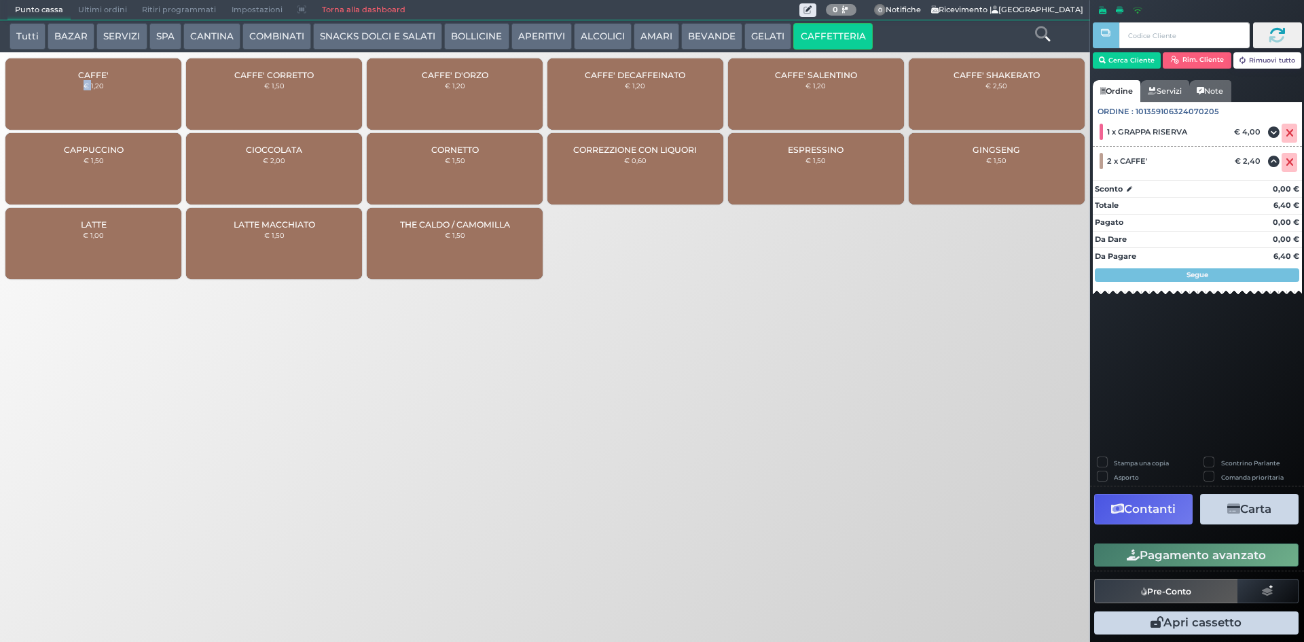
click at [1193, 555] on button "Pagamento avanzato" at bounding box center [1196, 554] width 204 height 23
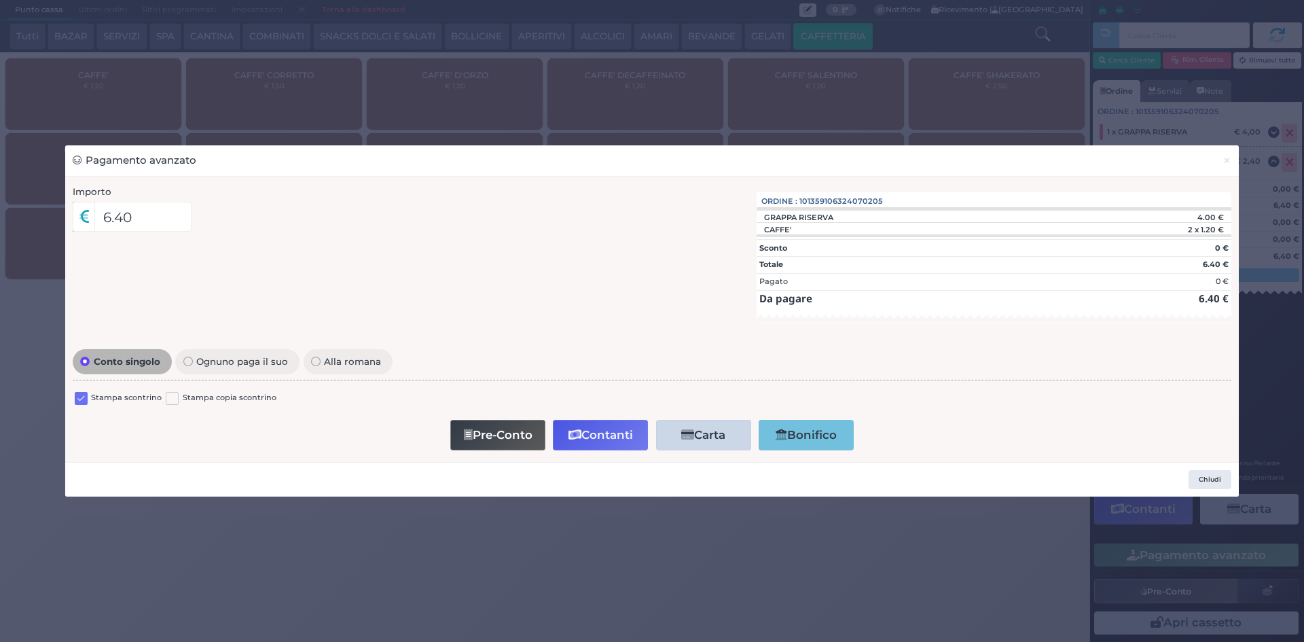
click at [85, 392] on div "Stampa scontrino" at bounding box center [118, 400] width 87 height 16
click at [84, 392] on label at bounding box center [81, 398] width 13 height 13
click at [0, 0] on input "checkbox" at bounding box center [0, 0] width 0 height 0
click at [622, 430] on button "Contanti" at bounding box center [600, 435] width 95 height 31
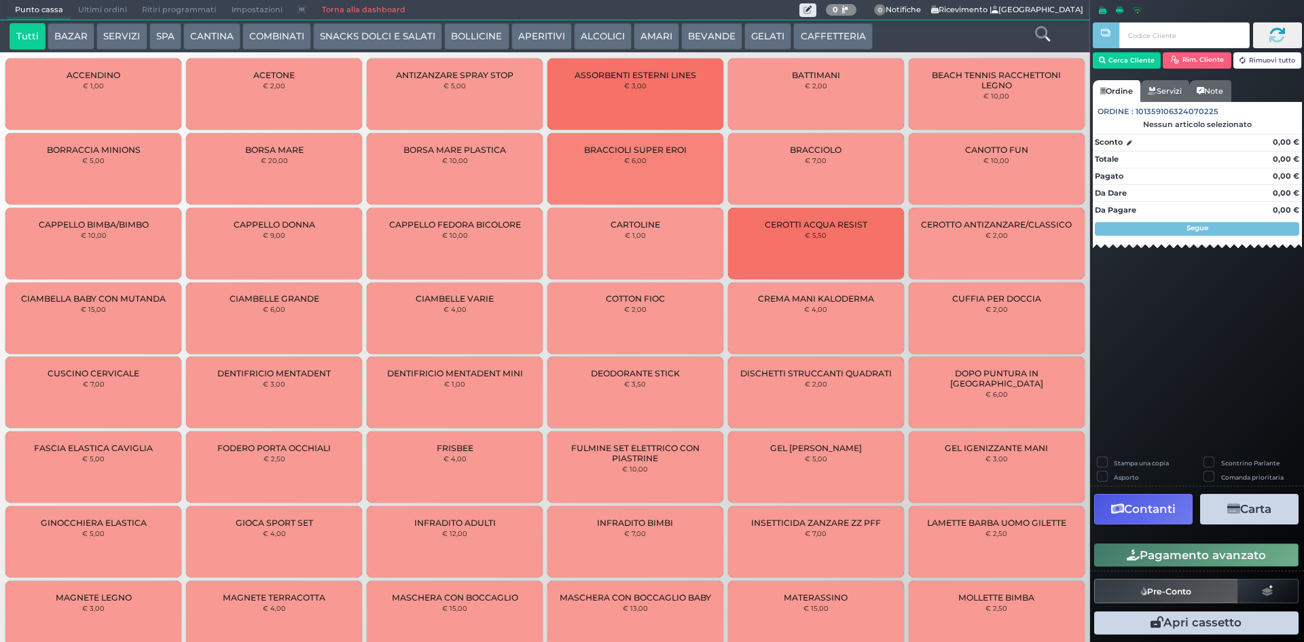
click at [88, 7] on span "Ultimi ordini" at bounding box center [103, 10] width 64 height 19
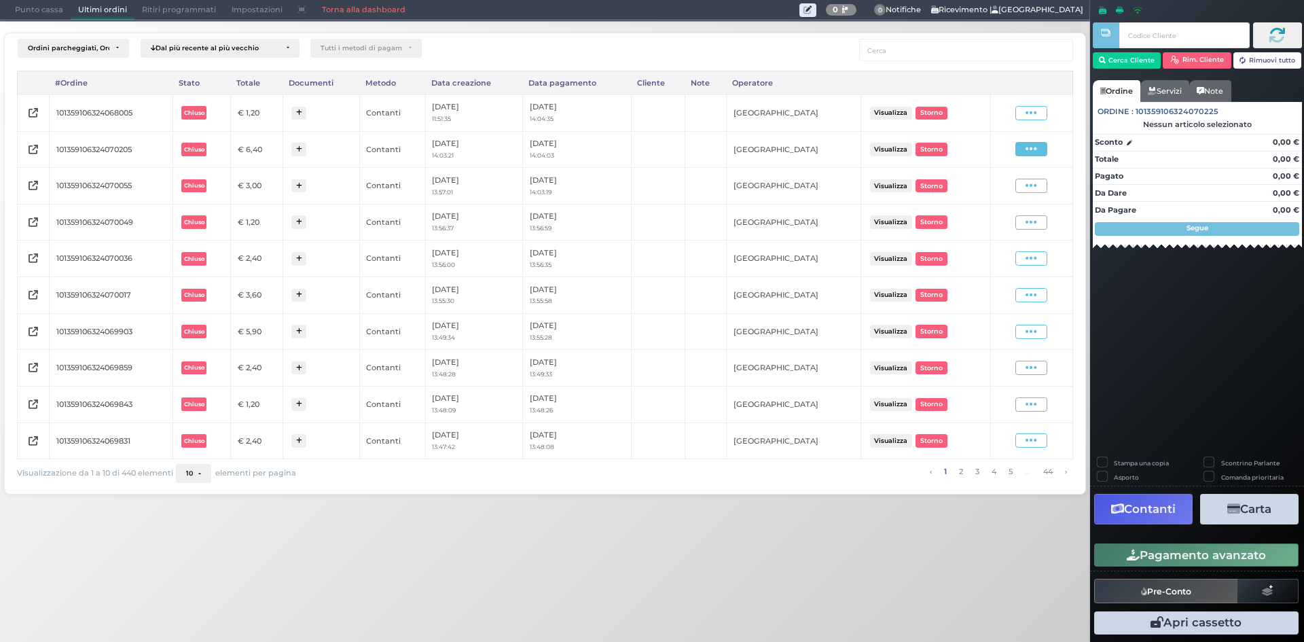
click at [1031, 147] on icon at bounding box center [1031, 149] width 12 height 13
click at [998, 191] on span "Ristampa Pre-Conto" at bounding box center [998, 188] width 56 height 23
drag, startPoint x: 29, startPoint y: 12, endPoint x: 18, endPoint y: 12, distance: 10.2
click at [29, 12] on span "Punto cassa" at bounding box center [38, 10] width 63 height 19
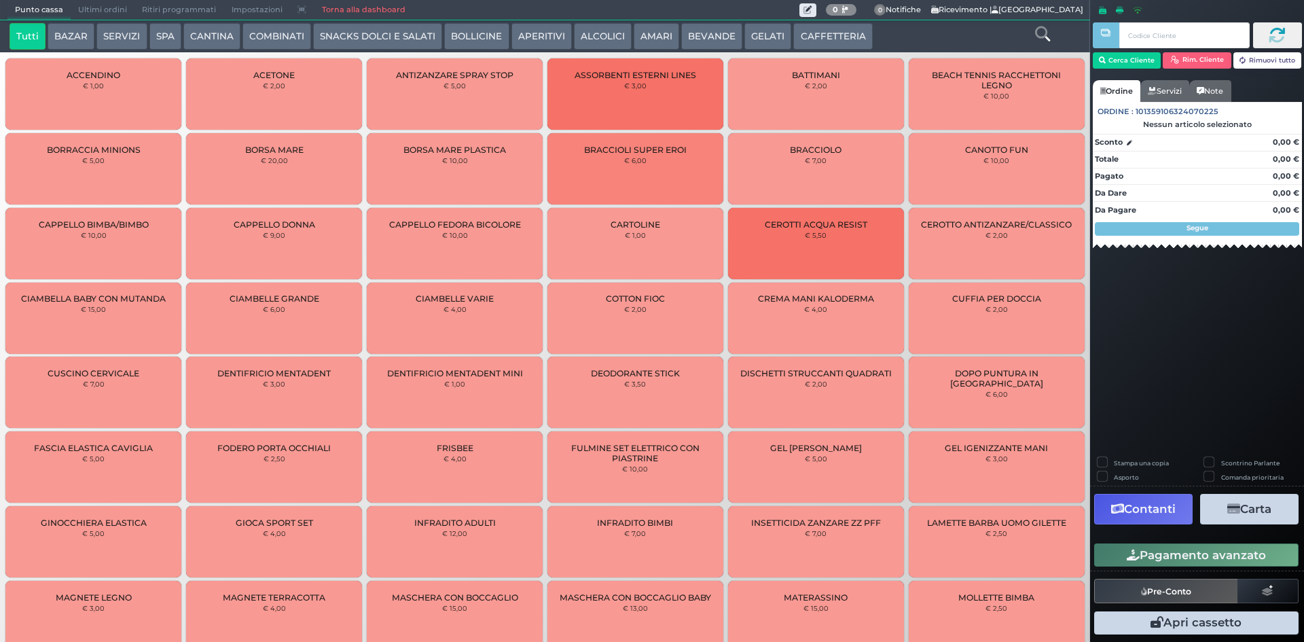
click at [801, 33] on button "CAFFETTERIA" at bounding box center [832, 36] width 79 height 27
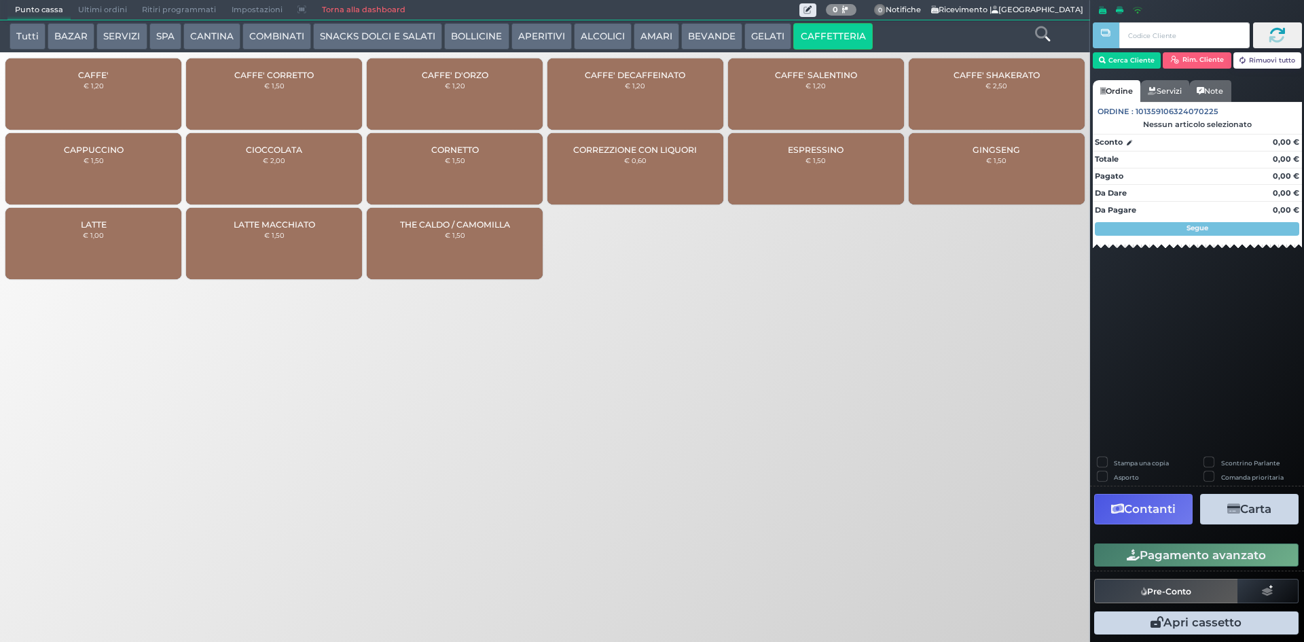
click at [94, 88] on small "€ 1,20" at bounding box center [94, 85] width 20 height 8
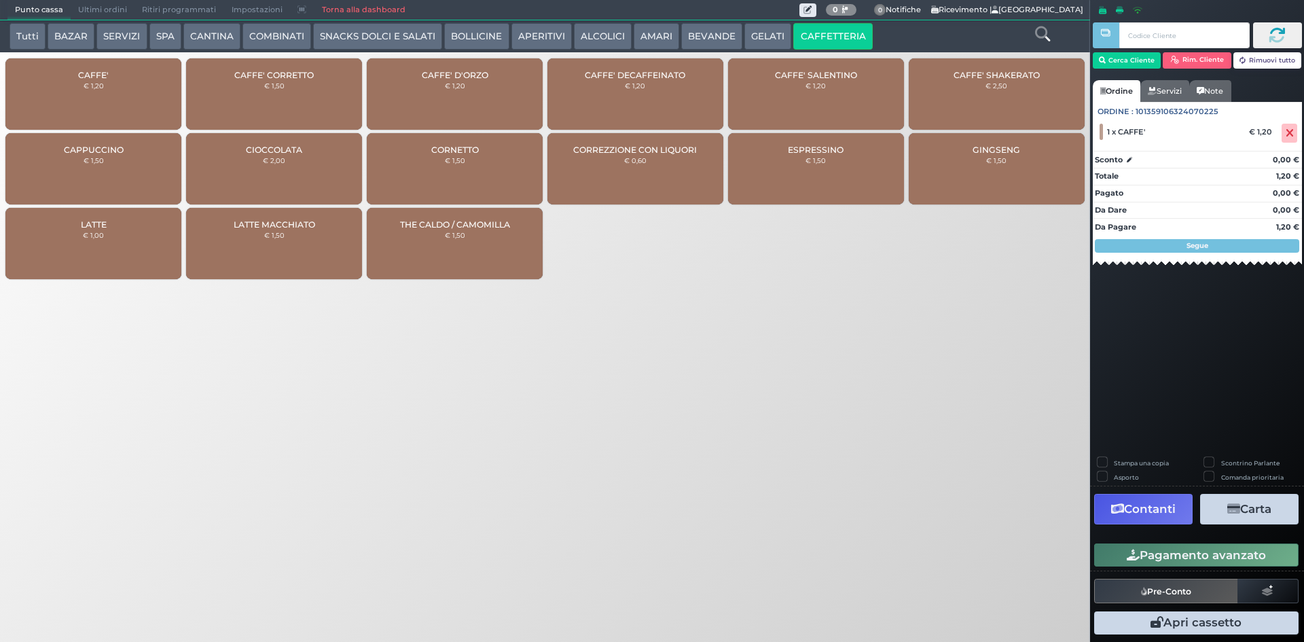
click at [502, 92] on div "CAFFE' D'ORZO € 1,20" at bounding box center [455, 93] width 176 height 71
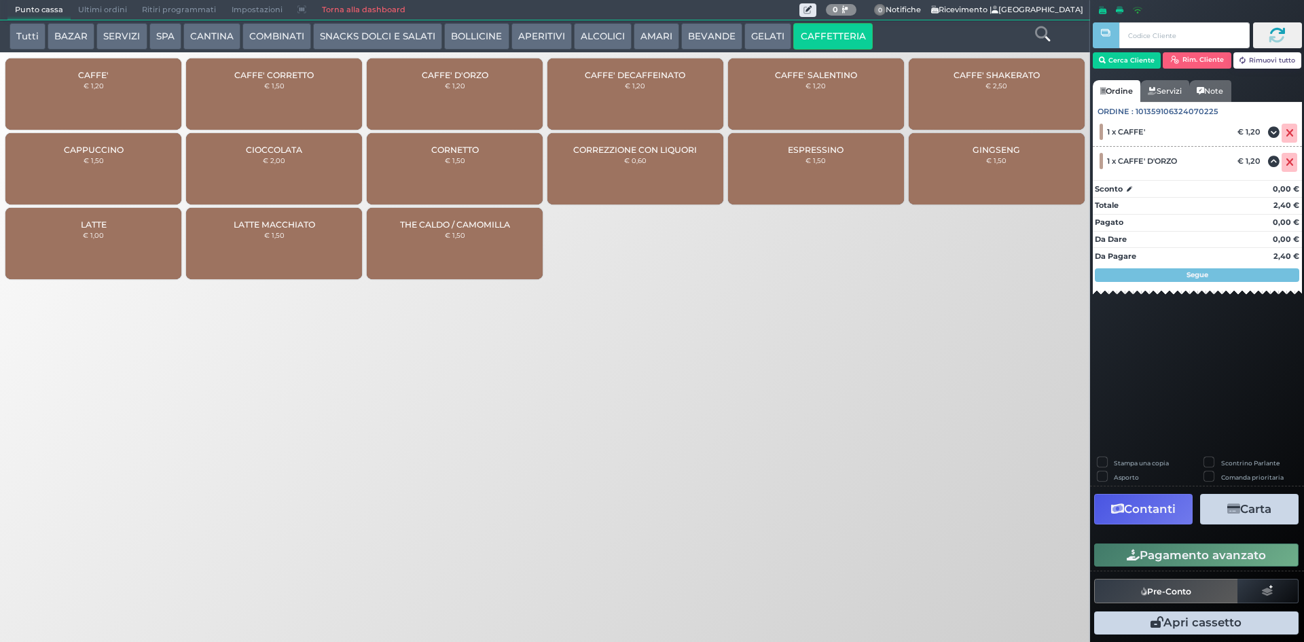
click at [1220, 553] on button "Pagamento avanzato" at bounding box center [1196, 554] width 204 height 23
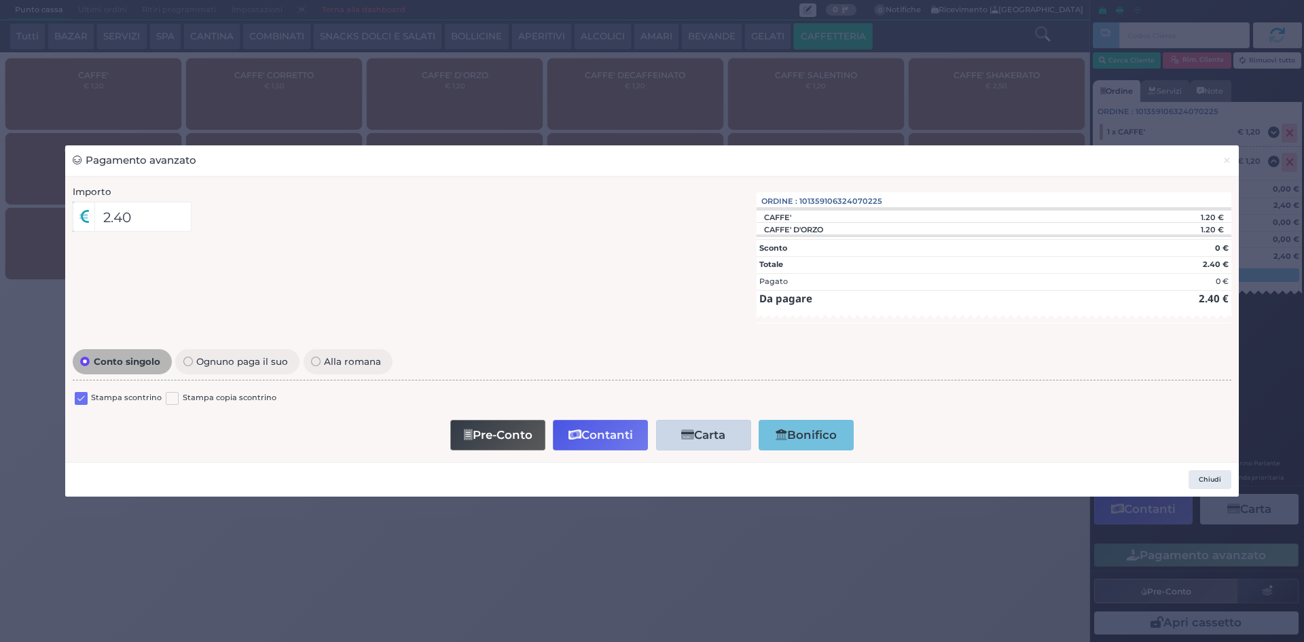
click at [81, 395] on label at bounding box center [81, 398] width 13 height 13
click at [0, 0] on input "checkbox" at bounding box center [0, 0] width 0 height 0
click at [619, 435] on button "Contanti" at bounding box center [600, 435] width 95 height 31
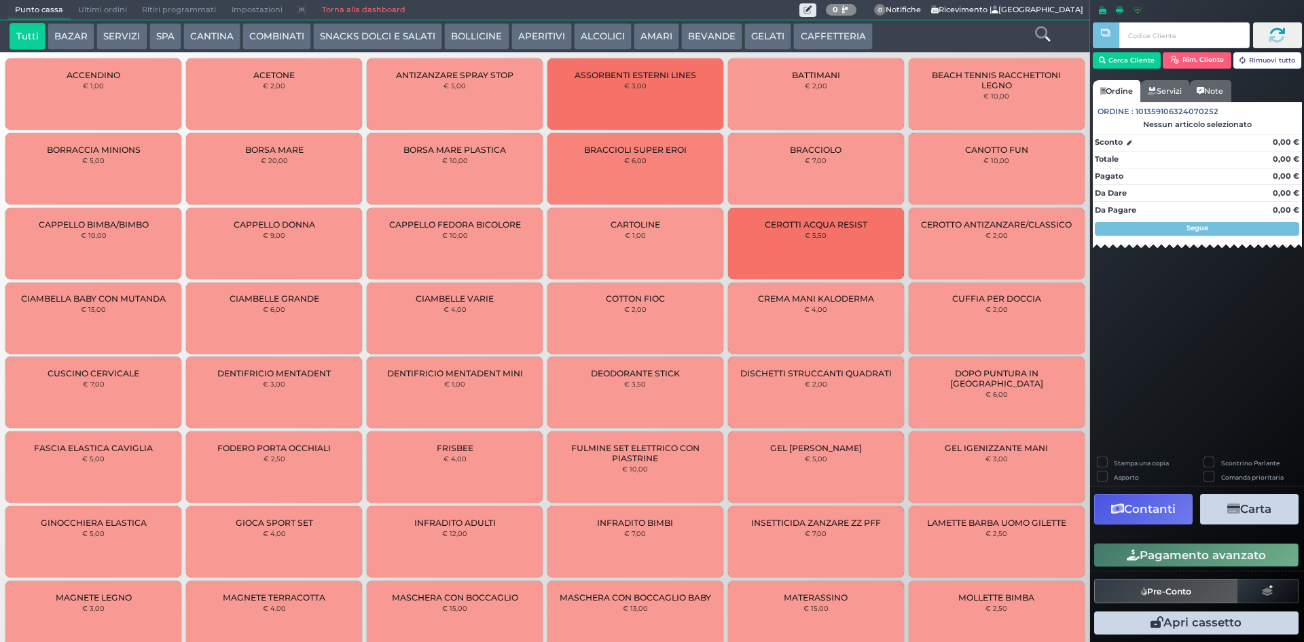
click at [75, 5] on span "Ultimi ordini" at bounding box center [103, 10] width 64 height 19
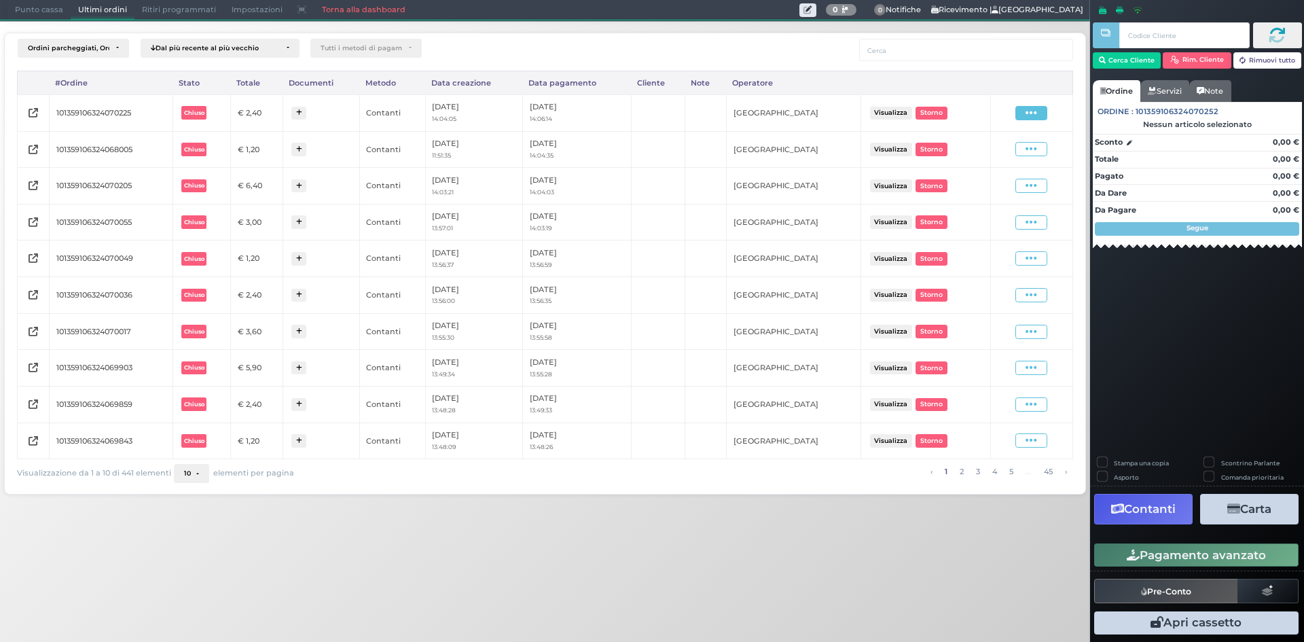
click at [1041, 114] on span at bounding box center [1031, 113] width 32 height 14
click at [1002, 157] on span "Ristampa Pre-Conto" at bounding box center [998, 152] width 56 height 23
click at [61, 12] on span "Punto cassa" at bounding box center [38, 10] width 63 height 19
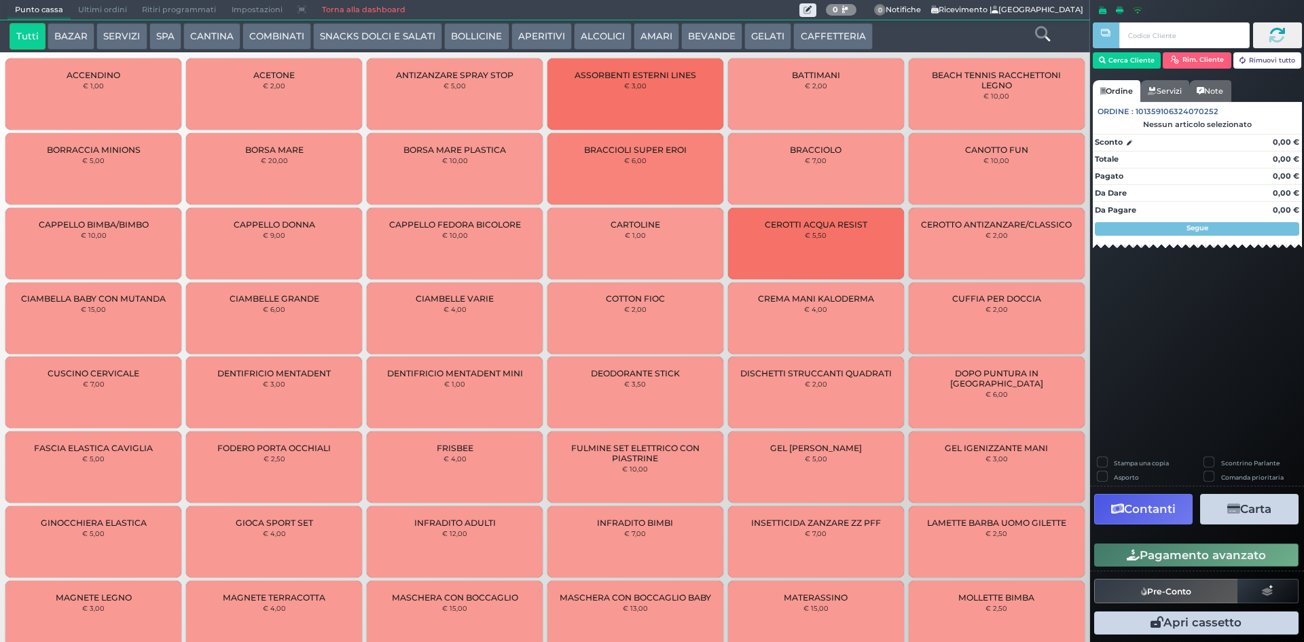
click at [834, 31] on button "CAFFETTERIA" at bounding box center [832, 36] width 79 height 27
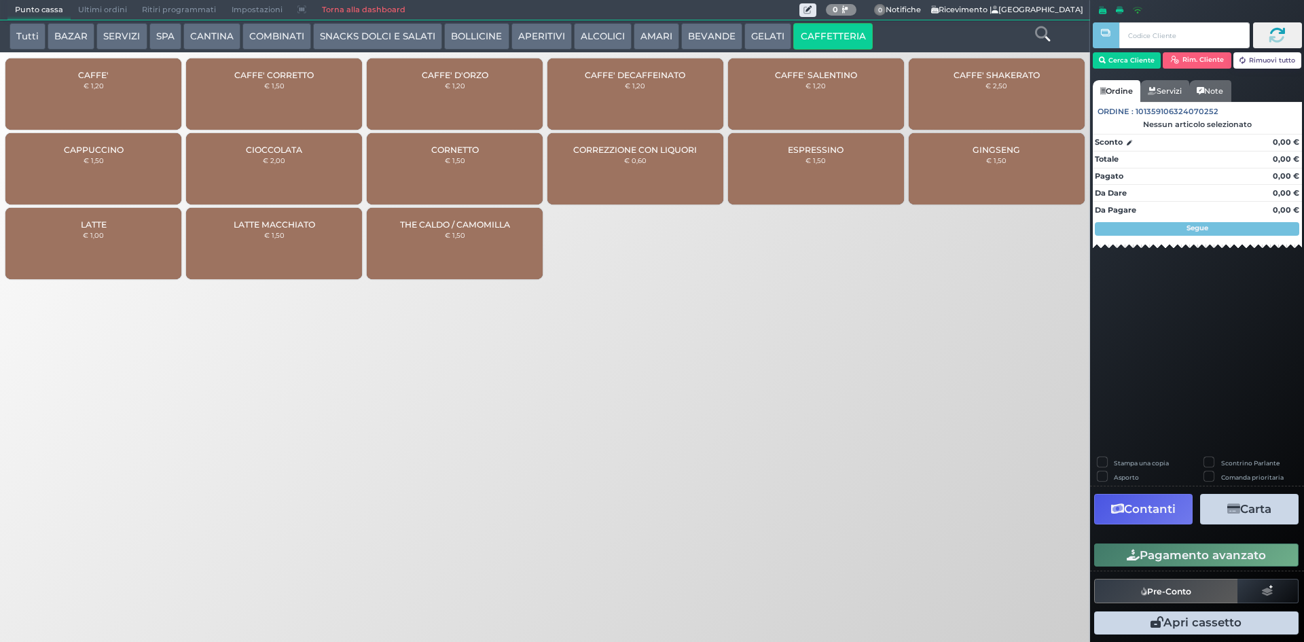
click at [78, 84] on div "CAFFE' € 1,20" at bounding box center [93, 93] width 176 height 71
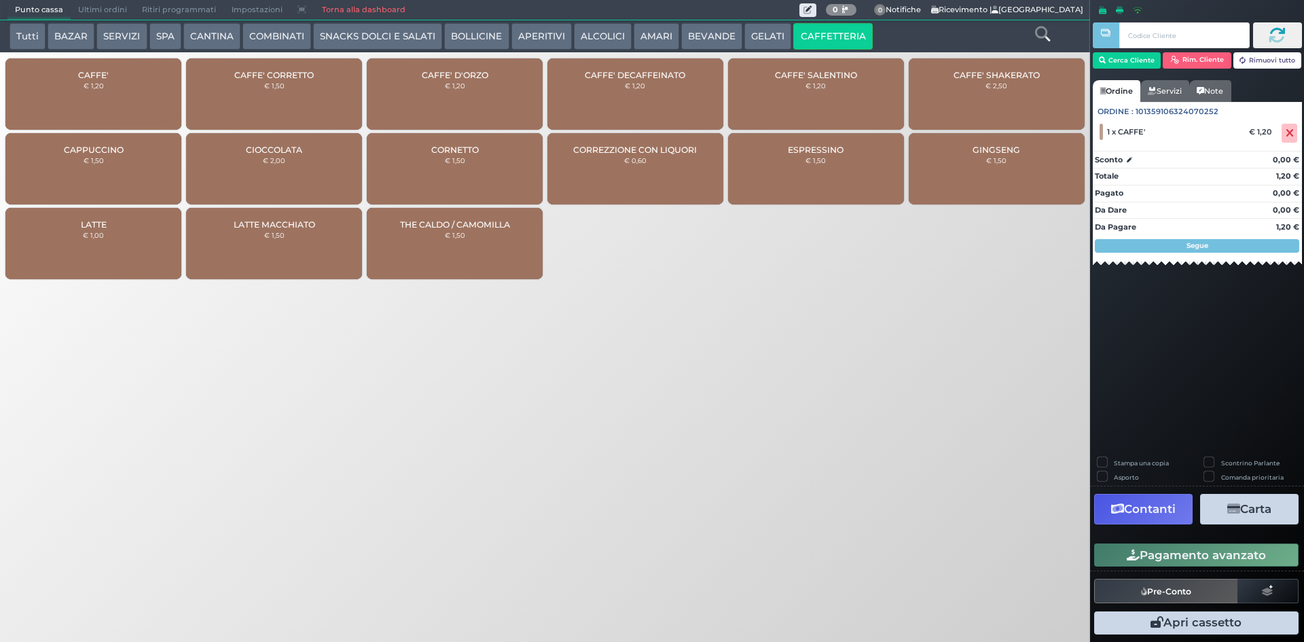
click at [79, 84] on div "CAFFE' € 1,20" at bounding box center [93, 93] width 176 height 71
click at [1177, 561] on button "Pagamento avanzato" at bounding box center [1196, 554] width 204 height 23
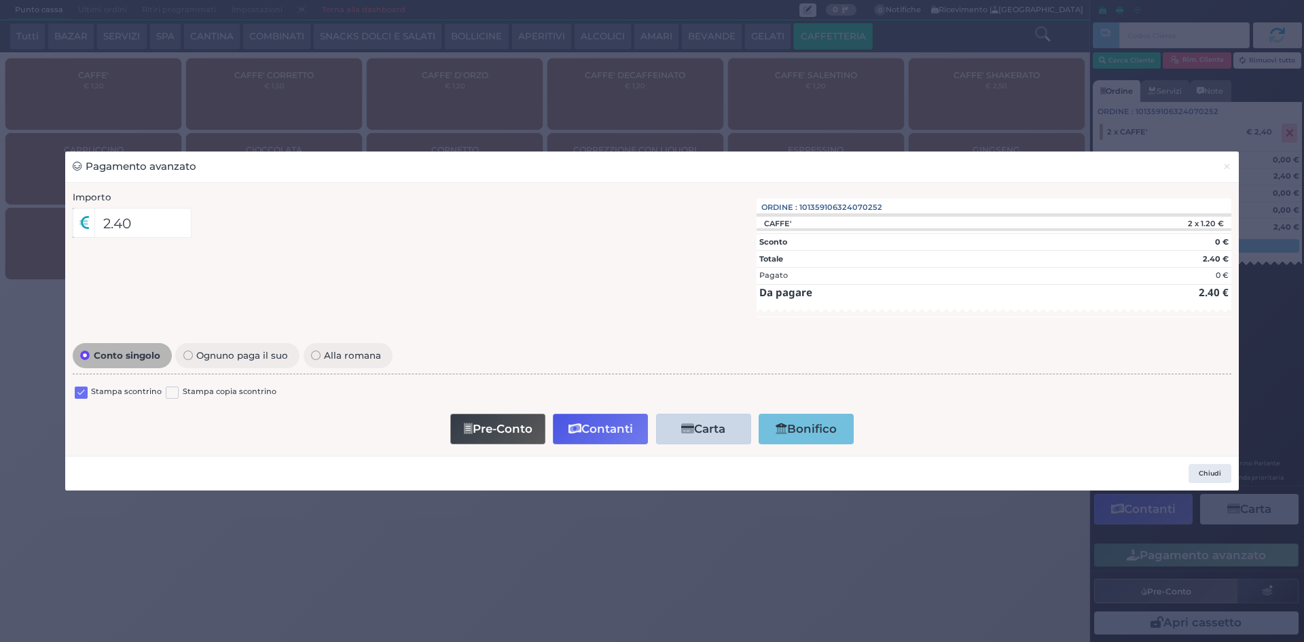
click at [81, 395] on label at bounding box center [81, 392] width 13 height 13
click at [0, 0] on input "checkbox" at bounding box center [0, 0] width 0 height 0
click at [623, 435] on button "Contanti" at bounding box center [600, 429] width 95 height 31
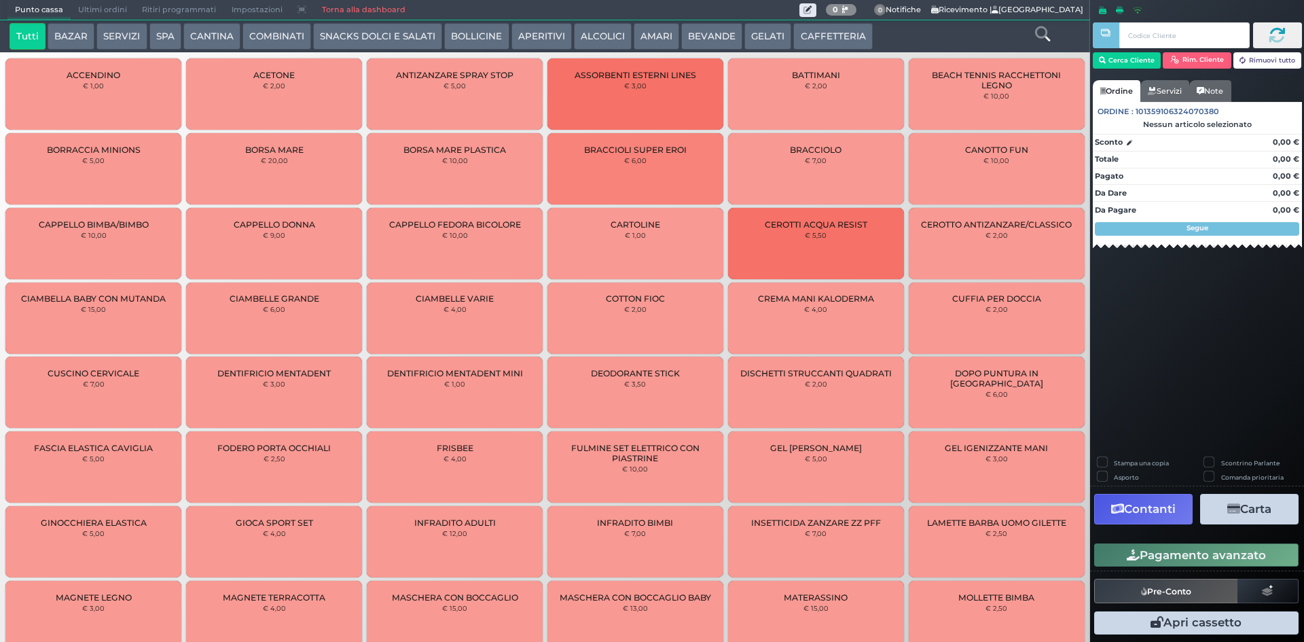
drag, startPoint x: 0, startPoint y: 0, endPoint x: 93, endPoint y: 11, distance: 93.7
click at [93, 11] on span "Ultimi ordini" at bounding box center [103, 10] width 64 height 19
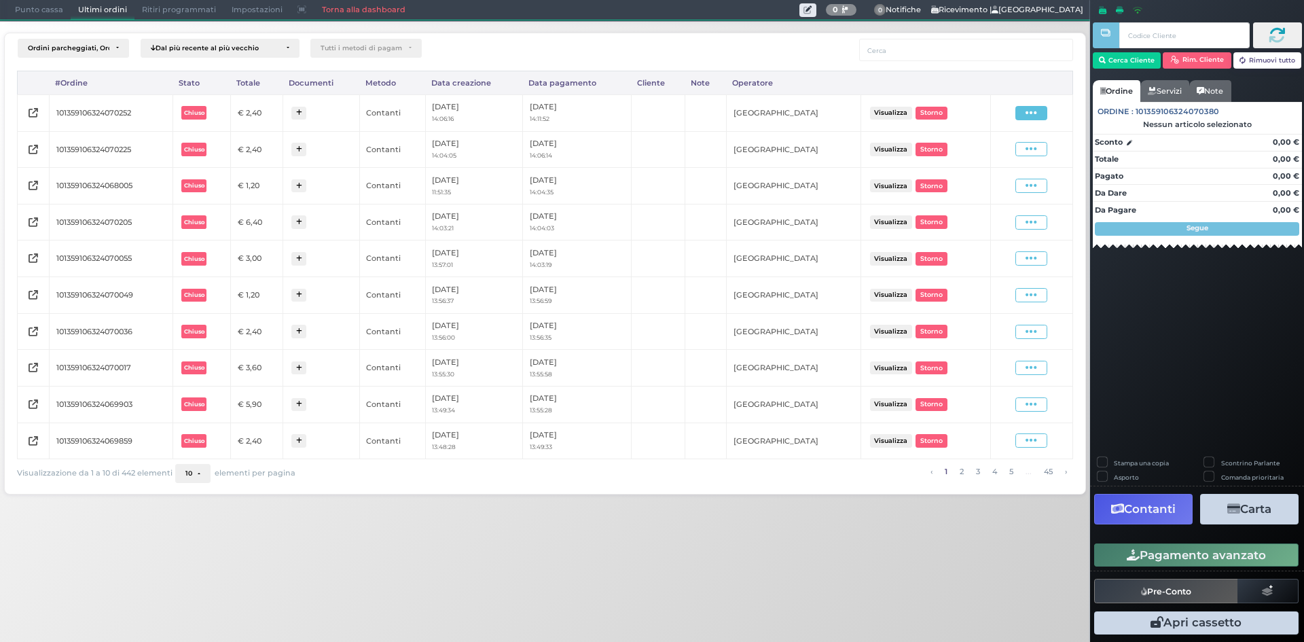
click at [1025, 112] on span at bounding box center [1031, 113] width 32 height 14
click at [1001, 145] on span "Ristampa Pre-Conto" at bounding box center [998, 152] width 56 height 23
click at [29, 10] on span "Punto cassa" at bounding box center [38, 10] width 63 height 19
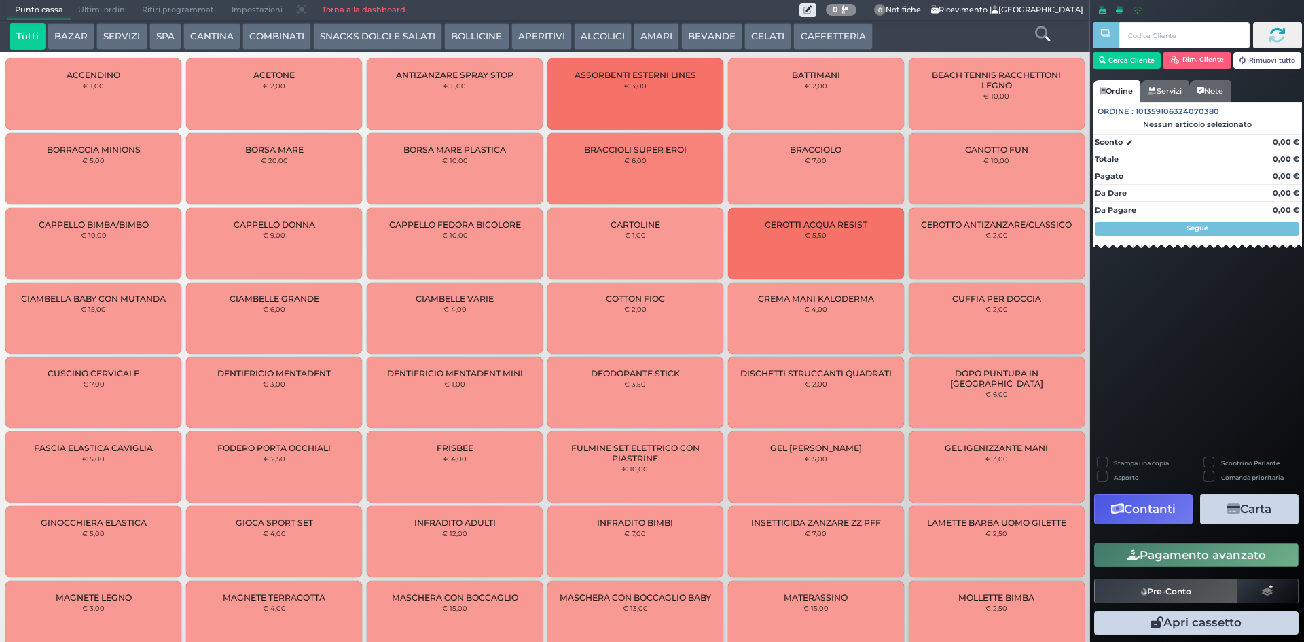
click at [801, 32] on button "CAFFETTERIA" at bounding box center [832, 36] width 79 height 27
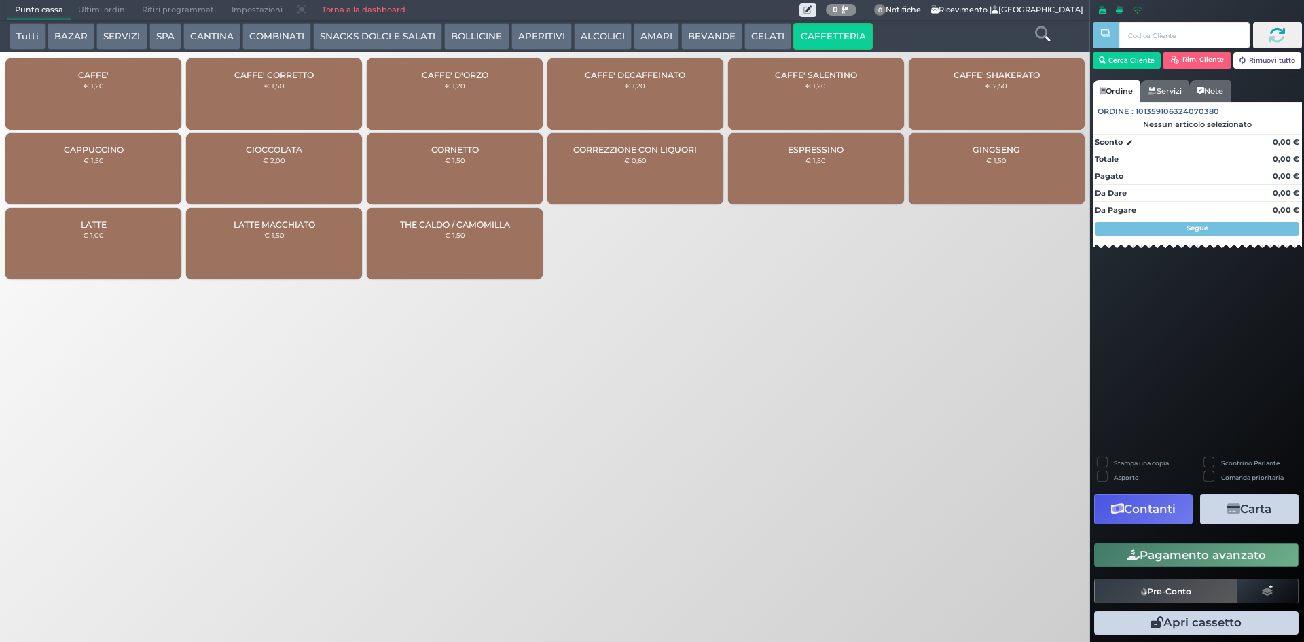
click at [43, 99] on div "CAFFE' € 1,20" at bounding box center [93, 93] width 176 height 71
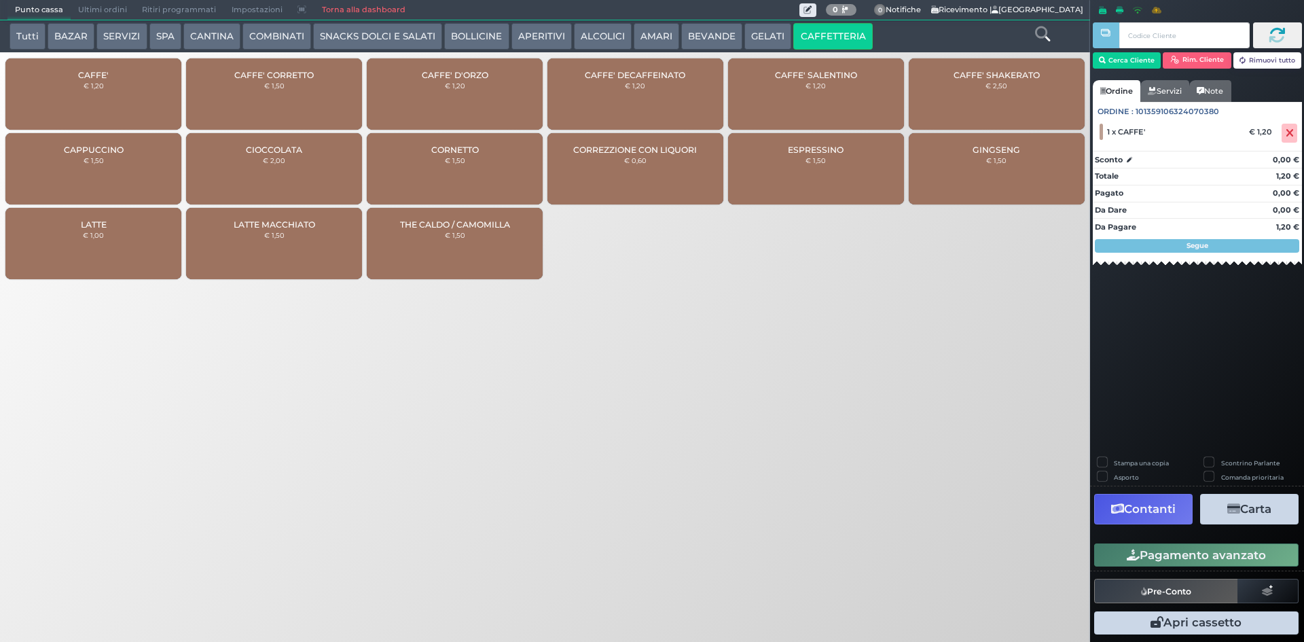
click at [43, 99] on div "CAFFE' € 1,20" at bounding box center [93, 93] width 176 height 71
click at [83, 78] on span "CAFFE'" at bounding box center [93, 75] width 31 height 10
click at [112, 88] on div "CAFFE' € 1,20" at bounding box center [93, 93] width 176 height 71
click at [1196, 555] on button "Pagamento avanzato" at bounding box center [1196, 554] width 204 height 23
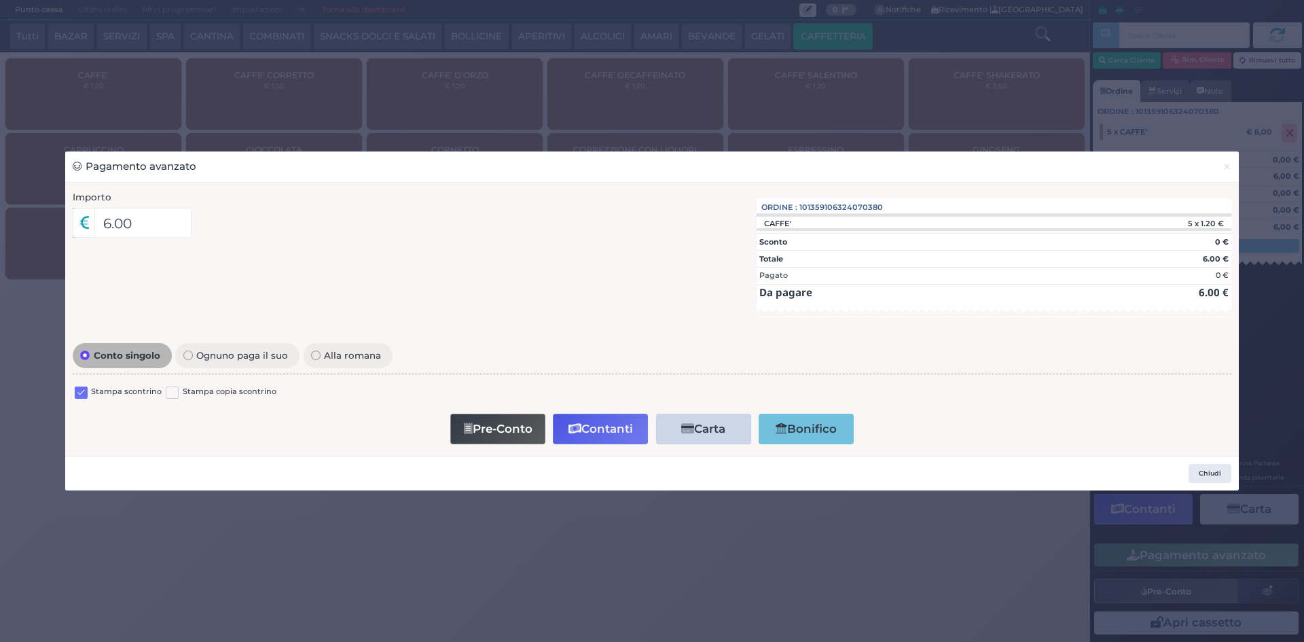
drag, startPoint x: 85, startPoint y: 396, endPoint x: 92, endPoint y: 394, distance: 7.1
click at [87, 395] on label at bounding box center [81, 392] width 13 height 13
click at [0, 0] on input "checkbox" at bounding box center [0, 0] width 0 height 0
click at [606, 433] on button "Contanti" at bounding box center [600, 429] width 95 height 31
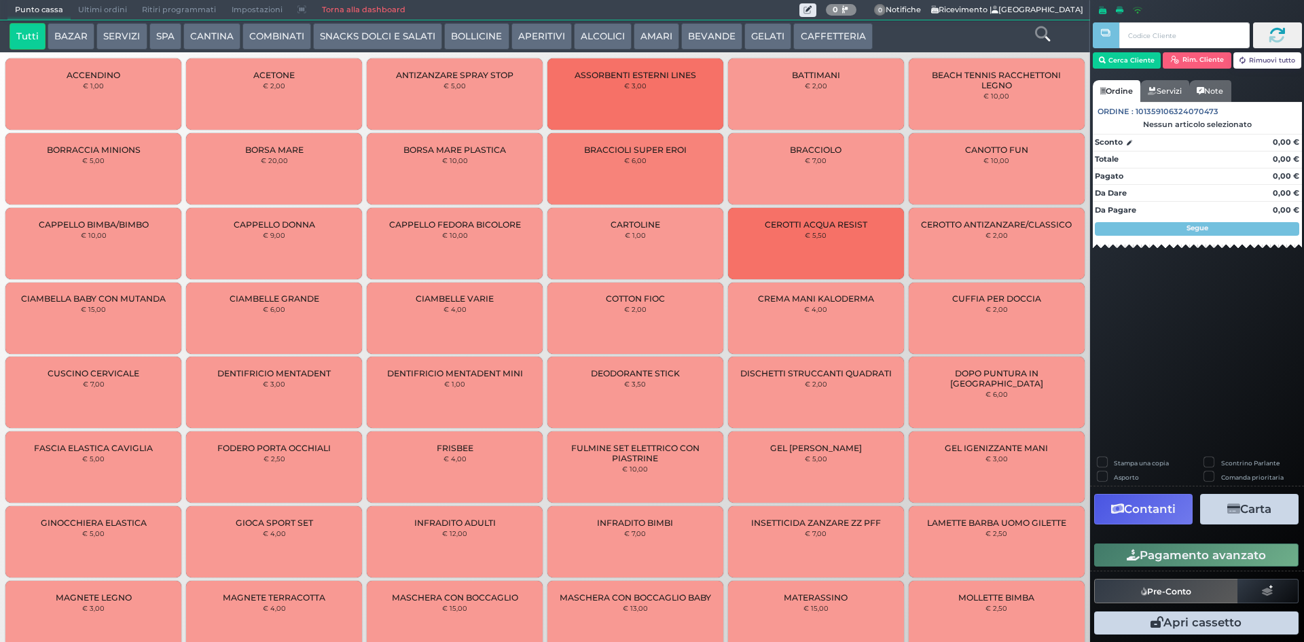
click at [112, 6] on span "Ultimi ordini" at bounding box center [103, 10] width 64 height 19
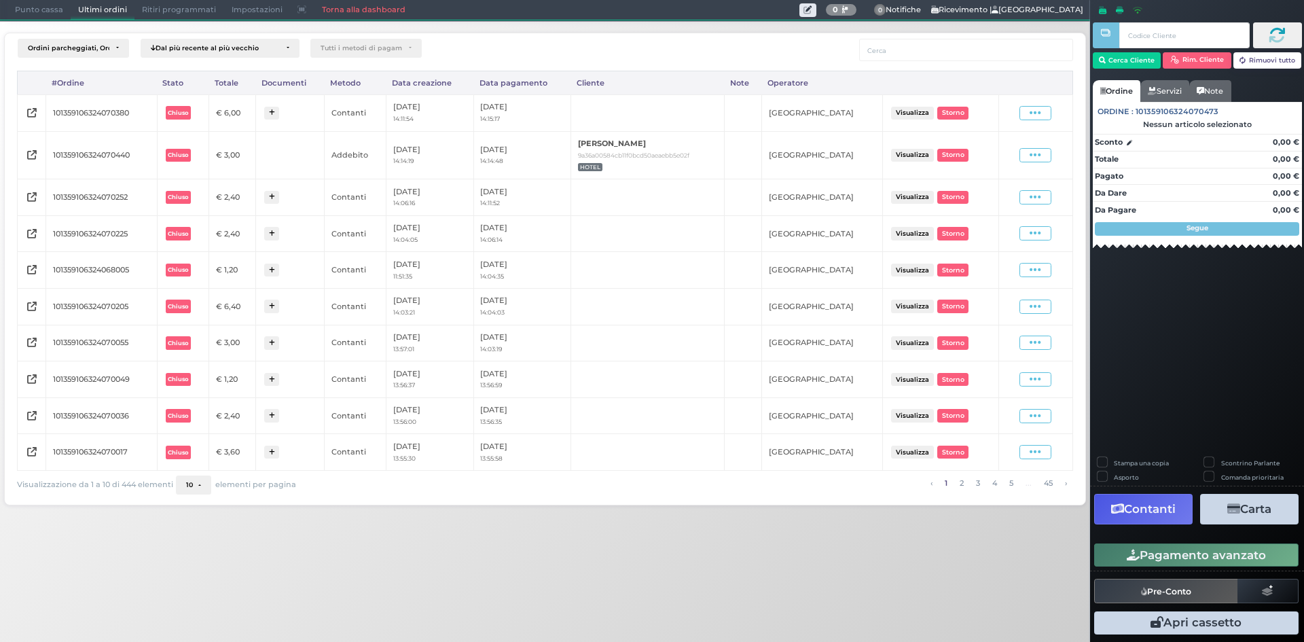
click at [46, 7] on span "Punto cassa" at bounding box center [38, 10] width 63 height 19
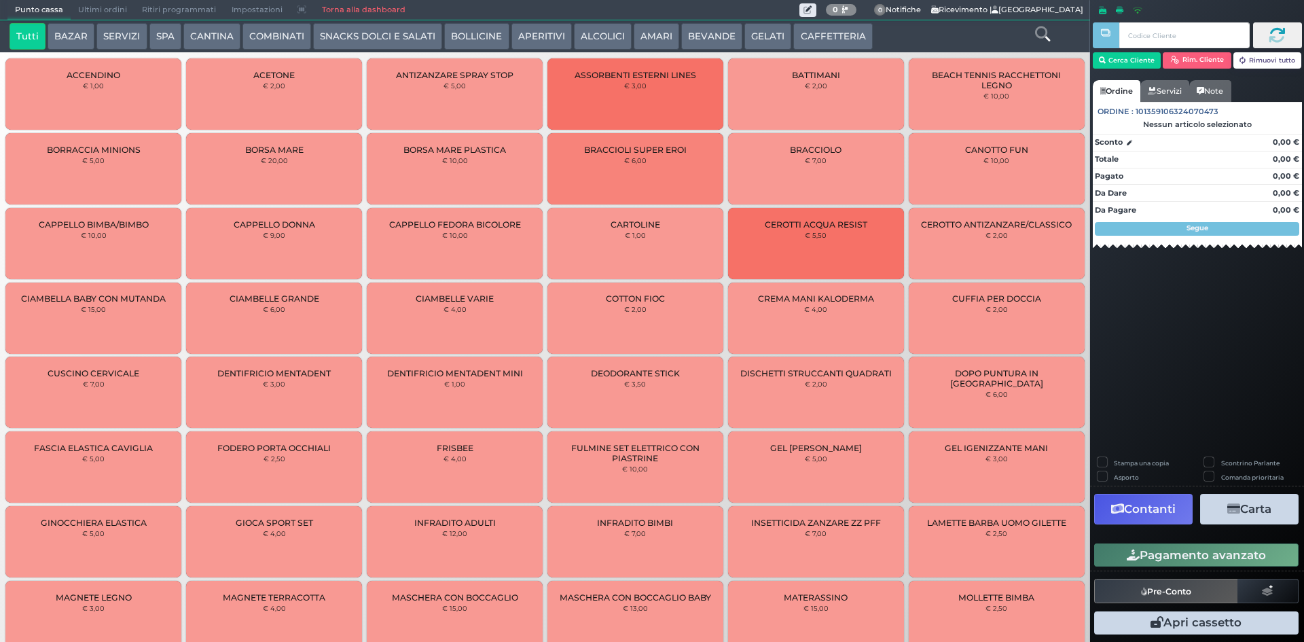
click at [816, 30] on button "CAFFETTERIA" at bounding box center [832, 36] width 79 height 27
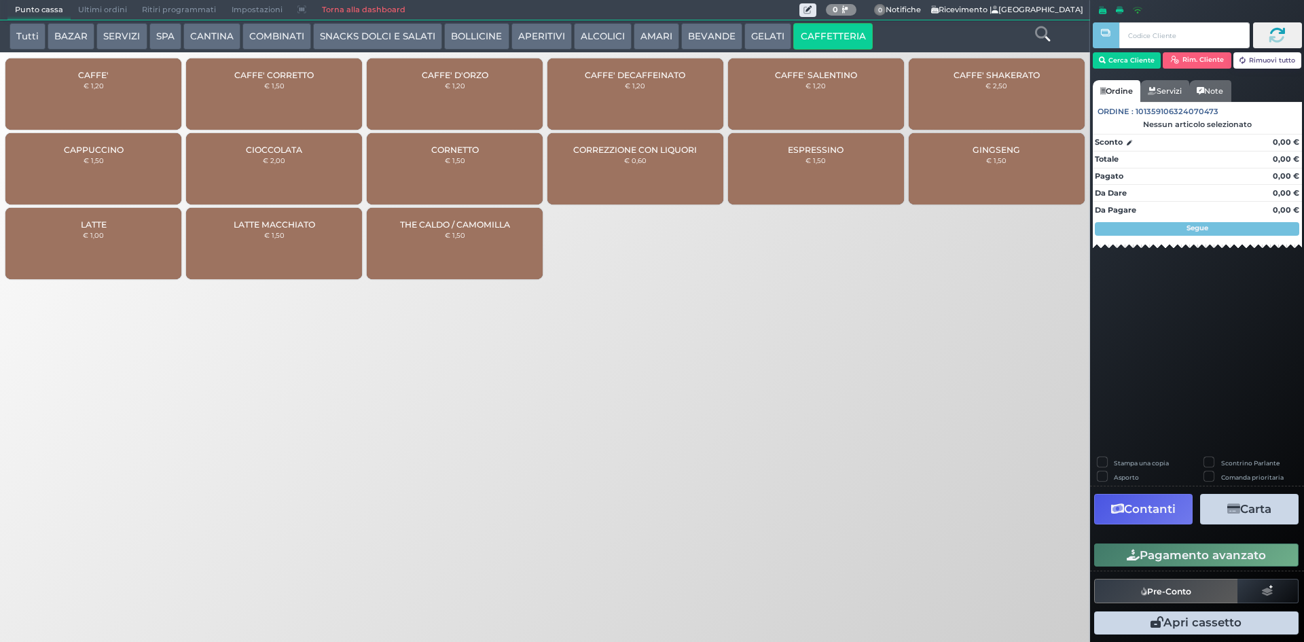
click at [63, 77] on div "CAFFE' € 1,20" at bounding box center [93, 93] width 176 height 71
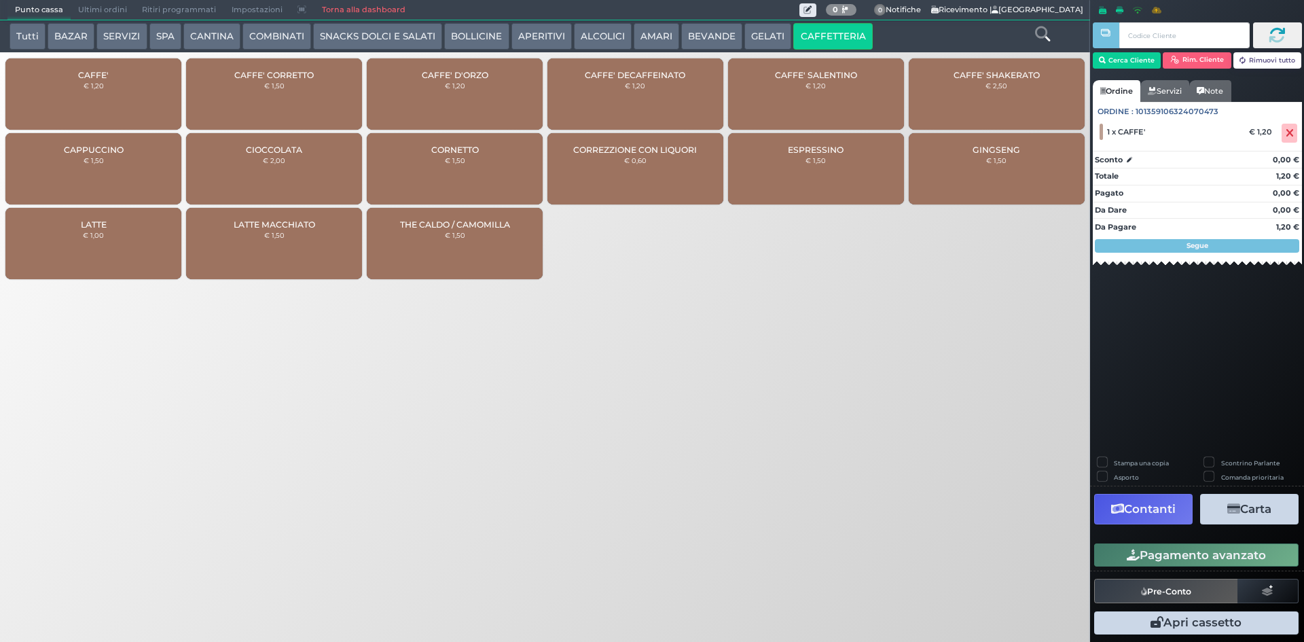
click at [63, 77] on div "CAFFE' € 1,20" at bounding box center [93, 93] width 176 height 71
click at [1179, 557] on button "Pagamento avanzato" at bounding box center [1196, 554] width 204 height 23
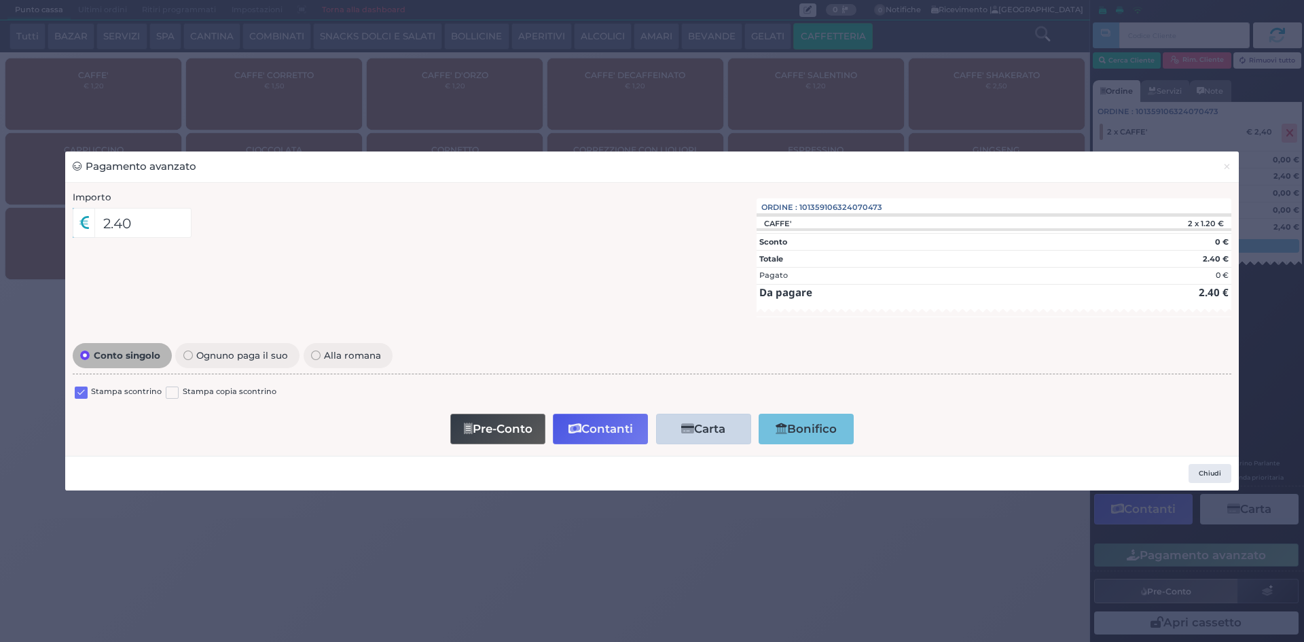
click at [96, 388] on label "Stampa scontrino" at bounding box center [126, 392] width 71 height 13
click at [84, 392] on label at bounding box center [81, 392] width 13 height 13
click at [0, 0] on input "checkbox" at bounding box center [0, 0] width 0 height 0
click at [589, 419] on button "Contanti" at bounding box center [600, 429] width 95 height 31
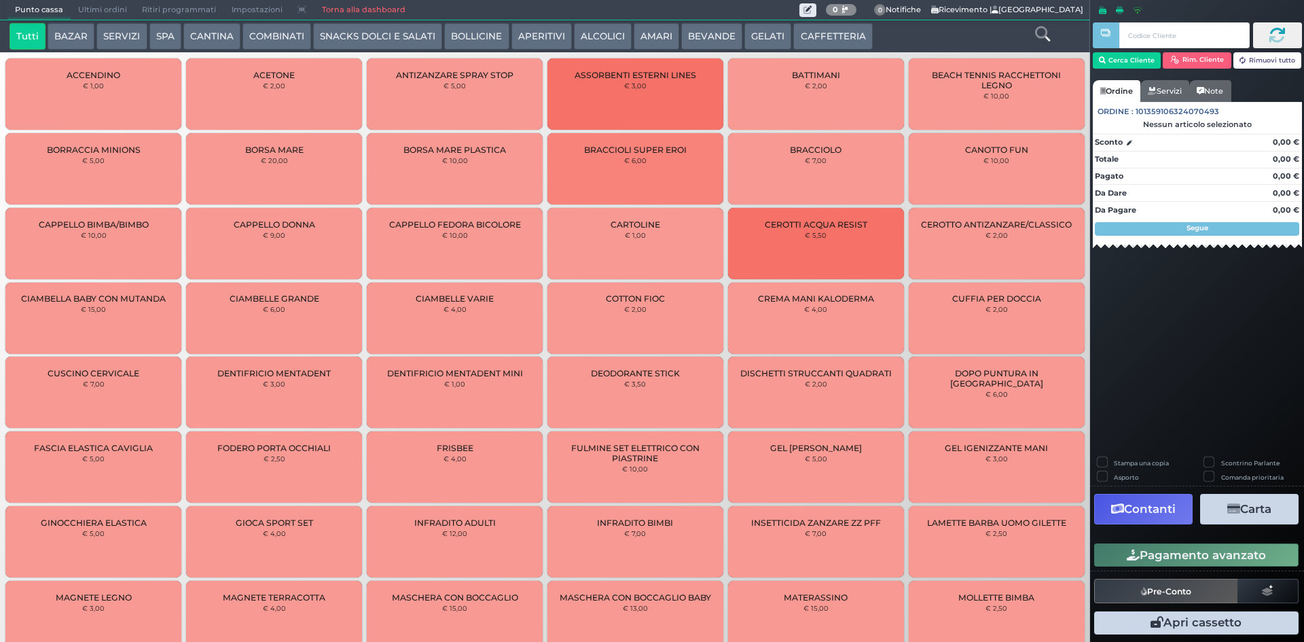
click at [816, 29] on button "CAFFETTERIA" at bounding box center [832, 36] width 79 height 27
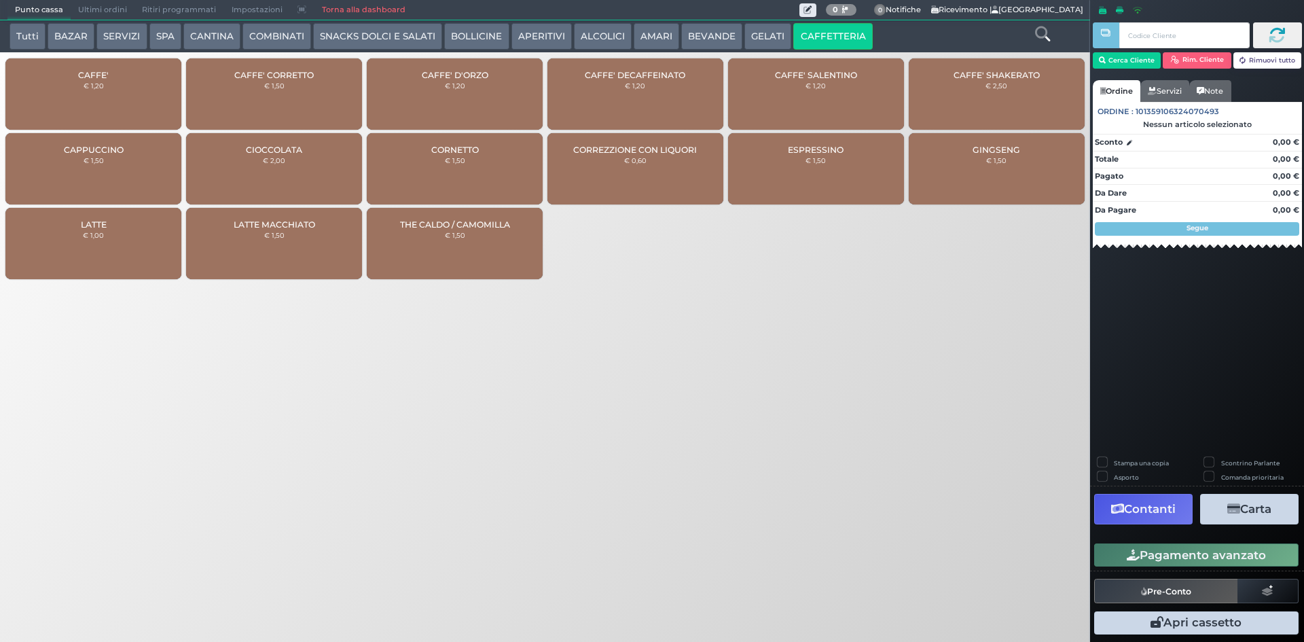
click at [325, 99] on div "CAFFE' CORRETTO € 1,50" at bounding box center [274, 93] width 176 height 71
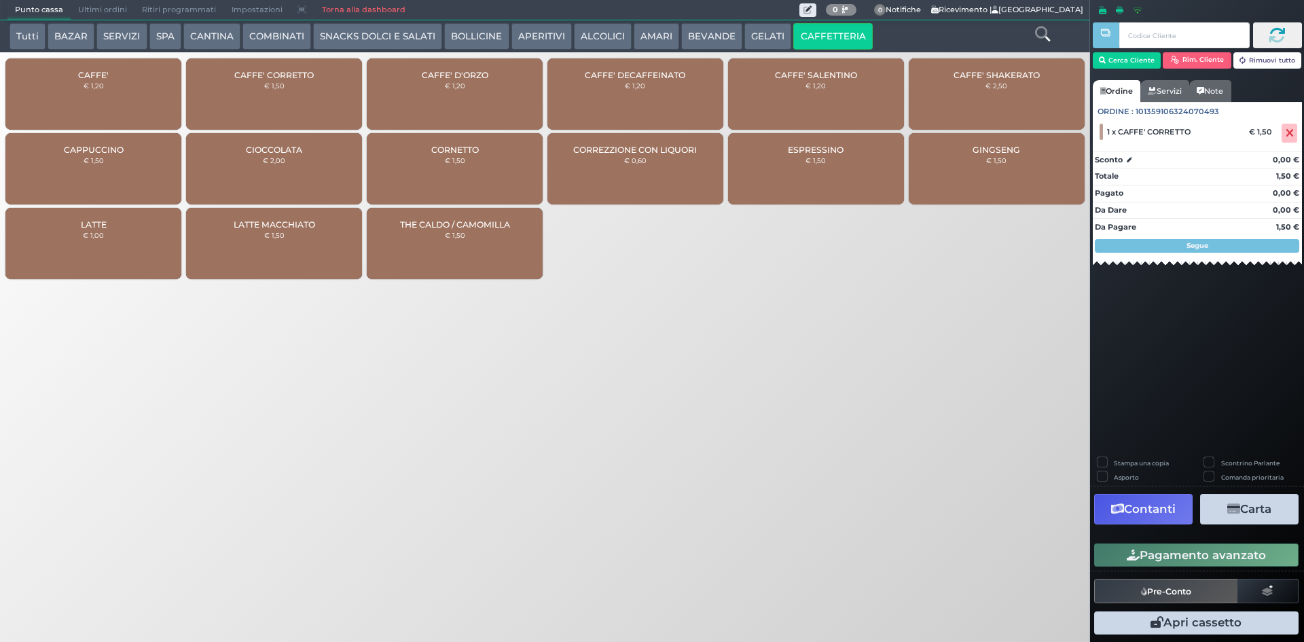
click at [1190, 553] on button "Pagamento avanzato" at bounding box center [1196, 554] width 204 height 23
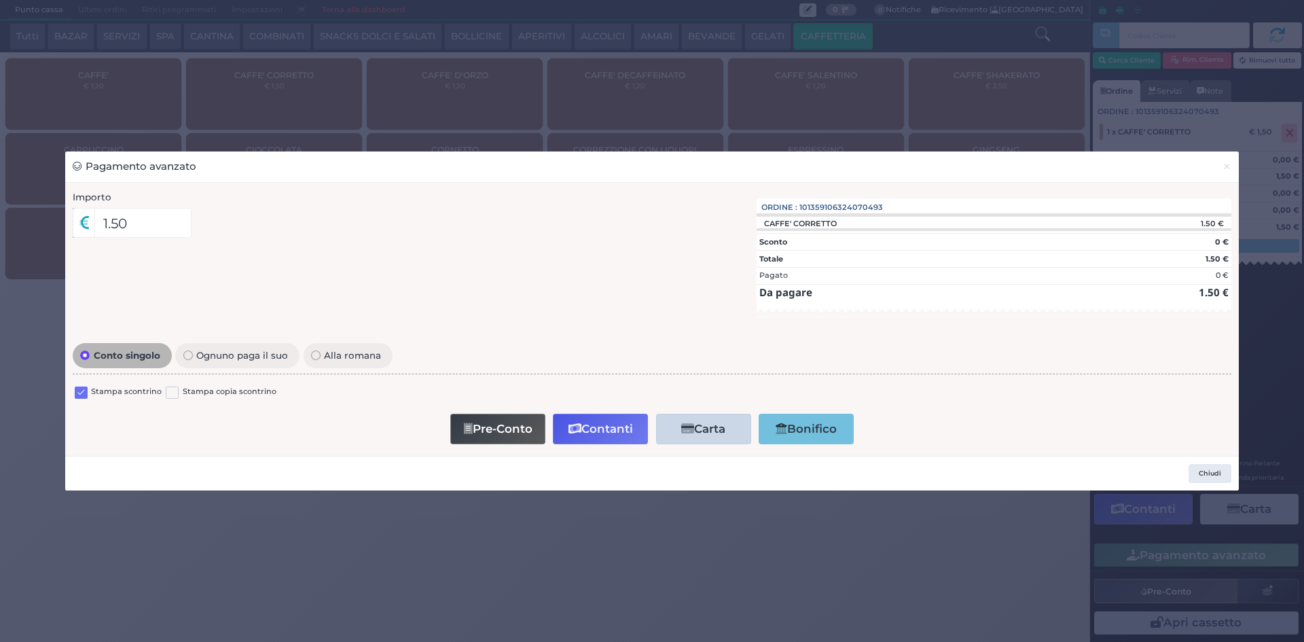
click at [86, 395] on label at bounding box center [81, 392] width 13 height 13
click at [0, 0] on input "checkbox" at bounding box center [0, 0] width 0 height 0
click at [612, 432] on button "Contanti" at bounding box center [600, 429] width 95 height 31
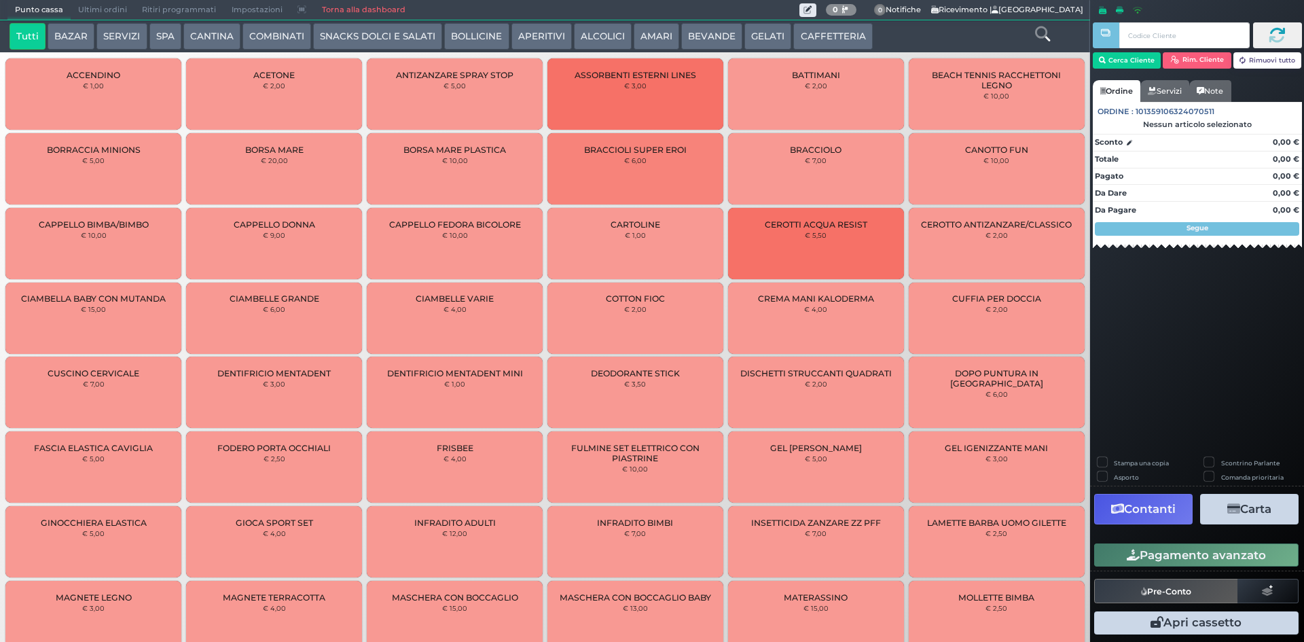
click at [109, 10] on span "Ultimi ordini" at bounding box center [103, 10] width 64 height 19
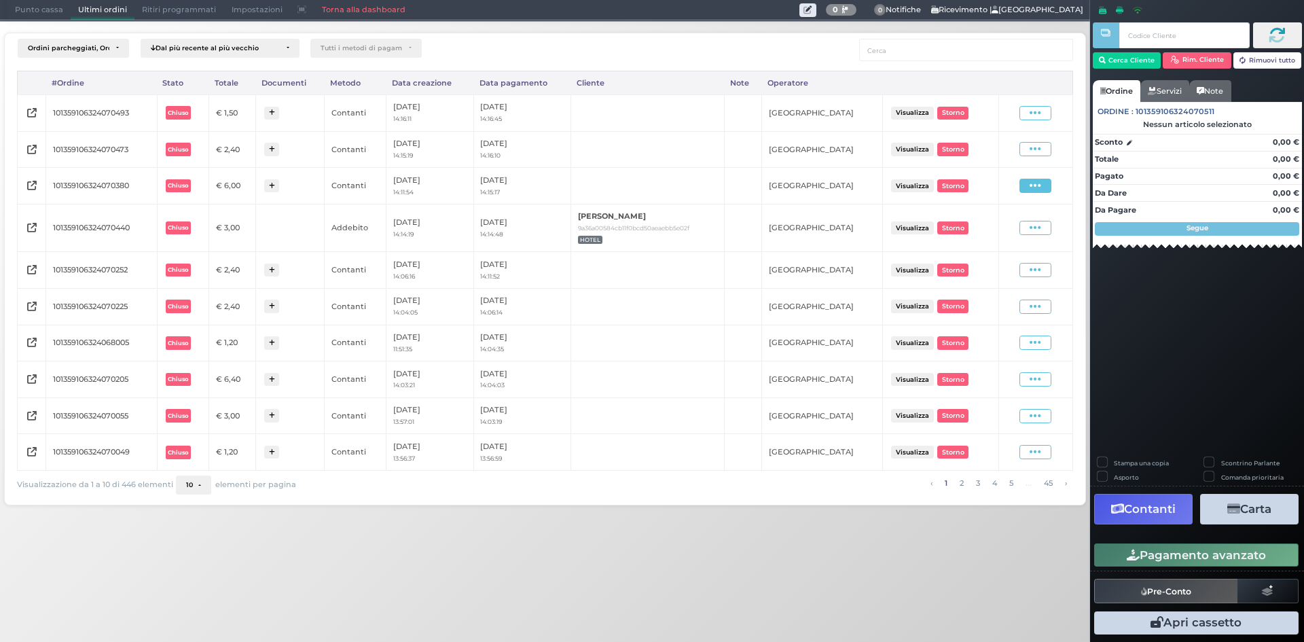
click at [1044, 187] on span at bounding box center [1035, 186] width 32 height 14
click at [996, 232] on span "Ristampa Pre-Conto" at bounding box center [1004, 225] width 56 height 23
click at [1047, 156] on span at bounding box center [1035, 149] width 32 height 14
click at [994, 194] on span "Ristampa Pre-Conto" at bounding box center [1004, 188] width 56 height 23
click at [1030, 115] on span at bounding box center [1035, 113] width 32 height 14
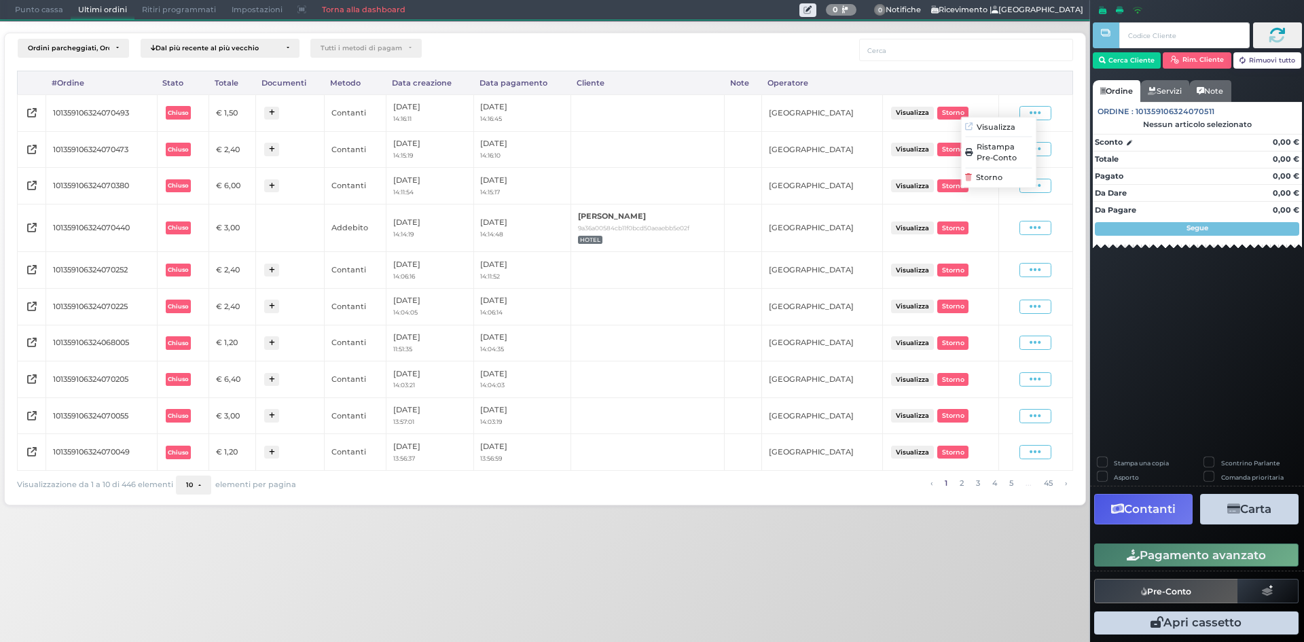
click at [1009, 153] on span "Ristampa Pre-Conto" at bounding box center [1004, 152] width 56 height 23
click at [63, 7] on span "Punto cassa" at bounding box center [38, 10] width 63 height 19
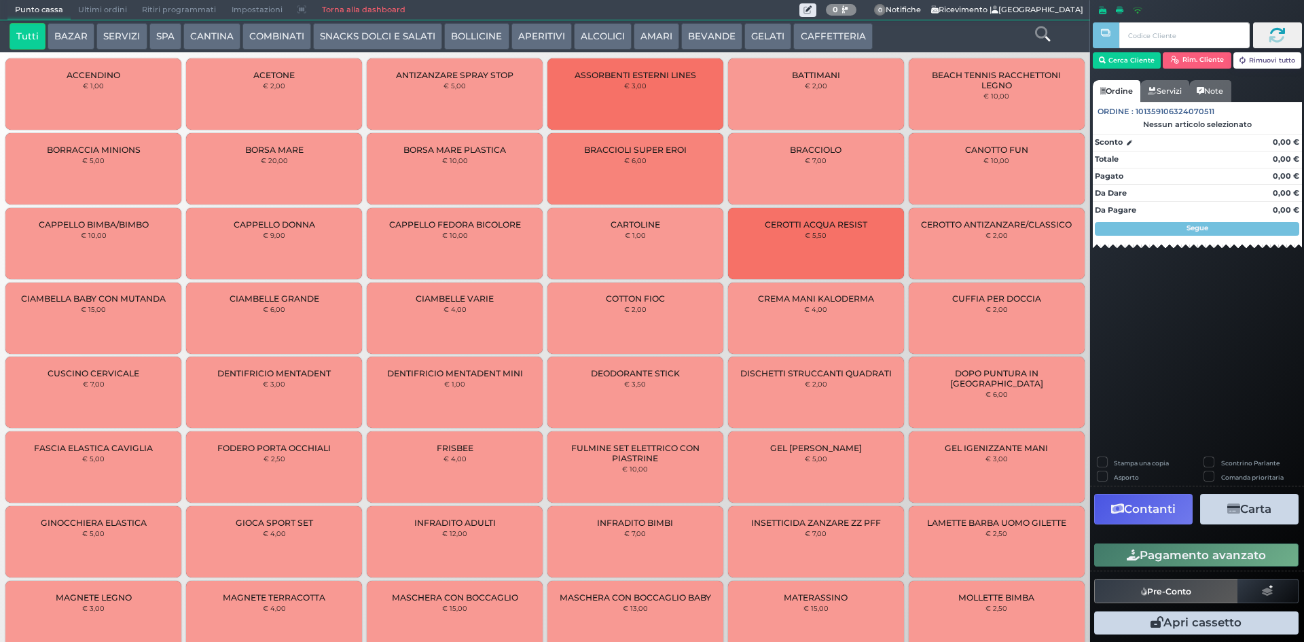
click at [809, 37] on button "CAFFETTERIA" at bounding box center [832, 36] width 79 height 27
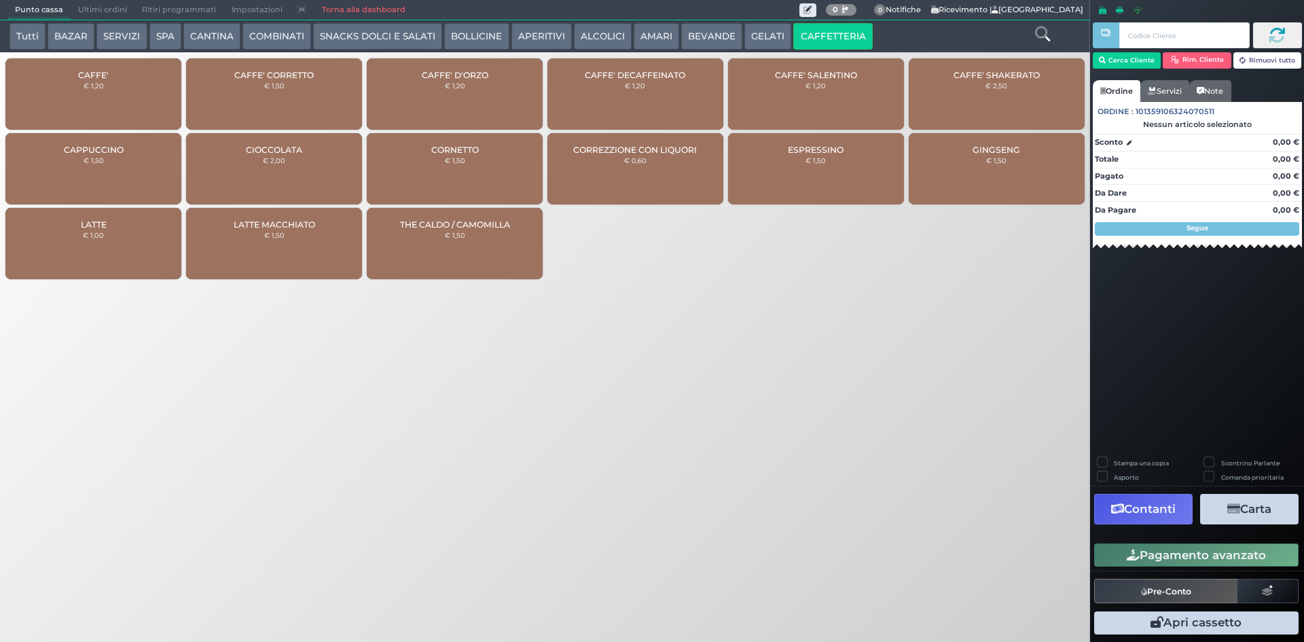
click at [125, 98] on div "CAFFE' € 1,20" at bounding box center [93, 93] width 176 height 71
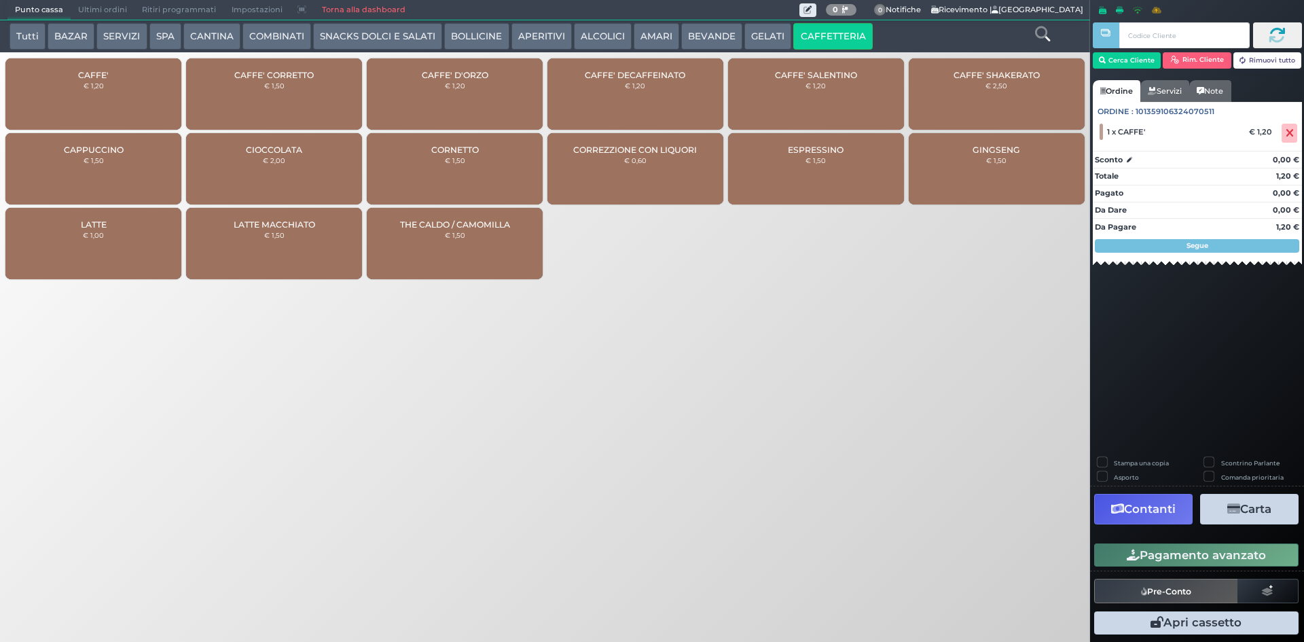
click at [651, 35] on button "AMARI" at bounding box center [656, 36] width 45 height 27
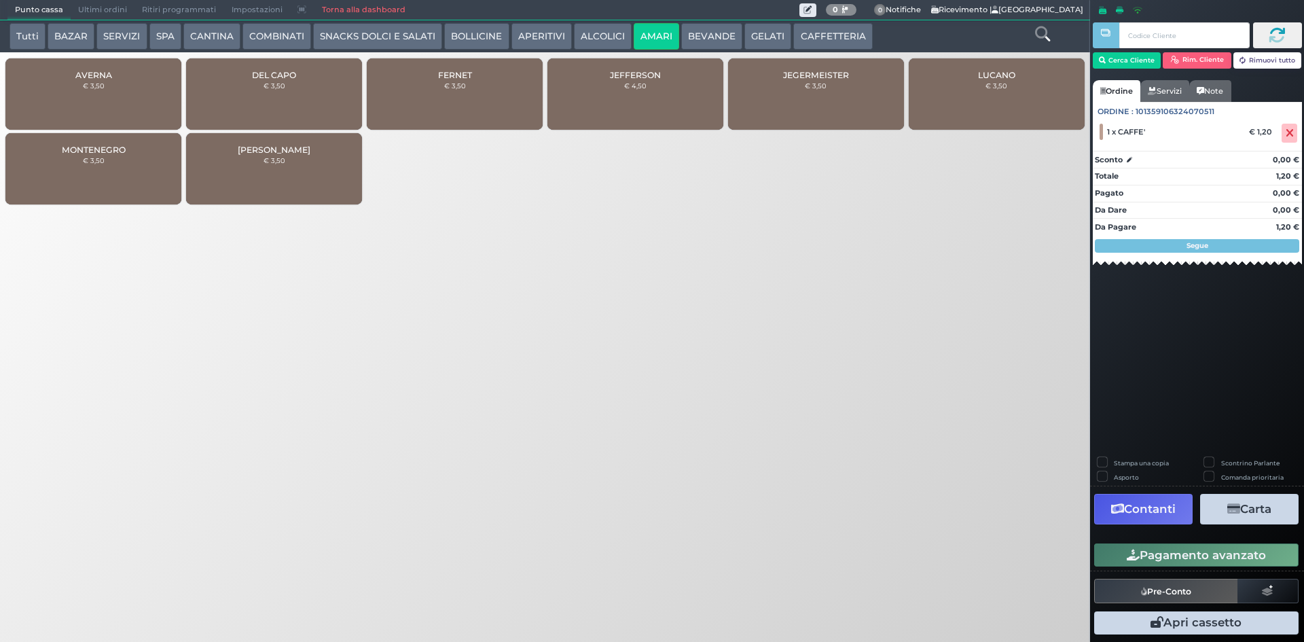
click at [442, 86] on div "FERNET € 3,50" at bounding box center [455, 93] width 176 height 71
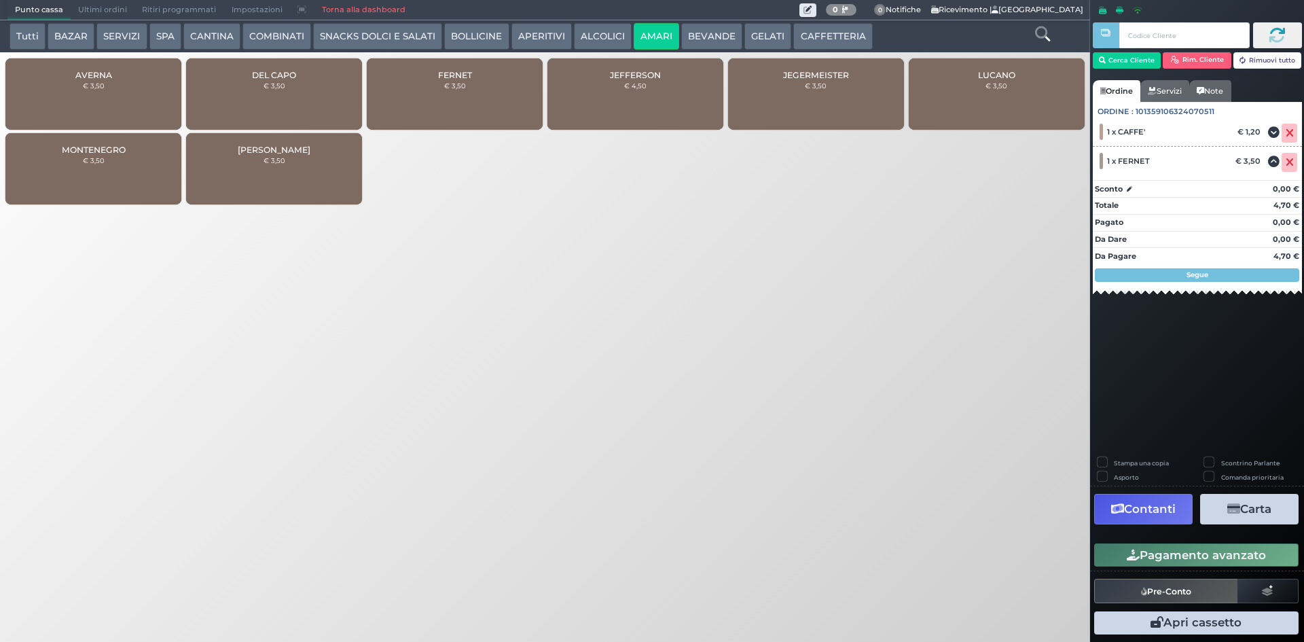
click at [1264, 547] on button "Pagamento avanzato" at bounding box center [1196, 554] width 204 height 23
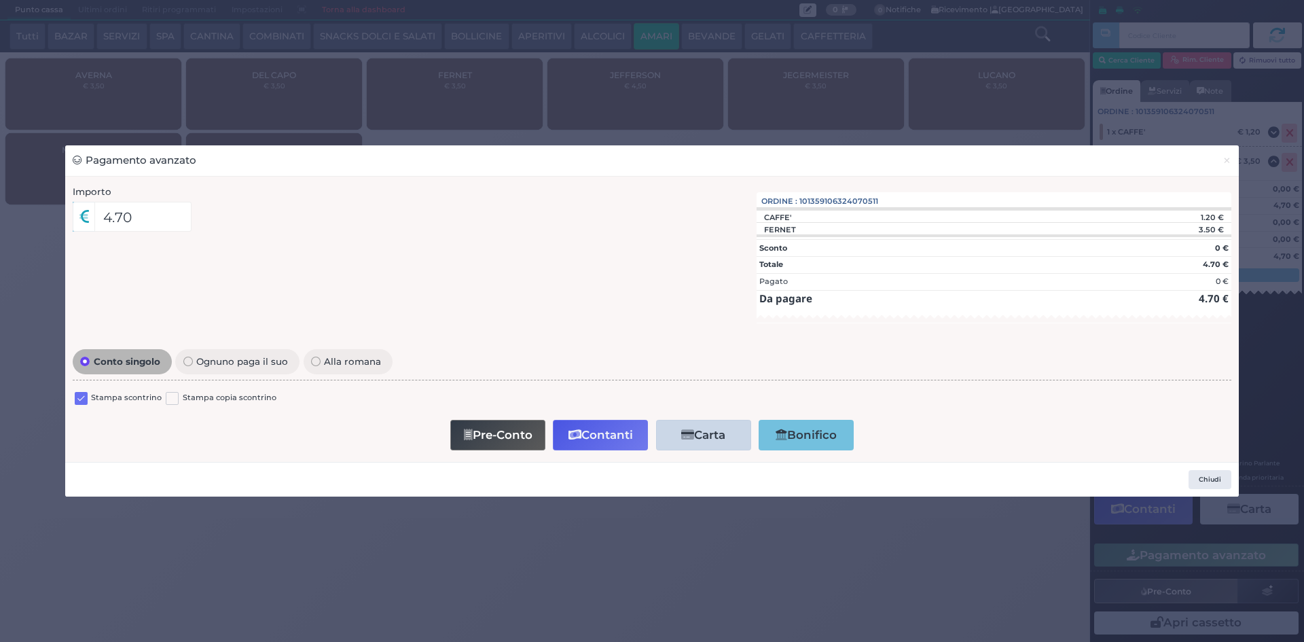
click at [86, 403] on label at bounding box center [81, 398] width 13 height 13
click at [0, 0] on input "checkbox" at bounding box center [0, 0] width 0 height 0
click at [631, 431] on button "Contanti" at bounding box center [600, 435] width 95 height 31
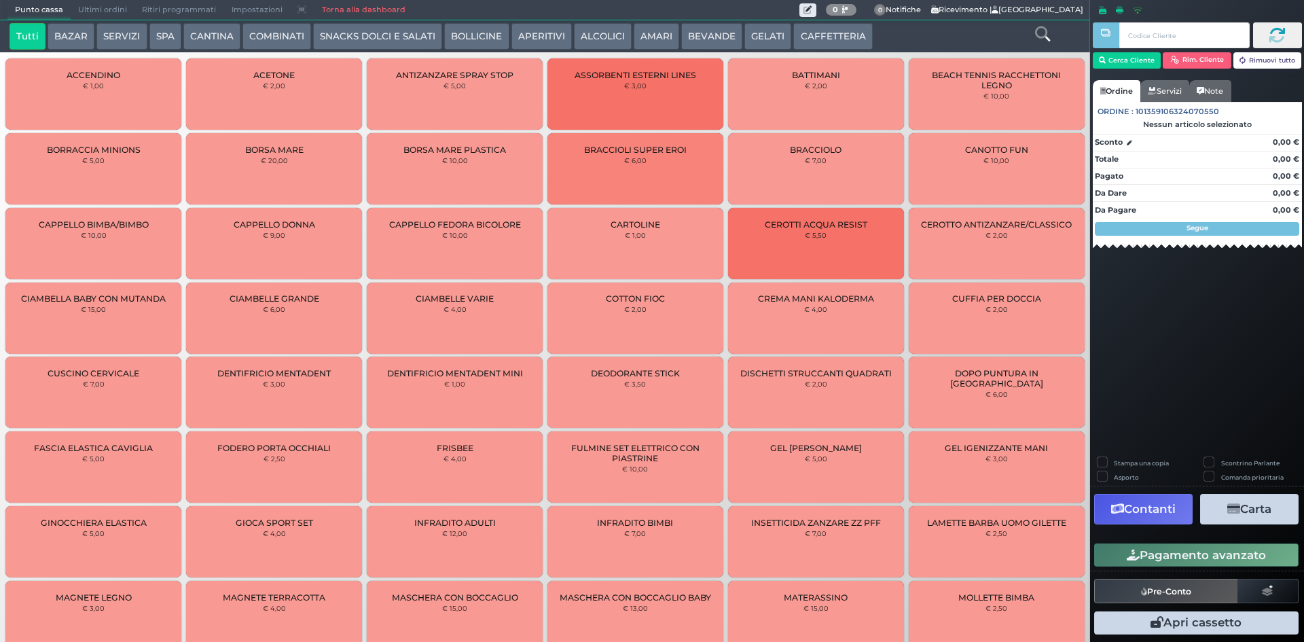
click at [107, 14] on span "Ultimi ordini" at bounding box center [103, 10] width 64 height 19
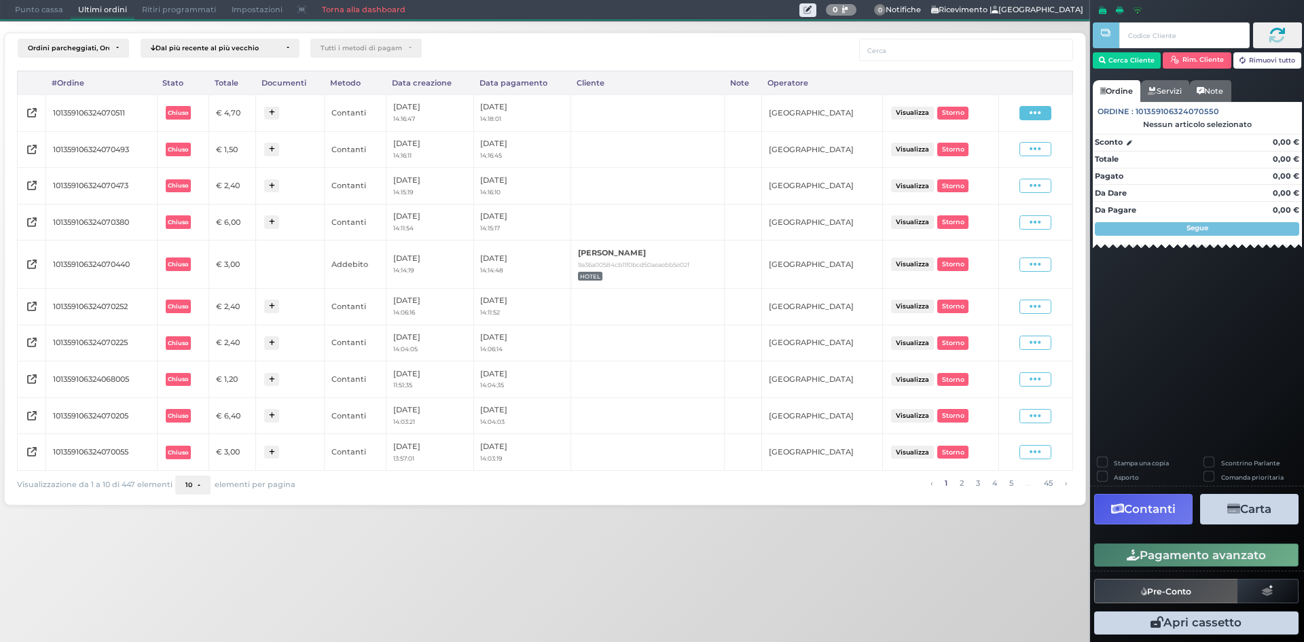
click at [1046, 111] on span at bounding box center [1035, 113] width 32 height 14
click at [1008, 148] on span "Ristampa Pre-Conto" at bounding box center [1004, 152] width 56 height 23
click at [56, 10] on span "Punto cassa" at bounding box center [38, 10] width 63 height 19
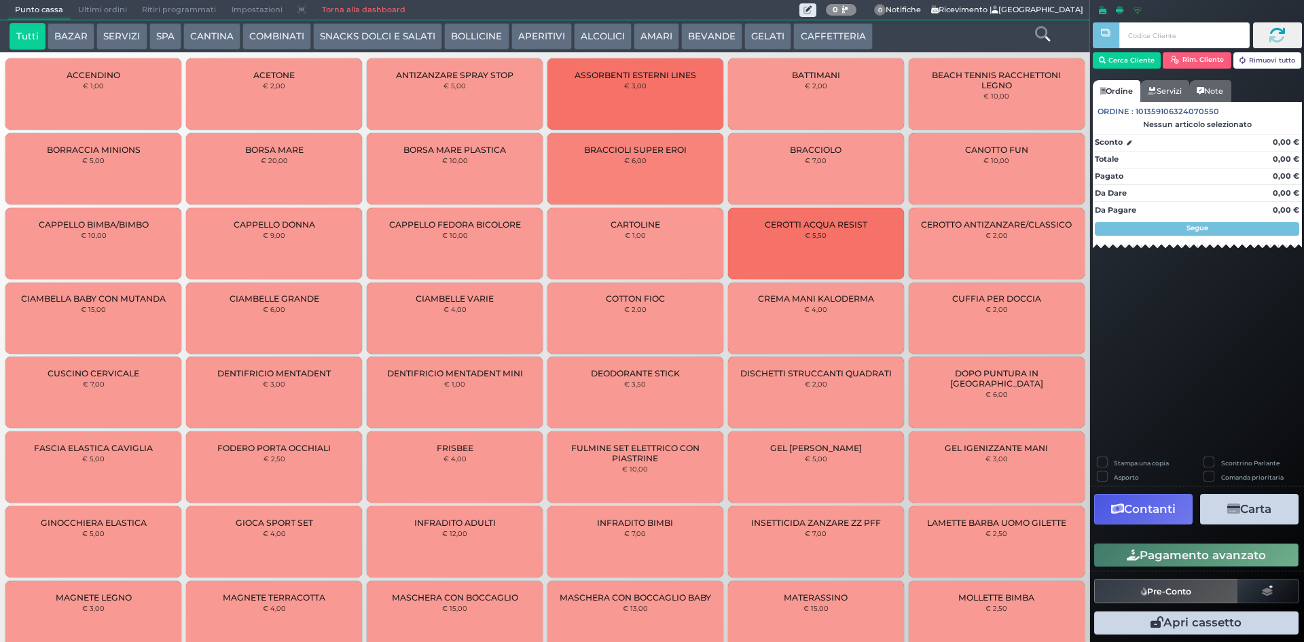
click at [807, 33] on button "CAFFETTERIA" at bounding box center [832, 36] width 79 height 27
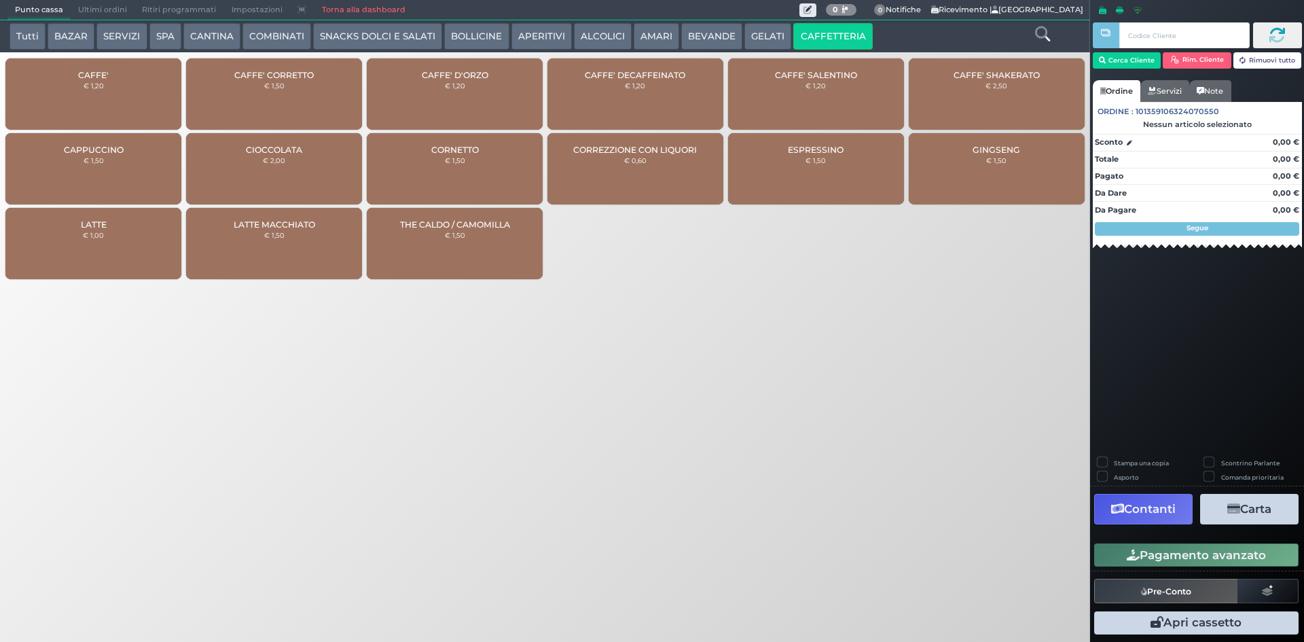
click at [107, 92] on div "CAFFE' € 1,20" at bounding box center [93, 93] width 176 height 71
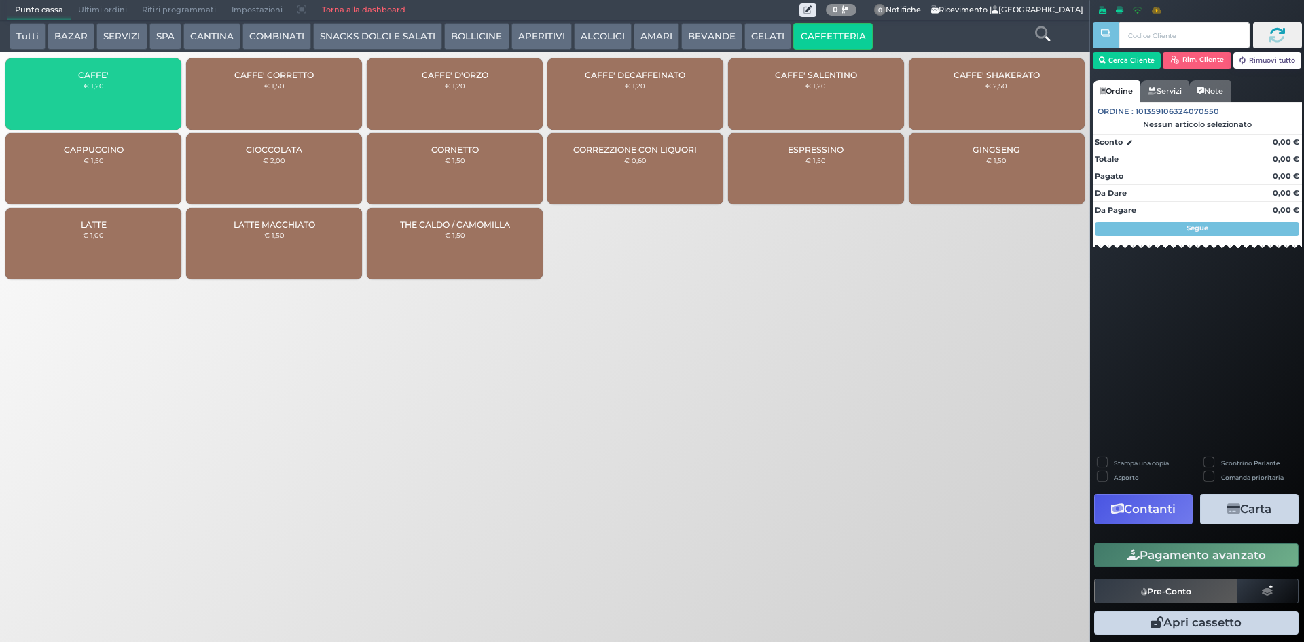
click at [107, 92] on div "CAFFE' € 1,20" at bounding box center [93, 93] width 176 height 71
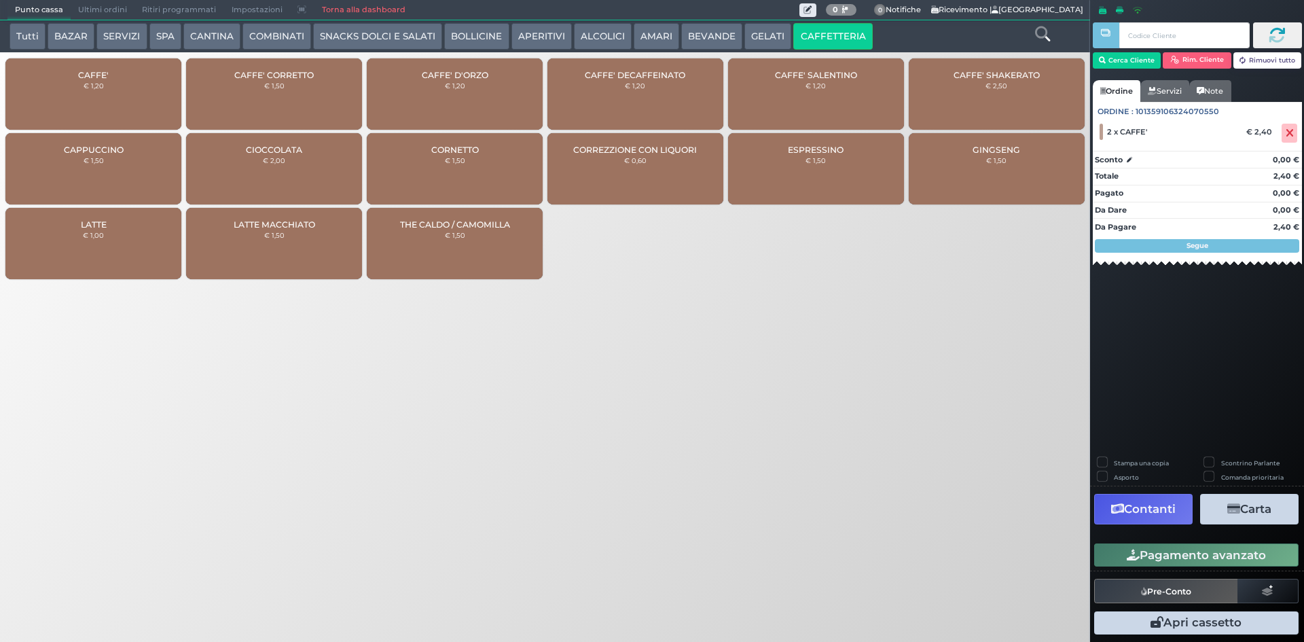
click at [1192, 547] on button "Pagamento avanzato" at bounding box center [1196, 554] width 204 height 23
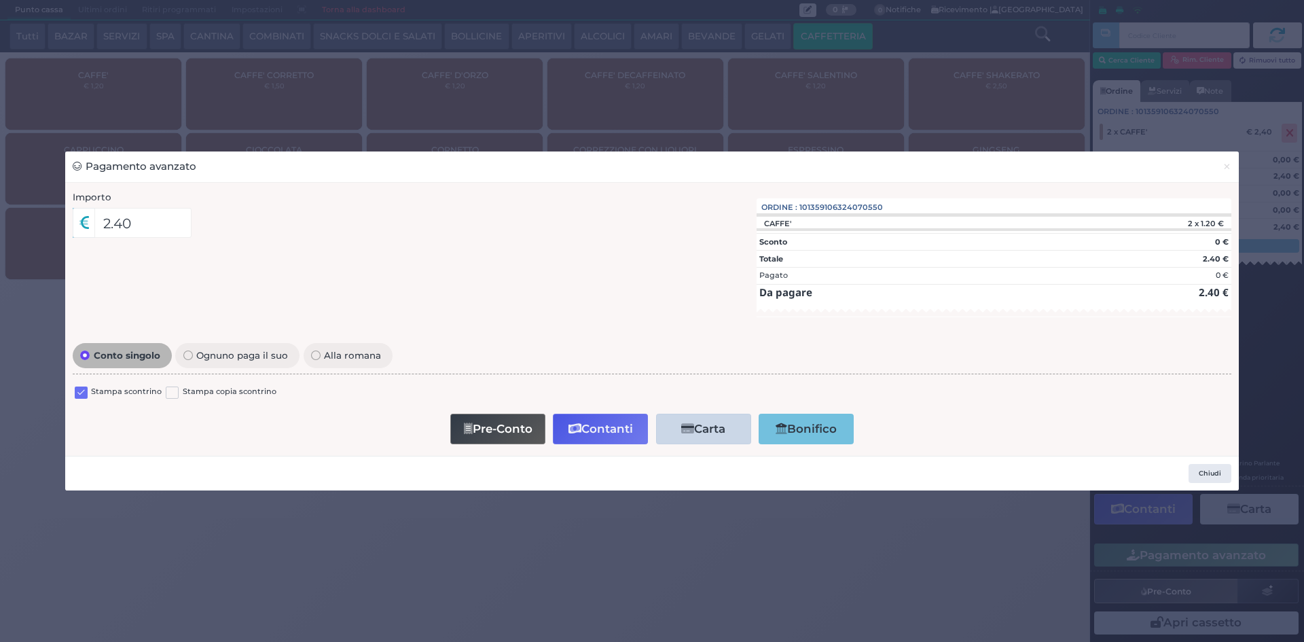
click at [80, 394] on label at bounding box center [81, 392] width 13 height 13
click at [0, 0] on input "checkbox" at bounding box center [0, 0] width 0 height 0
click at [596, 434] on button "Contanti" at bounding box center [600, 429] width 95 height 31
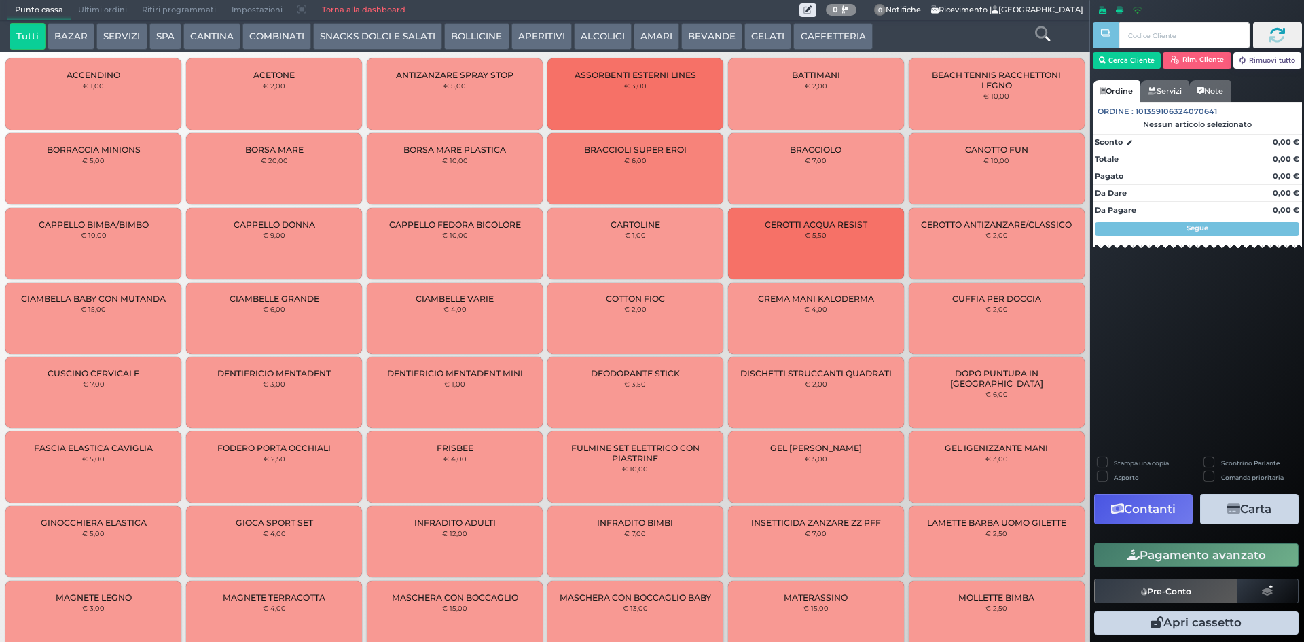
click at [84, 11] on span "Ultimi ordini" at bounding box center [103, 10] width 64 height 19
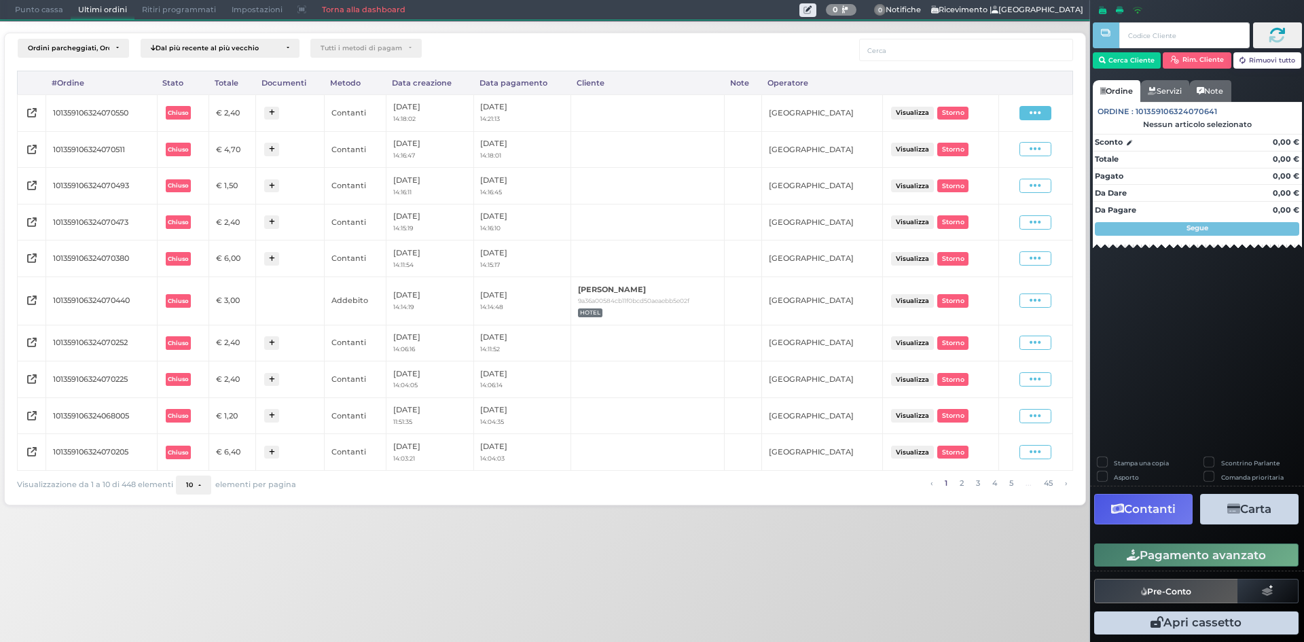
click at [1027, 109] on span at bounding box center [1035, 113] width 32 height 14
click at [1000, 148] on span "Ristampa Pre-Conto" at bounding box center [1004, 152] width 56 height 23
click at [57, 10] on span "Punto cassa" at bounding box center [38, 10] width 63 height 19
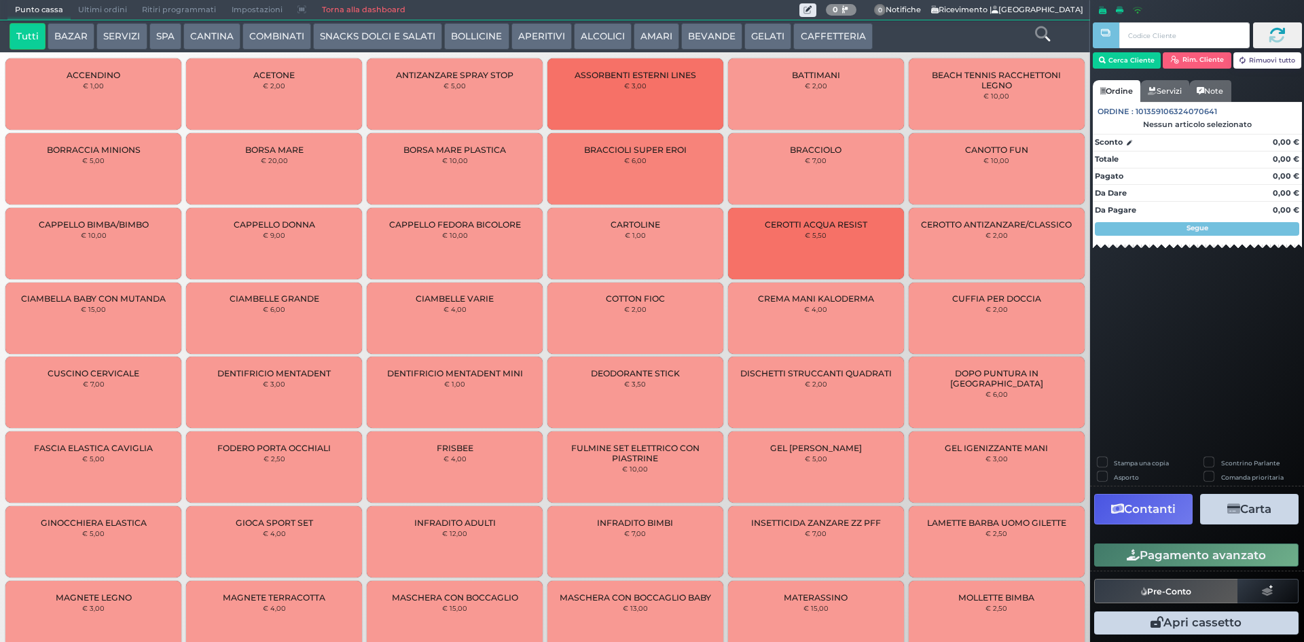
click at [541, 32] on button "APERITIVI" at bounding box center [541, 36] width 60 height 27
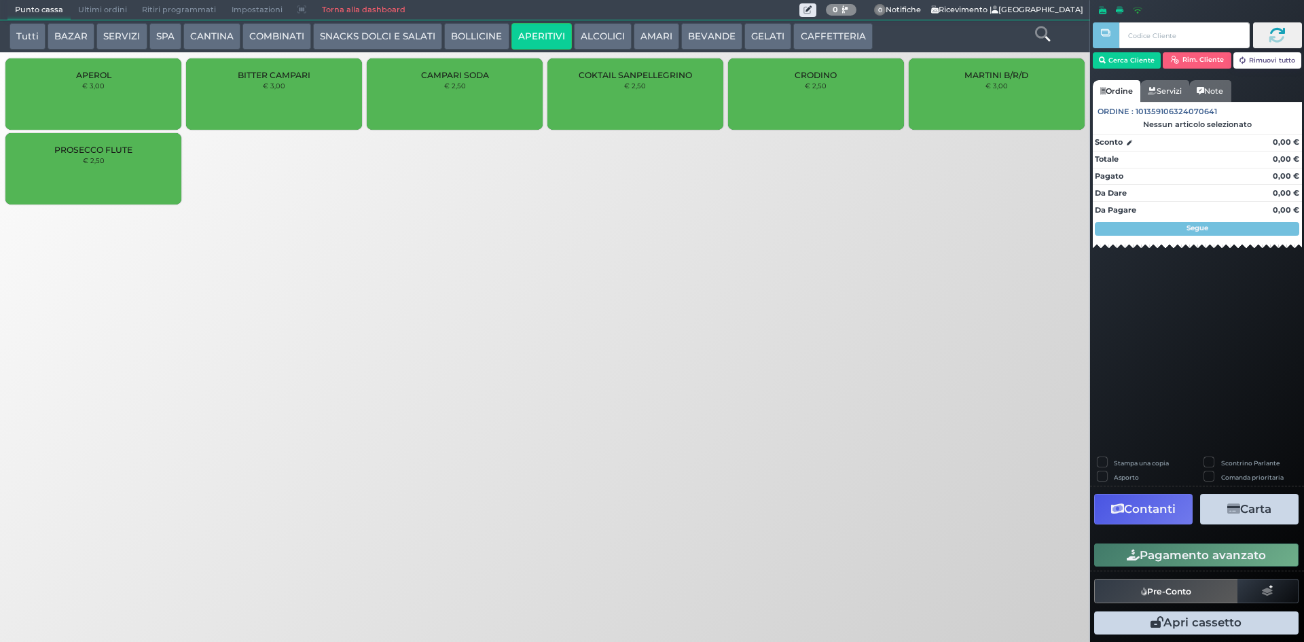
click at [445, 20] on nav "Punto cassa Mappa Ultimi ordini Delivery Ritiri programmati Impostazioni Torna …" at bounding box center [545, 10] width 1076 height 20
click at [464, 29] on button "BOLLICINE" at bounding box center [476, 36] width 65 height 27
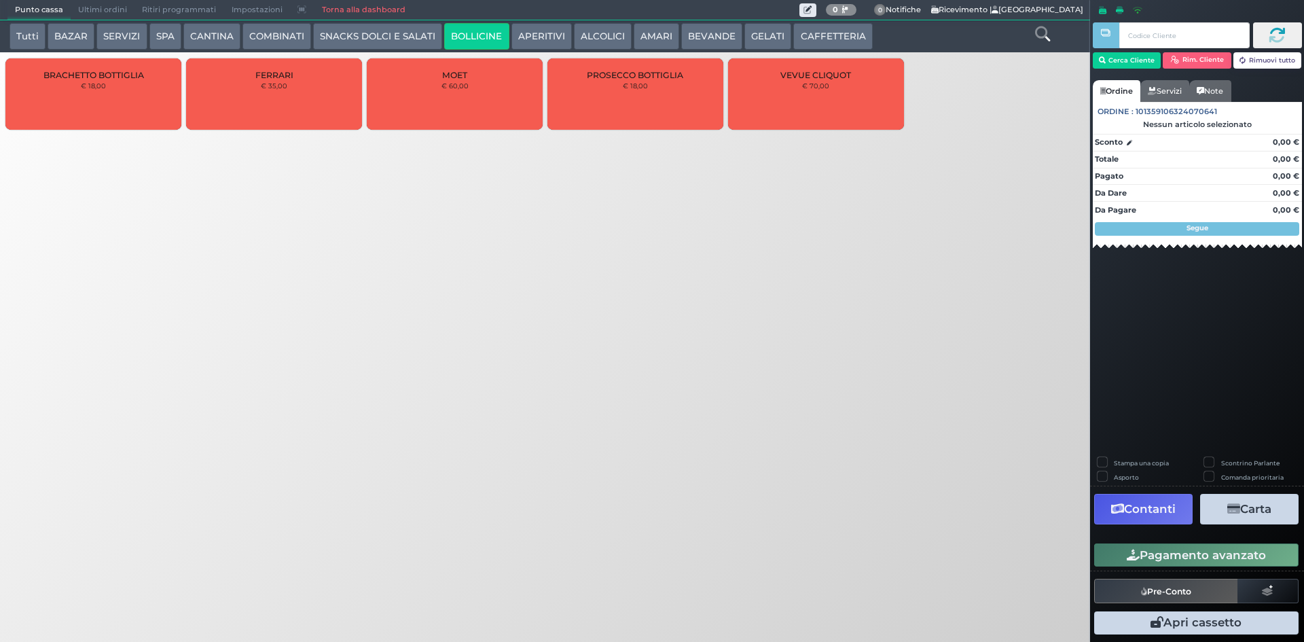
click at [586, 36] on button "ALCOLICI" at bounding box center [603, 36] width 58 height 27
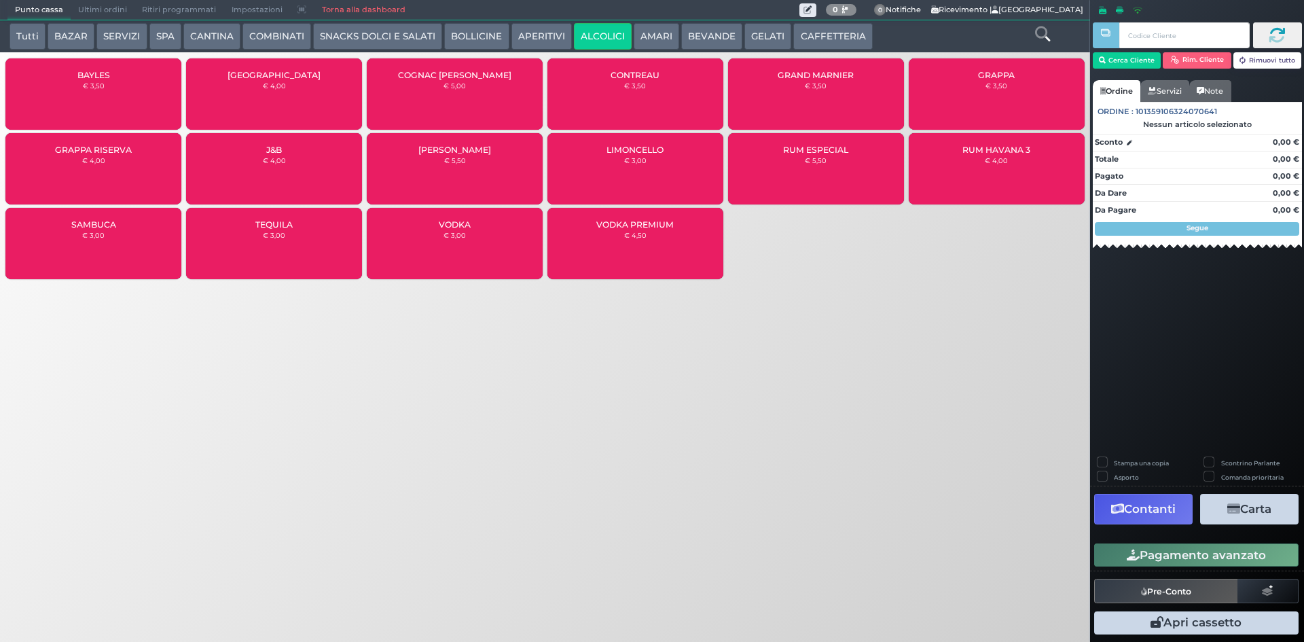
click at [638, 36] on button "AMARI" at bounding box center [656, 36] width 45 height 27
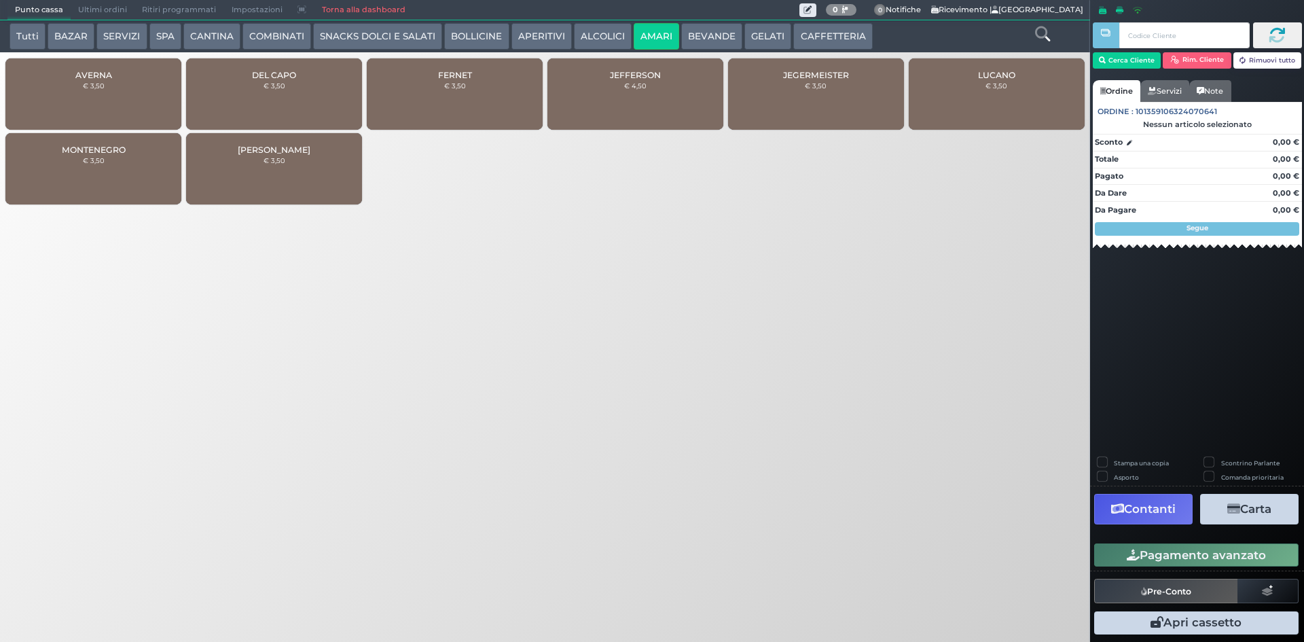
click at [688, 37] on button "BEVANDE" at bounding box center [711, 36] width 61 height 27
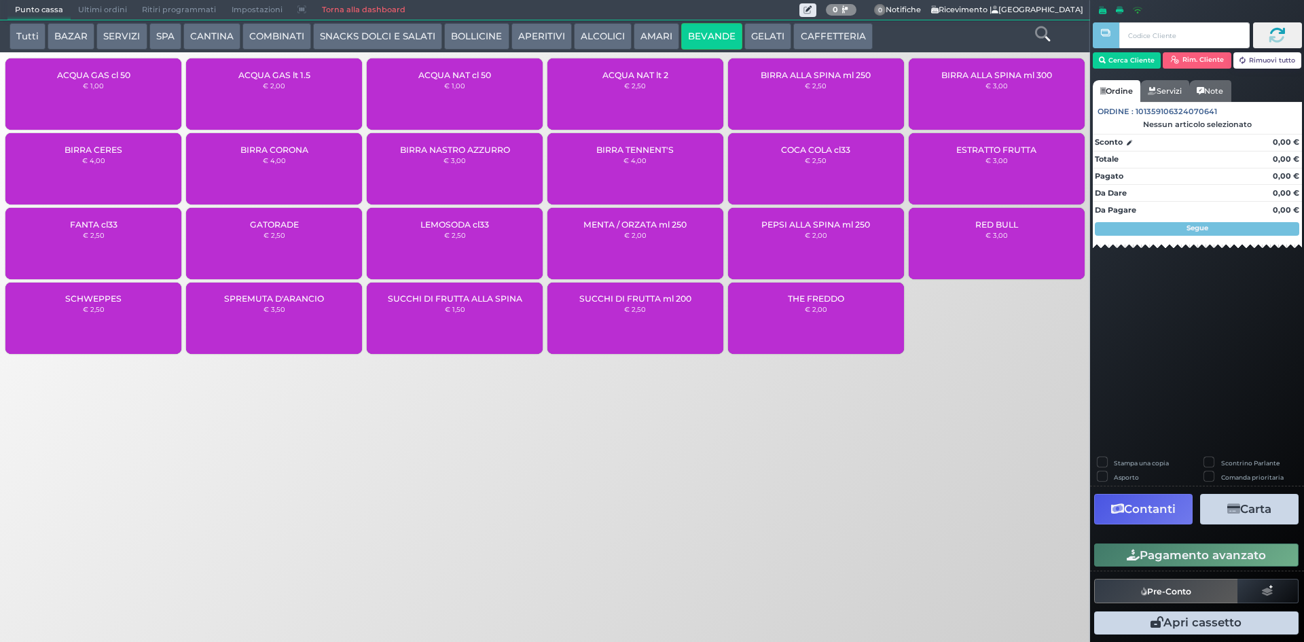
click at [993, 77] on span "BIRRA ALLA SPINA ml 300" at bounding box center [996, 75] width 111 height 10
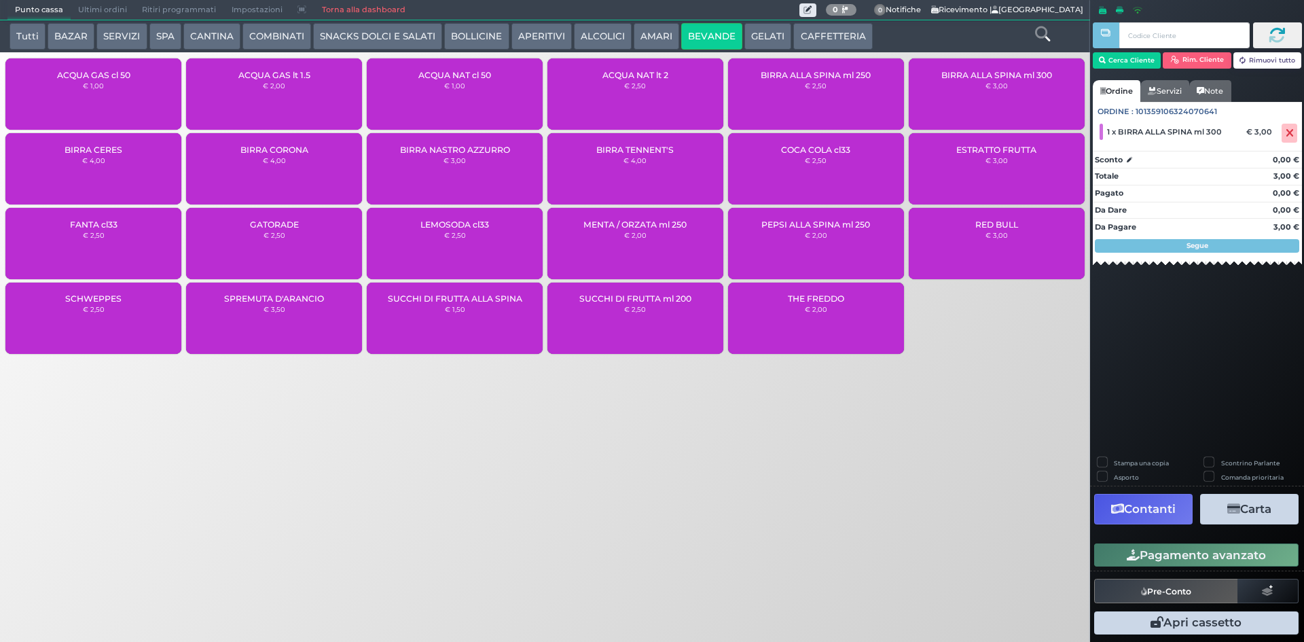
click at [1184, 554] on button "Pagamento avanzato" at bounding box center [1196, 554] width 204 height 23
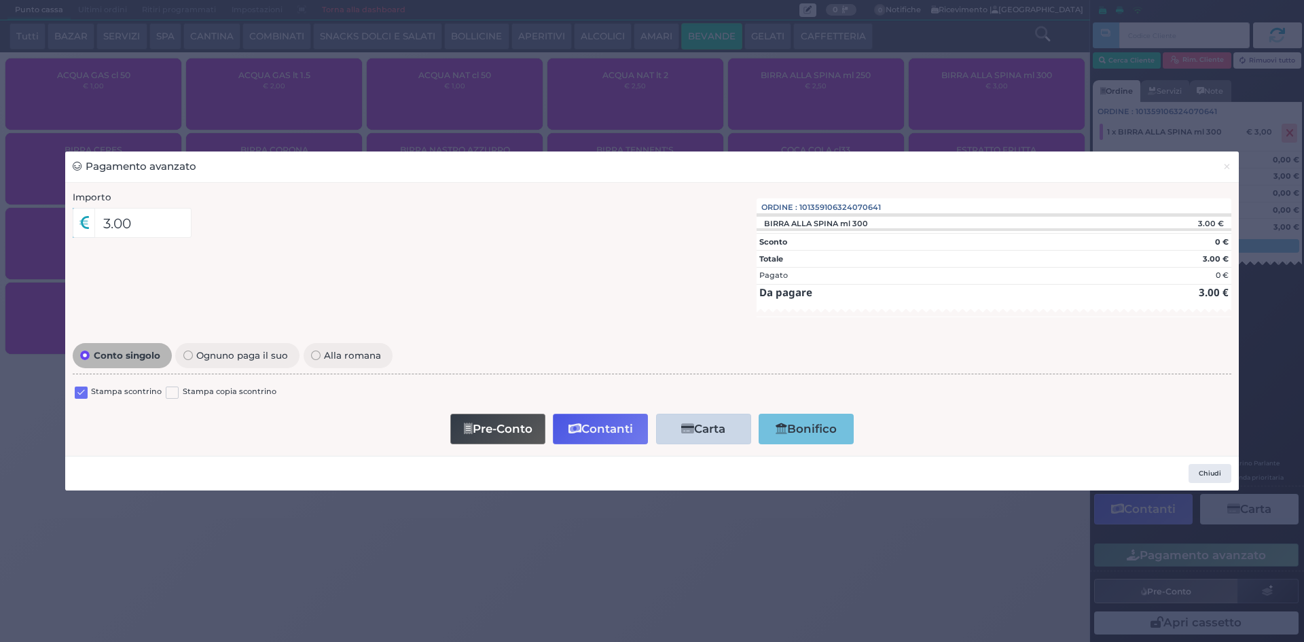
click at [82, 389] on label at bounding box center [81, 392] width 13 height 13
click at [0, 0] on input "checkbox" at bounding box center [0, 0] width 0 height 0
click at [614, 424] on button "Contanti" at bounding box center [600, 429] width 95 height 31
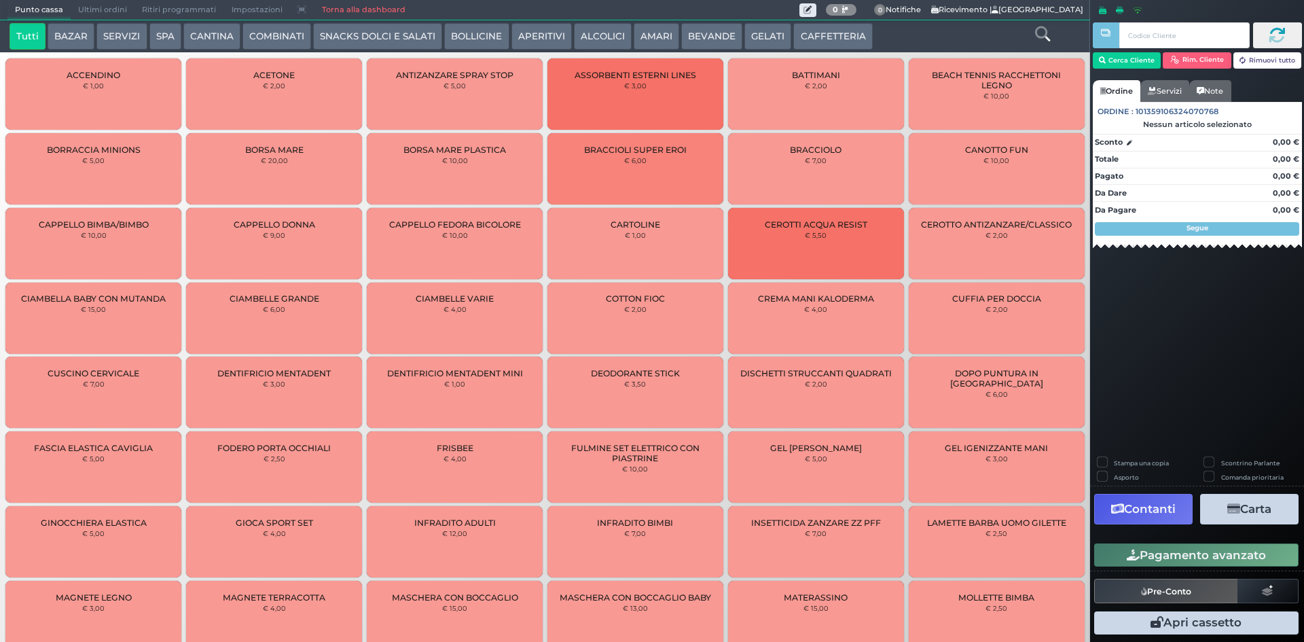
click at [96, 12] on span "Ultimi ordini" at bounding box center [103, 10] width 64 height 19
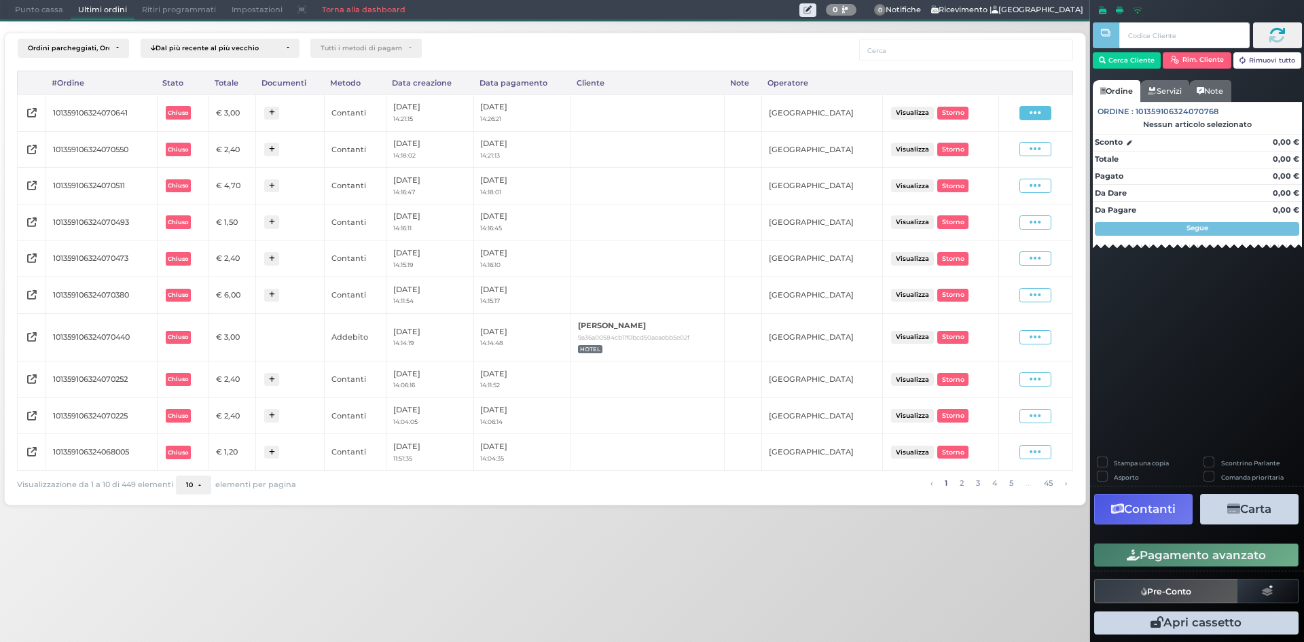
click at [1036, 114] on icon at bounding box center [1035, 113] width 12 height 13
click at [1004, 151] on span "Ristampa Pre-Conto" at bounding box center [1004, 152] width 56 height 23
click at [25, 3] on span "Punto cassa" at bounding box center [38, 10] width 63 height 19
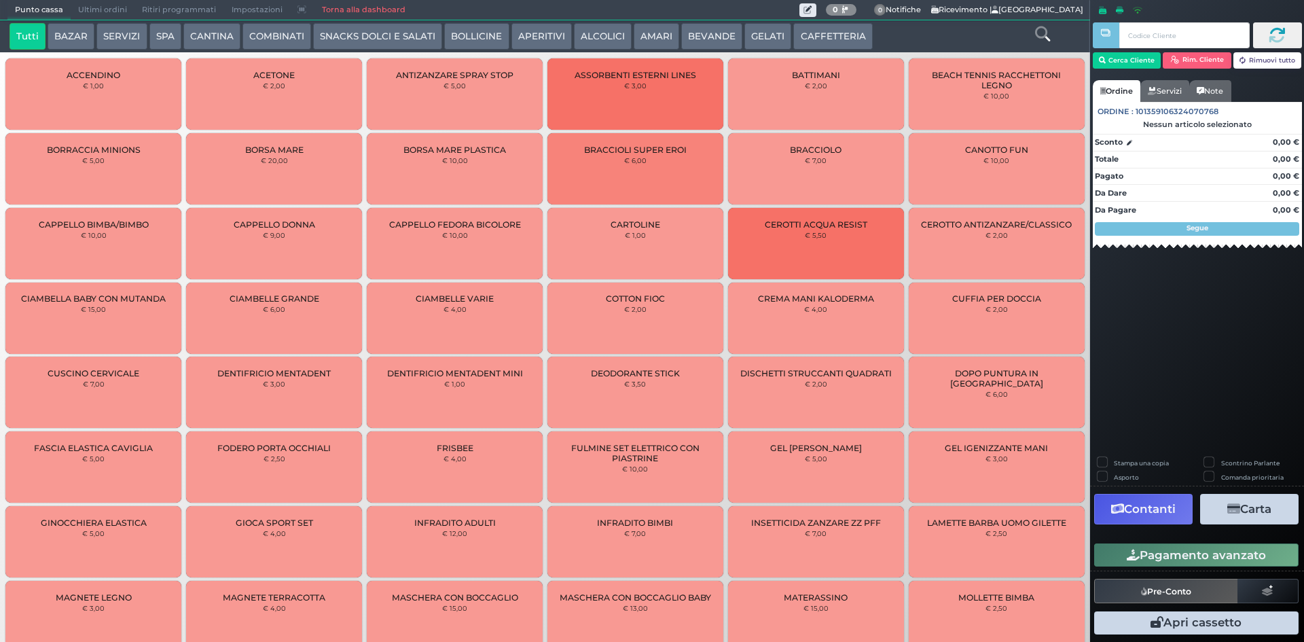
click at [824, 33] on button "CAFFETTERIA" at bounding box center [832, 36] width 79 height 27
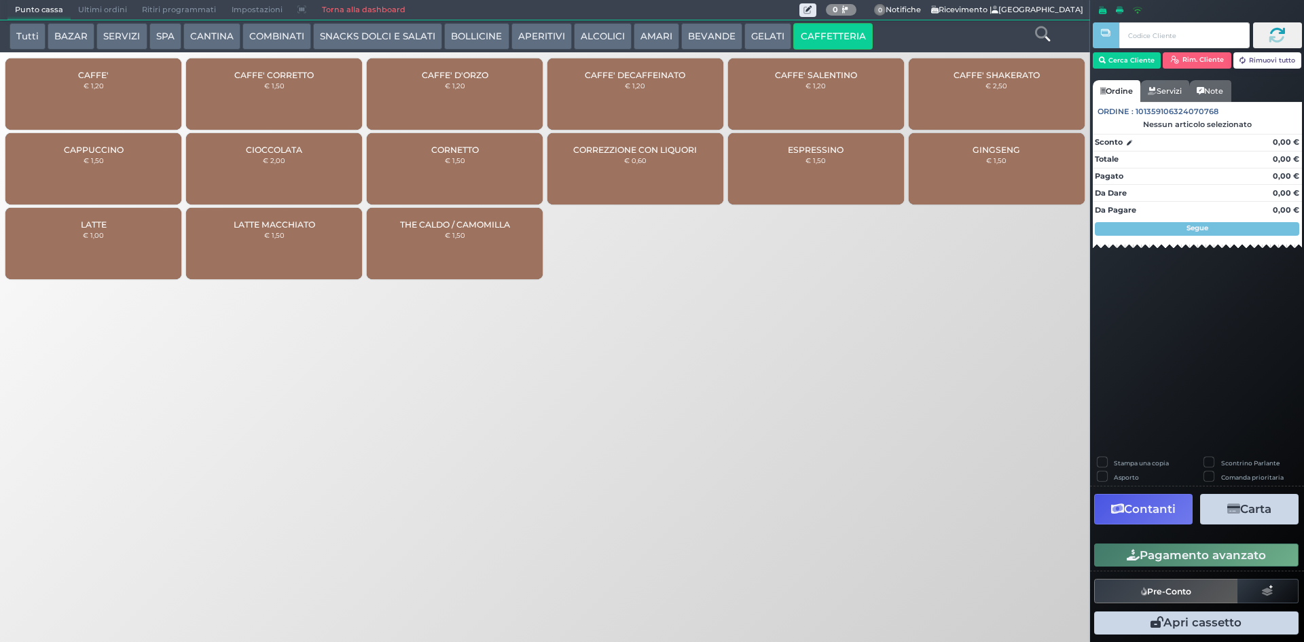
click at [123, 85] on div "CAFFE' € 1,20" at bounding box center [93, 93] width 176 height 71
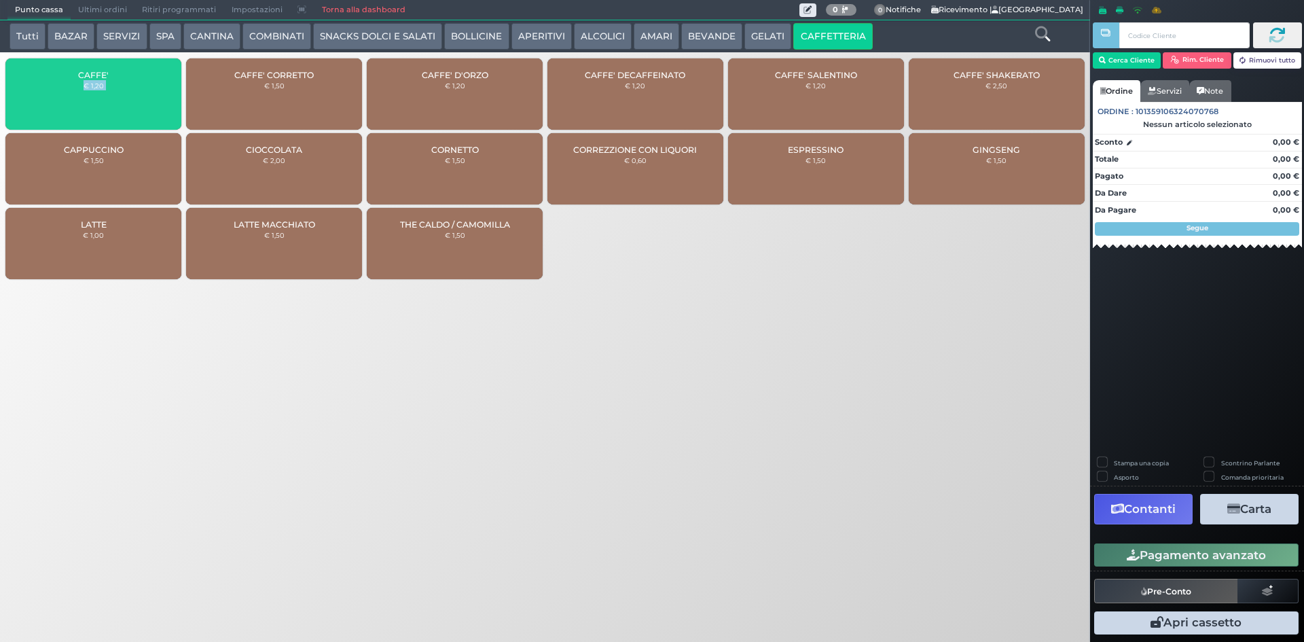
click at [123, 85] on div "CAFFE' € 1,20" at bounding box center [93, 93] width 176 height 71
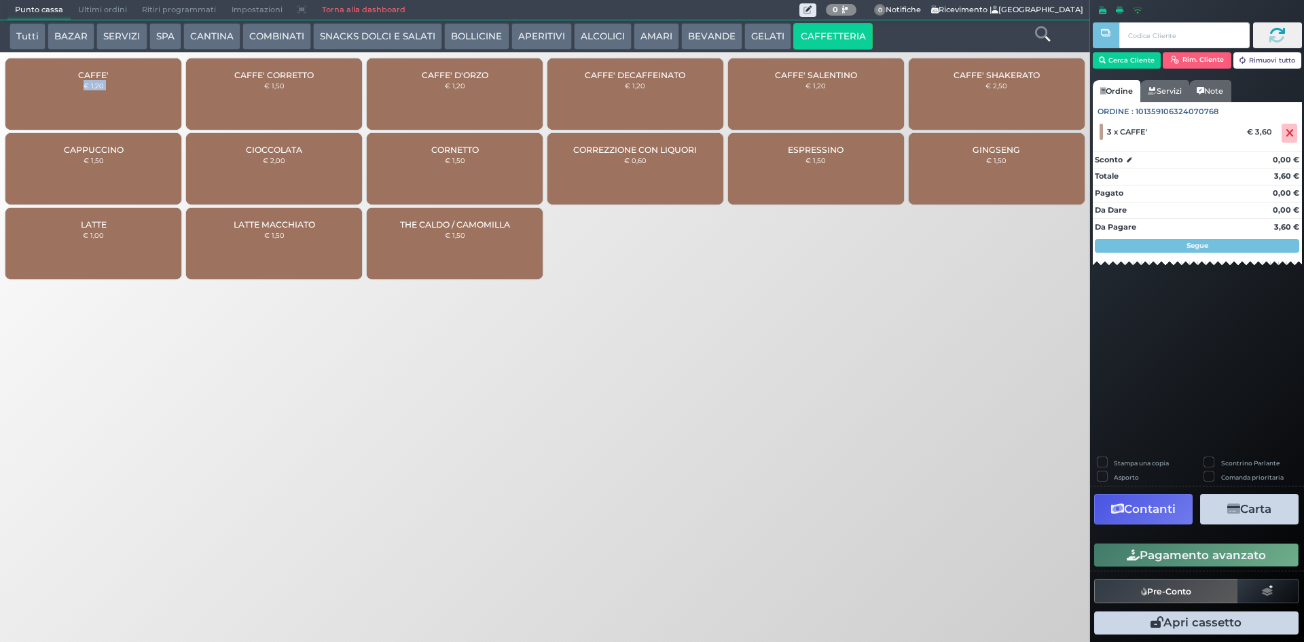
click at [123, 85] on div "CAFFE' € 1,20" at bounding box center [93, 93] width 176 height 71
click at [1253, 559] on button "Pagamento avanzato" at bounding box center [1196, 554] width 204 height 23
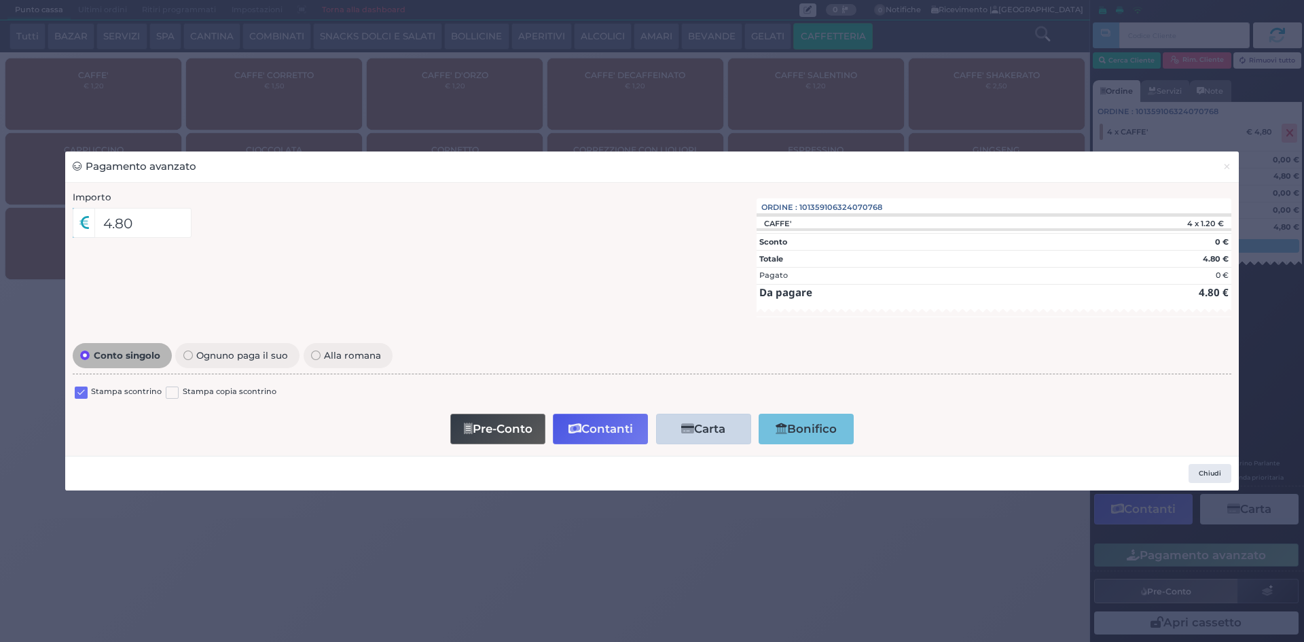
click at [79, 392] on label at bounding box center [81, 392] width 13 height 13
click at [0, 0] on input "checkbox" at bounding box center [0, 0] width 0 height 0
click at [581, 423] on button "Contanti" at bounding box center [600, 429] width 95 height 31
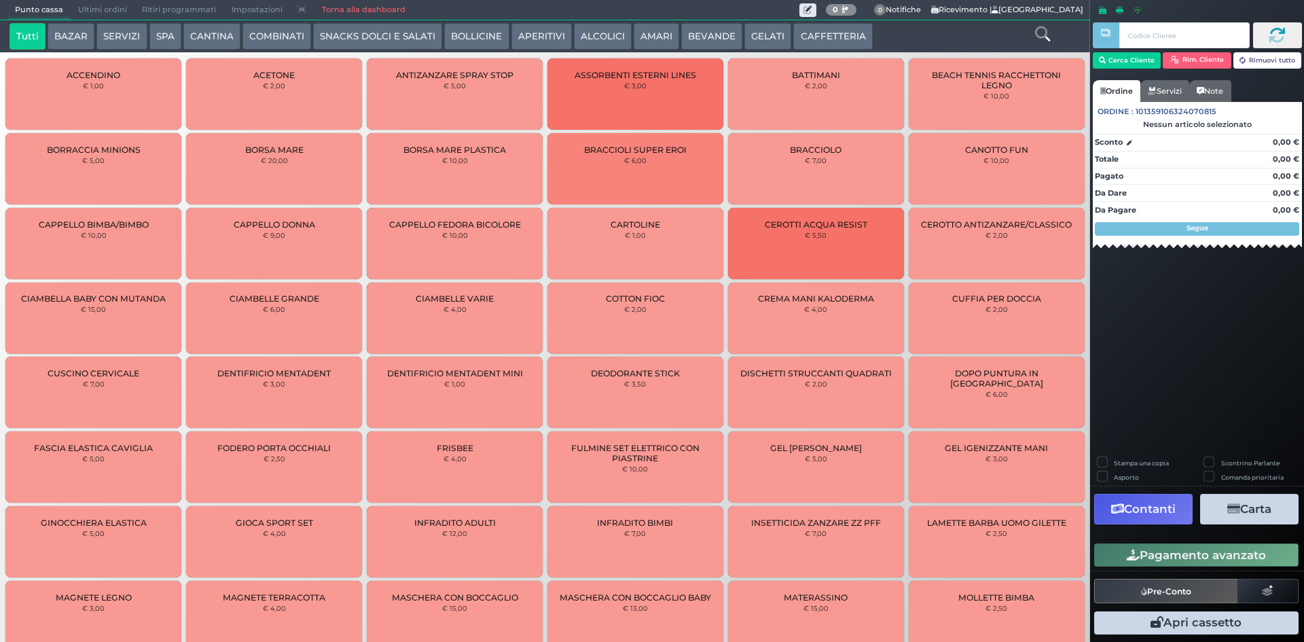
click at [87, 10] on span "Ultimi ordini" at bounding box center [103, 10] width 64 height 19
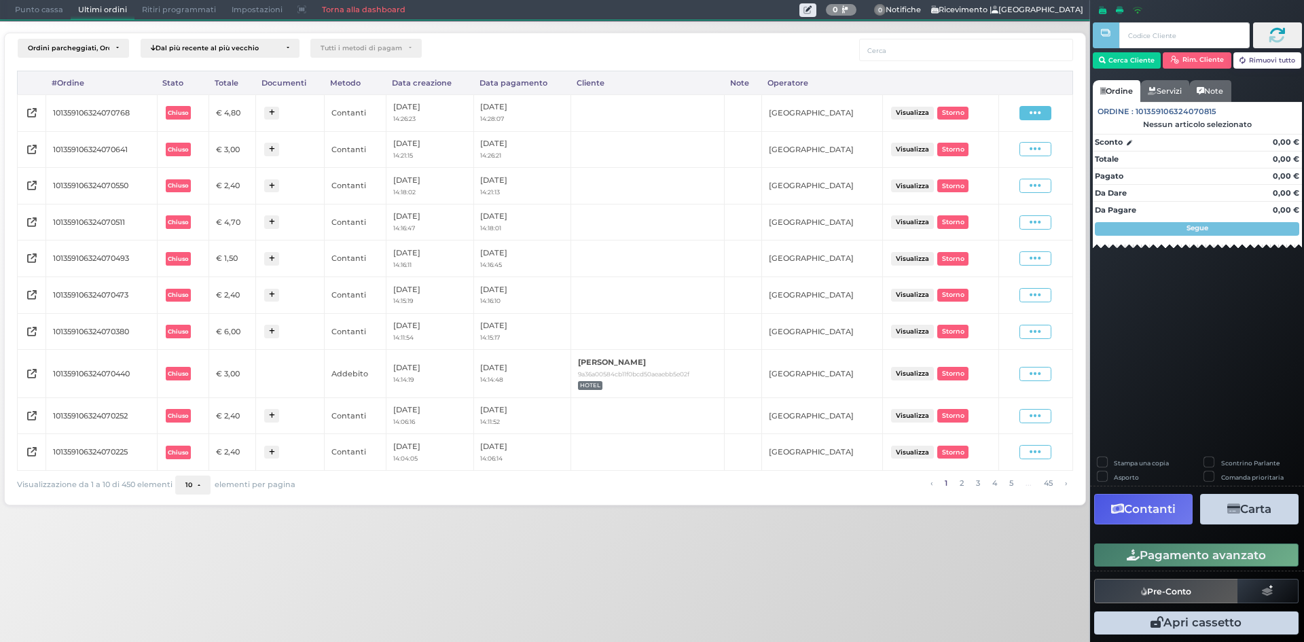
click at [1050, 116] on span at bounding box center [1035, 113] width 32 height 14
click at [1002, 152] on span "Ristampa Pre-Conto" at bounding box center [1004, 152] width 56 height 23
click at [58, 3] on span "Punto cassa" at bounding box center [38, 10] width 63 height 19
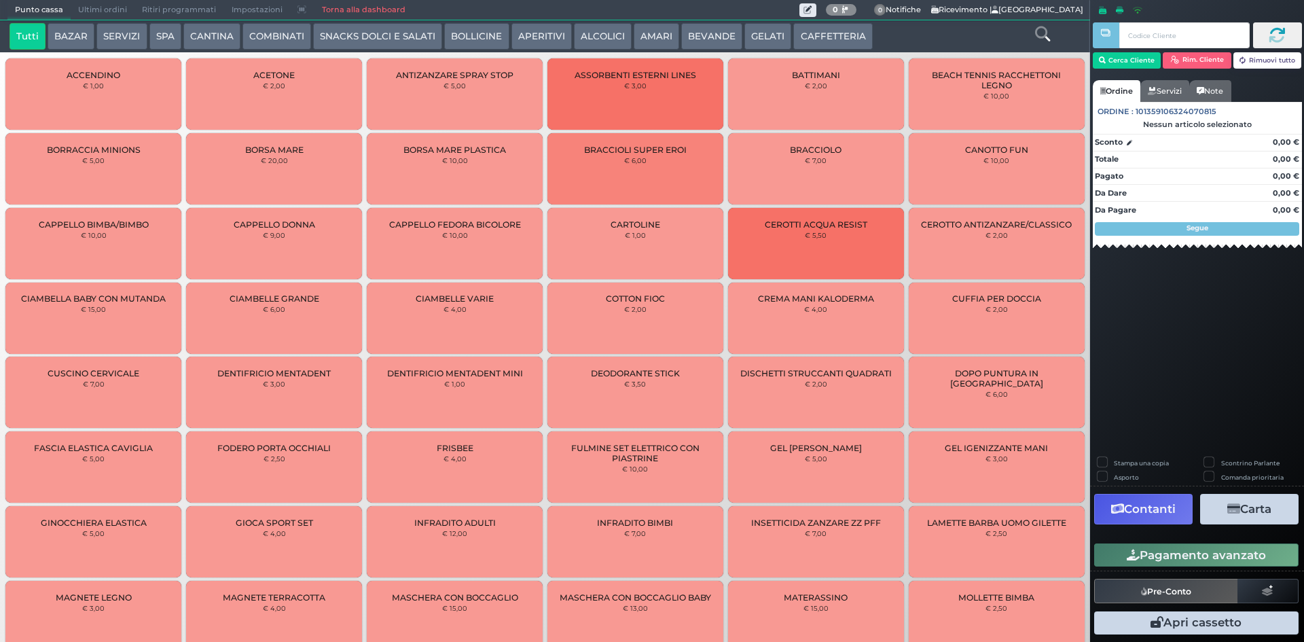
click at [840, 31] on button "CAFFETTERIA" at bounding box center [832, 36] width 79 height 27
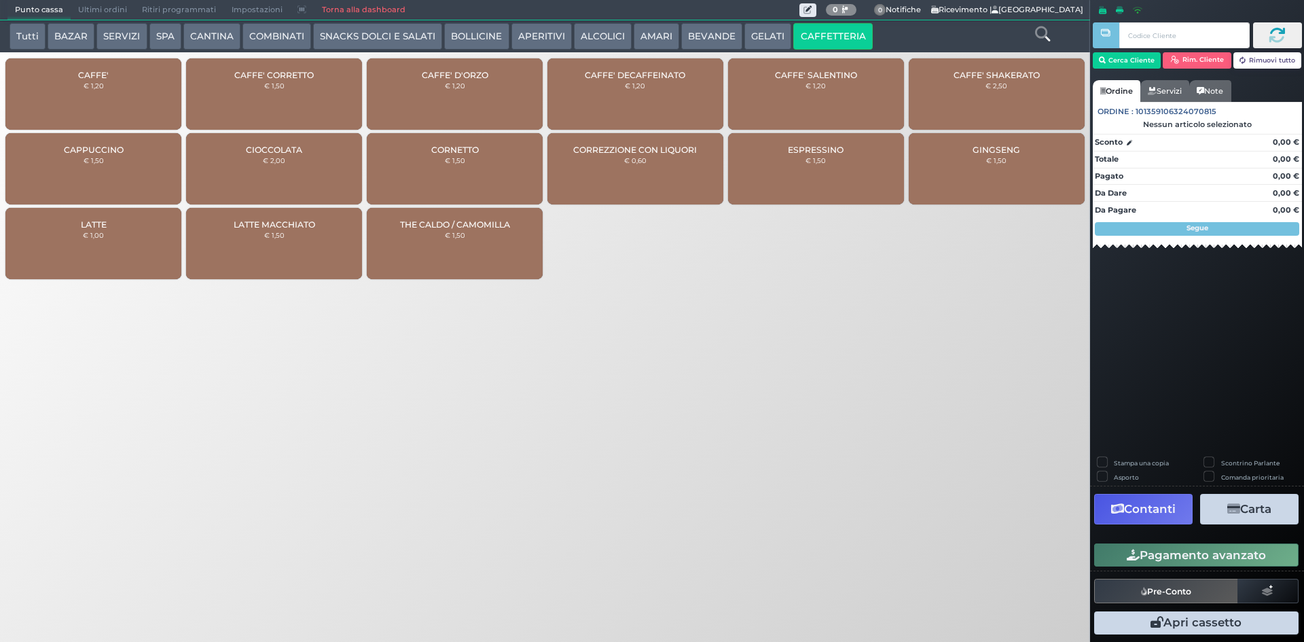
click at [81, 85] on div "CAFFE' € 1,20" at bounding box center [93, 93] width 176 height 71
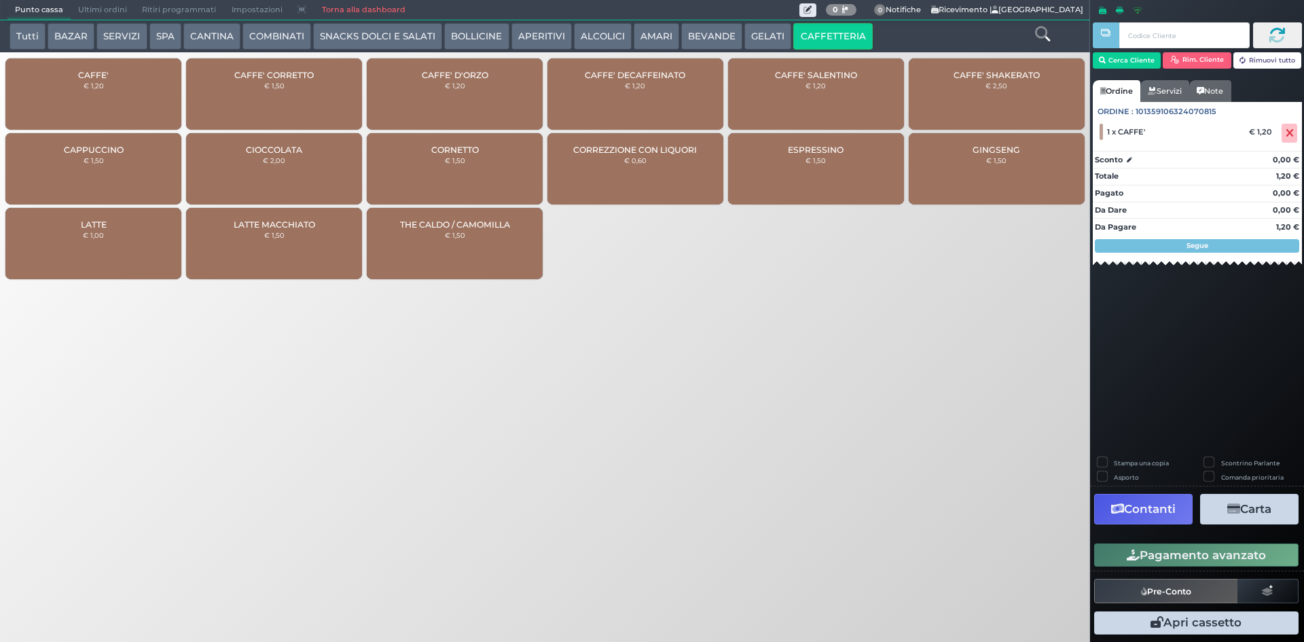
click at [1219, 554] on button "Pagamento avanzato" at bounding box center [1196, 554] width 204 height 23
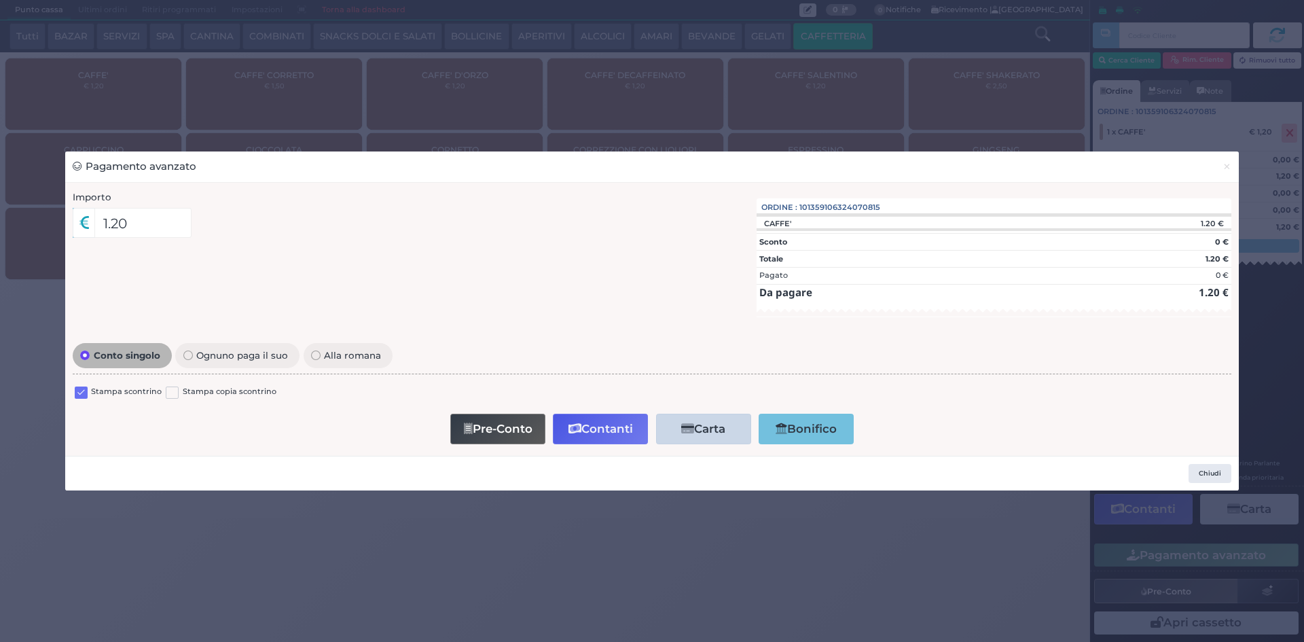
click at [80, 388] on label at bounding box center [81, 392] width 13 height 13
click at [0, 0] on input "checkbox" at bounding box center [0, 0] width 0 height 0
click at [610, 423] on button "Contanti" at bounding box center [600, 429] width 95 height 31
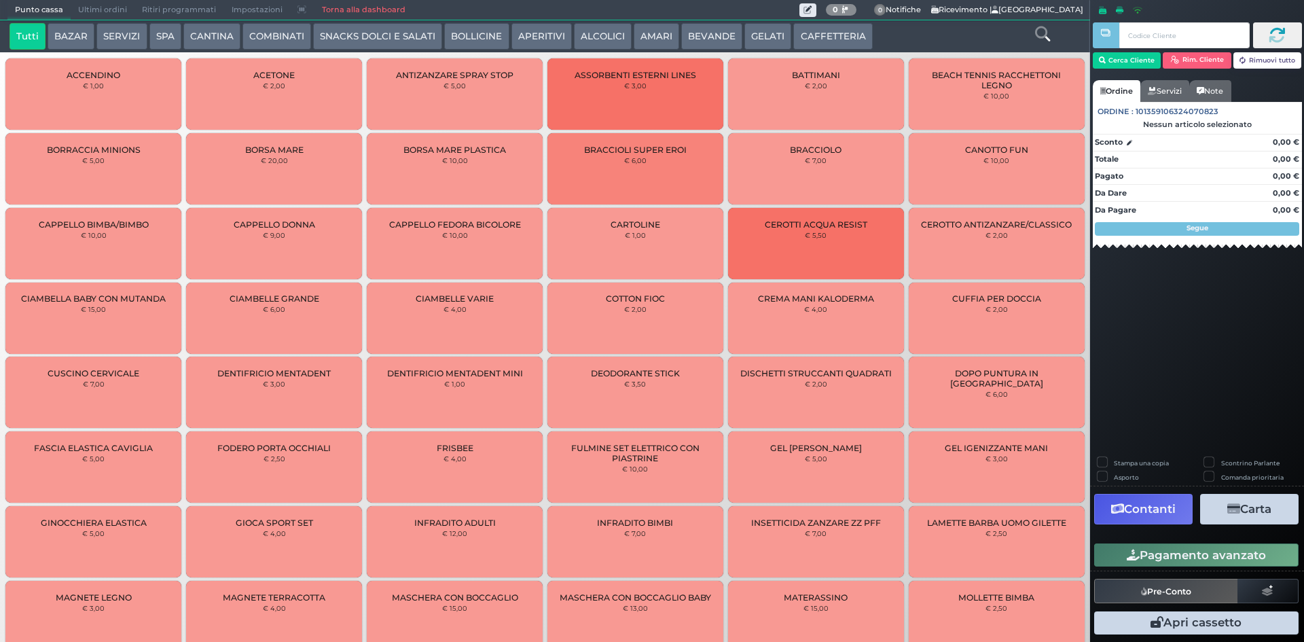
click at [807, 42] on button "CAFFETTERIA" at bounding box center [832, 36] width 79 height 27
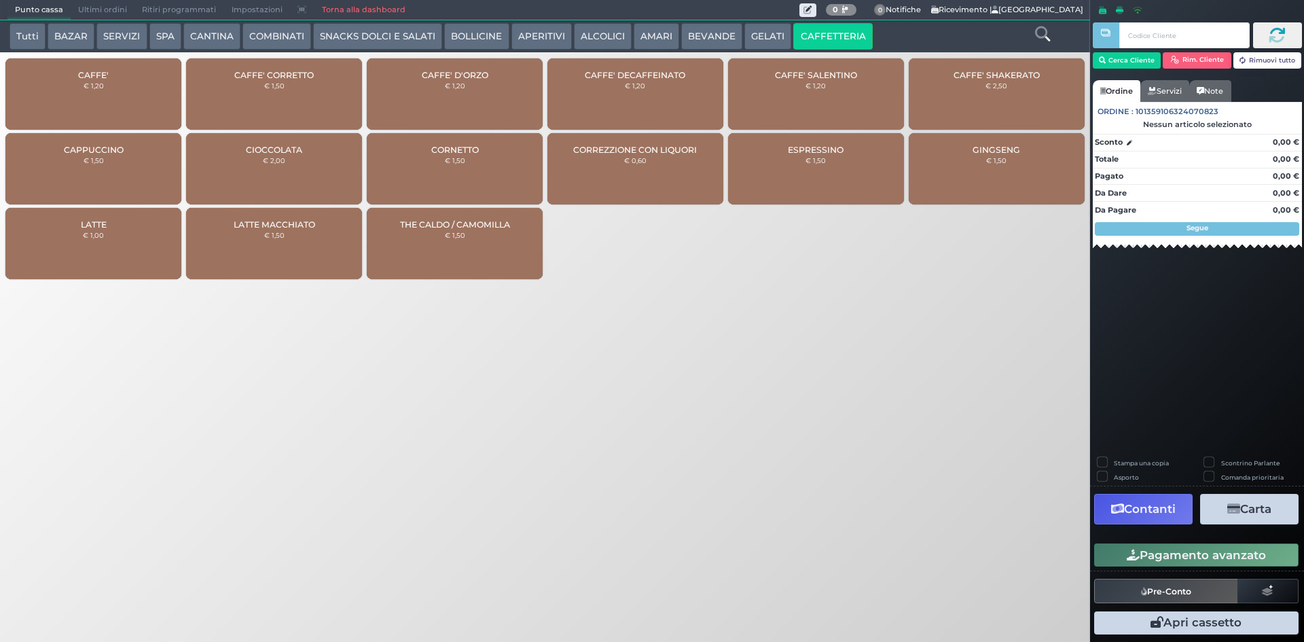
click at [117, 88] on div "CAFFE' € 1,20" at bounding box center [93, 93] width 176 height 71
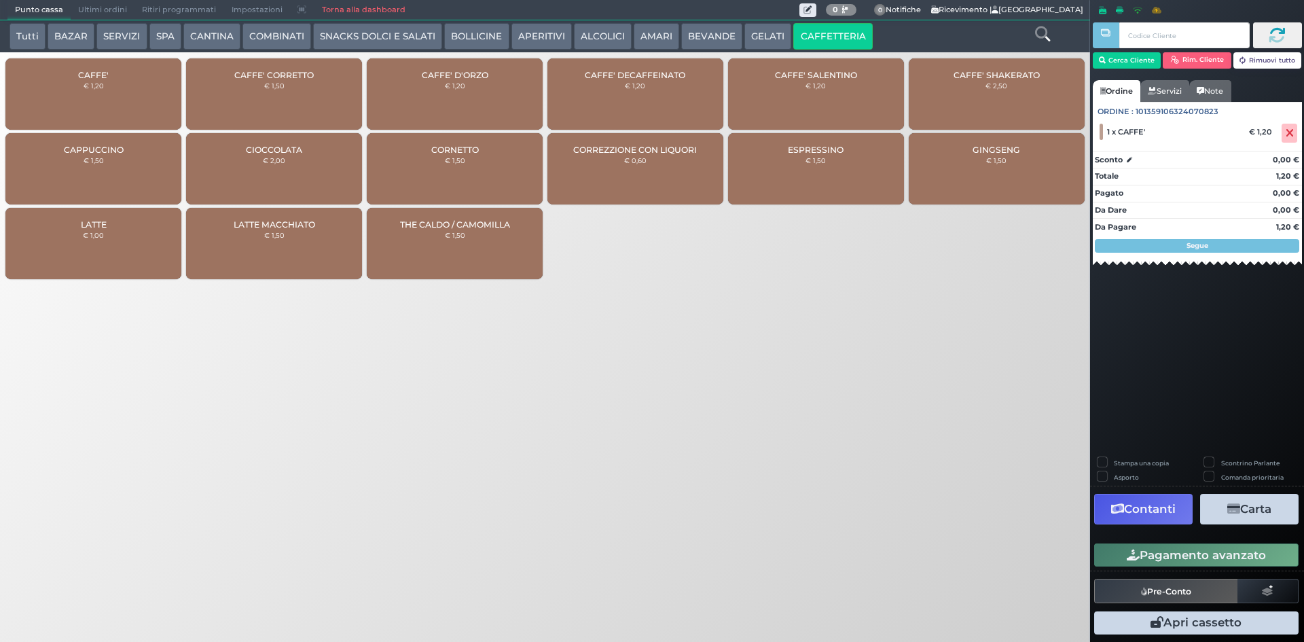
click at [120, 88] on div "CAFFE' € 1,20" at bounding box center [93, 93] width 176 height 71
click at [1185, 551] on button "Pagamento avanzato" at bounding box center [1196, 554] width 204 height 23
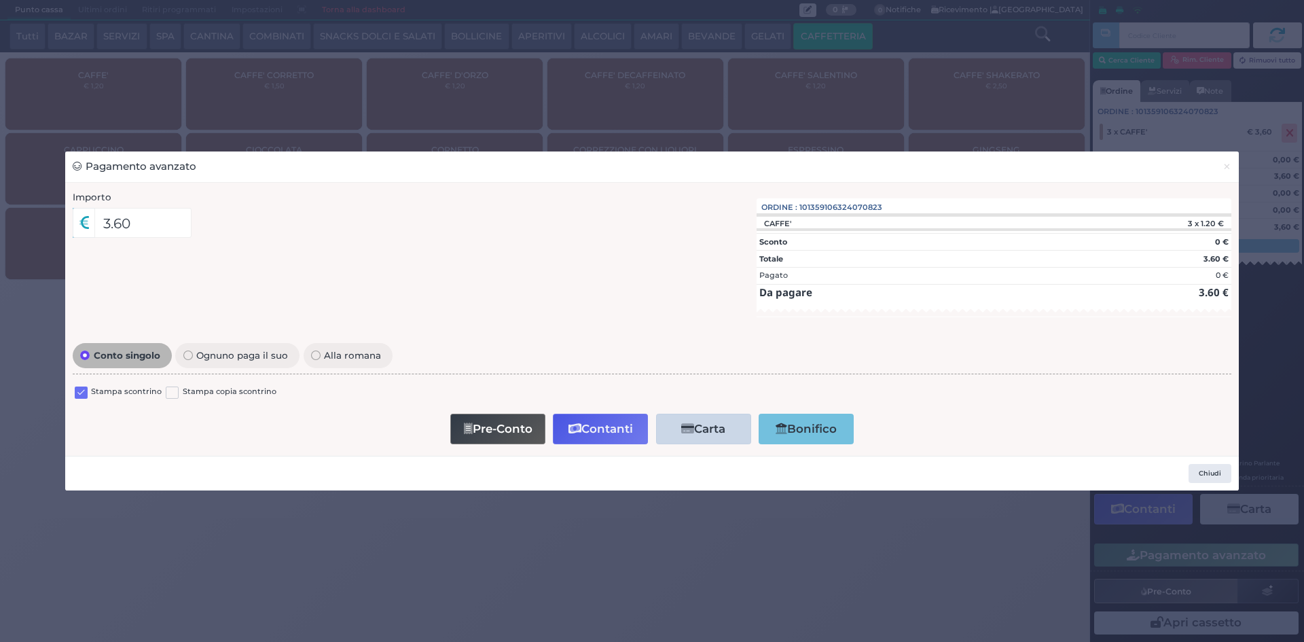
click at [79, 392] on label at bounding box center [81, 392] width 13 height 13
click at [0, 0] on input "checkbox" at bounding box center [0, 0] width 0 height 0
click at [596, 433] on button "Contanti" at bounding box center [600, 429] width 95 height 31
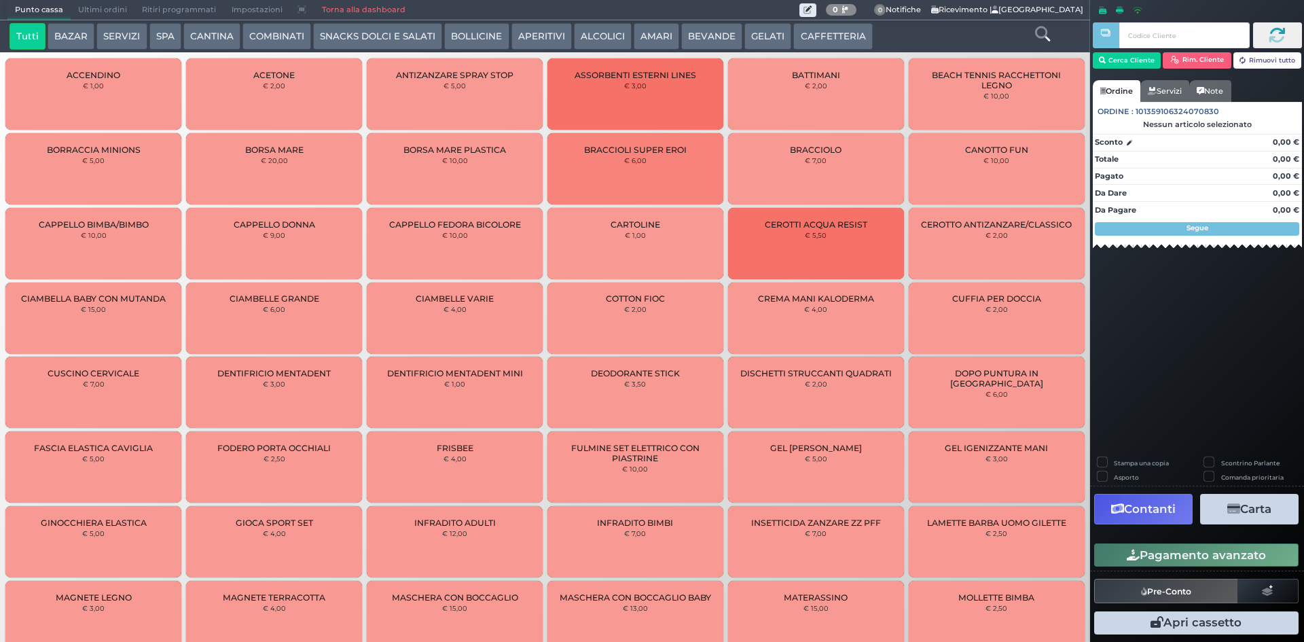
click at [91, 13] on span "Ultimi ordini" at bounding box center [103, 10] width 64 height 19
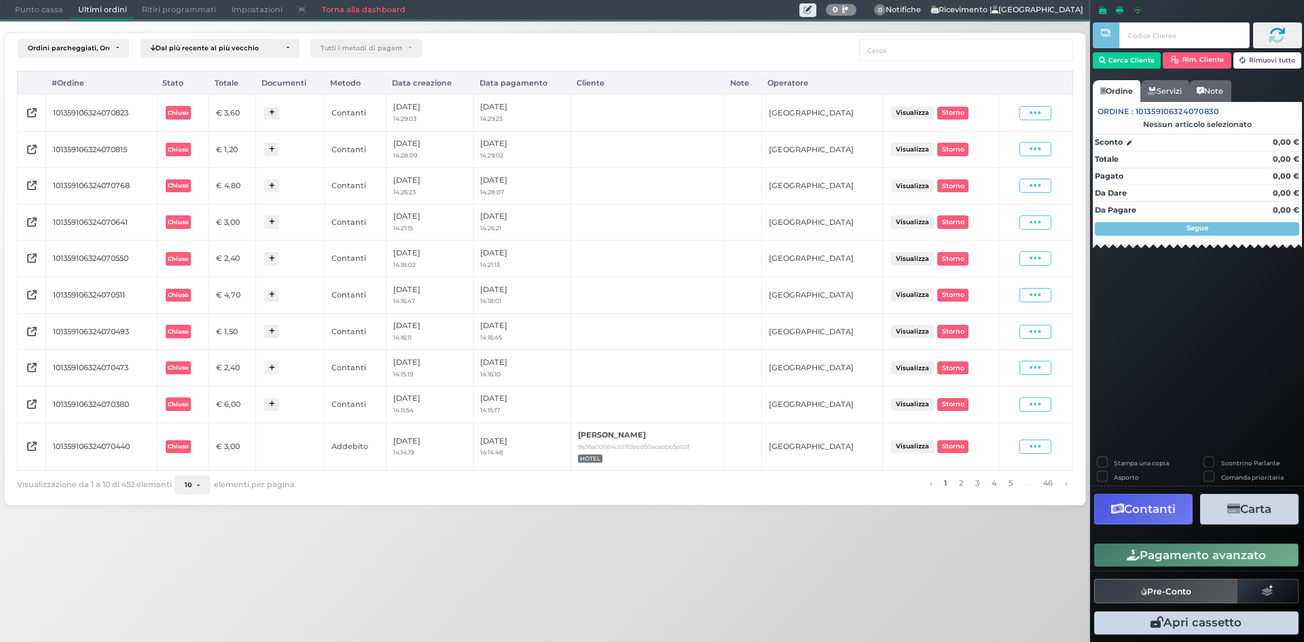
click at [31, 10] on span "Punto cassa" at bounding box center [38, 10] width 63 height 19
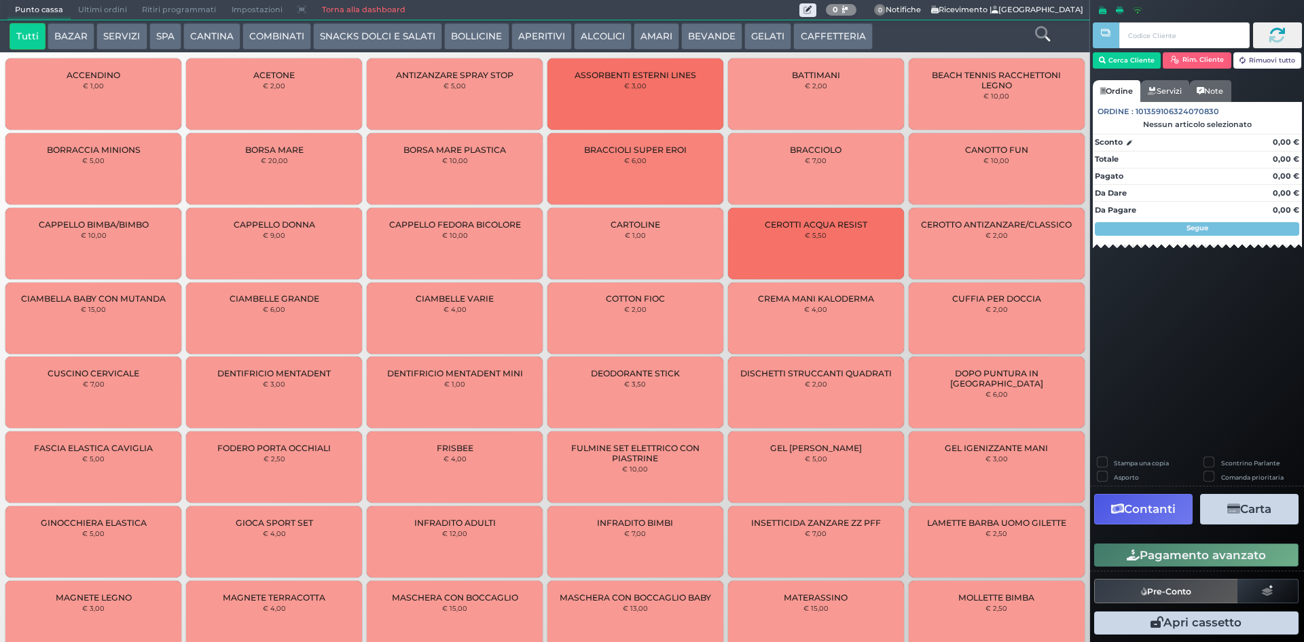
click at [820, 35] on button "CAFFETTERIA" at bounding box center [832, 36] width 79 height 27
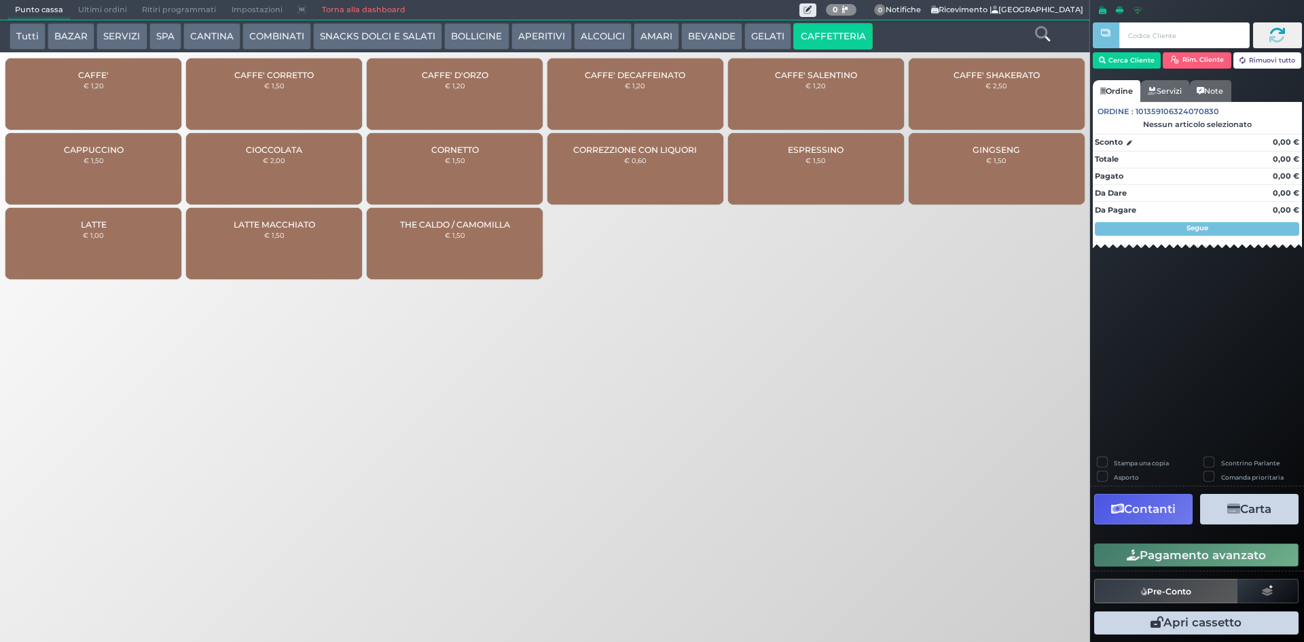
click at [96, 88] on small "€ 1,20" at bounding box center [94, 85] width 20 height 8
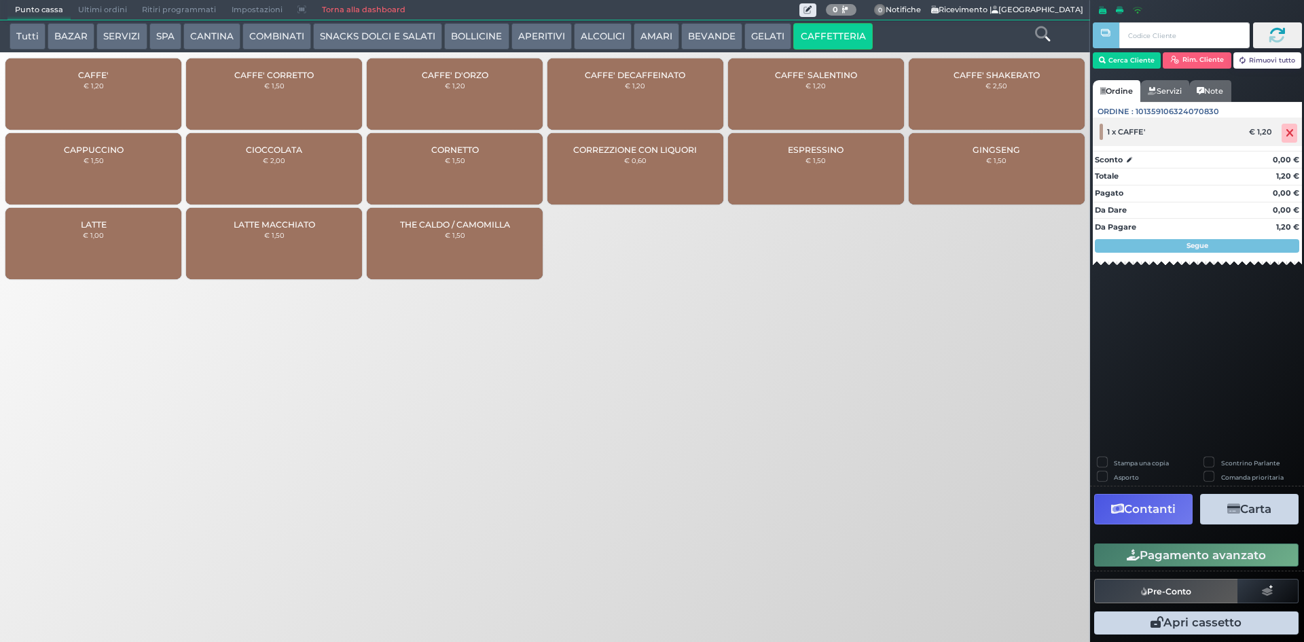
click at [1285, 133] on icon at bounding box center [1289, 133] width 8 height 1
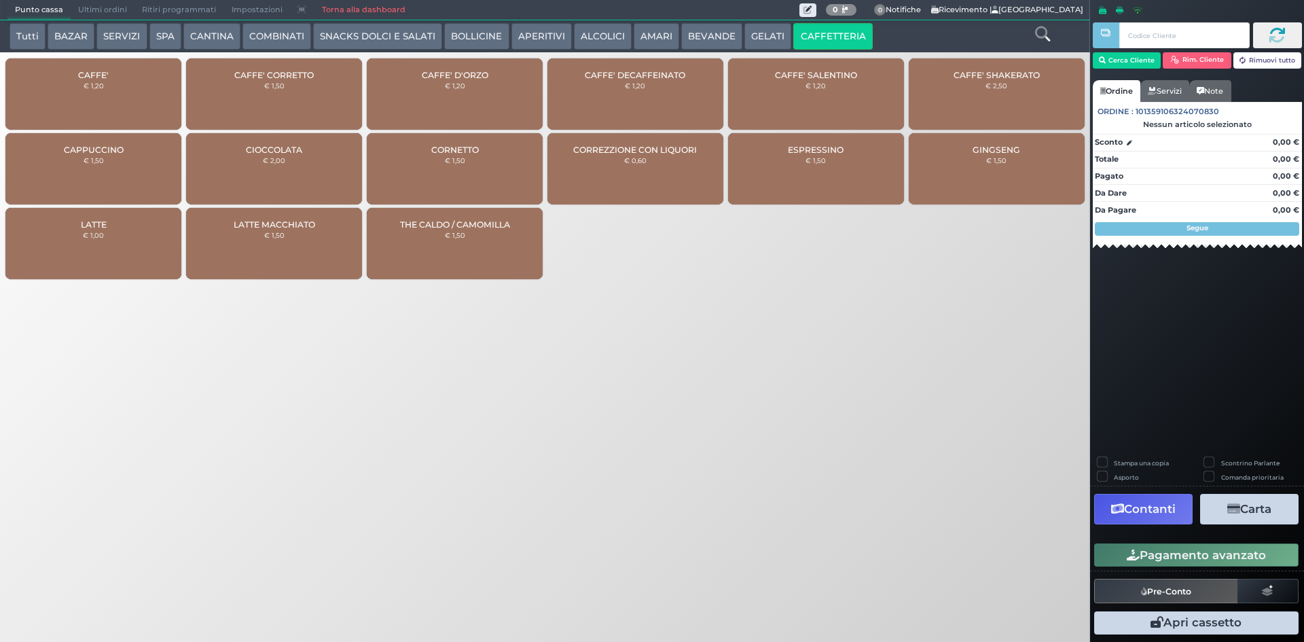
click at [119, 90] on div "CAFFE' € 1,20" at bounding box center [93, 93] width 176 height 71
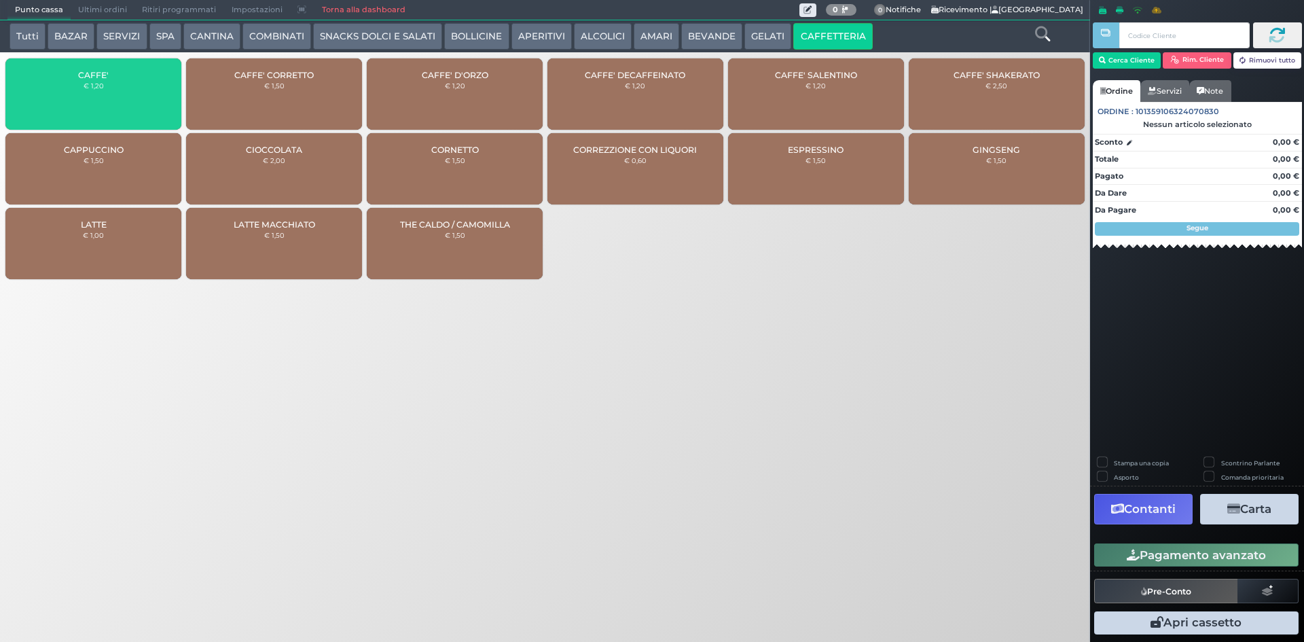
click at [119, 90] on div "CAFFE' € 1,20" at bounding box center [93, 93] width 176 height 71
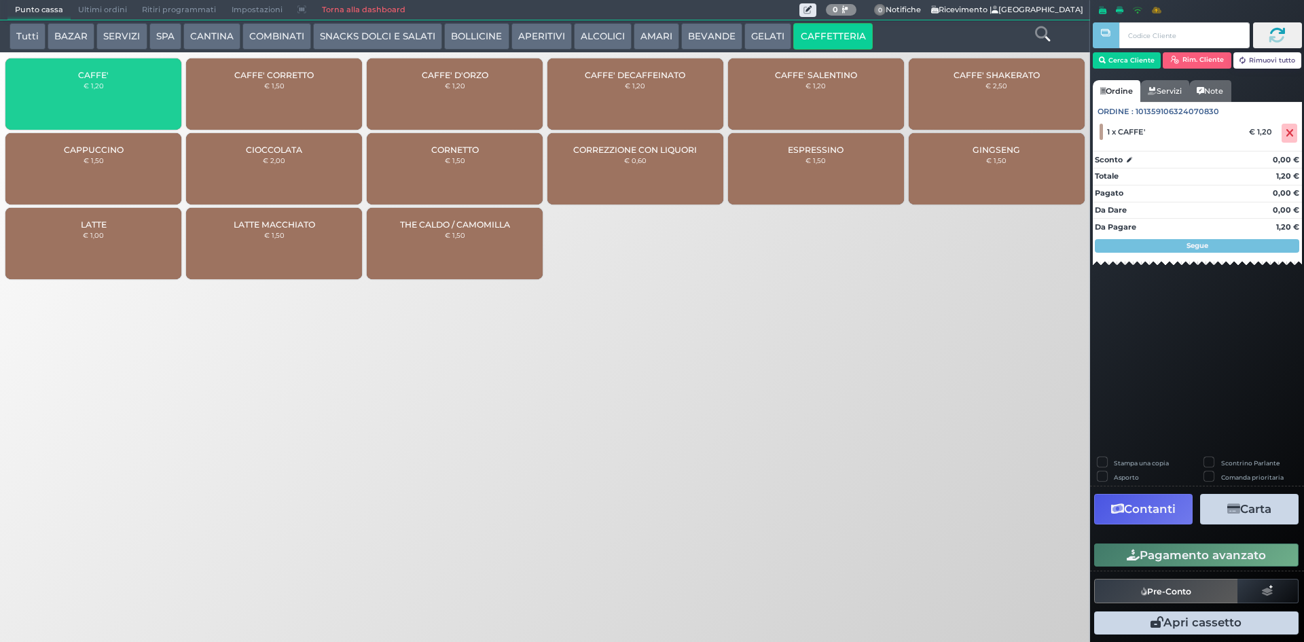
click at [119, 90] on div "CAFFE' € 1,20" at bounding box center [93, 93] width 176 height 71
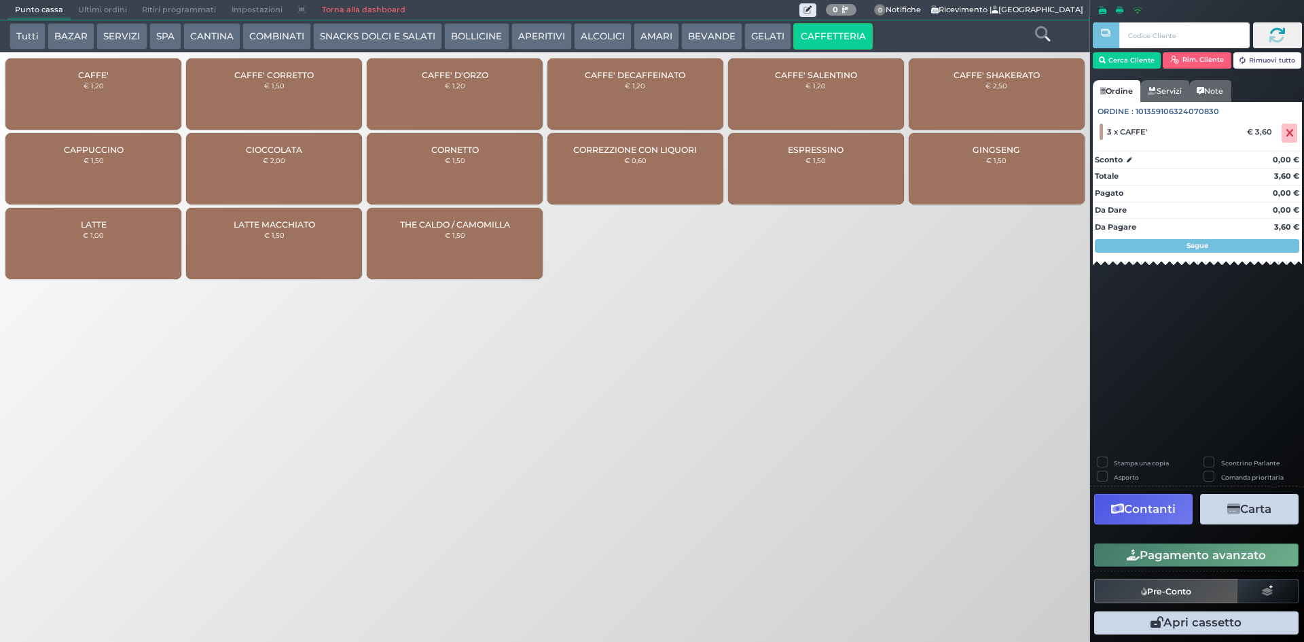
click at [1188, 553] on button "Pagamento avanzato" at bounding box center [1196, 554] width 204 height 23
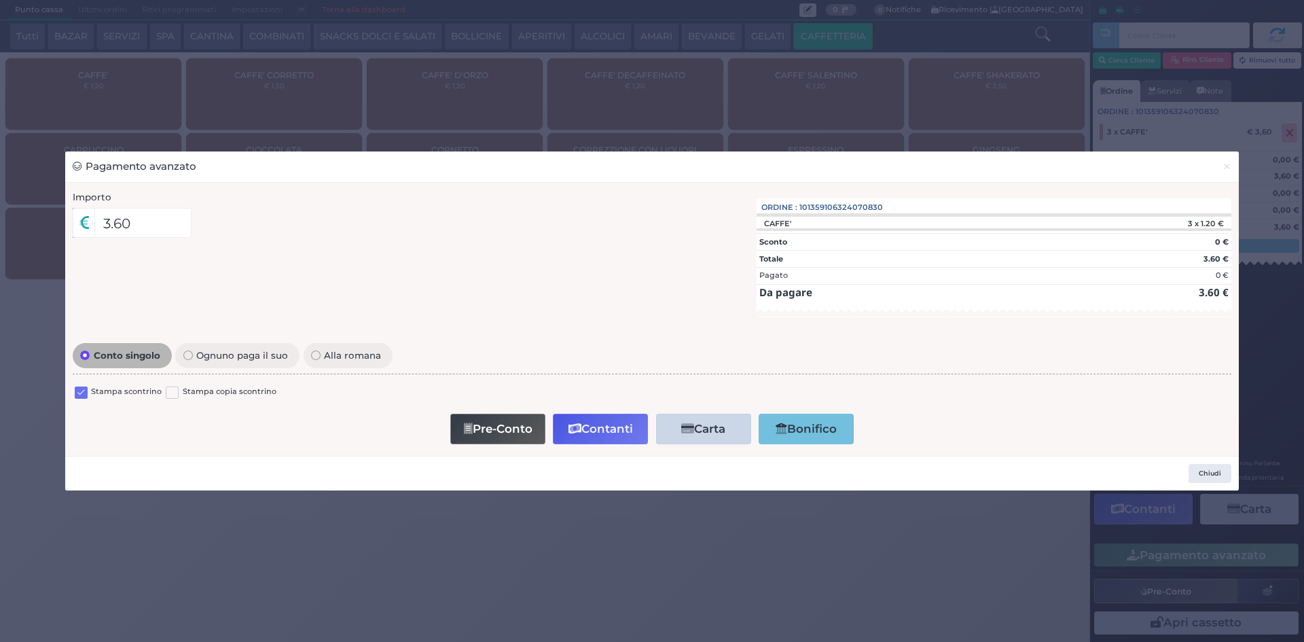
click at [84, 392] on label at bounding box center [81, 392] width 13 height 13
click at [0, 0] on input "checkbox" at bounding box center [0, 0] width 0 height 0
click at [646, 433] on button "Contanti" at bounding box center [600, 429] width 95 height 31
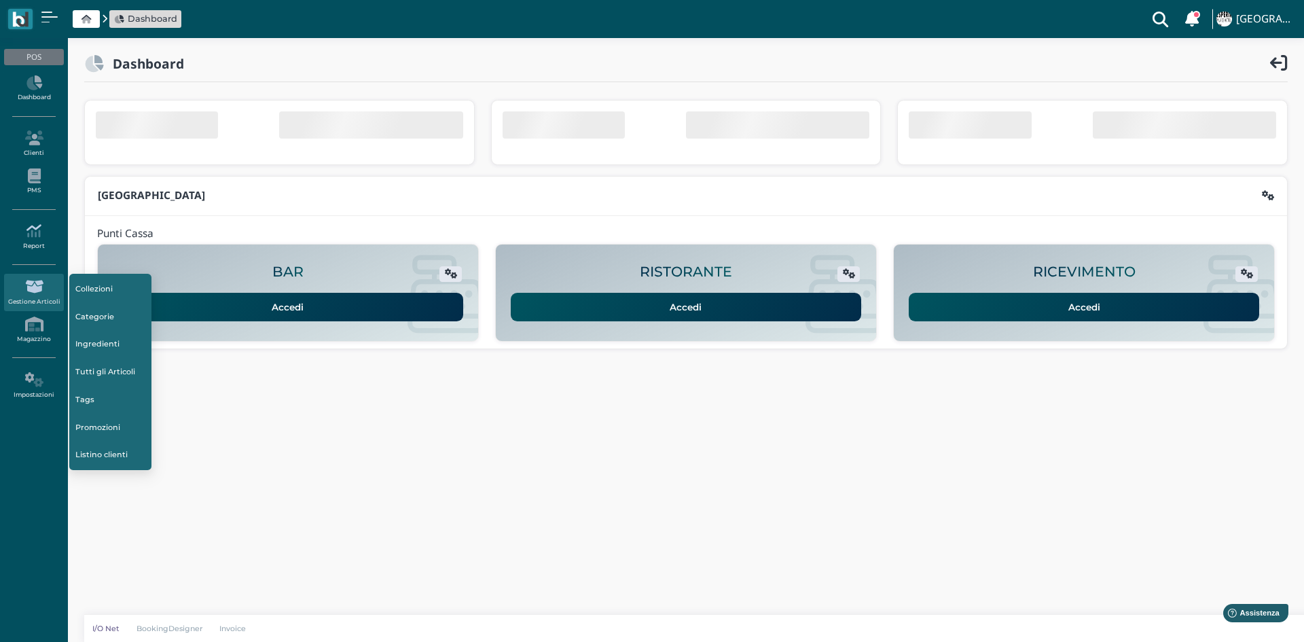
click at [34, 232] on icon at bounding box center [33, 230] width 59 height 15
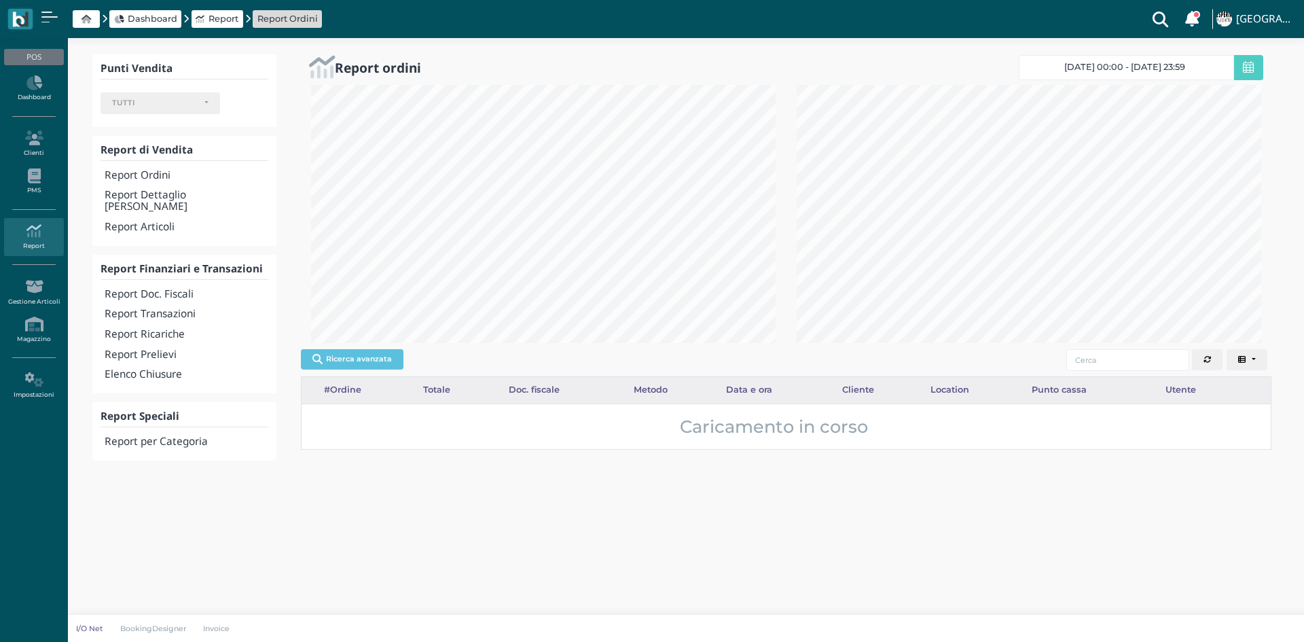
select select
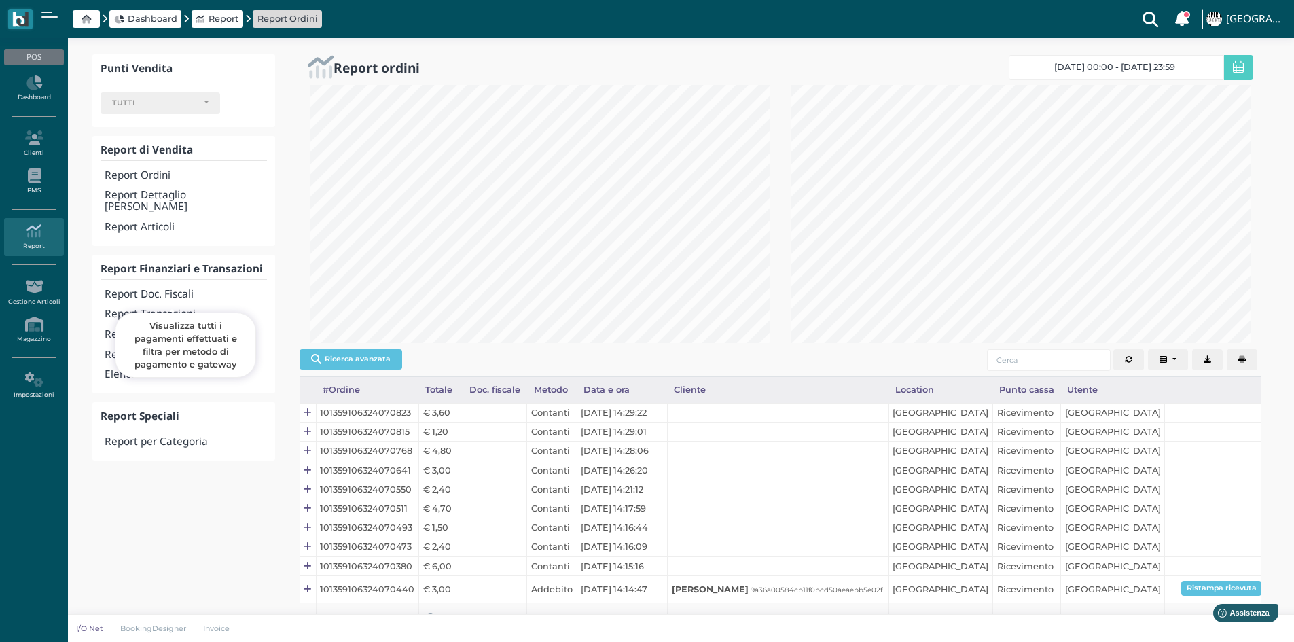
click at [166, 308] on h4 "Report Transazioni" at bounding box center [186, 314] width 162 height 12
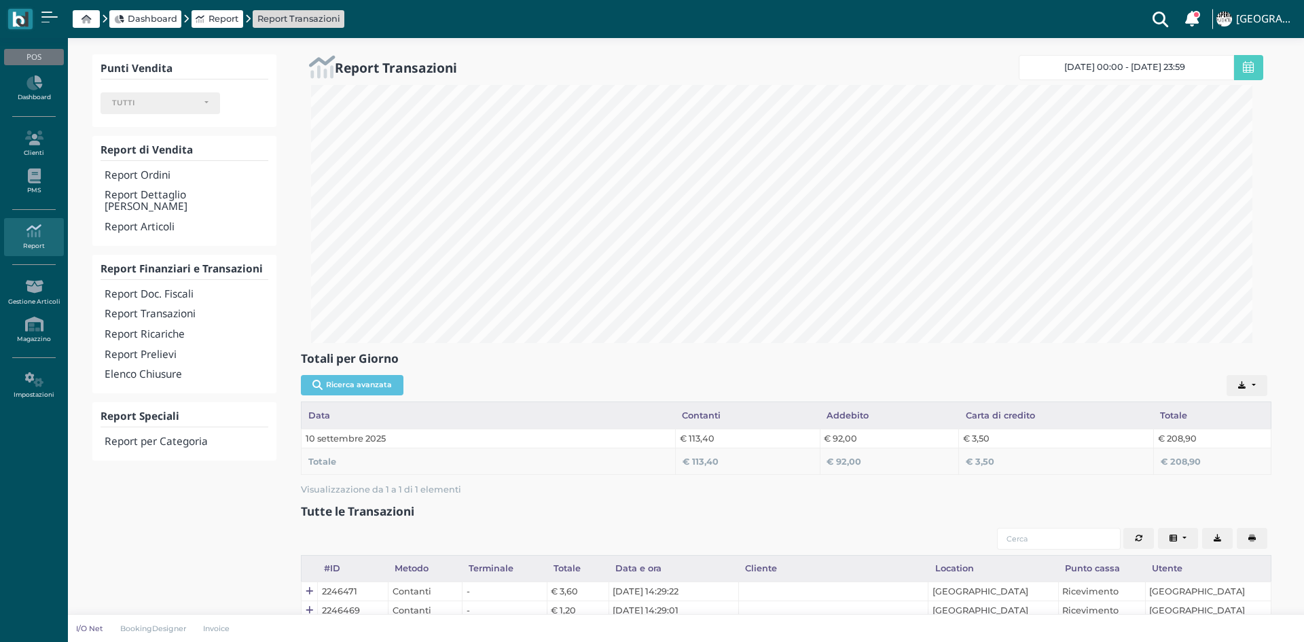
select select
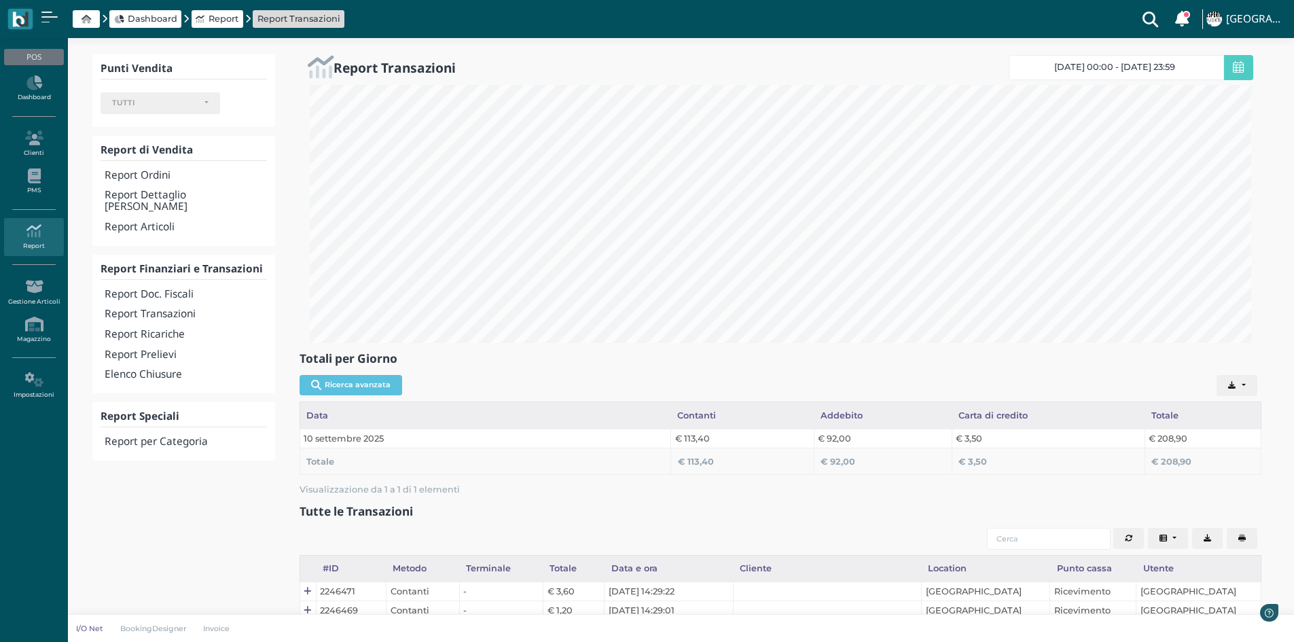
scroll to position [258, 962]
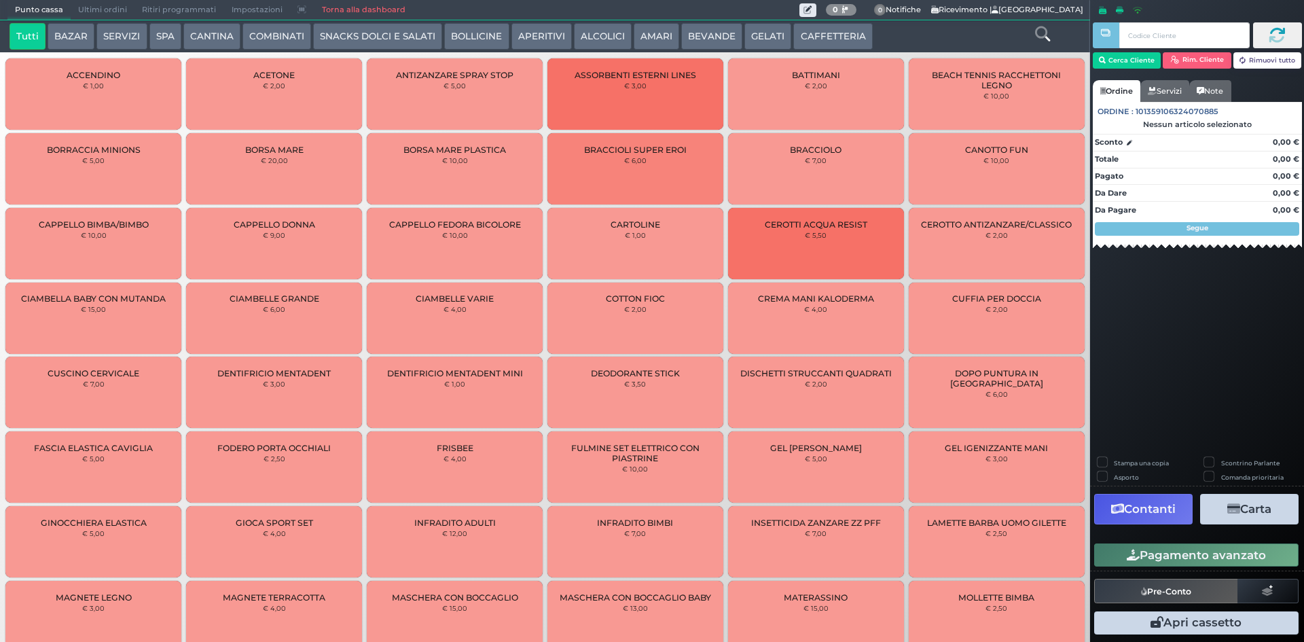
click at [813, 35] on button "CAFFETTERIA" at bounding box center [832, 36] width 79 height 27
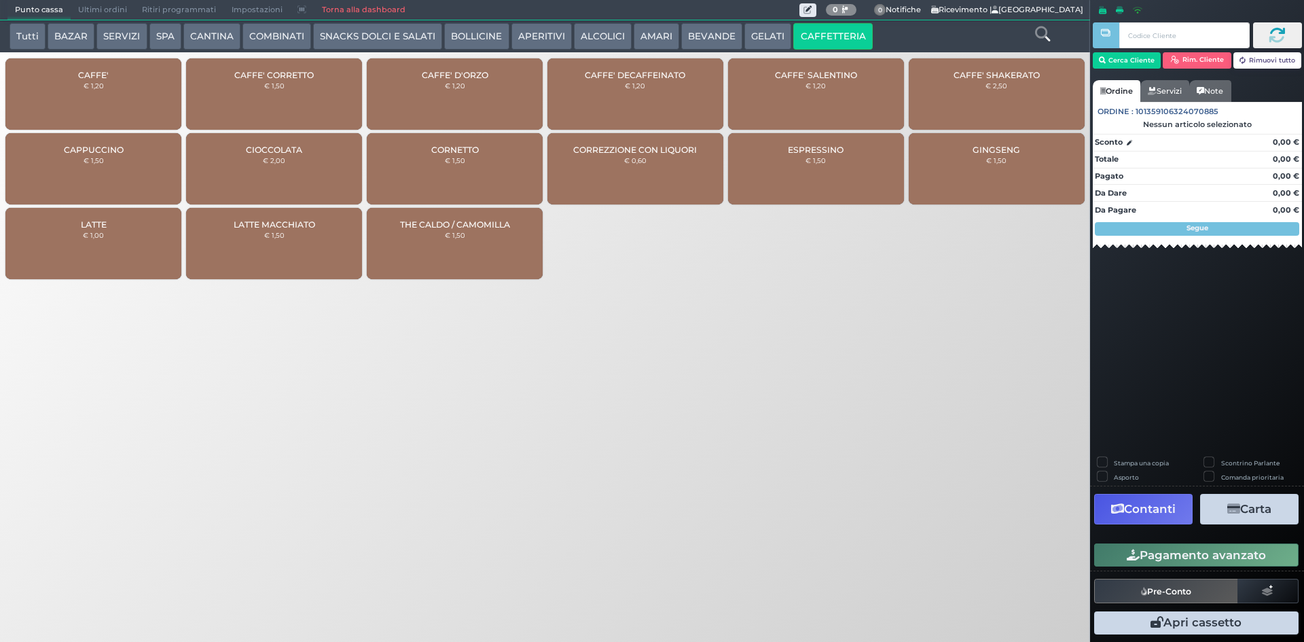
click at [119, 83] on div "CAFFE' € 1,20" at bounding box center [93, 93] width 176 height 71
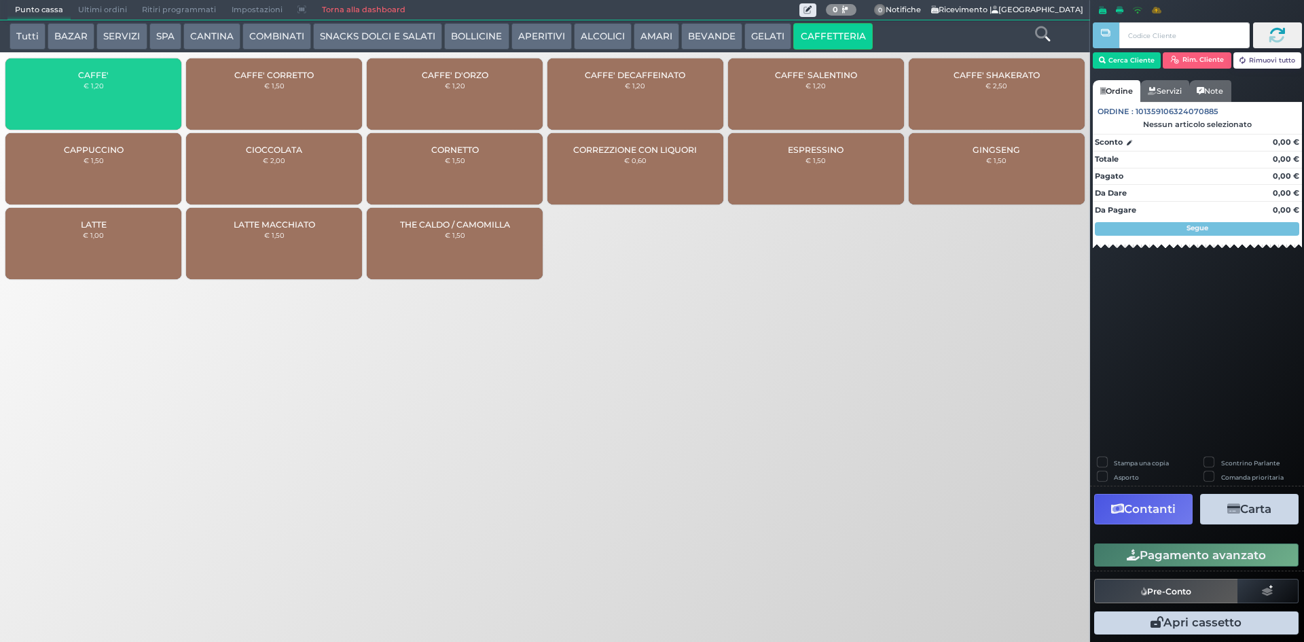
click at [119, 83] on div "CAFFE' € 1,20" at bounding box center [93, 93] width 176 height 71
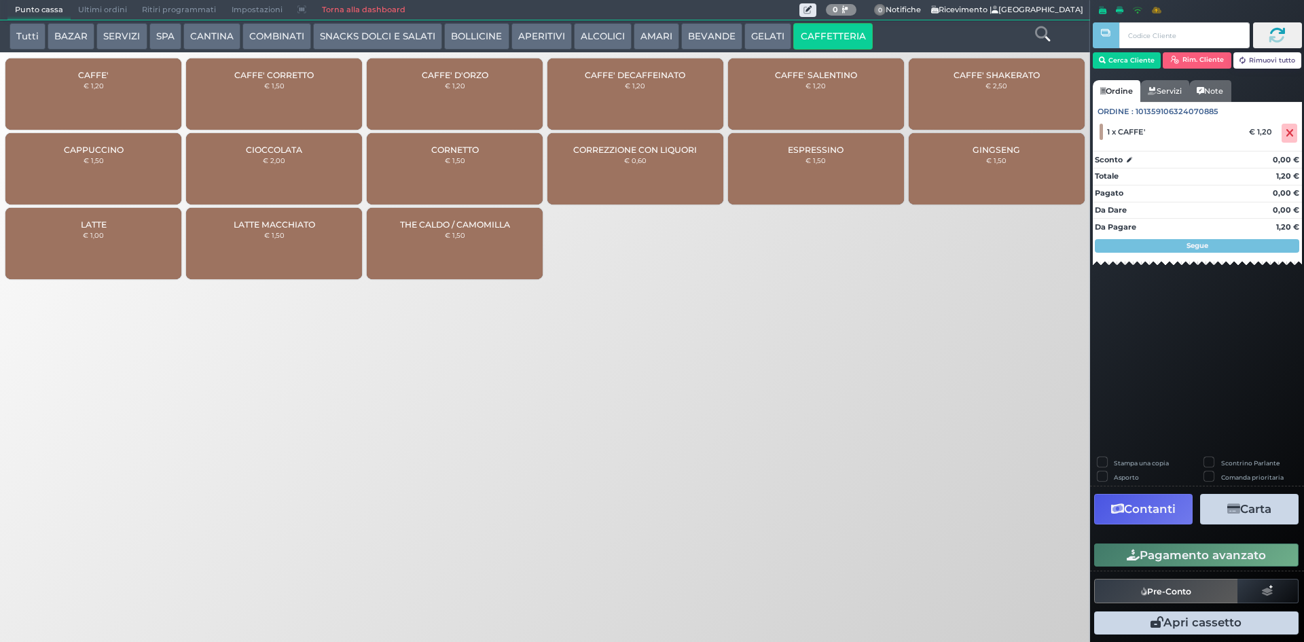
click at [119, 83] on div "CAFFE' € 1,20" at bounding box center [93, 93] width 176 height 71
click at [1194, 552] on button "Pagamento avanzato" at bounding box center [1196, 554] width 204 height 23
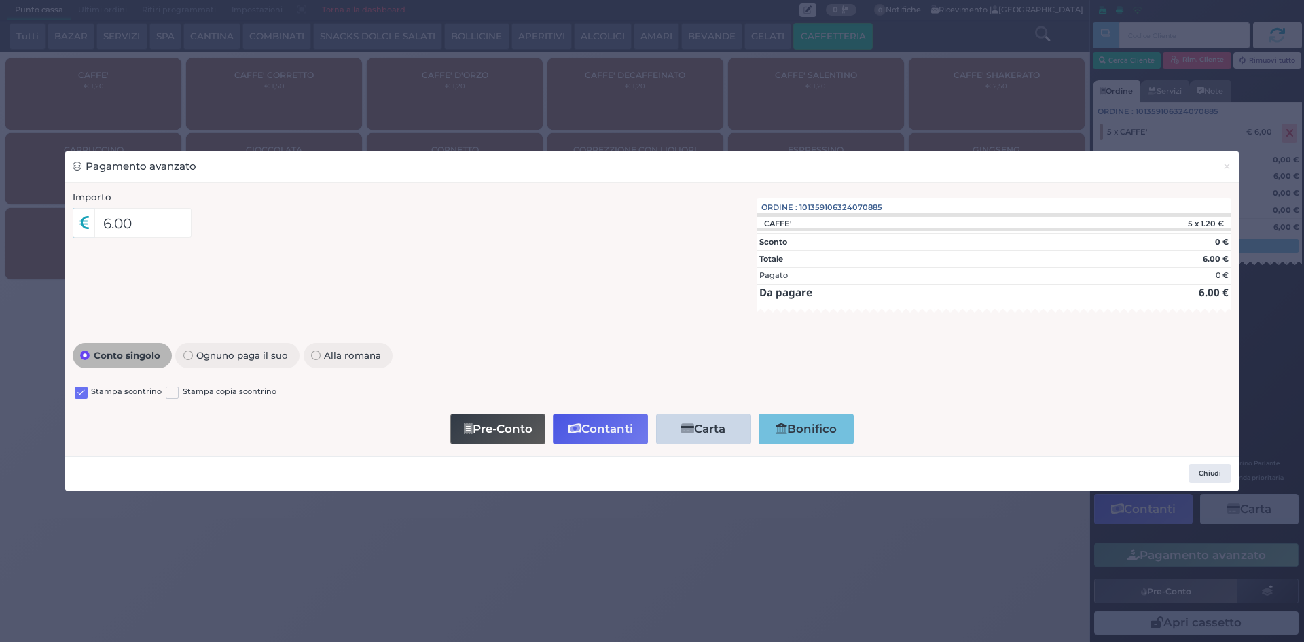
click at [80, 390] on label at bounding box center [81, 392] width 13 height 13
click at [0, 0] on input "checkbox" at bounding box center [0, 0] width 0 height 0
click at [619, 431] on button "Contanti" at bounding box center [600, 429] width 95 height 31
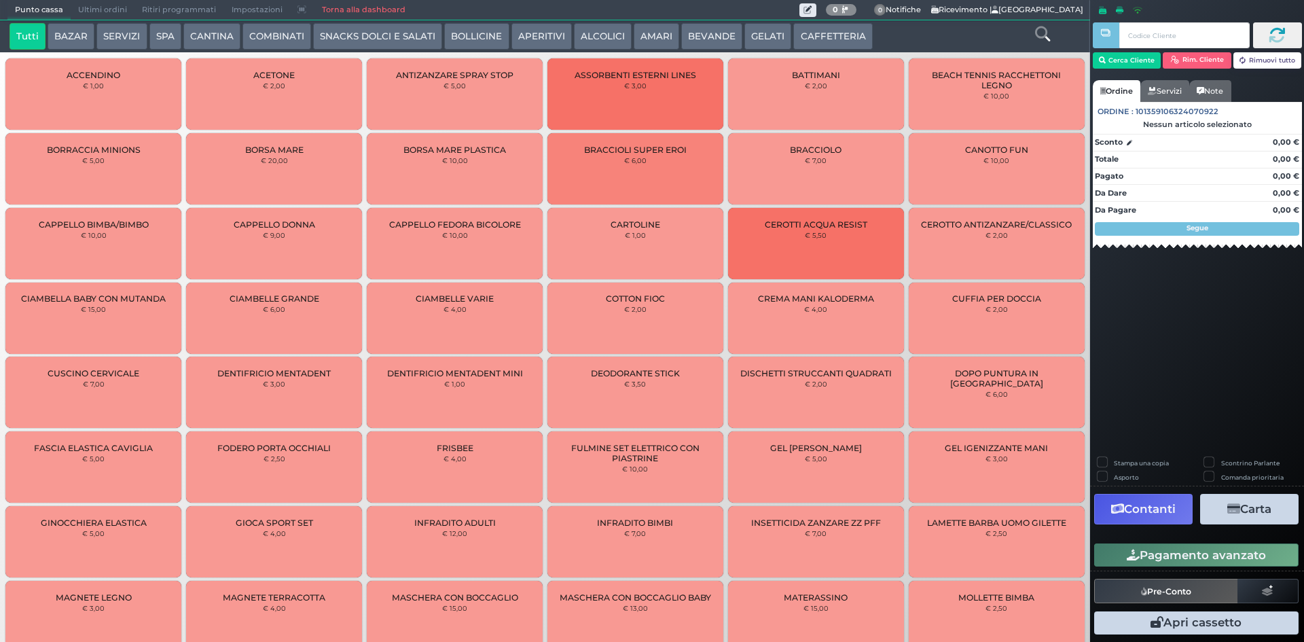
click at [90, 10] on span "Ultimi ordini" at bounding box center [103, 10] width 64 height 19
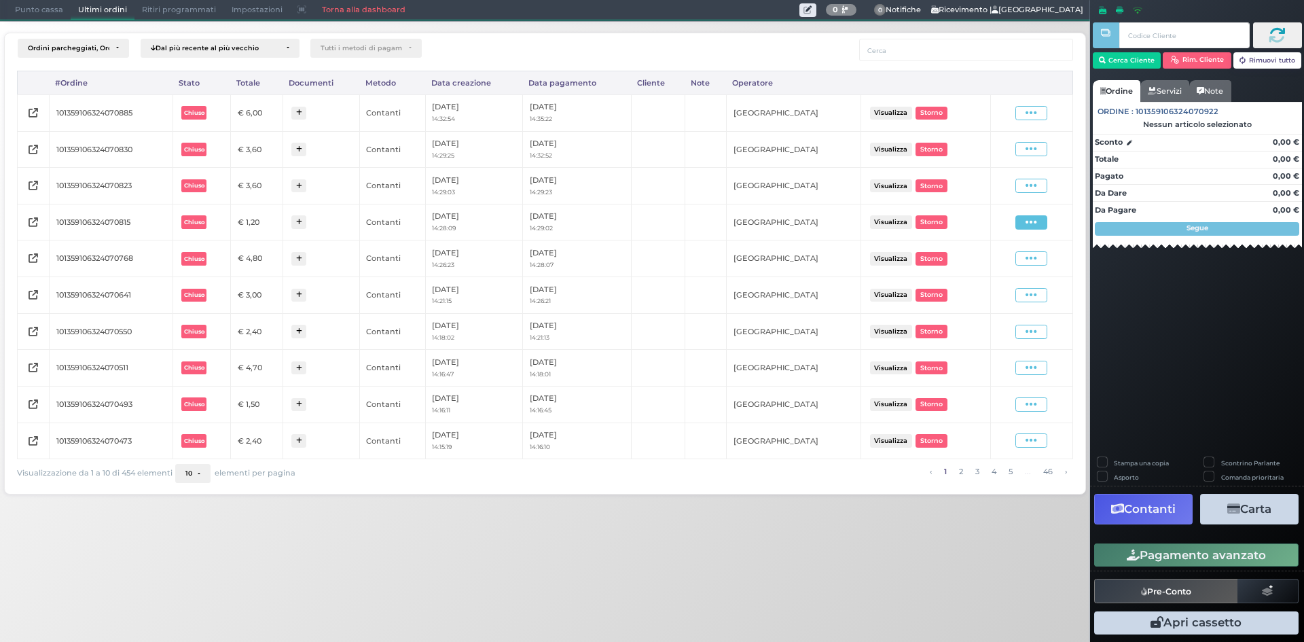
click at [1036, 219] on icon at bounding box center [1031, 222] width 12 height 13
click at [979, 259] on span "Ristampa Pre-Conto" at bounding box center [998, 261] width 56 height 23
click at [1035, 185] on icon at bounding box center [1031, 185] width 12 height 13
click at [1005, 227] on span "Ristampa Pre-Conto" at bounding box center [998, 225] width 56 height 23
click at [1038, 147] on span at bounding box center [1031, 149] width 32 height 14
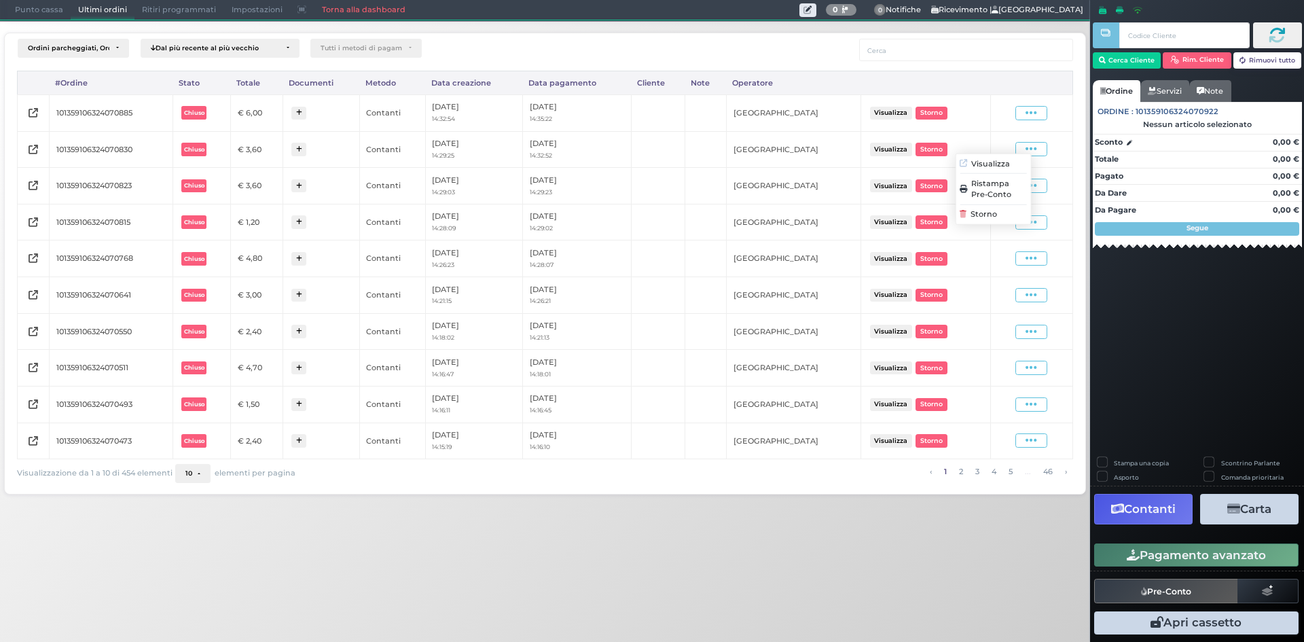
click at [991, 196] on span "Ristampa Pre-Conto" at bounding box center [998, 188] width 56 height 23
click at [1038, 120] on span at bounding box center [1031, 113] width 32 height 14
click at [1003, 154] on span "Ristampa Pre-Conto" at bounding box center [998, 152] width 56 height 23
click at [35, 10] on span "Punto cassa" at bounding box center [38, 10] width 63 height 19
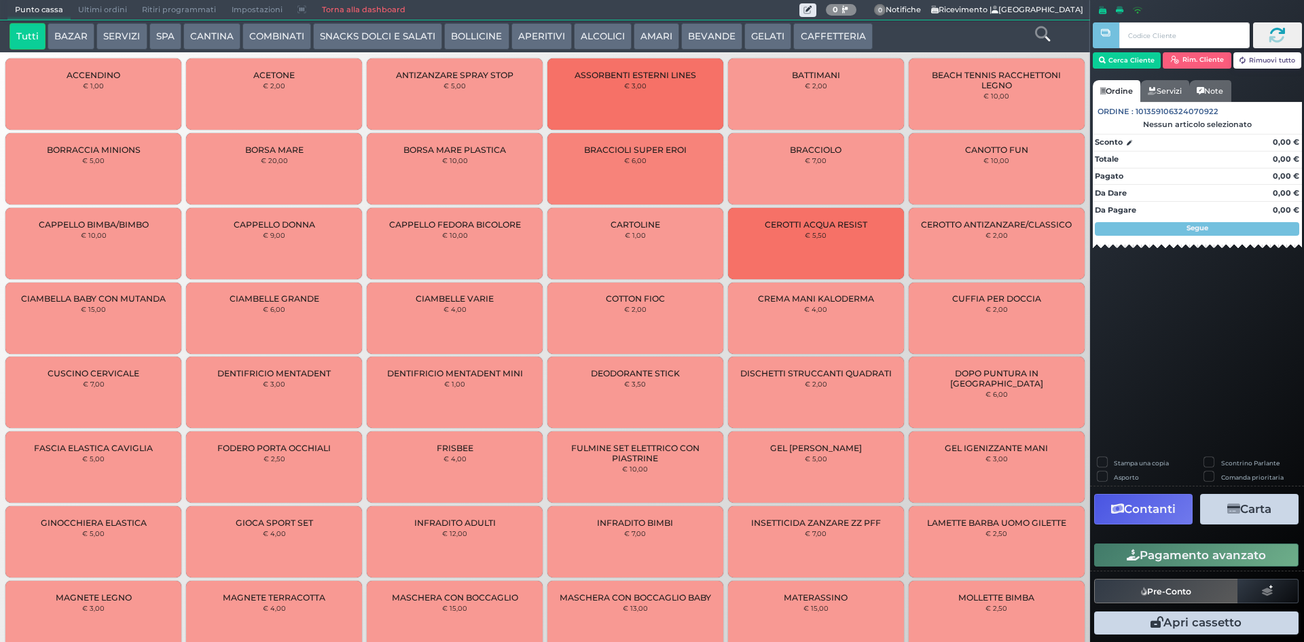
click at [807, 39] on button "CAFFETTERIA" at bounding box center [832, 36] width 79 height 27
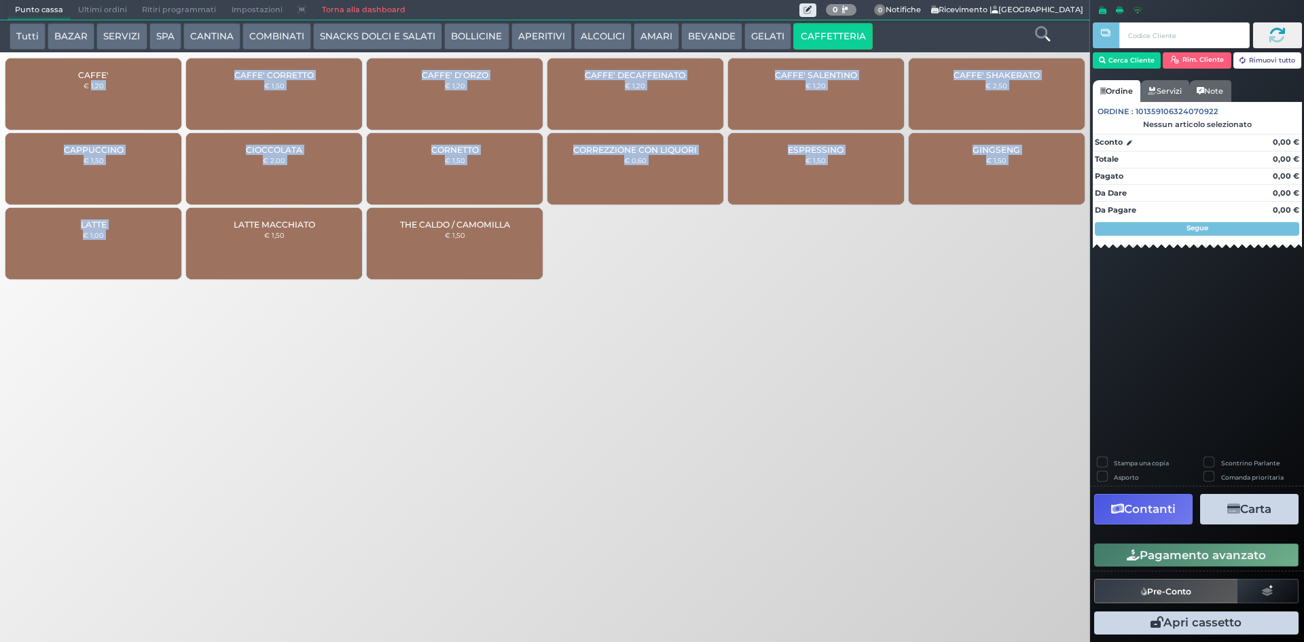
drag, startPoint x: 92, startPoint y: 87, endPoint x: 232, endPoint y: 352, distance: 300.1
click at [228, 356] on div "Punto cassa Mappa Ultimi ordini Delivery Ritiri programmati Impostazioni Torna …" at bounding box center [652, 321] width 1304 height 642
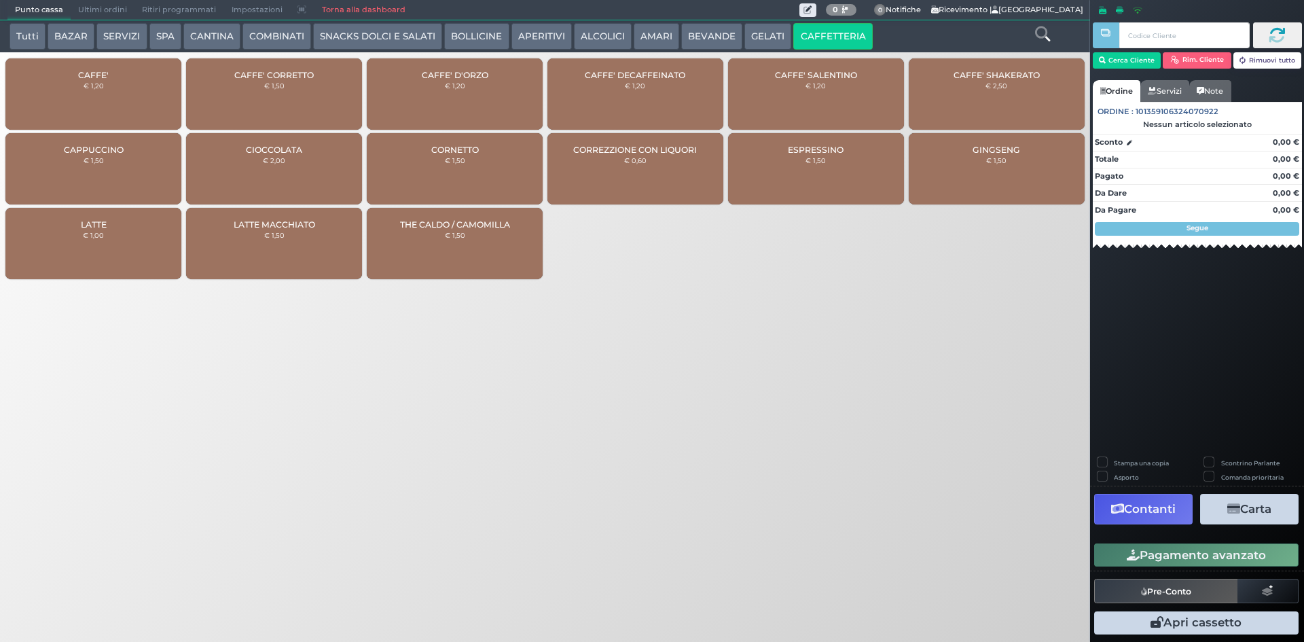
drag, startPoint x: 682, startPoint y: 419, endPoint x: 698, endPoint y: 112, distance: 307.3
click at [684, 413] on div "Punto cassa Mappa Ultimi ordini Delivery Ritiri programmati Impostazioni Torna …" at bounding box center [652, 321] width 1304 height 642
click at [702, 30] on button "BEVANDE" at bounding box center [711, 36] width 61 height 27
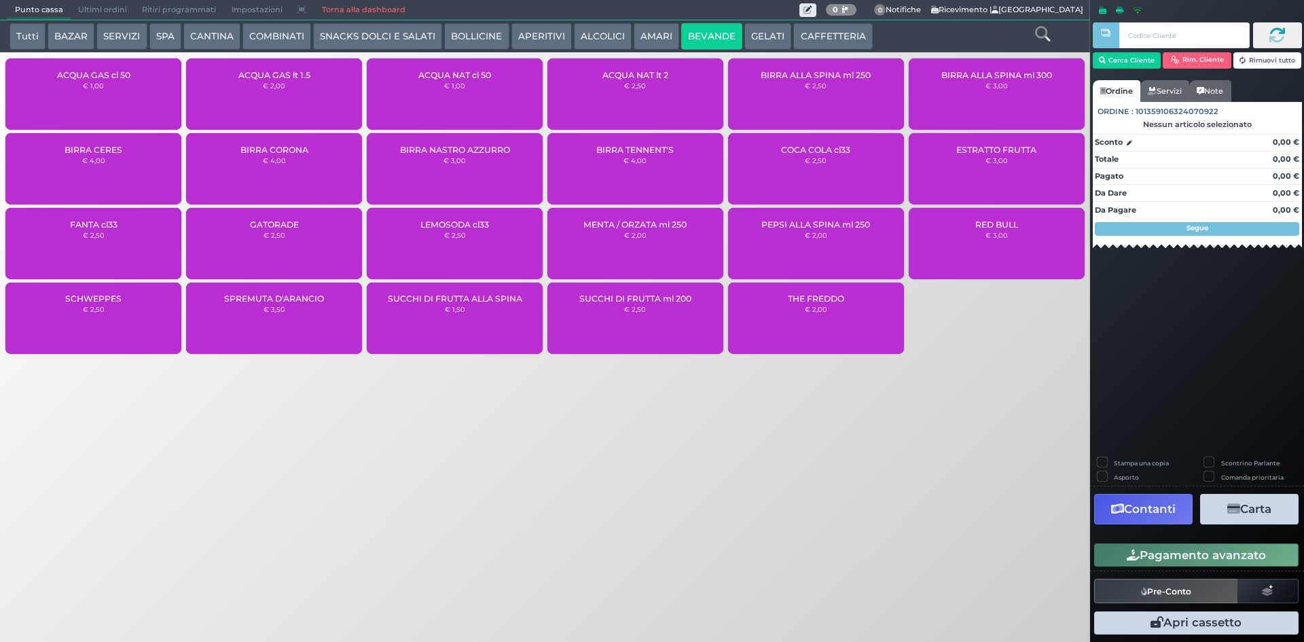
click at [416, 76] on div "ACQUA NAT cl 50 € 1,00" at bounding box center [455, 93] width 176 height 71
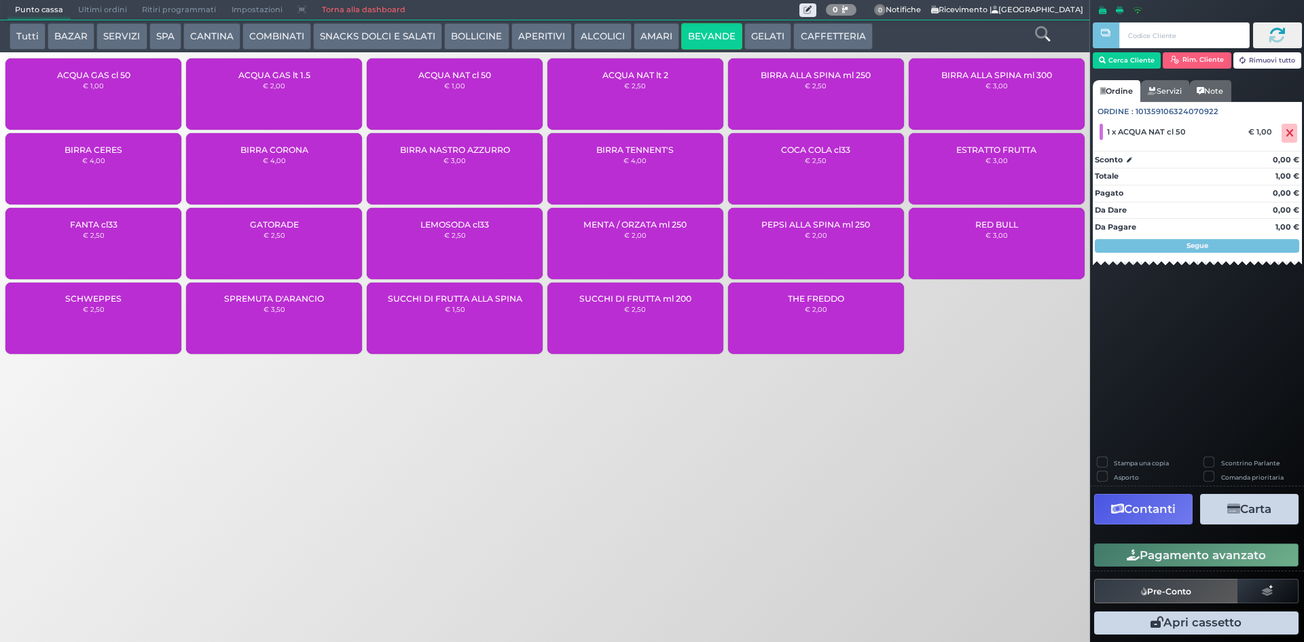
click at [1242, 562] on button "Pagamento avanzato" at bounding box center [1196, 554] width 204 height 23
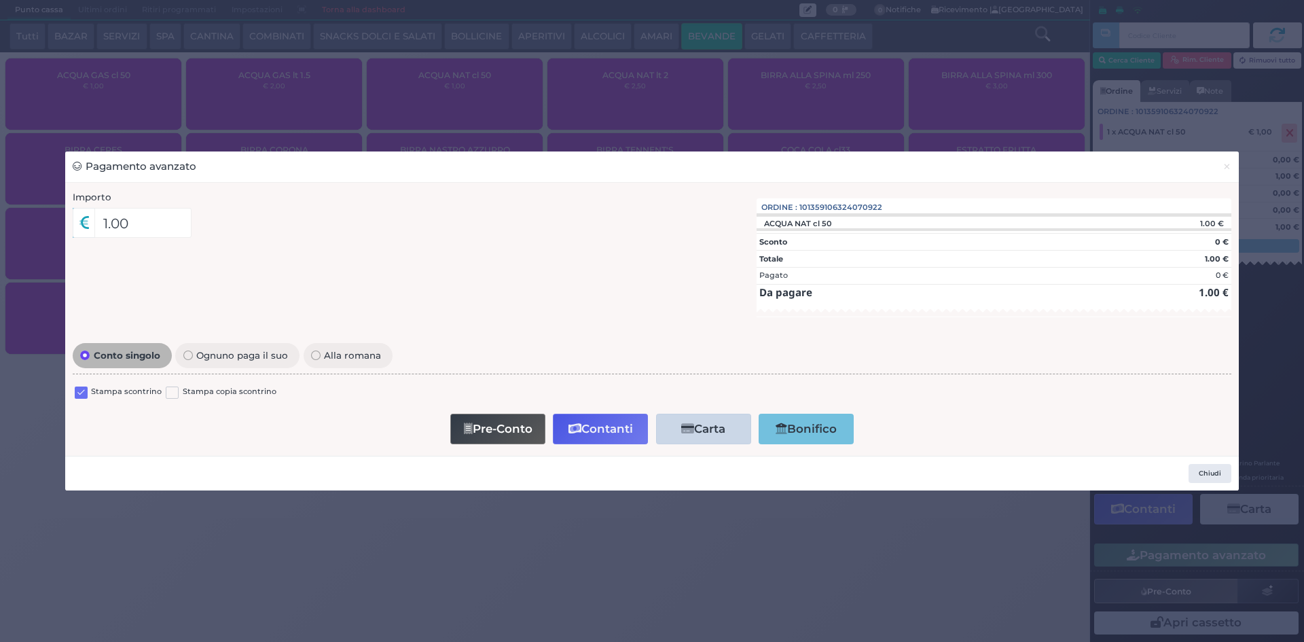
click at [80, 398] on label at bounding box center [81, 392] width 13 height 13
click at [0, 0] on input "checkbox" at bounding box center [0, 0] width 0 height 0
click at [609, 433] on button "Contanti" at bounding box center [600, 429] width 95 height 31
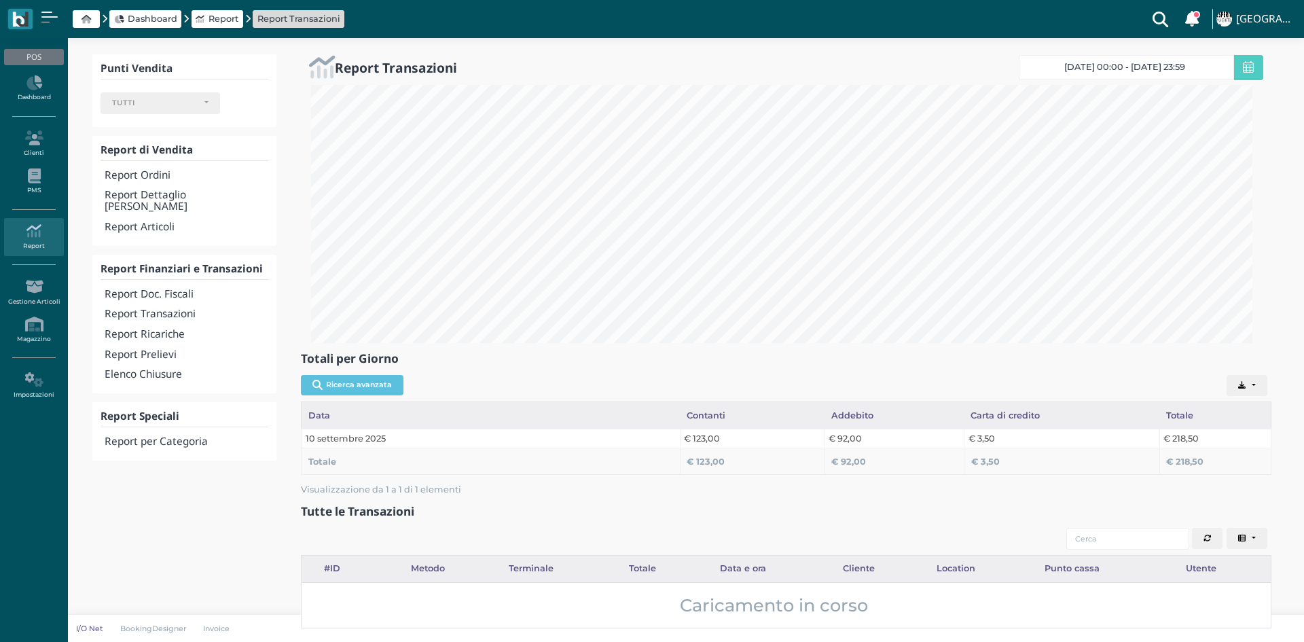
select select
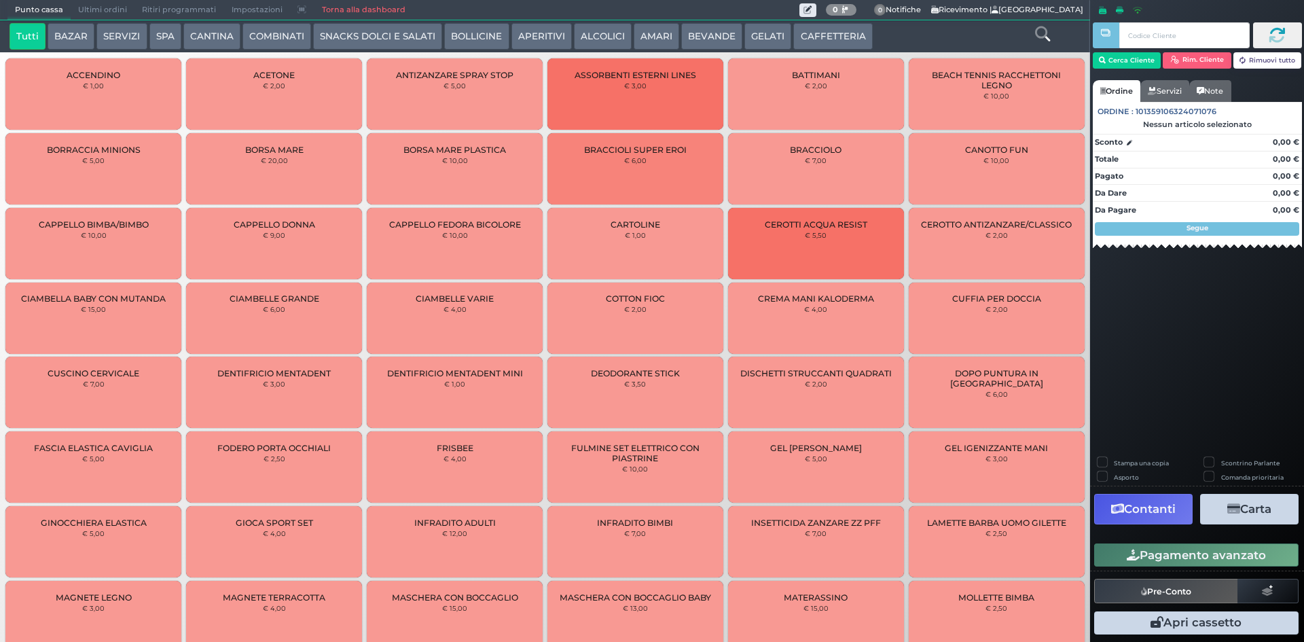
click at [83, 9] on span "Ultimi ordini" at bounding box center [103, 10] width 64 height 19
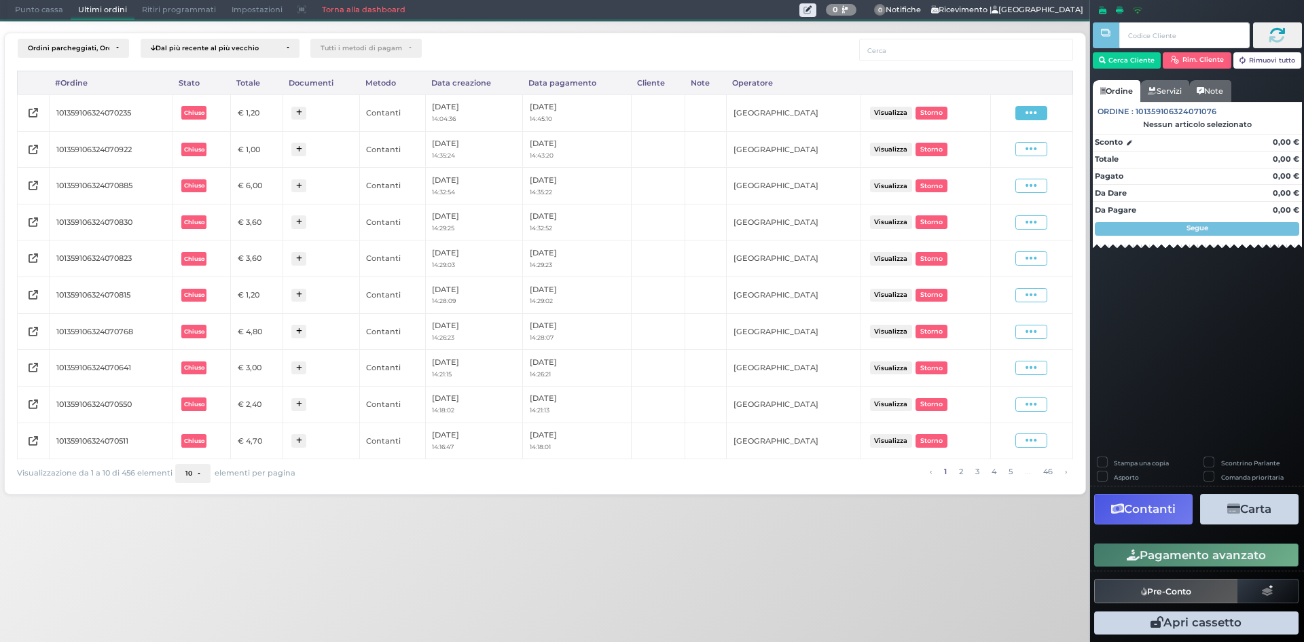
click at [1040, 112] on span at bounding box center [1031, 113] width 32 height 14
click at [1010, 156] on span "Ristampa Pre-Conto" at bounding box center [998, 152] width 56 height 23
click at [1017, 150] on span at bounding box center [1031, 149] width 32 height 14
click at [995, 189] on span "Ristampa Pre-Conto" at bounding box center [998, 188] width 56 height 23
click at [395, 10] on link "Torna alla dashboard" at bounding box center [363, 10] width 98 height 19
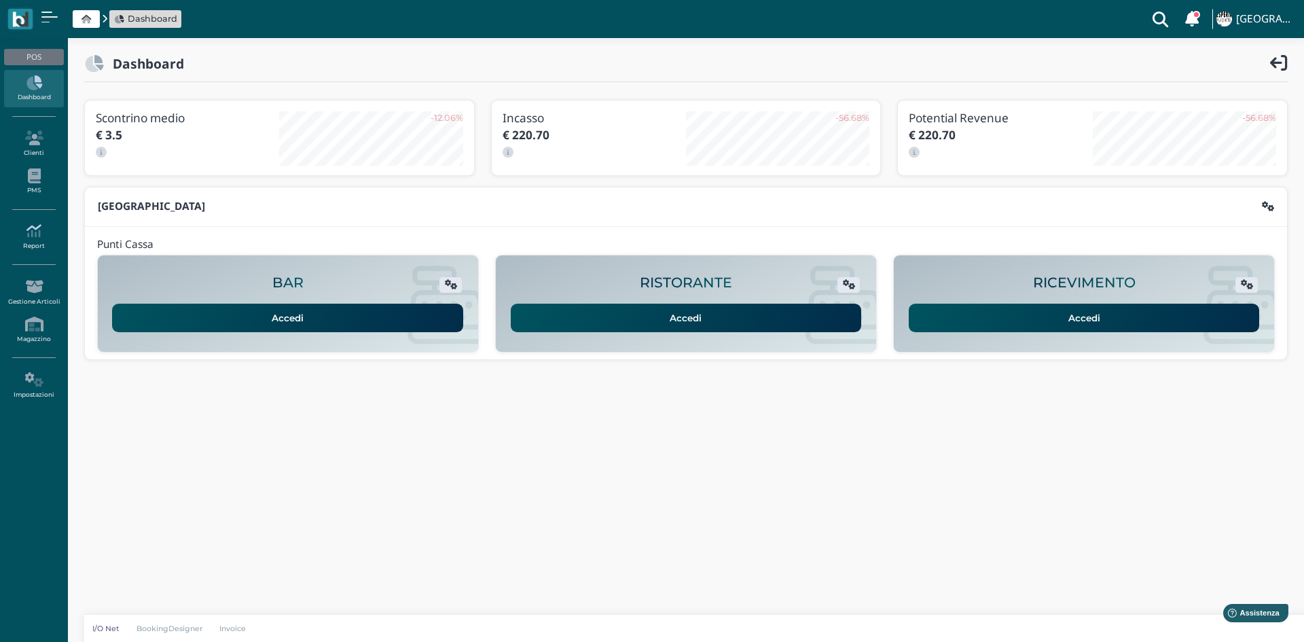
click at [24, 236] on icon at bounding box center [33, 230] width 59 height 15
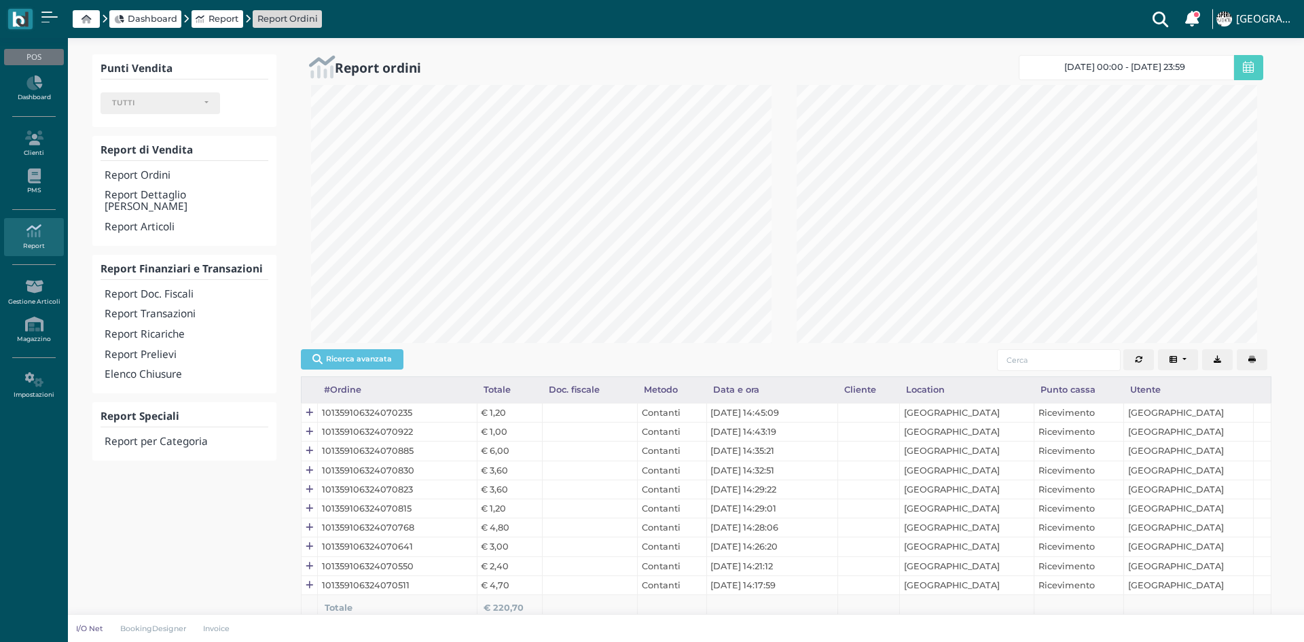
select select
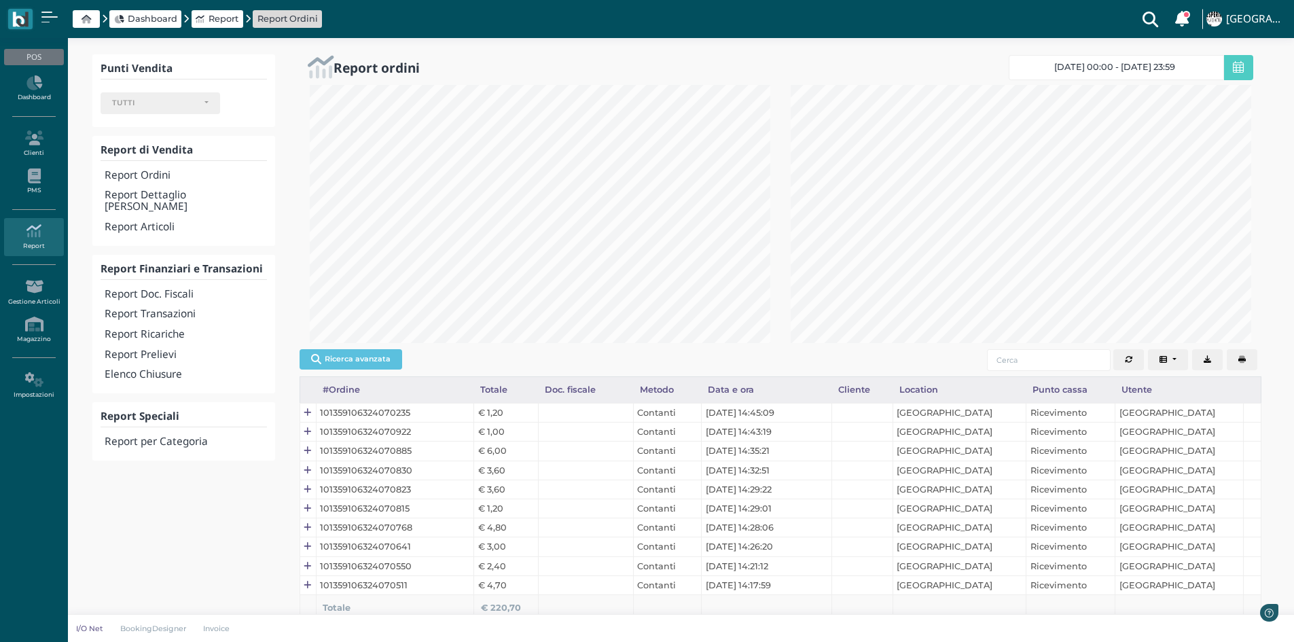
scroll to position [258, 481]
click at [138, 308] on h4 "Report Transazioni" at bounding box center [186, 314] width 162 height 12
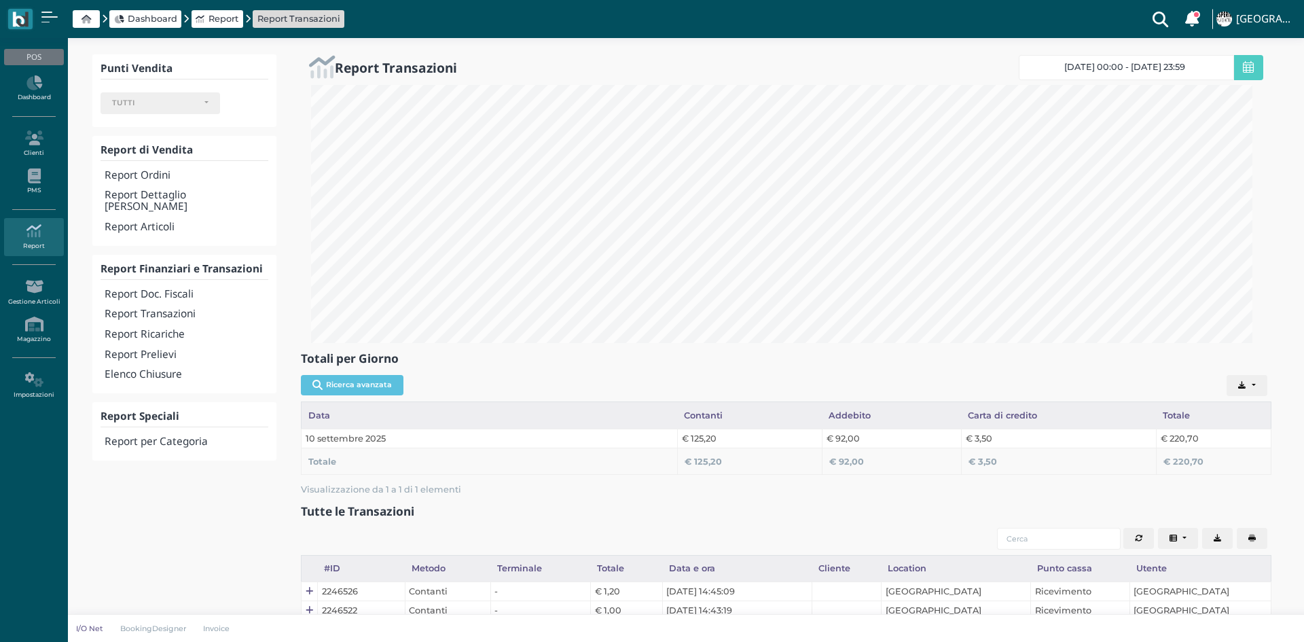
select select
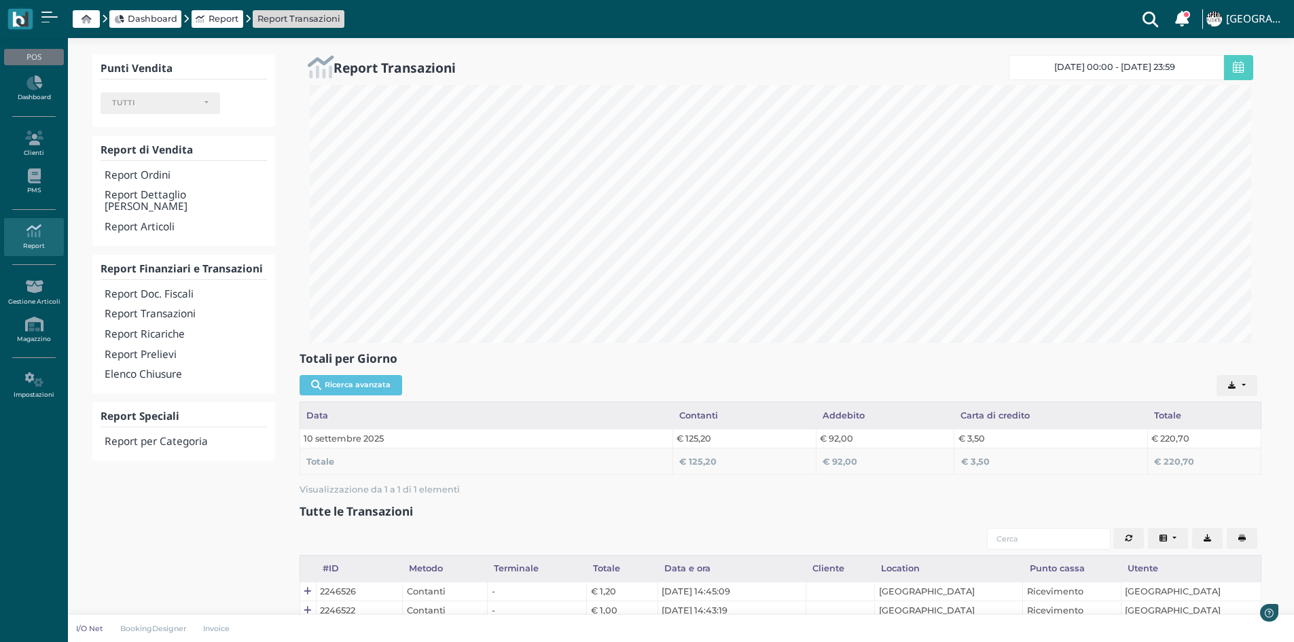
scroll to position [258, 962]
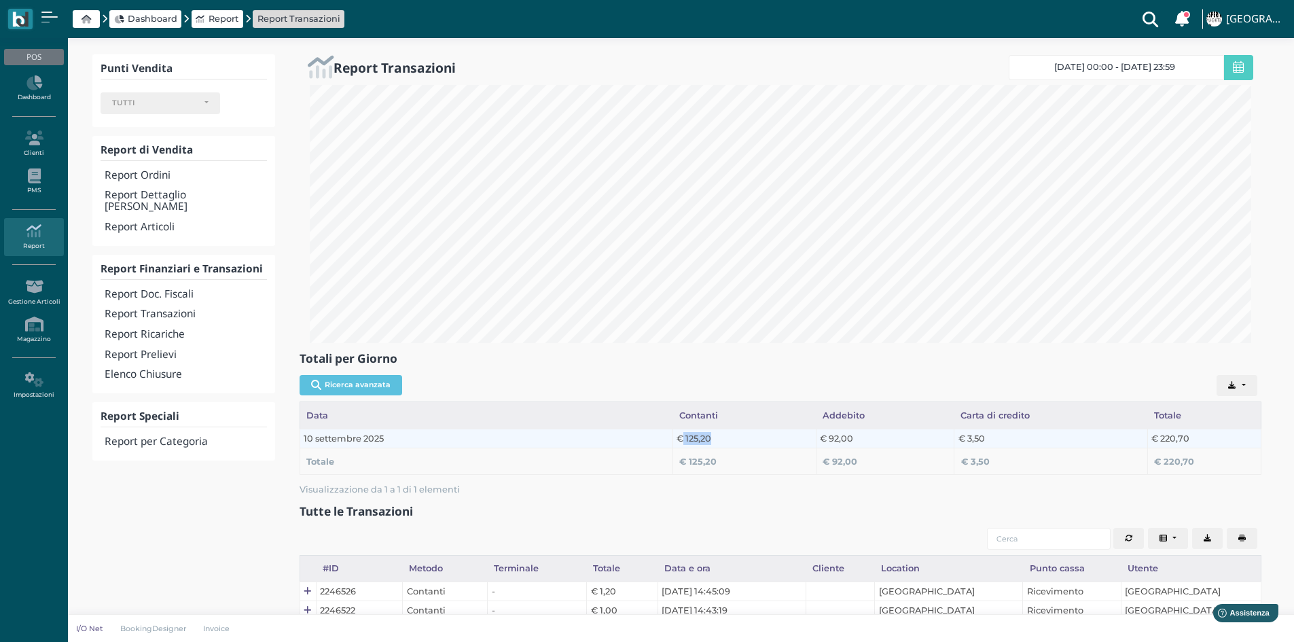
drag, startPoint x: 683, startPoint y: 437, endPoint x: 720, endPoint y: 438, distance: 36.7
click at [720, 438] on td "€ 125,20" at bounding box center [743, 437] width 143 height 19
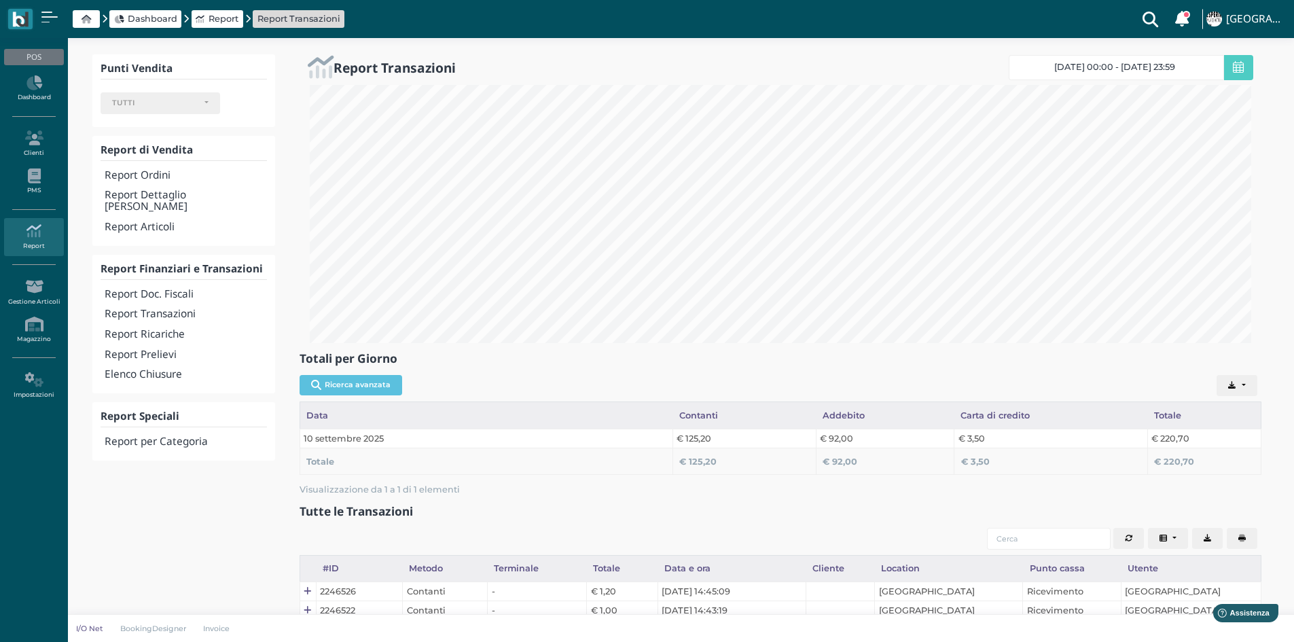
click at [730, 447] on th "€ 125,20" at bounding box center [743, 460] width 143 height 26
click at [79, 18] on span at bounding box center [86, 19] width 27 height 18
click at [35, 94] on link "Dashboard" at bounding box center [33, 88] width 59 height 37
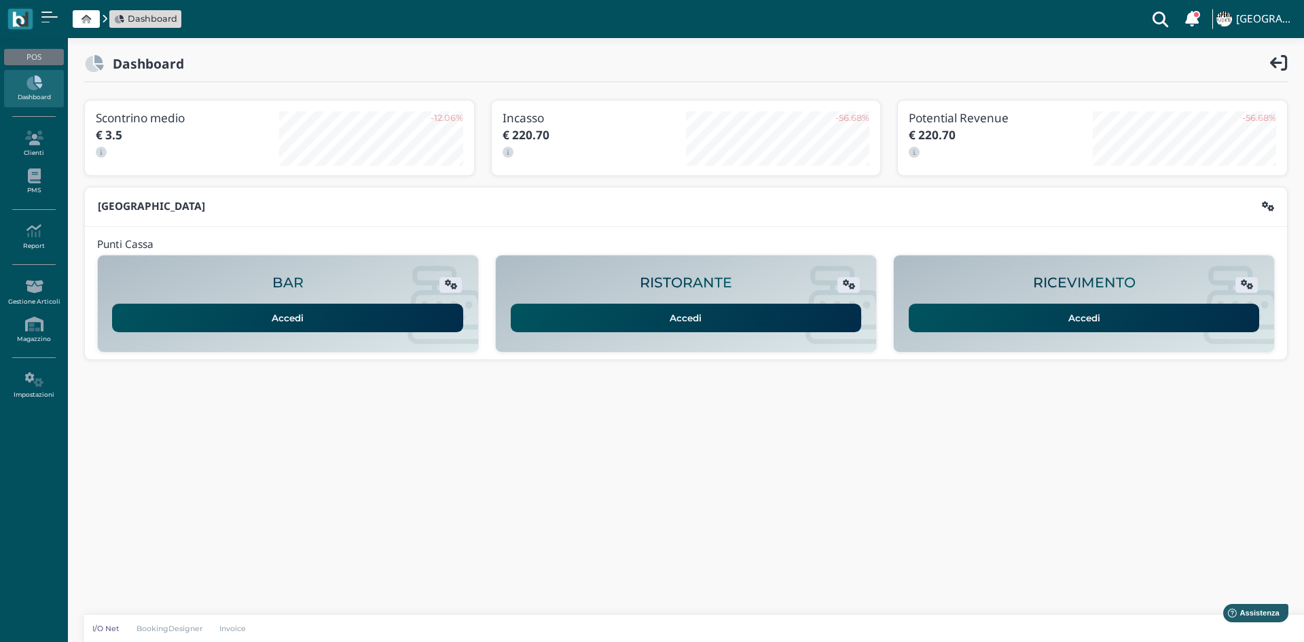
click at [975, 325] on link "Accedi" at bounding box center [1084, 318] width 351 height 29
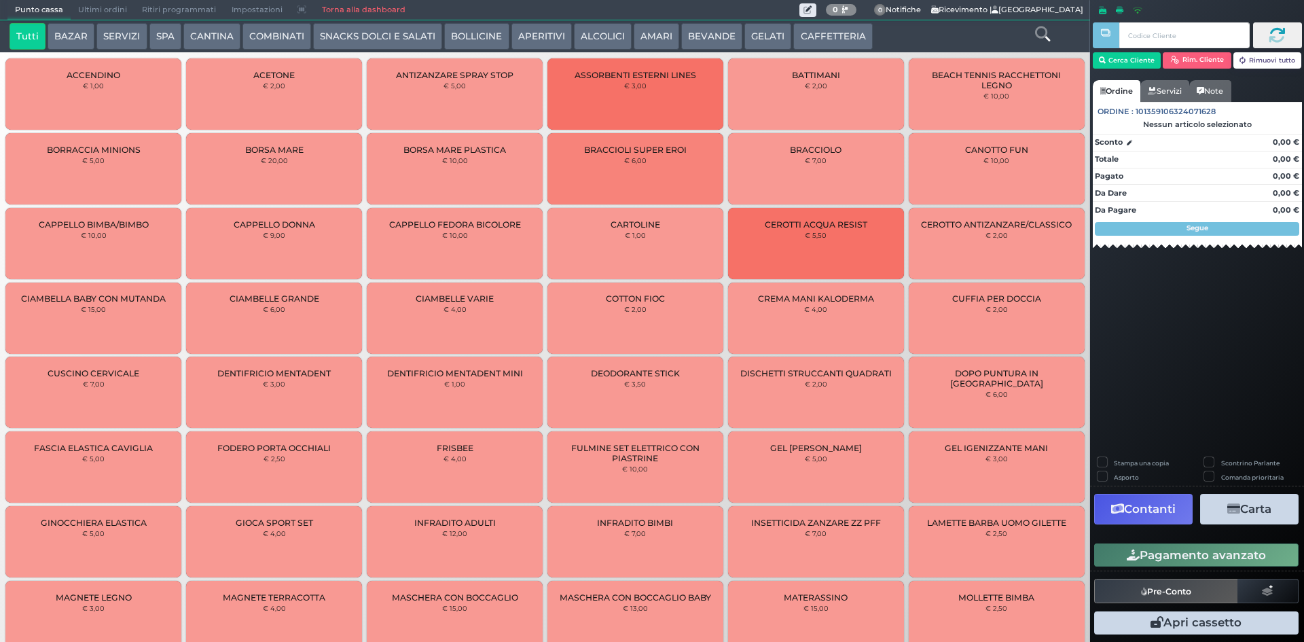
drag, startPoint x: 841, startPoint y: 35, endPoint x: 585, endPoint y: 7, distance: 257.5
click at [838, 34] on button "CAFFETTERIA" at bounding box center [832, 36] width 79 height 27
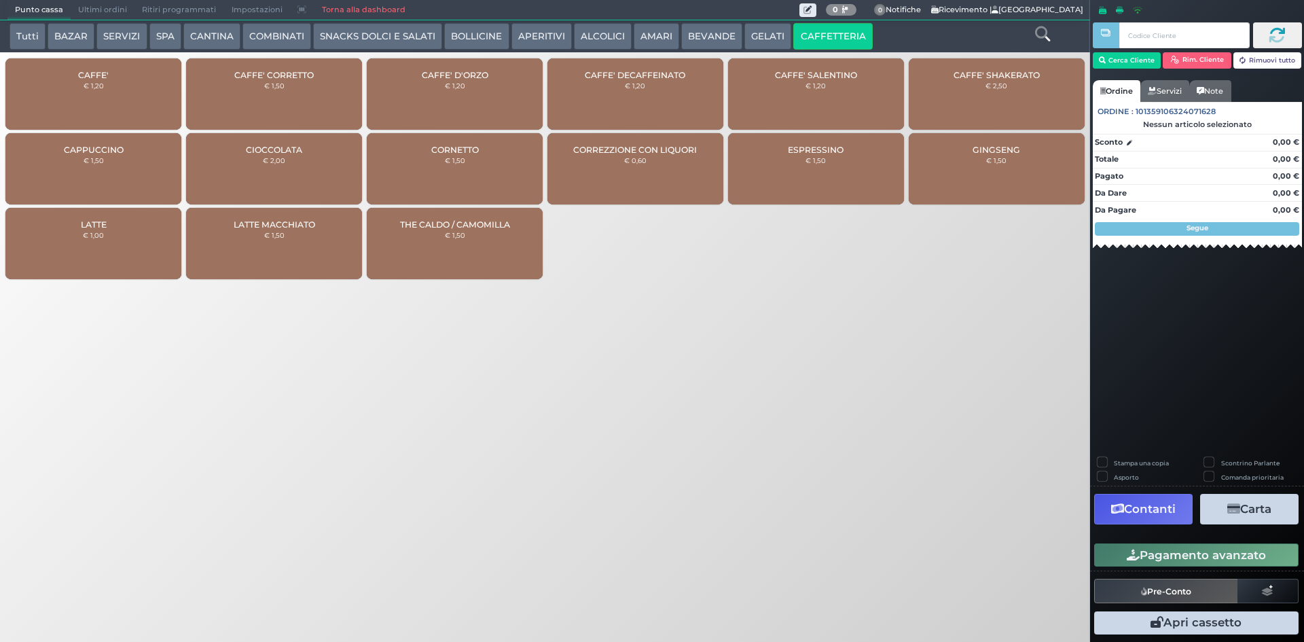
click at [146, 79] on div "CAFFE' € 1,20" at bounding box center [93, 93] width 176 height 71
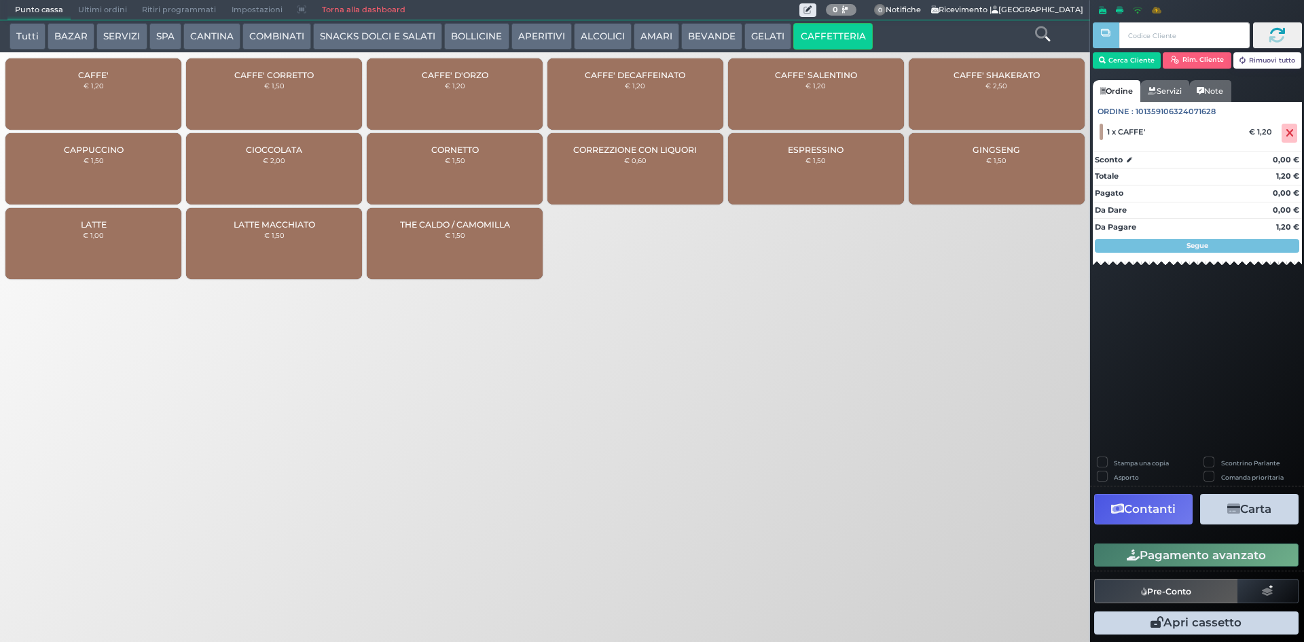
click at [1174, 553] on button "Pagamento avanzato" at bounding box center [1196, 554] width 204 height 23
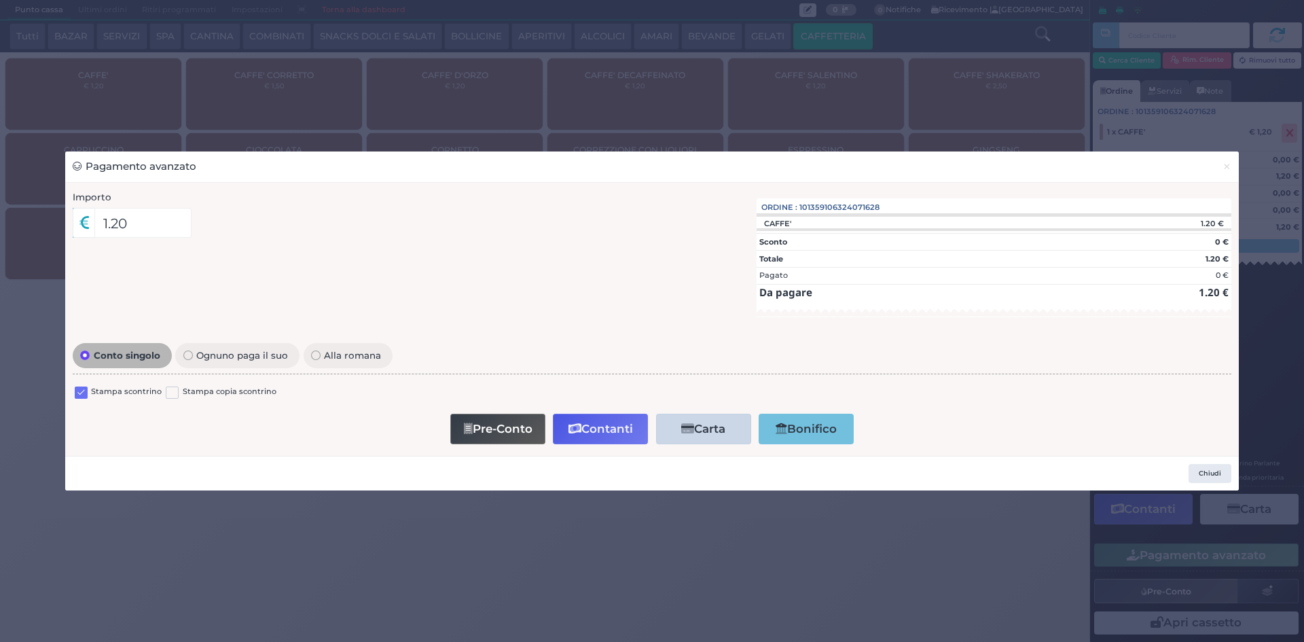
drag, startPoint x: 81, startPoint y: 395, endPoint x: 391, endPoint y: 385, distance: 310.5
click at [80, 394] on label at bounding box center [81, 392] width 13 height 13
click at [0, 0] on input "checkbox" at bounding box center [0, 0] width 0 height 0
click at [593, 425] on button "Contanti" at bounding box center [600, 429] width 95 height 31
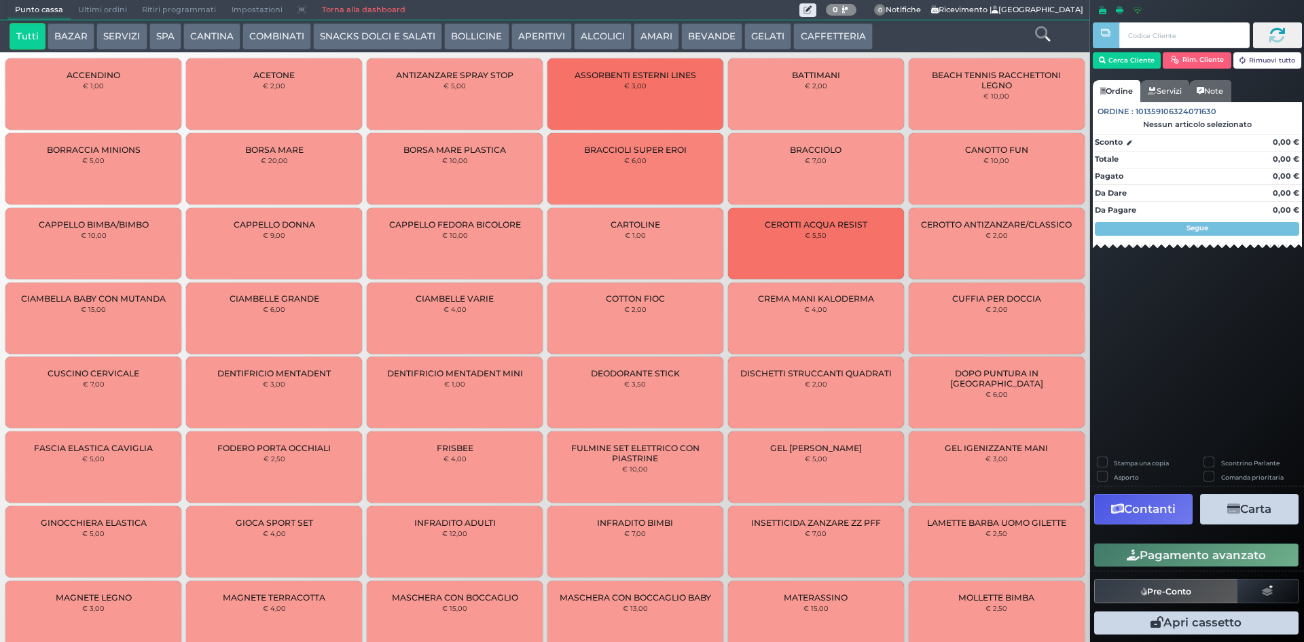
click at [79, 2] on span "Ultimi ordini" at bounding box center [103, 10] width 64 height 19
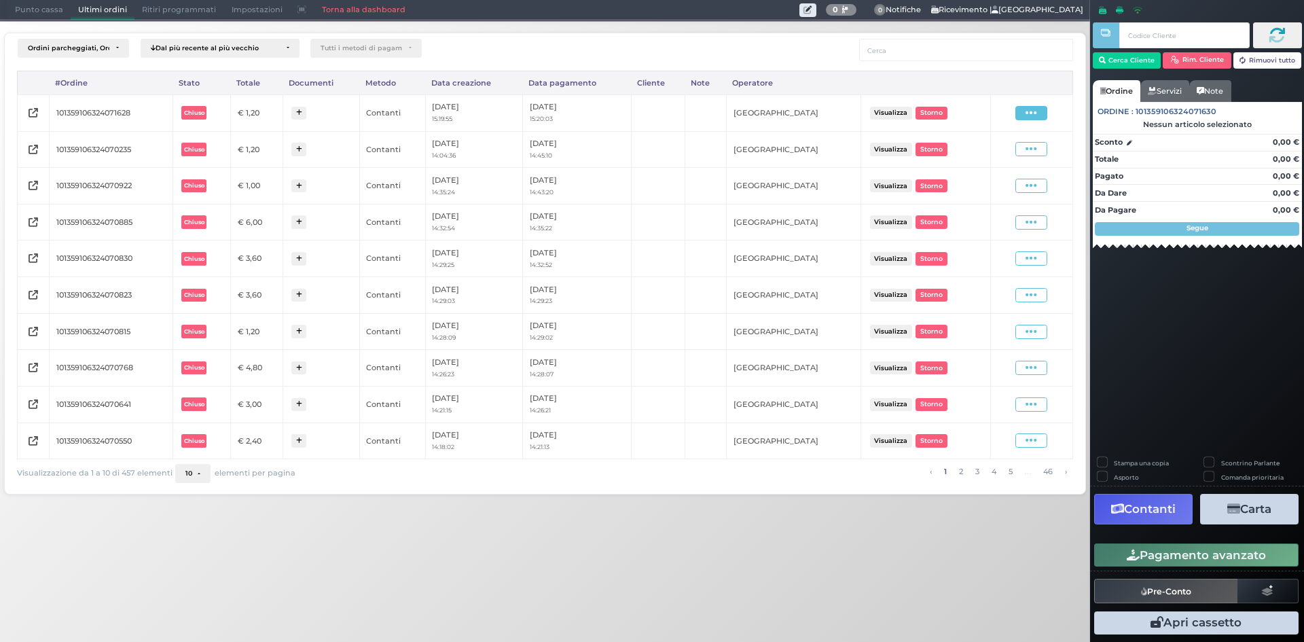
click at [1028, 113] on icon at bounding box center [1031, 113] width 12 height 13
click at [989, 149] on span "Ristampa Pre-Conto" at bounding box center [998, 152] width 56 height 23
click at [9, 12] on span "Punto cassa" at bounding box center [38, 10] width 63 height 19
